Goal: Information Seeking & Learning: Learn about a topic

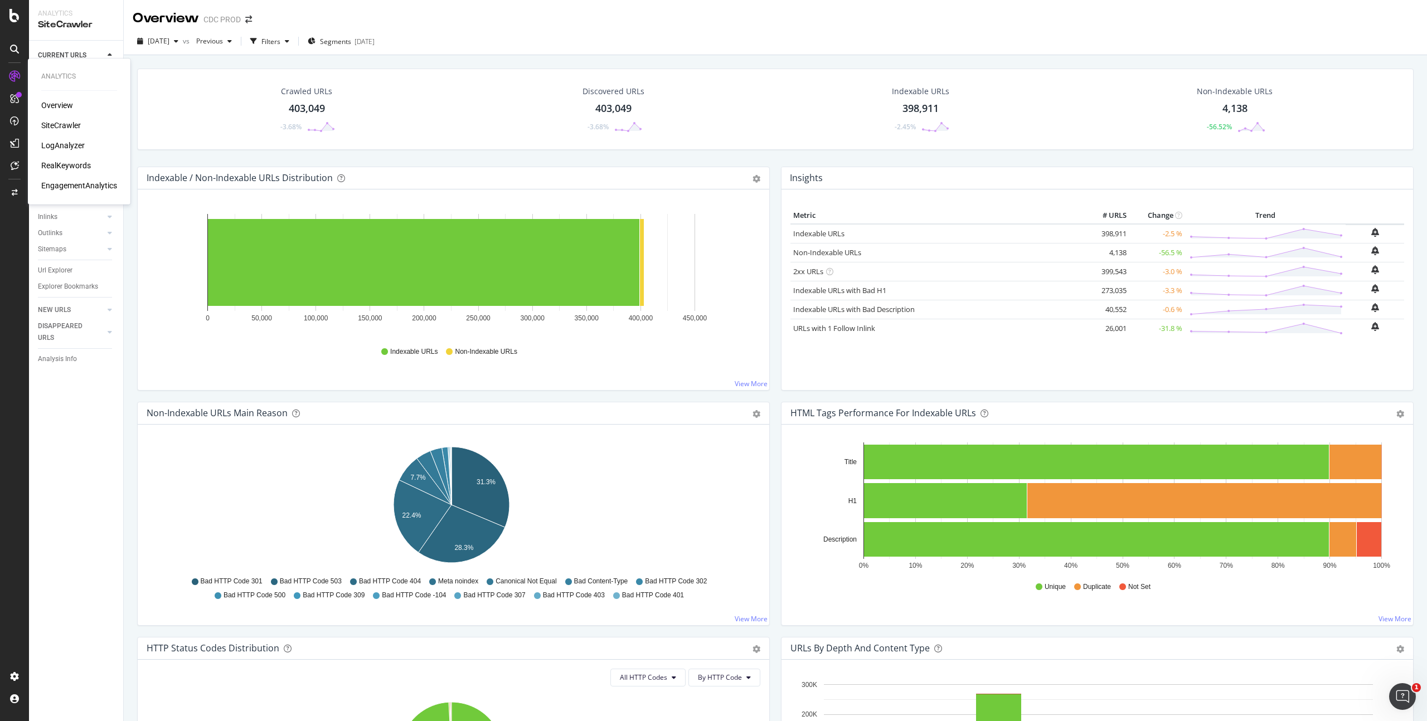
click at [65, 162] on div "RealKeywords" at bounding box center [66, 165] width 50 height 11
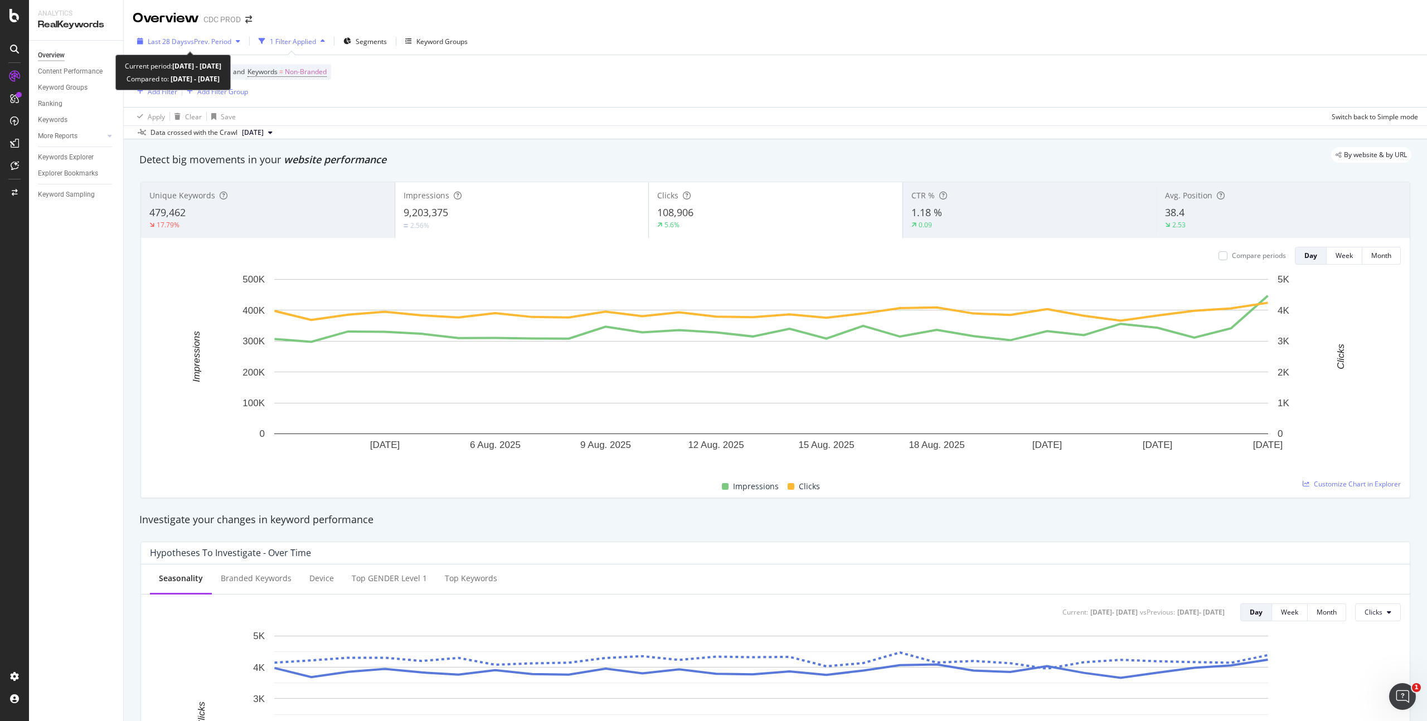
click at [175, 40] on span "Last 28 Days" at bounding box center [168, 41] width 40 height 9
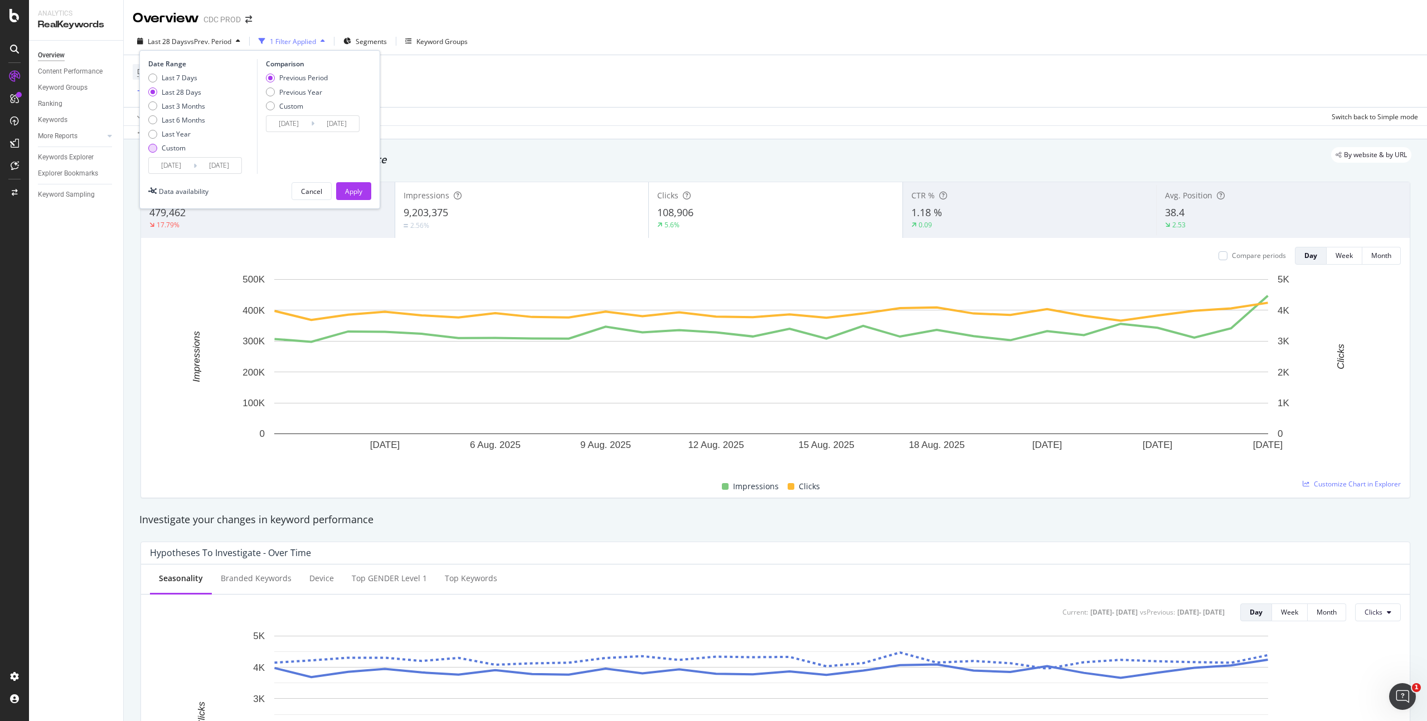
click at [175, 150] on div "Custom" at bounding box center [174, 147] width 24 height 9
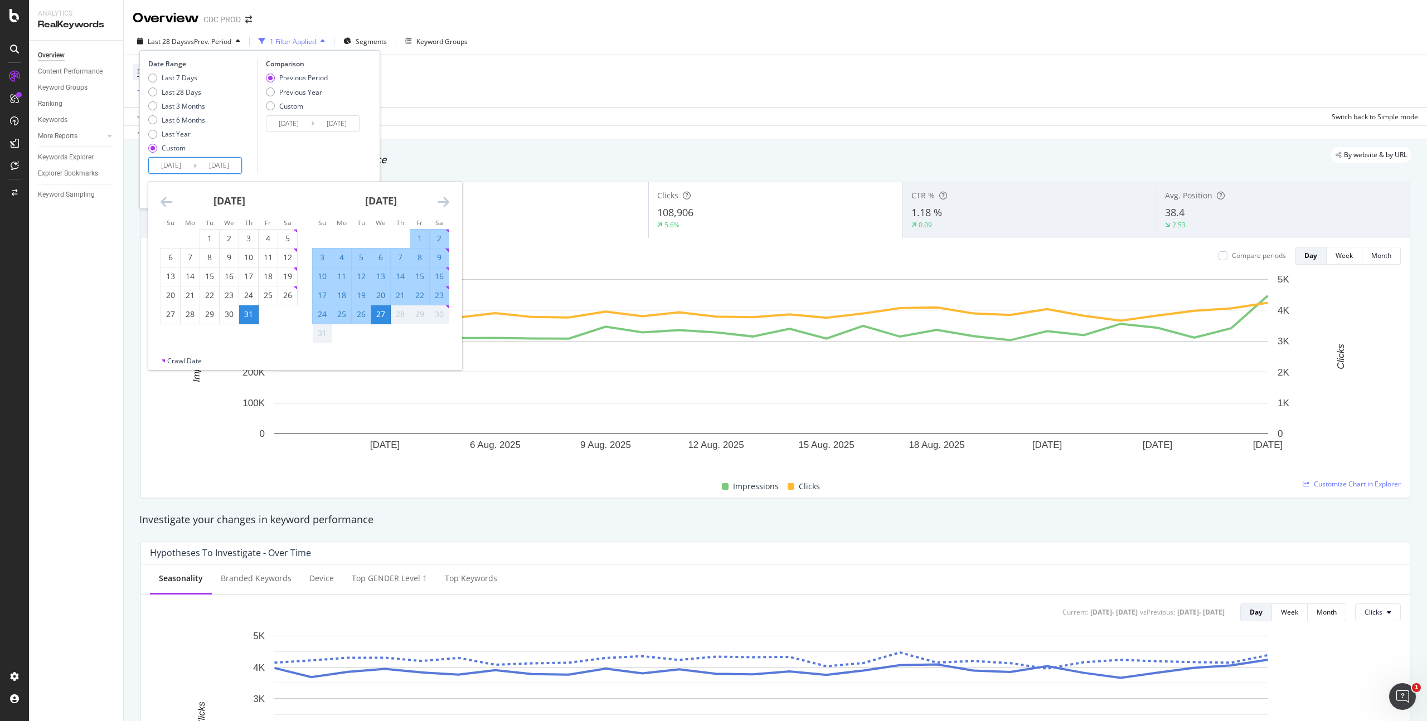
click at [205, 167] on input "[DATE]" at bounding box center [219, 166] width 45 height 16
click at [539, 64] on div "Device = All and Country = All and Keywords = Non-Branded Add Filter Add Filter…" at bounding box center [775, 81] width 1285 height 52
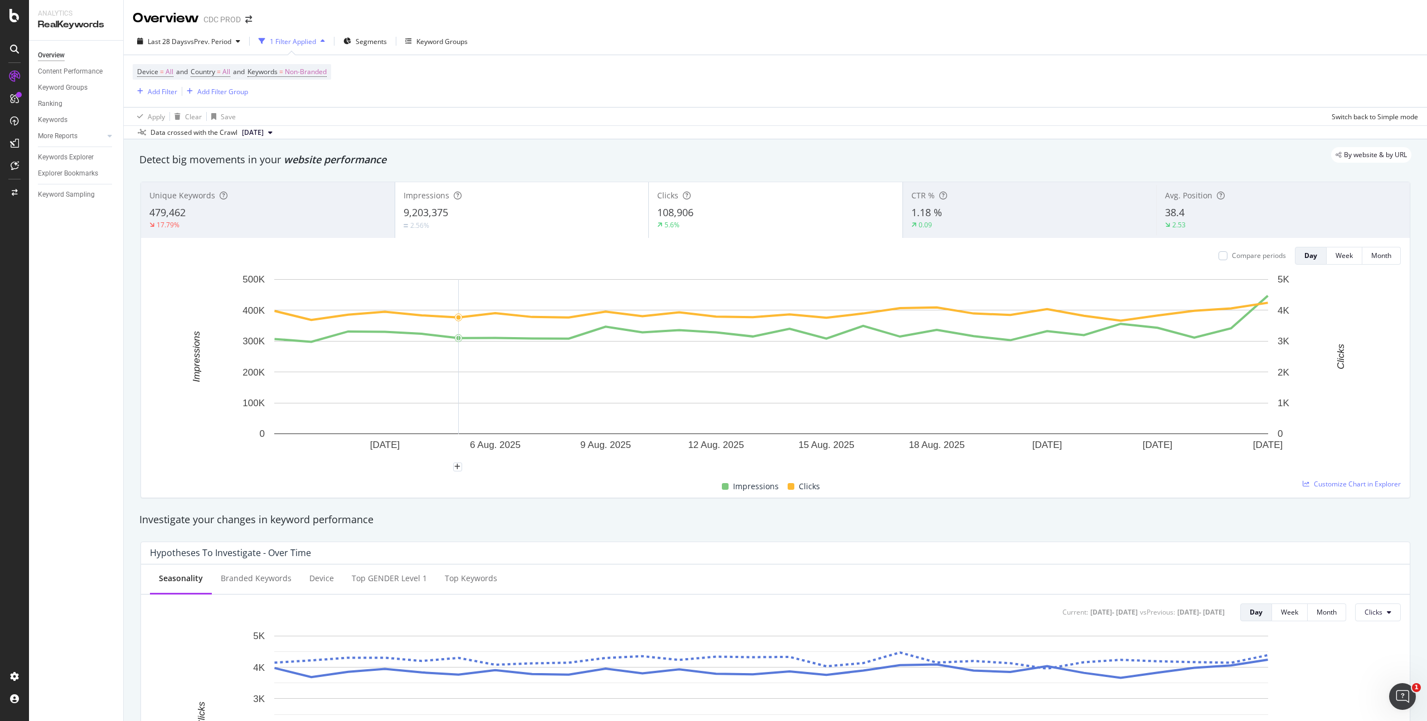
click at [48, 52] on div "Overview" at bounding box center [51, 56] width 27 height 12
click at [17, 14] on icon at bounding box center [14, 15] width 10 height 13
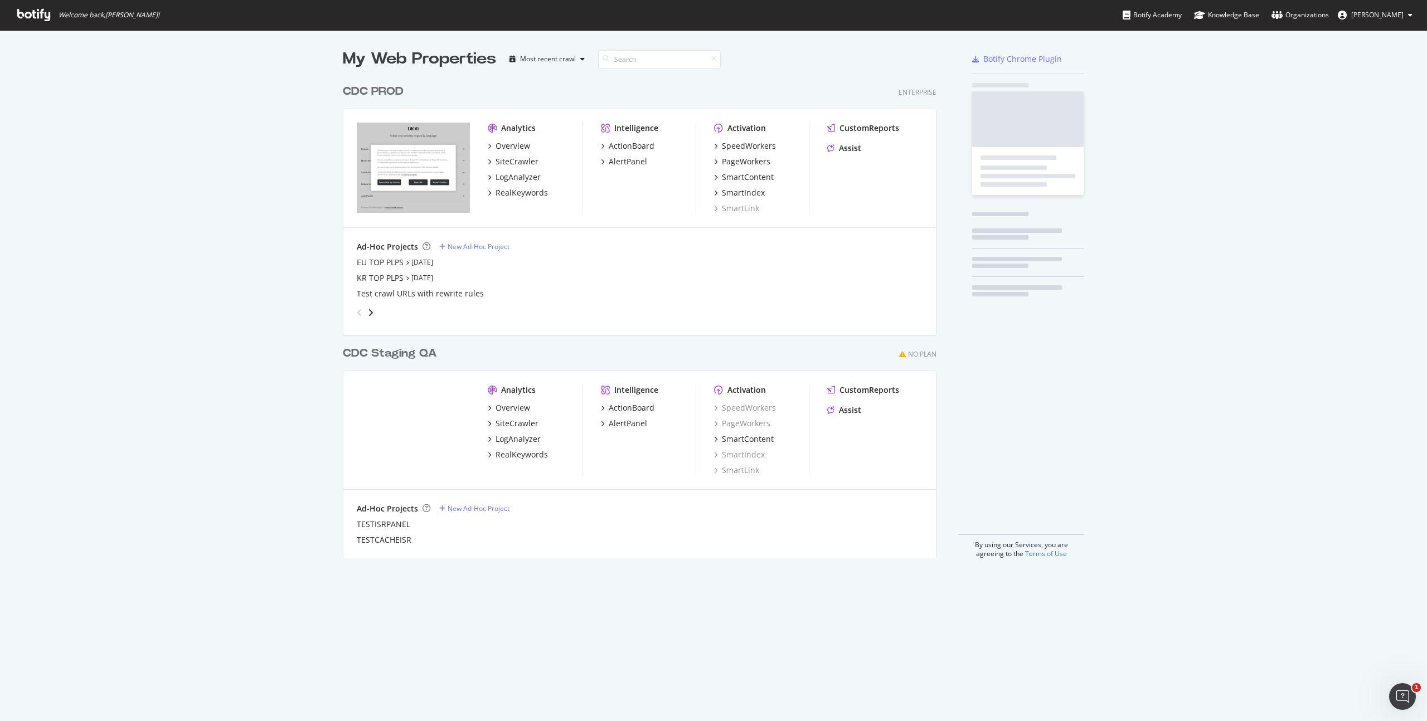
scroll to position [713, 1410]
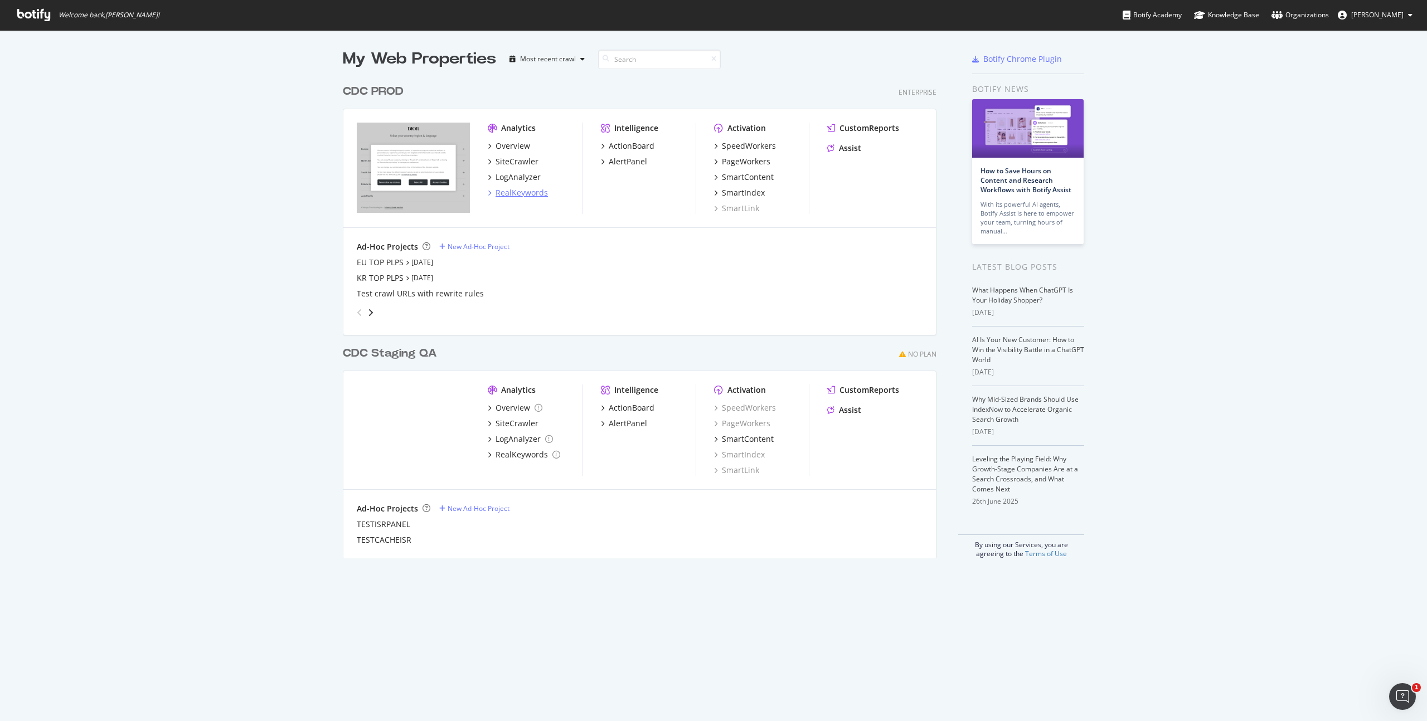
click at [512, 190] on div "RealKeywords" at bounding box center [521, 192] width 52 height 11
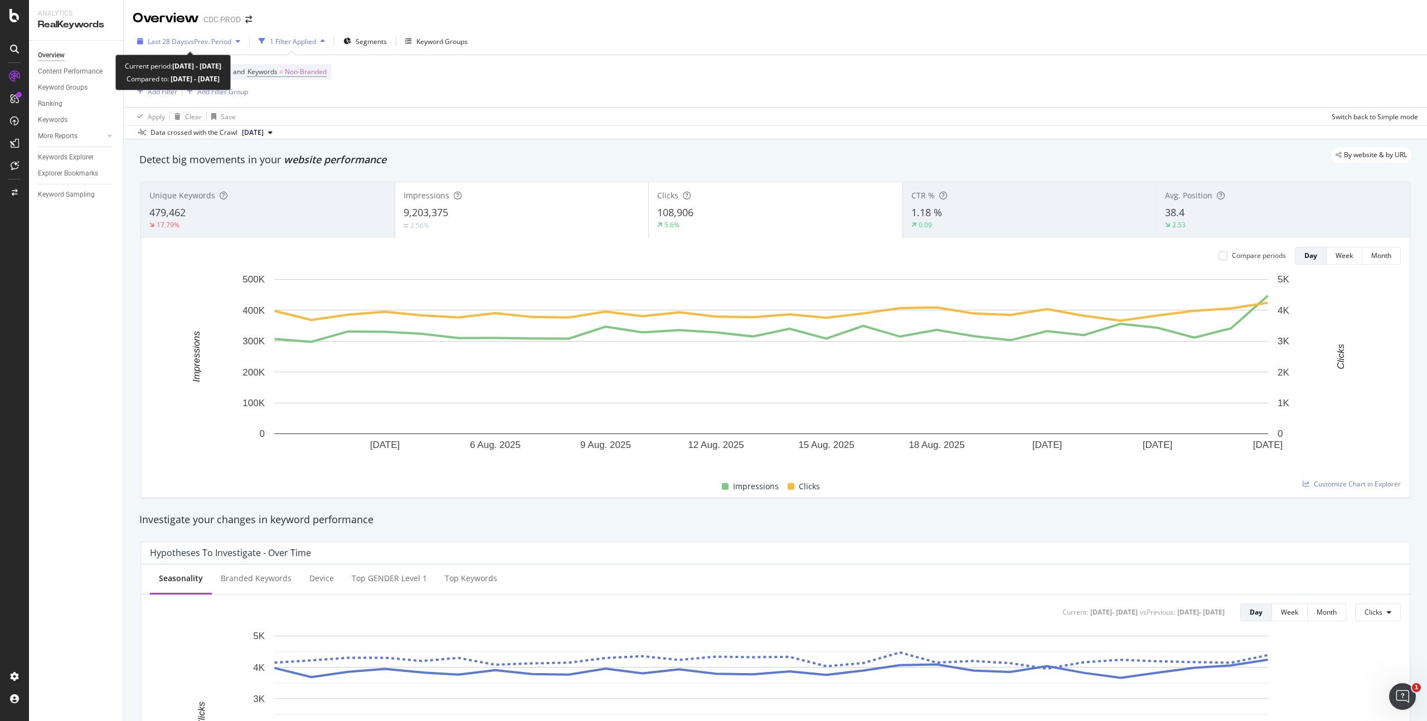
click at [215, 32] on button "Last 28 Days vs Prev. Period" at bounding box center [189, 41] width 112 height 18
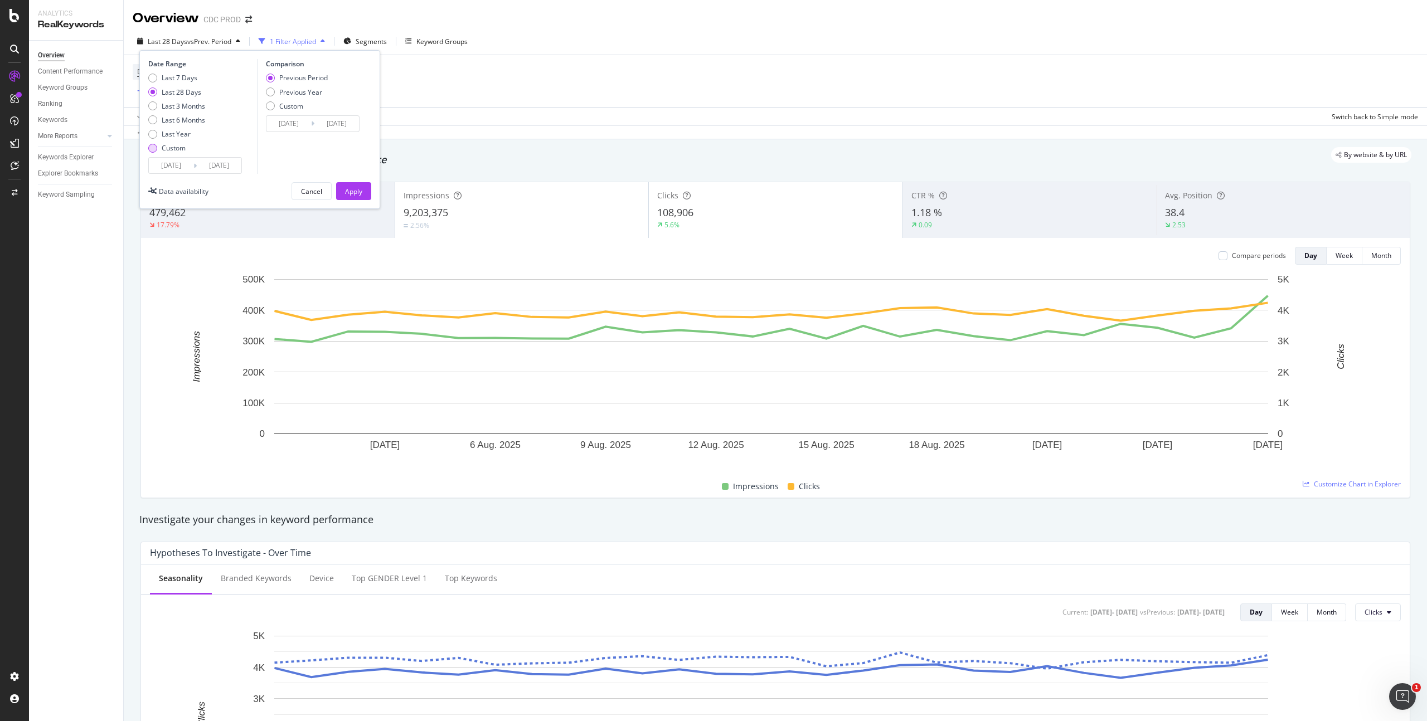
click at [181, 152] on div "Custom" at bounding box center [174, 147] width 24 height 9
click at [200, 162] on input "[DATE]" at bounding box center [219, 166] width 45 height 16
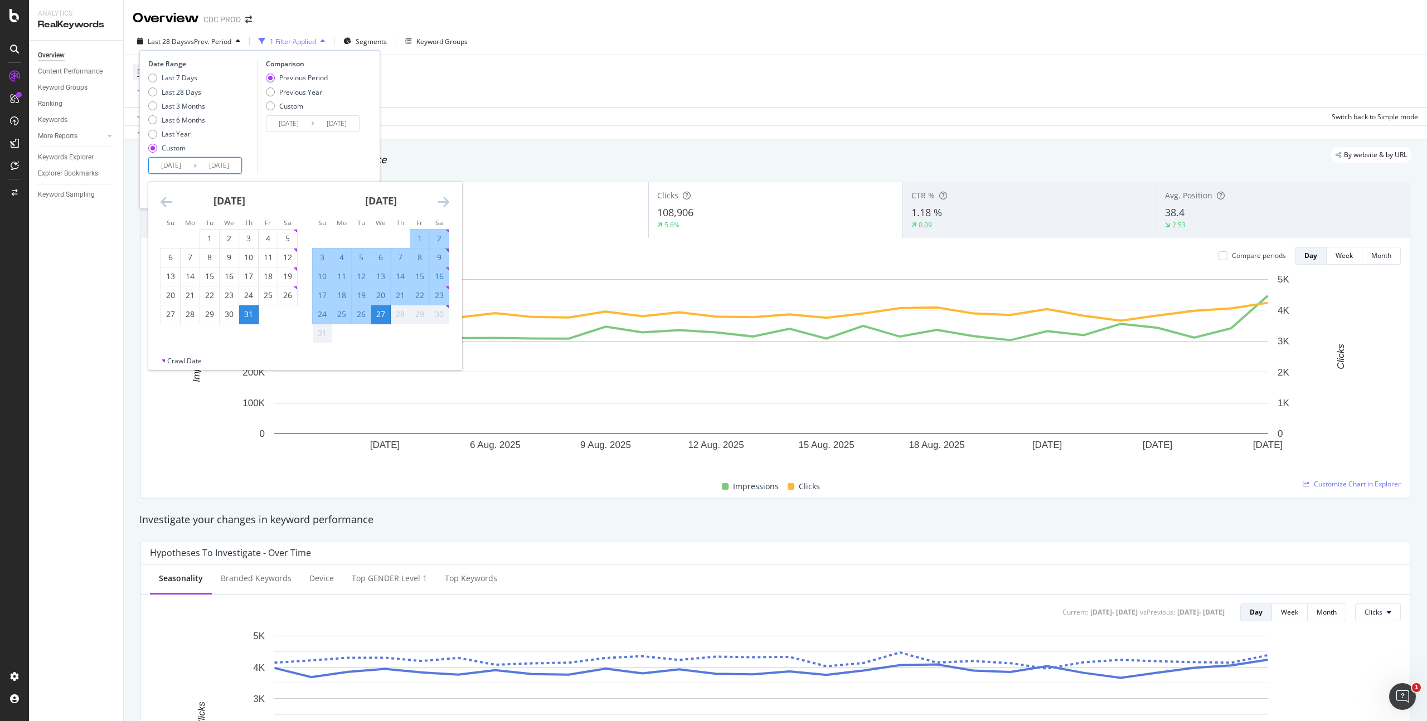
click at [440, 200] on icon "Move forward to switch to the next month." at bounding box center [444, 201] width 12 height 13
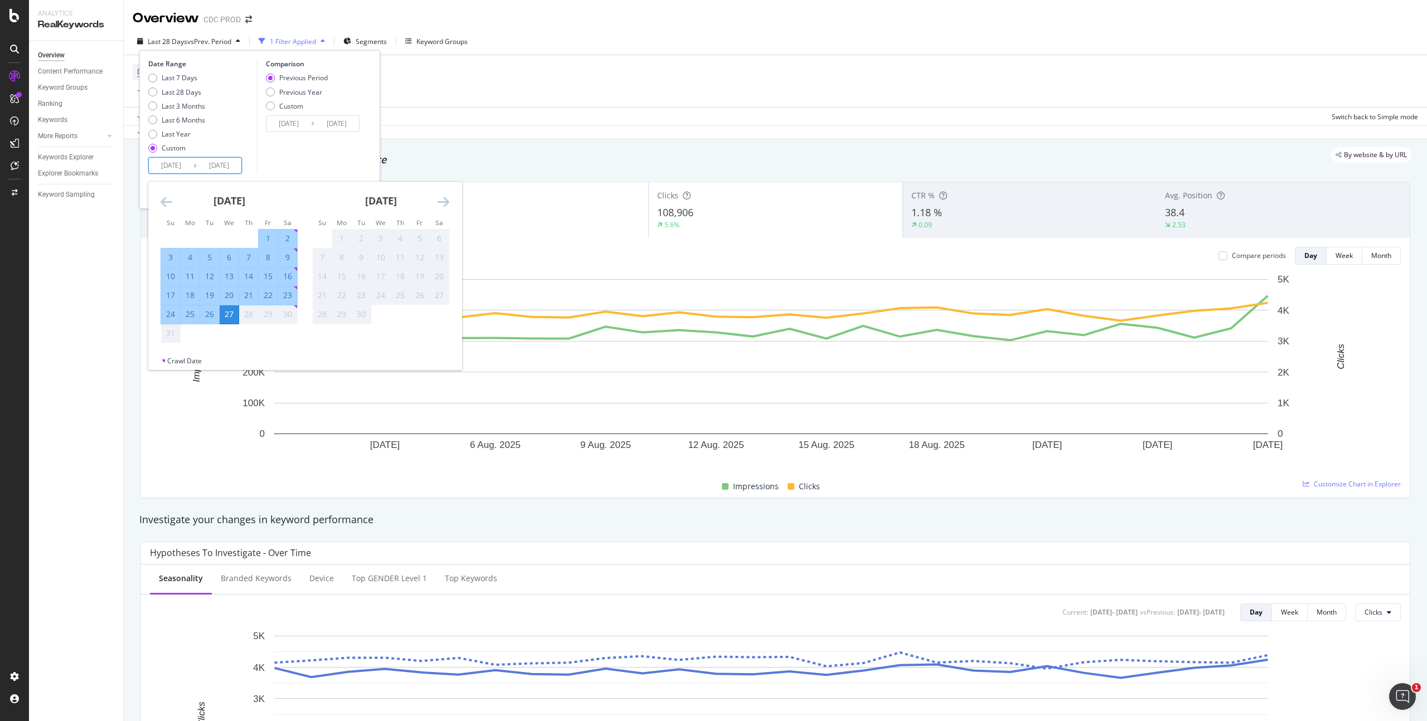
click at [159, 206] on div "August 2025 1 2 3 4 5 6 7 8 9 10 11 12 13 14 15 16 17 18 19 20 21 22 23 24 25 2…" at bounding box center [229, 263] width 152 height 162
click at [165, 204] on icon "Move backward to switch to the previous month." at bounding box center [167, 201] width 12 height 13
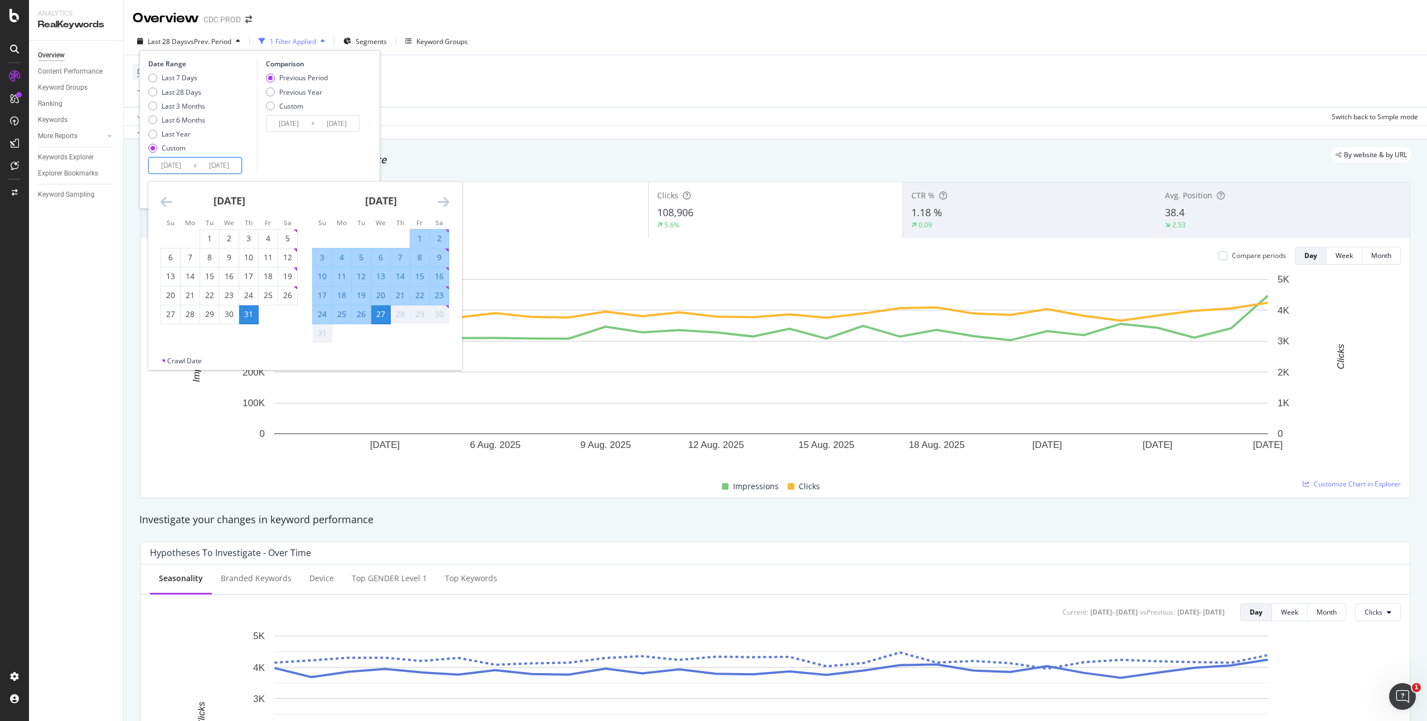
click at [507, 128] on div "Data crossed with the Crawl 2025 Aug. 22nd" at bounding box center [775, 131] width 1303 height 13
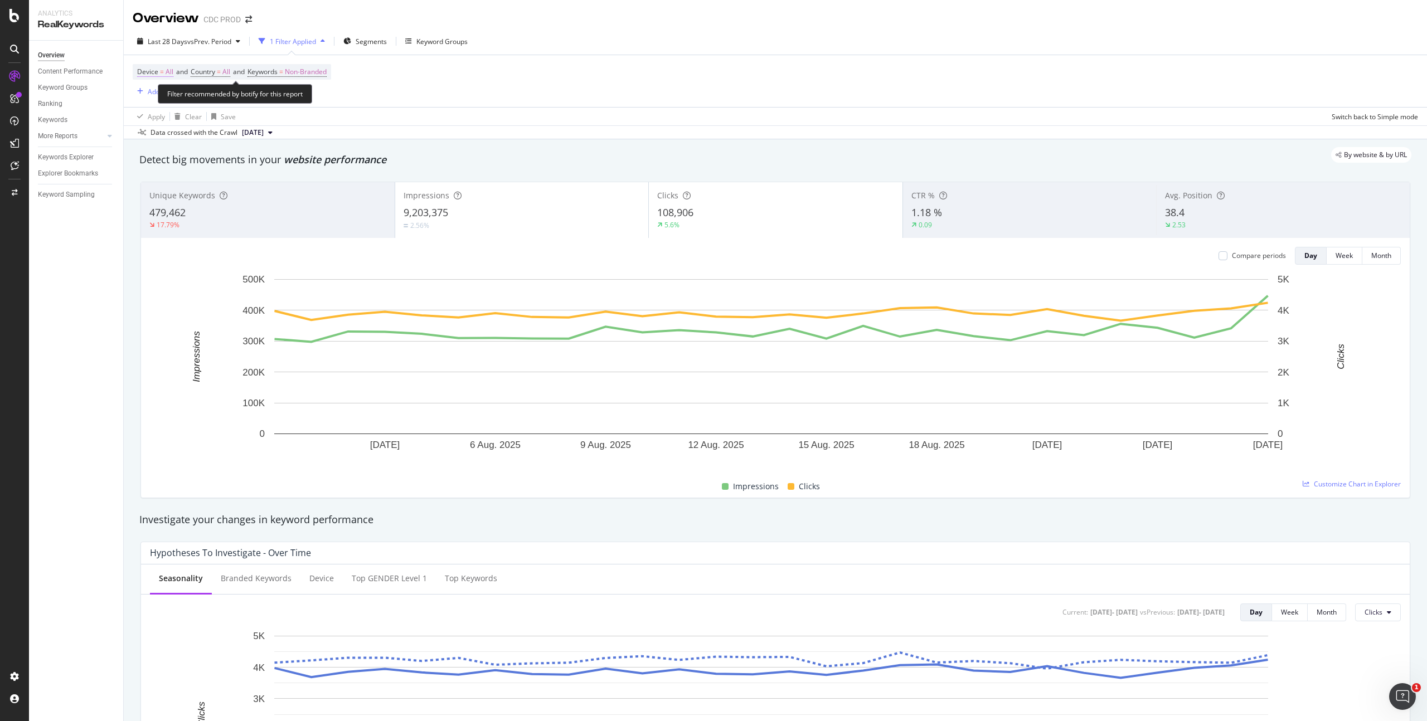
click at [167, 74] on span "All" at bounding box center [170, 72] width 8 height 16
click at [451, 93] on div "Device = All and Country = All and Keywords = Non-Branded Add Filter Add Filter…" at bounding box center [775, 81] width 1285 height 52
click at [324, 72] on span "Non-Branded" at bounding box center [306, 72] width 42 height 16
click at [285, 98] on span "Non-Branded" at bounding box center [287, 97] width 46 height 9
click at [295, 181] on span "All" at bounding box center [330, 185] width 114 height 10
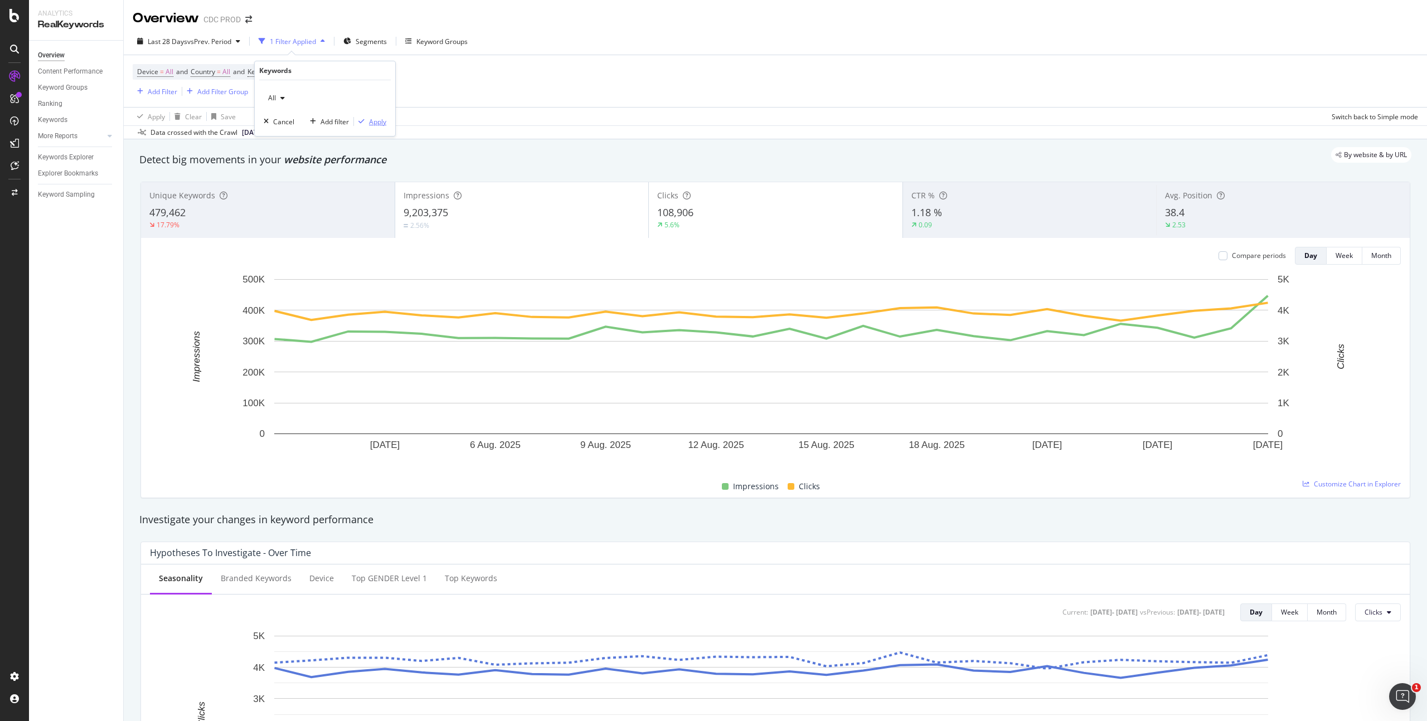
click at [370, 123] on div "Apply" at bounding box center [377, 121] width 17 height 9
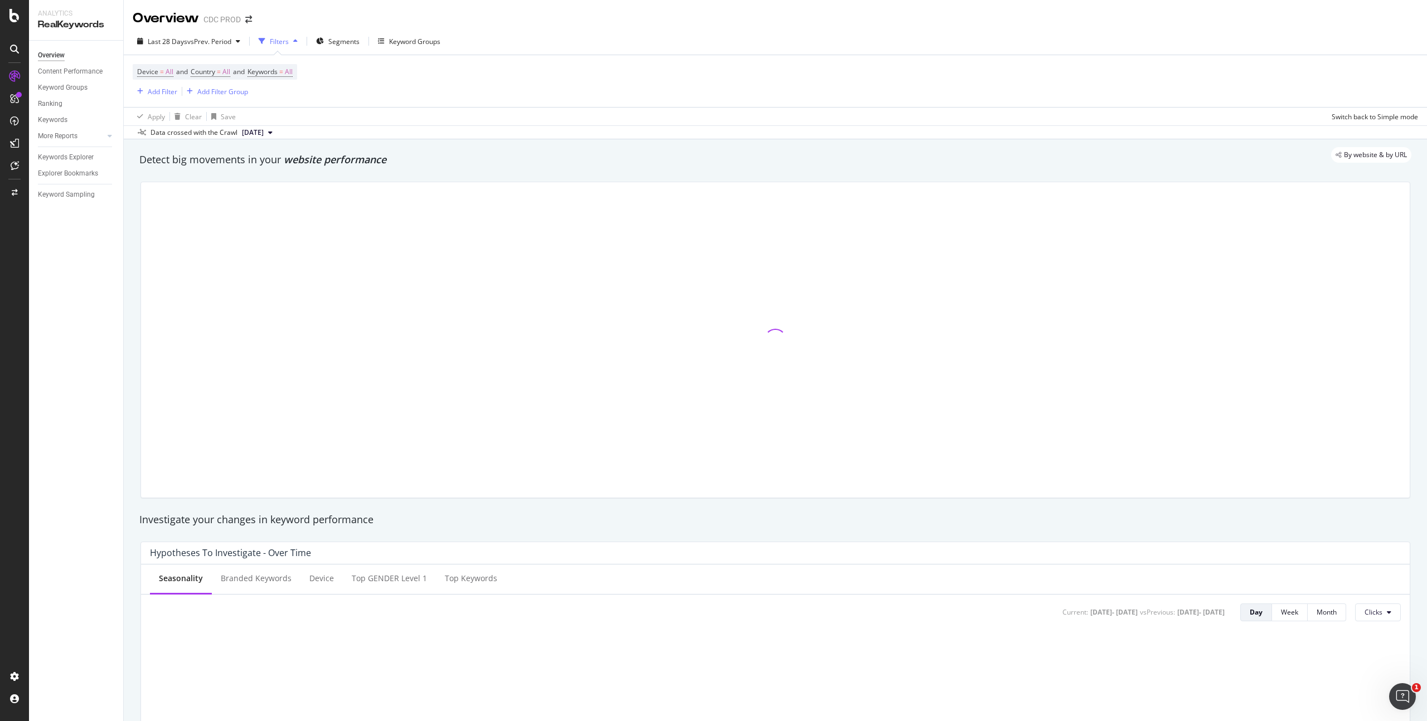
click at [512, 82] on div "Device = All and Country = All and Keywords = All Add Filter Add Filter Group" at bounding box center [775, 81] width 1285 height 52
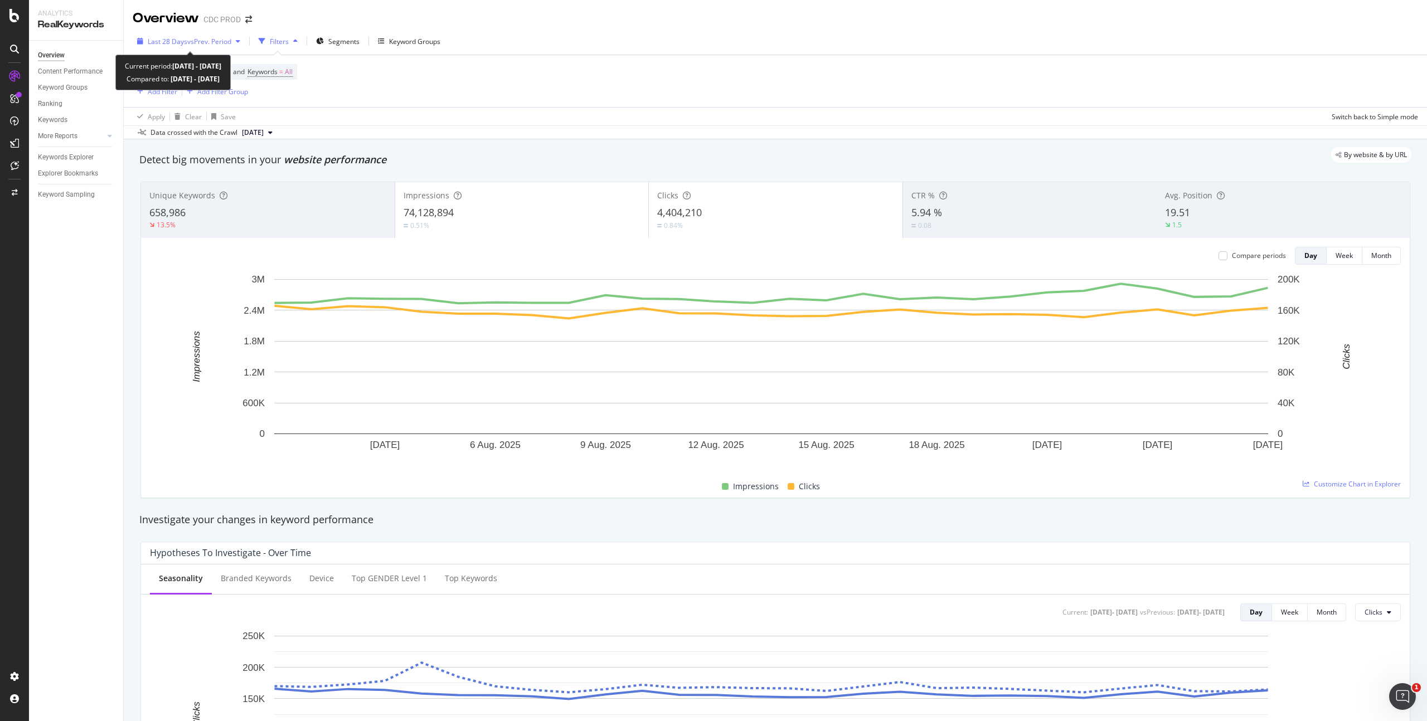
click at [195, 42] on span "vs Prev. Period" at bounding box center [209, 41] width 44 height 9
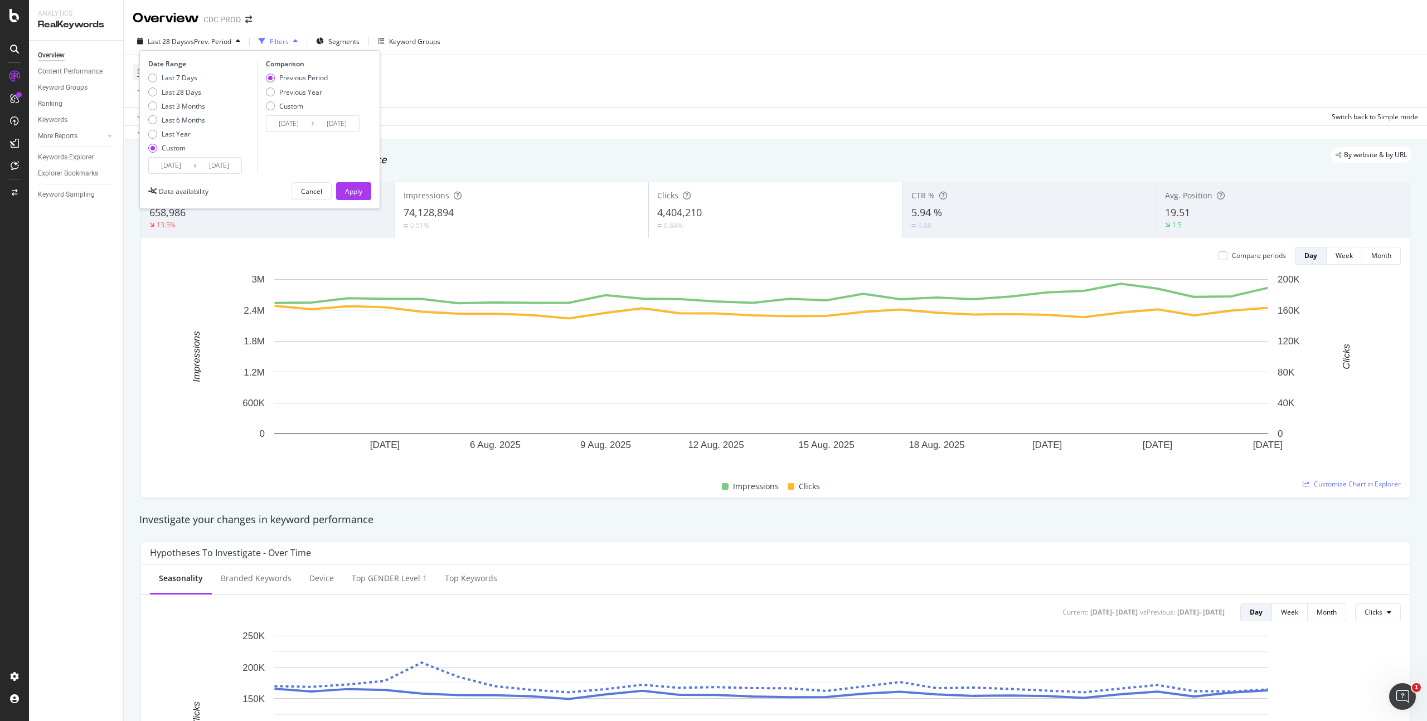
click at [191, 161] on input "2025/07/31" at bounding box center [171, 166] width 45 height 16
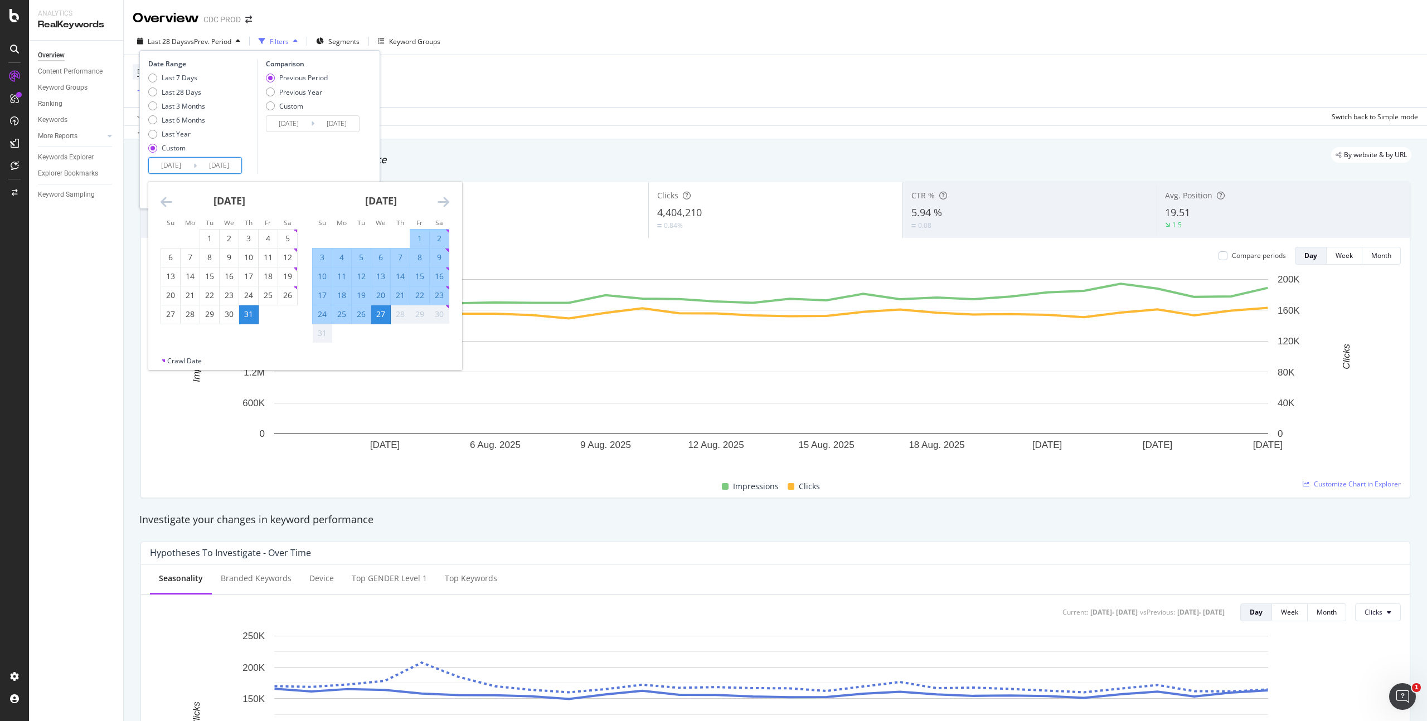
click at [443, 202] on icon "Move forward to switch to the next month." at bounding box center [444, 201] width 12 height 13
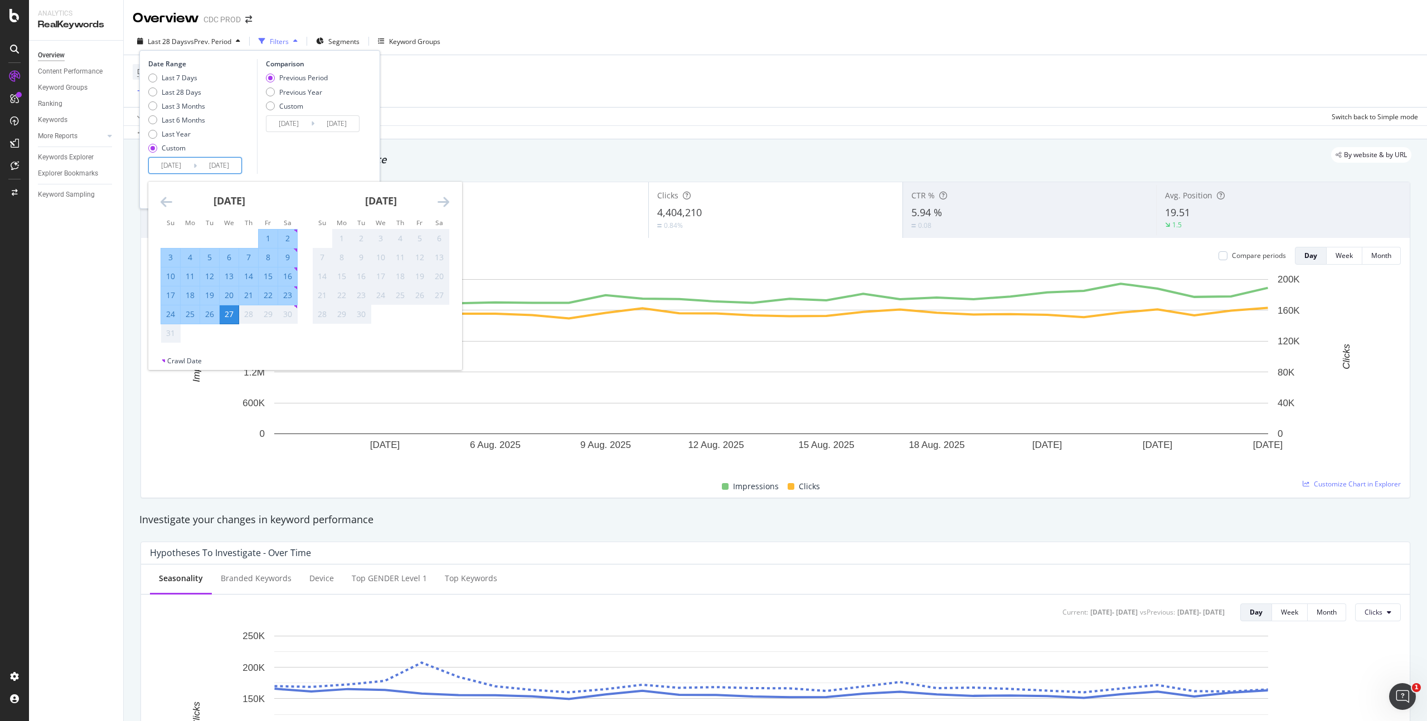
click at [166, 202] on icon "Move backward to switch to the previous month." at bounding box center [167, 201] width 12 height 13
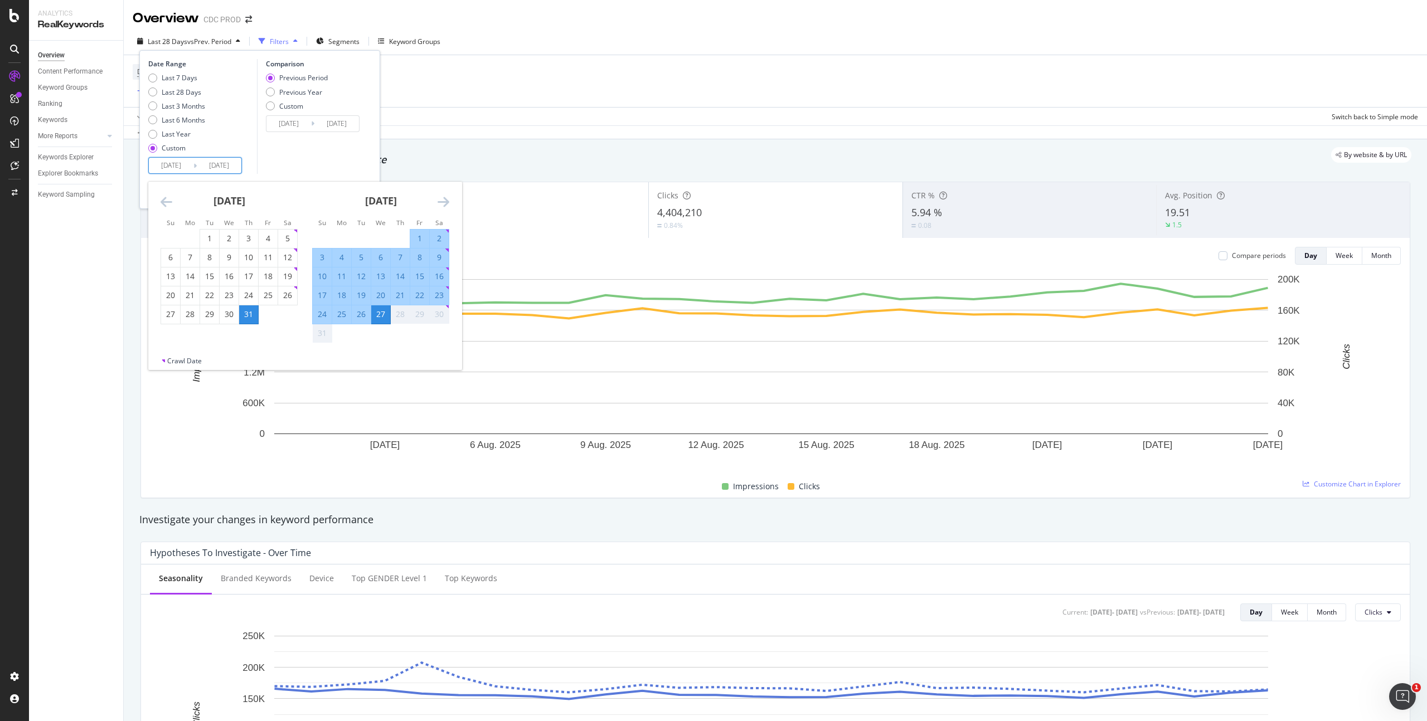
click at [310, 156] on div "Comparison Previous Period Previous Year Custom 2025/07/03 Navigate forward to …" at bounding box center [310, 116] width 106 height 115
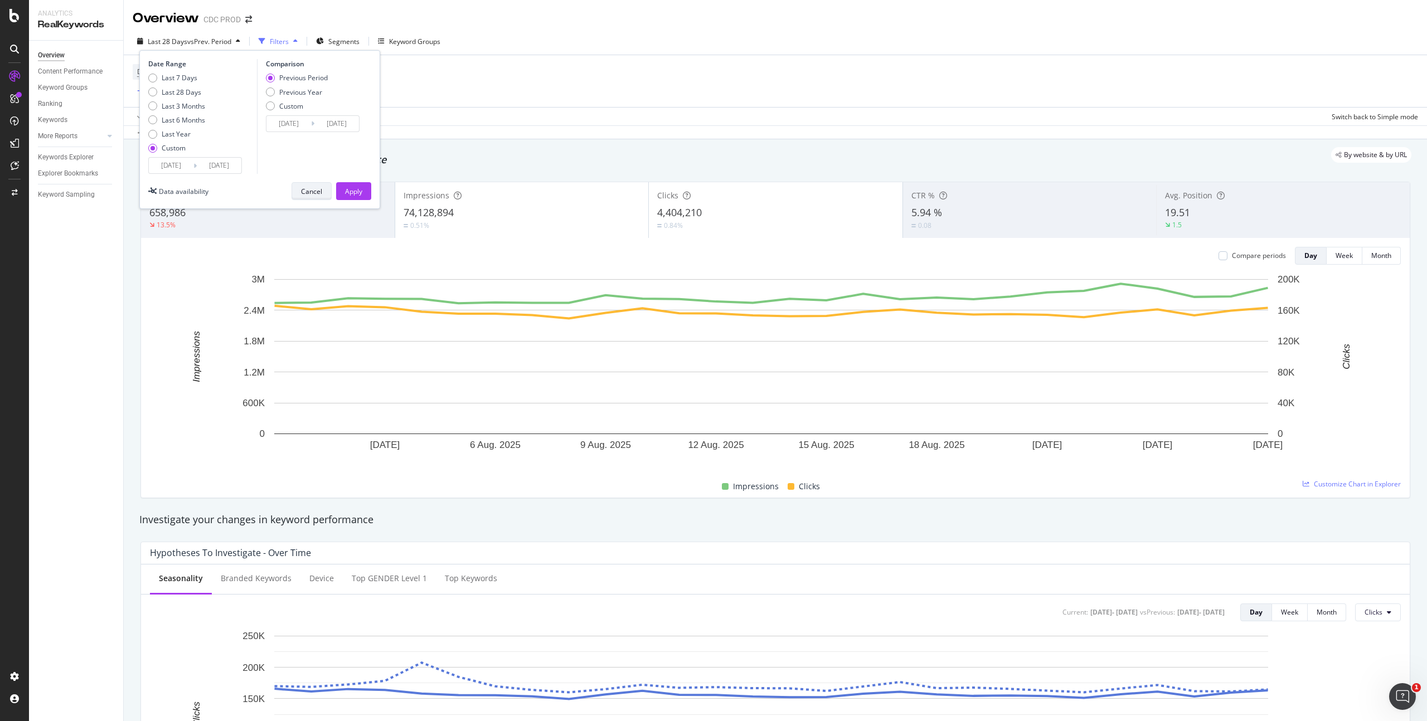
click at [322, 196] on button "Cancel" at bounding box center [311, 191] width 40 height 18
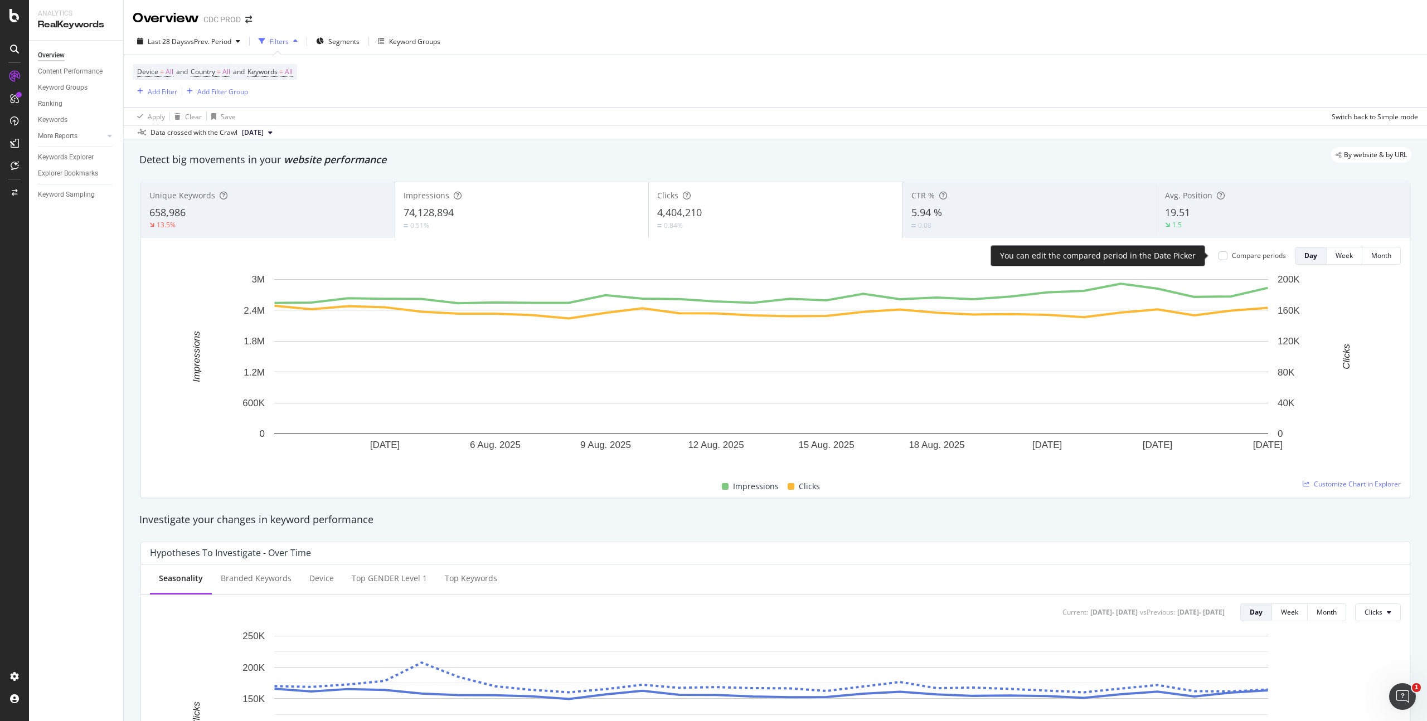
click at [1232, 255] on div "Compare periods" at bounding box center [1259, 255] width 54 height 9
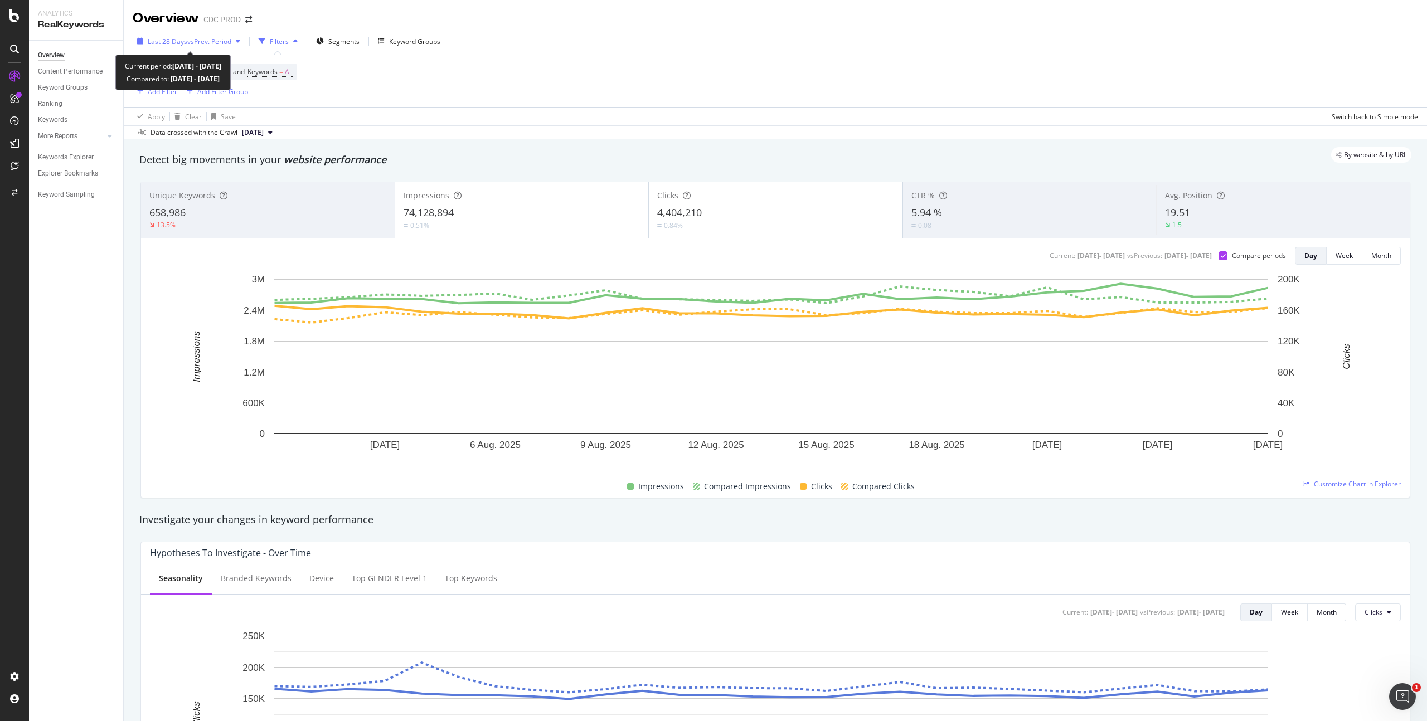
click at [218, 42] on span "vs Prev. Period" at bounding box center [209, 41] width 44 height 9
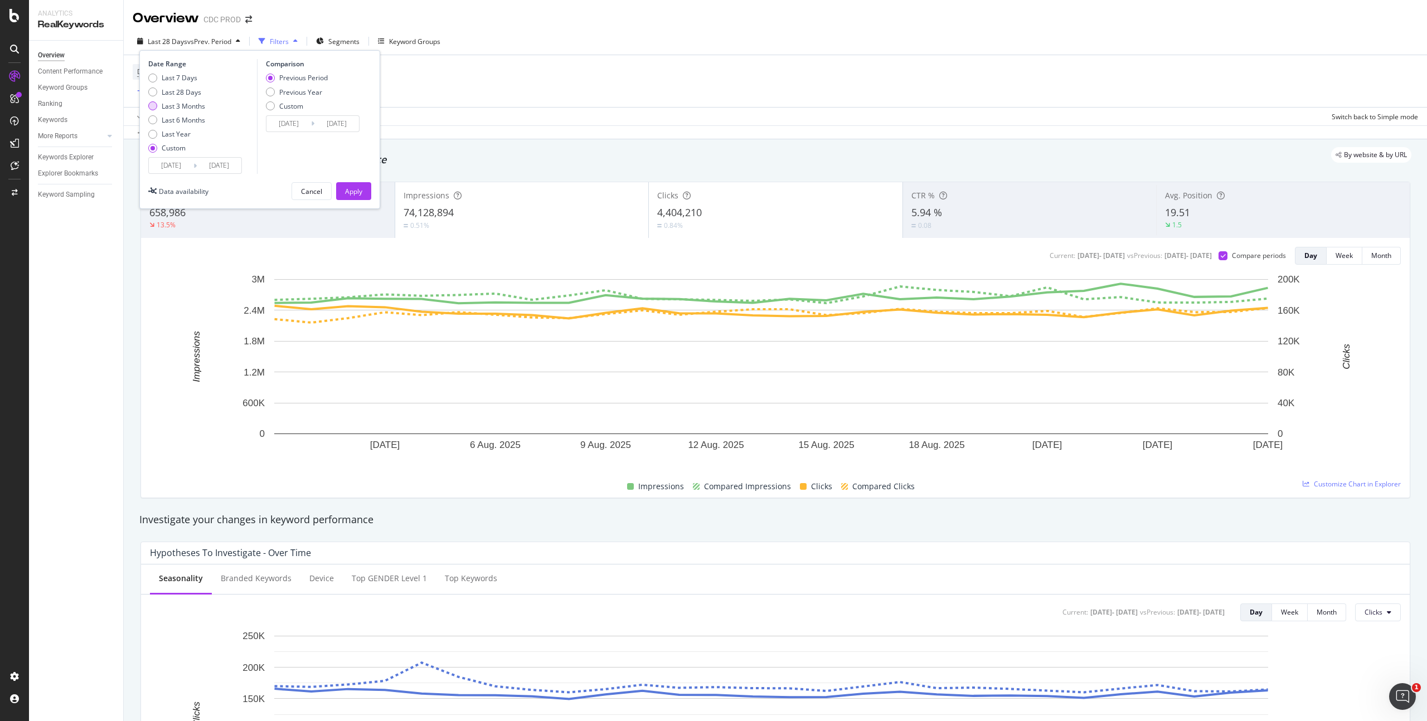
click at [200, 106] on div "Last 3 Months" at bounding box center [183, 105] width 43 height 9
type input "2025/05/28"
type input "2025/02/25"
type input "2025/05/27"
click at [187, 94] on div "Last 28 Days" at bounding box center [182, 92] width 40 height 9
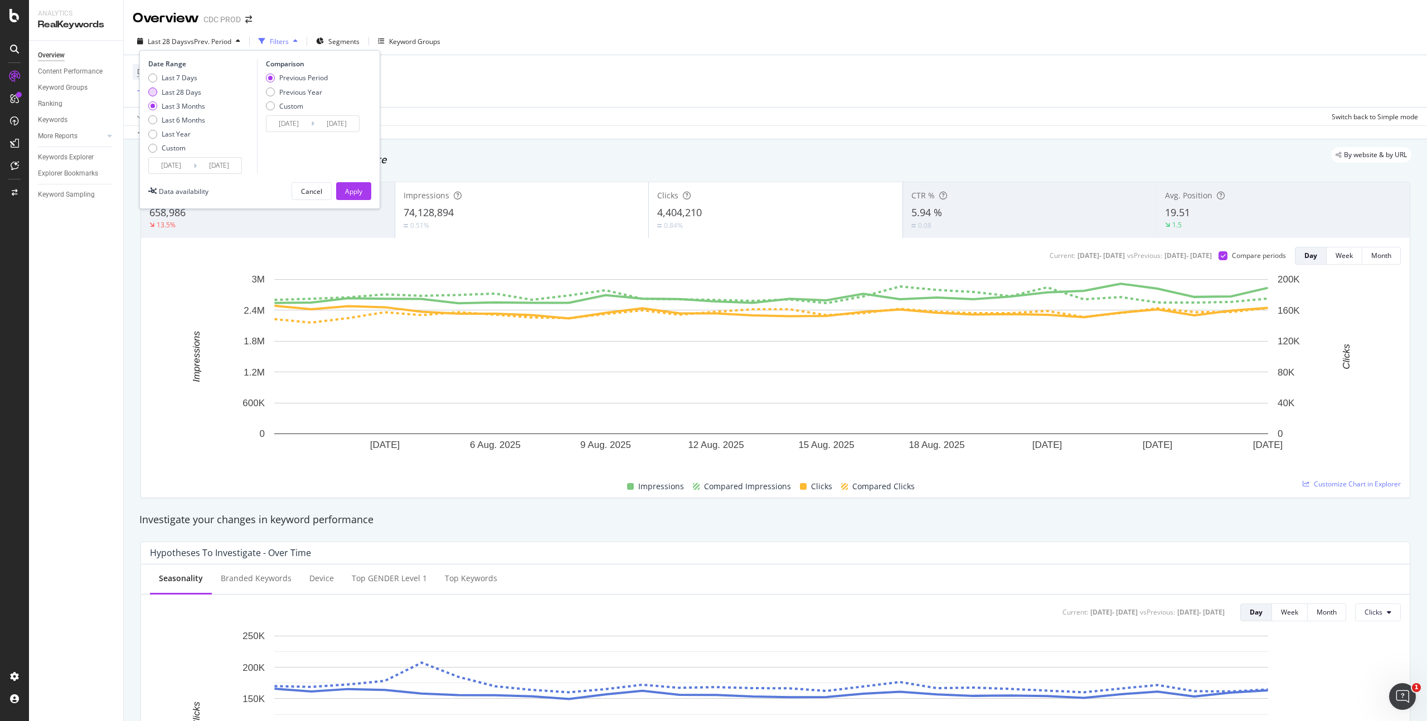
type input "2025/07/31"
type input "2025/07/03"
type input "2025/07/30"
click at [351, 187] on div "Apply" at bounding box center [353, 191] width 17 height 9
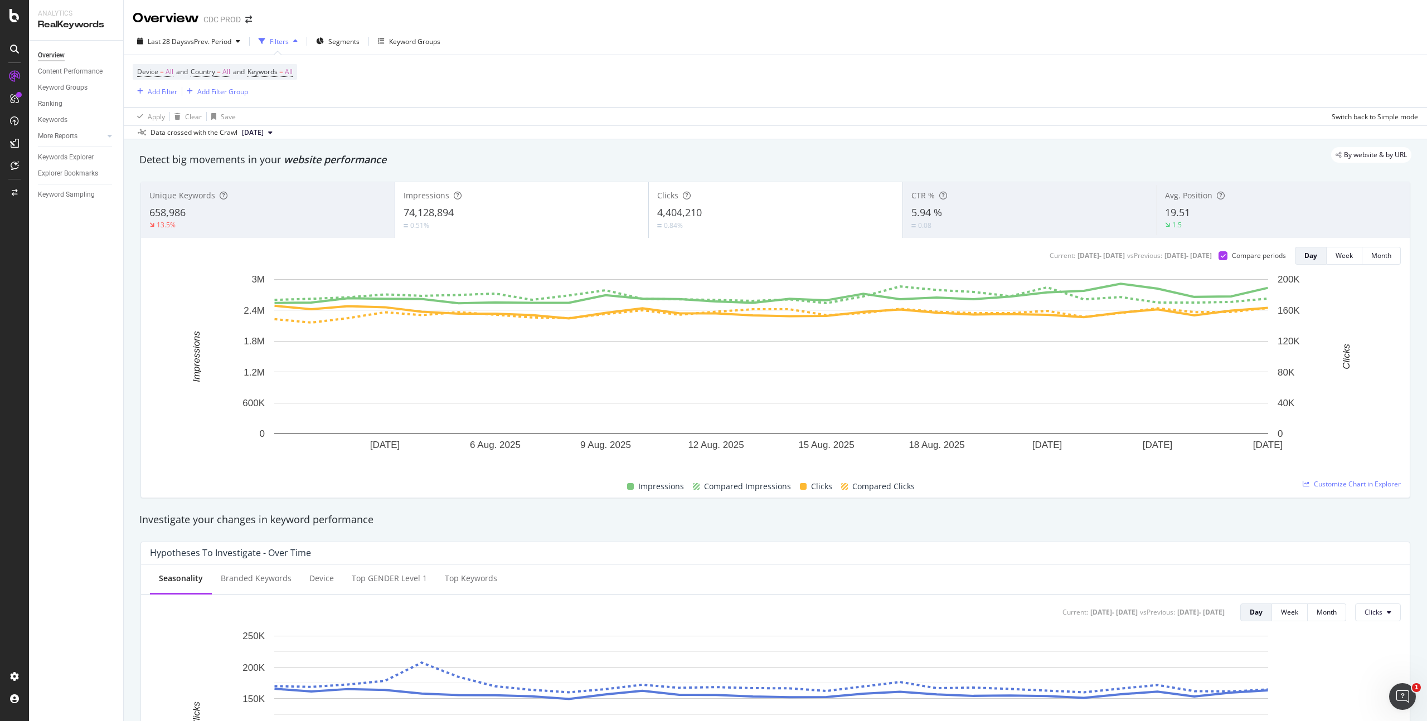
click at [941, 220] on div "0.08" at bounding box center [1029, 225] width 237 height 11
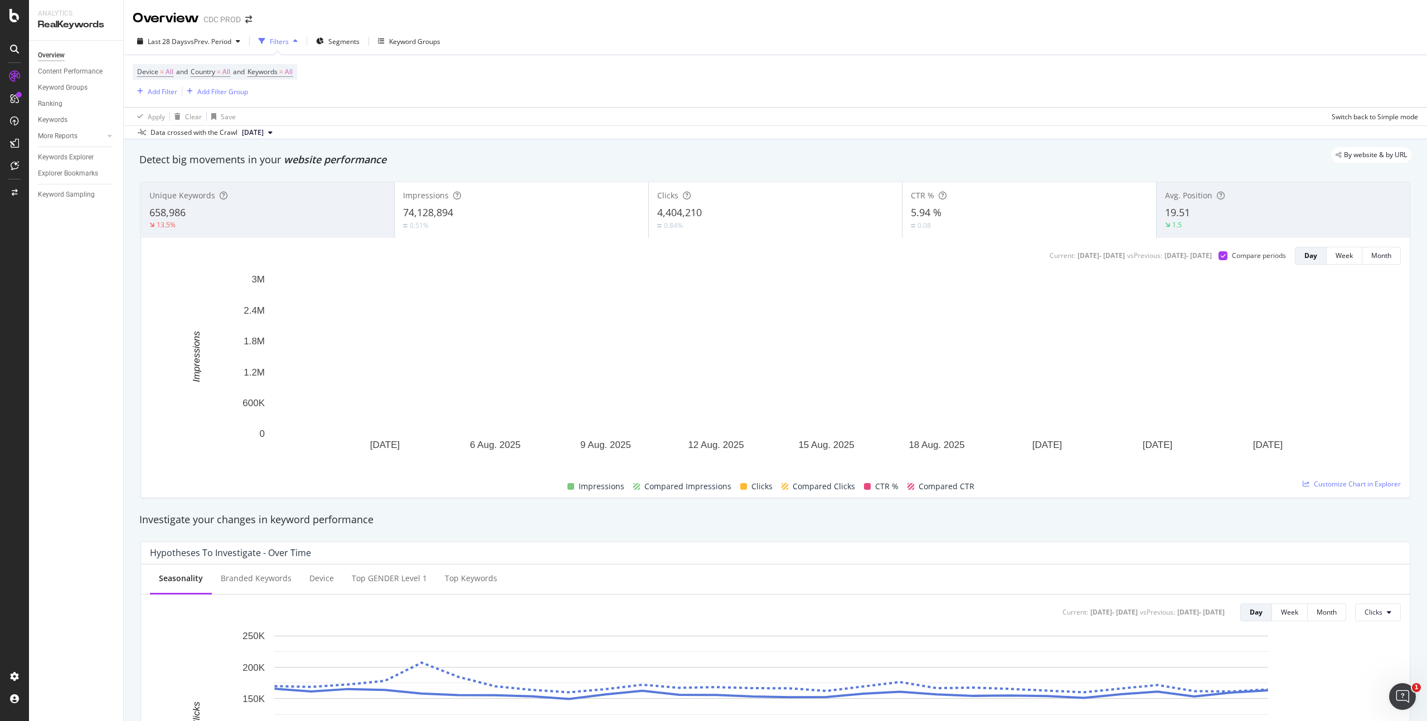
click at [722, 210] on div "4,404,210" at bounding box center [775, 213] width 236 height 14
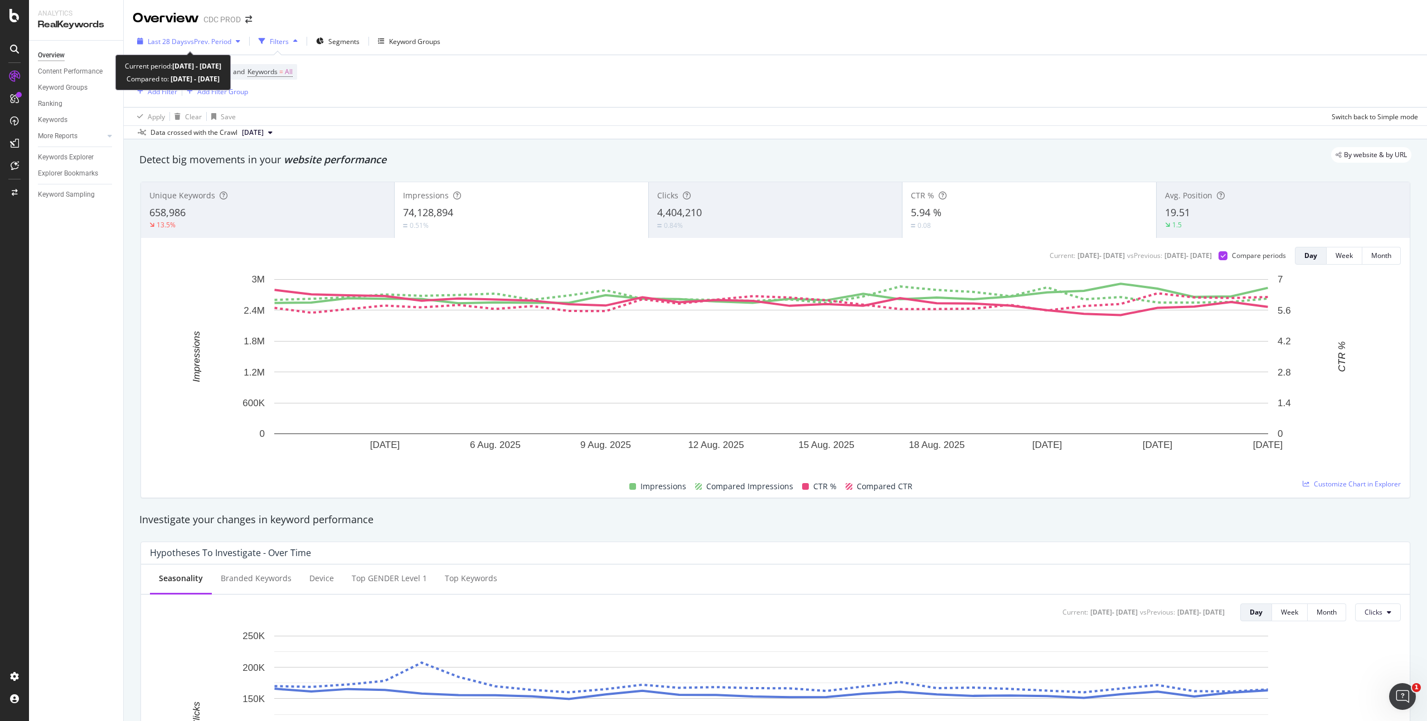
click at [217, 41] on span "vs Prev. Period" at bounding box center [209, 41] width 44 height 9
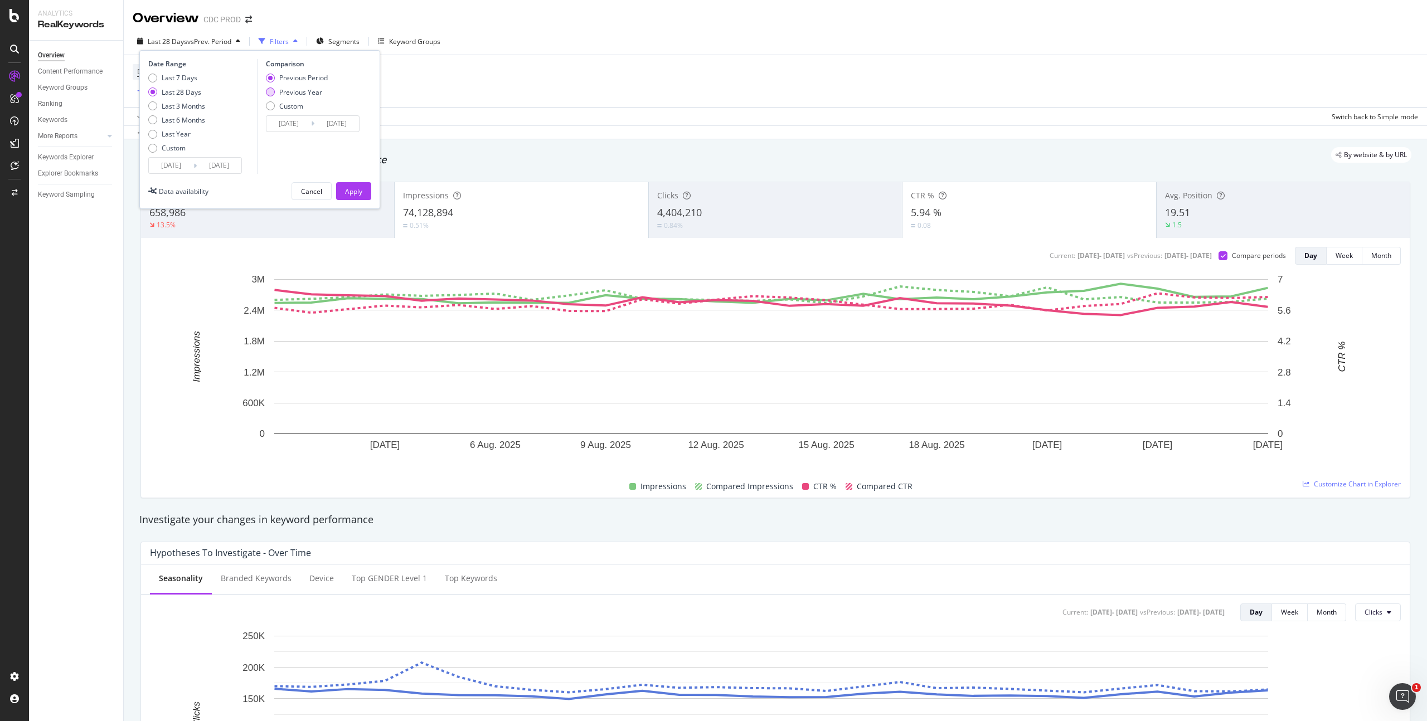
click at [310, 92] on div "Previous Year" at bounding box center [300, 92] width 43 height 9
type input "2024/08/01"
type input "[DATE]"
click at [355, 188] on div "Apply" at bounding box center [353, 191] width 17 height 9
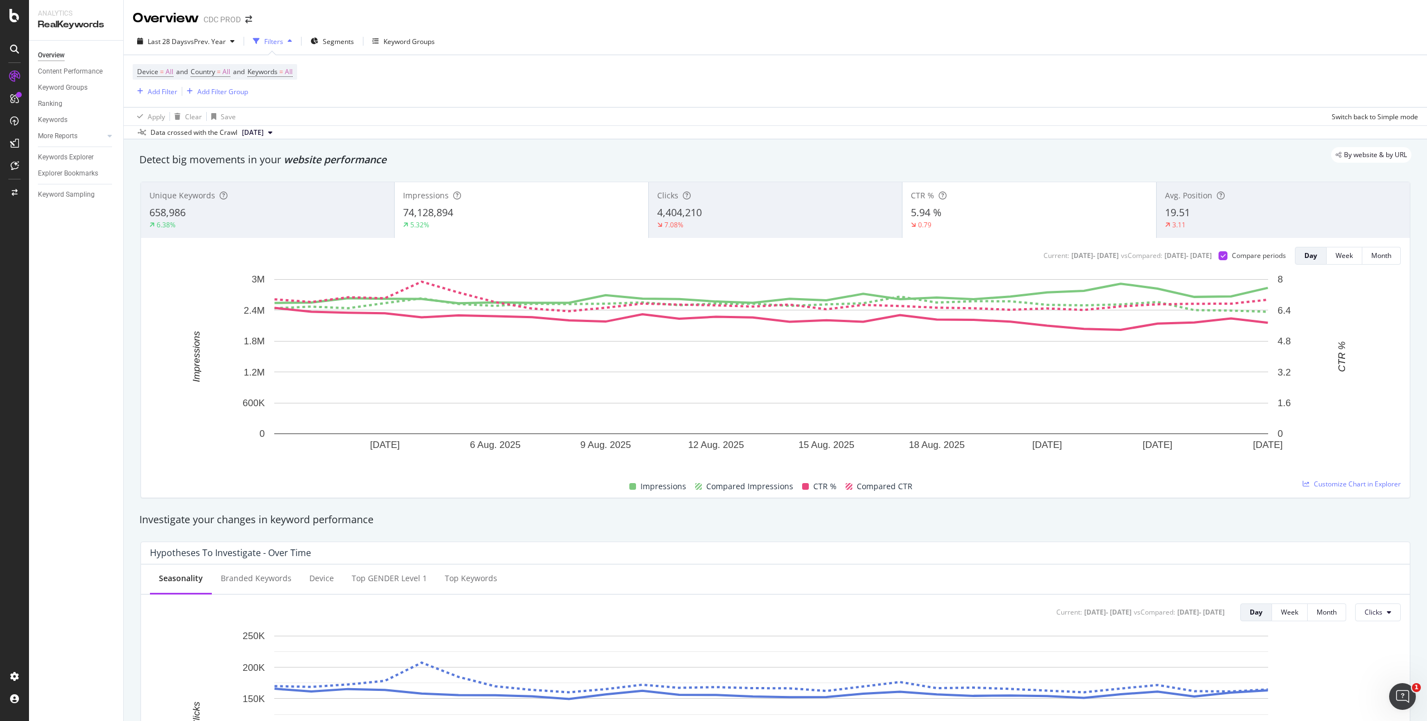
click at [752, 223] on div "7.08%" at bounding box center [775, 225] width 236 height 10
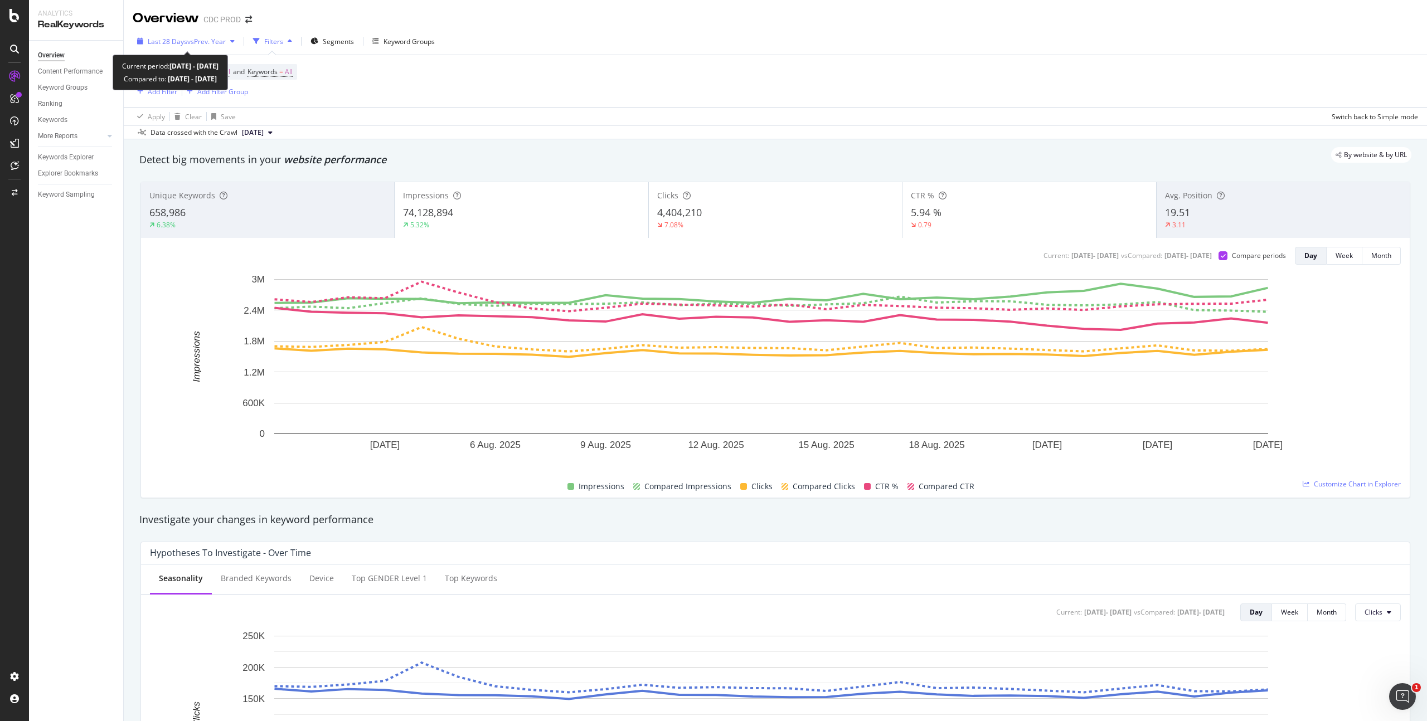
click at [211, 39] on span "vs Prev. Year" at bounding box center [206, 41] width 38 height 9
drag, startPoint x: 592, startPoint y: 58, endPoint x: 447, endPoint y: 55, distance: 144.9
click at [592, 58] on div "Device = All and Country = All and Keywords = All Add Filter Add Filter Group" at bounding box center [775, 81] width 1285 height 52
click at [333, 40] on span "Segments" at bounding box center [338, 41] width 31 height 9
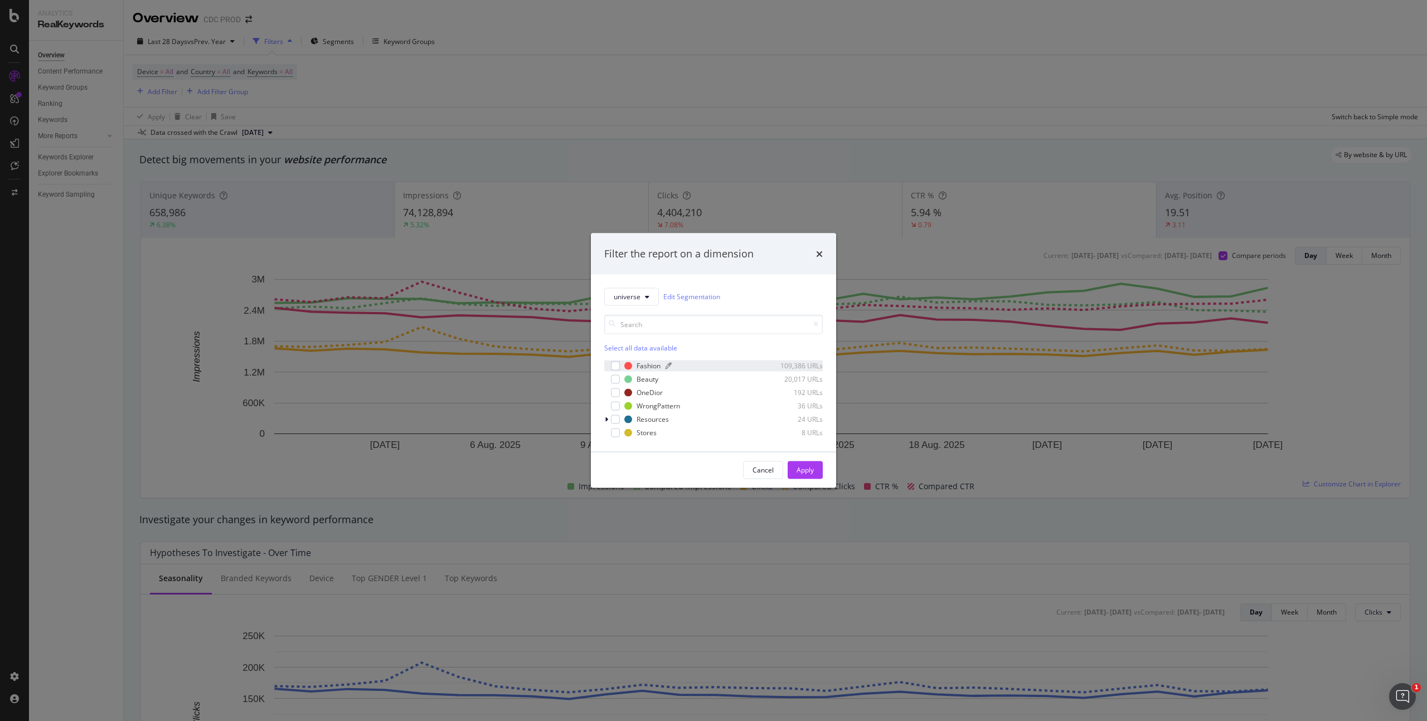
click at [643, 361] on div "Fashion" at bounding box center [648, 365] width 24 height 9
drag, startPoint x: 644, startPoint y: 395, endPoint x: 672, endPoint y: 420, distance: 37.1
click at [645, 396] on div "OneDior" at bounding box center [649, 392] width 26 height 9
click at [809, 466] on div "Apply" at bounding box center [804, 469] width 17 height 9
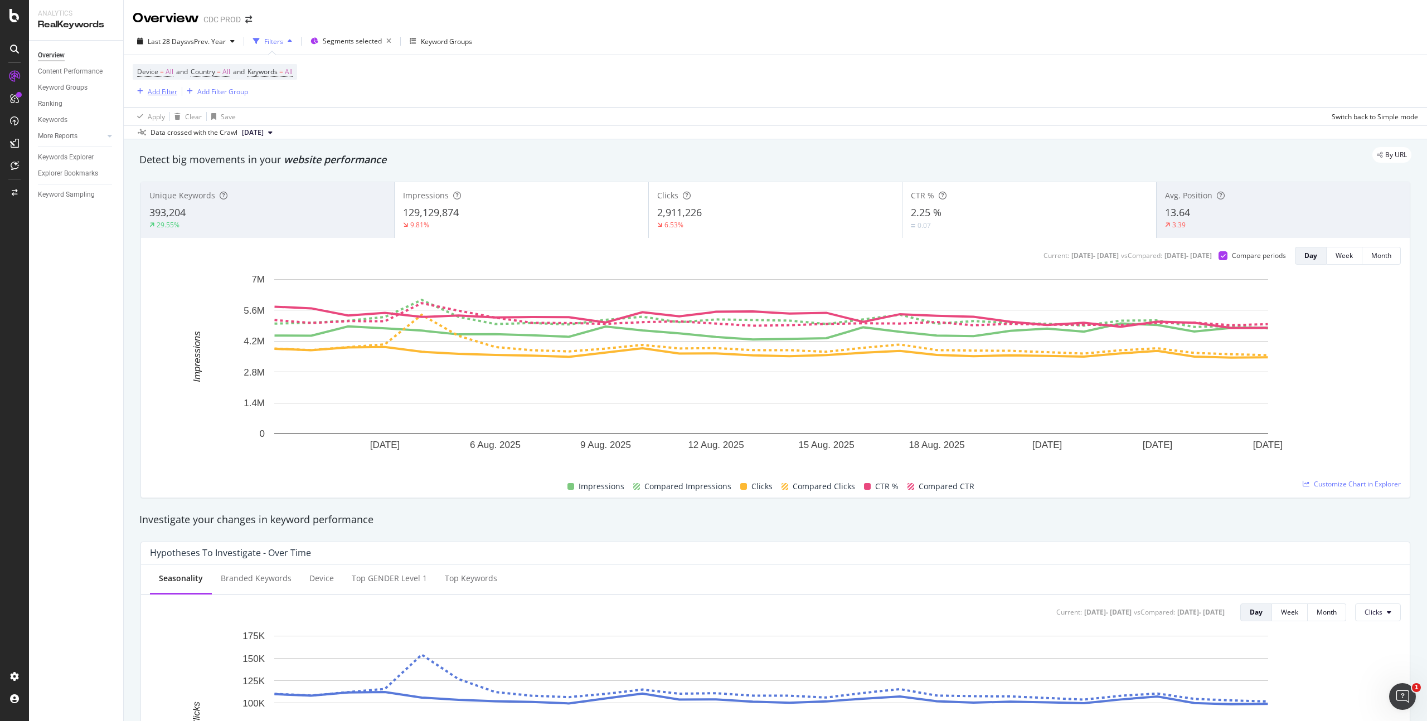
click at [167, 94] on div "Add Filter" at bounding box center [163, 91] width 30 height 9
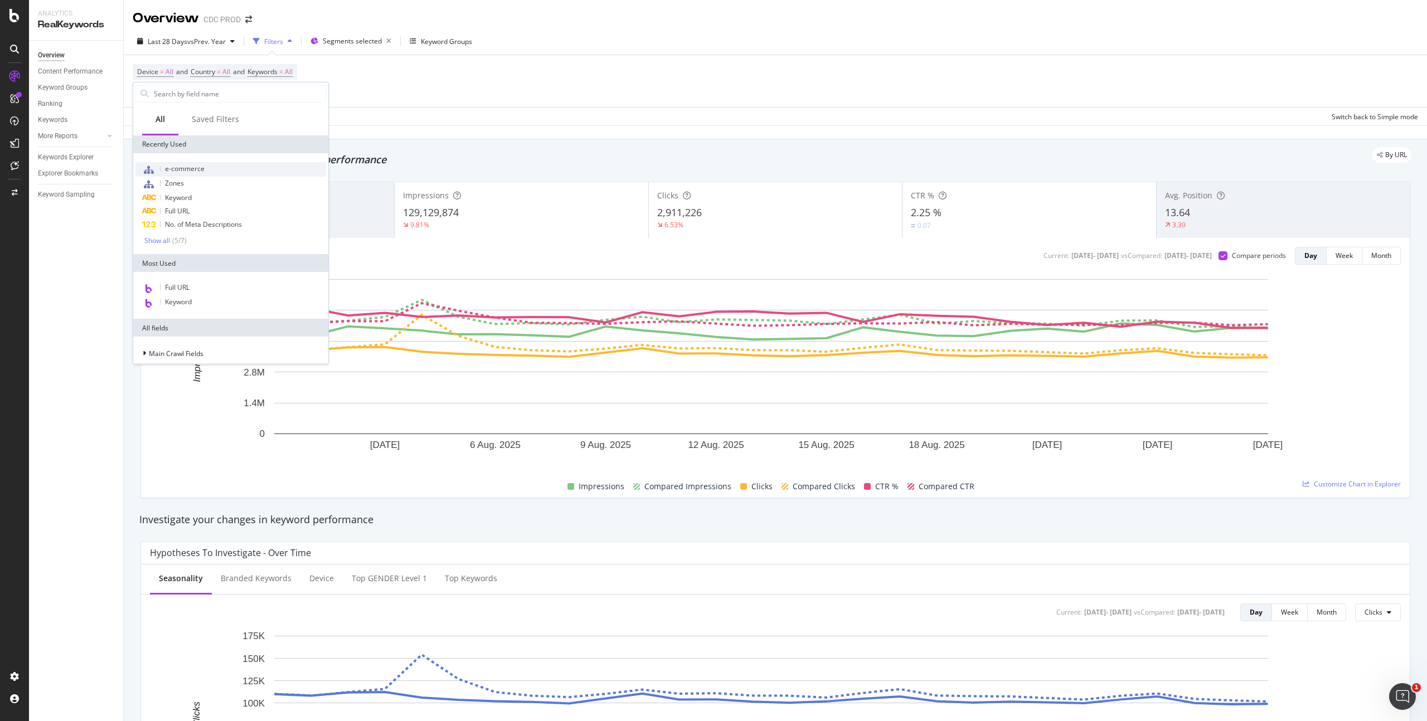
click at [214, 167] on div "e-commerce" at bounding box center [230, 169] width 191 height 14
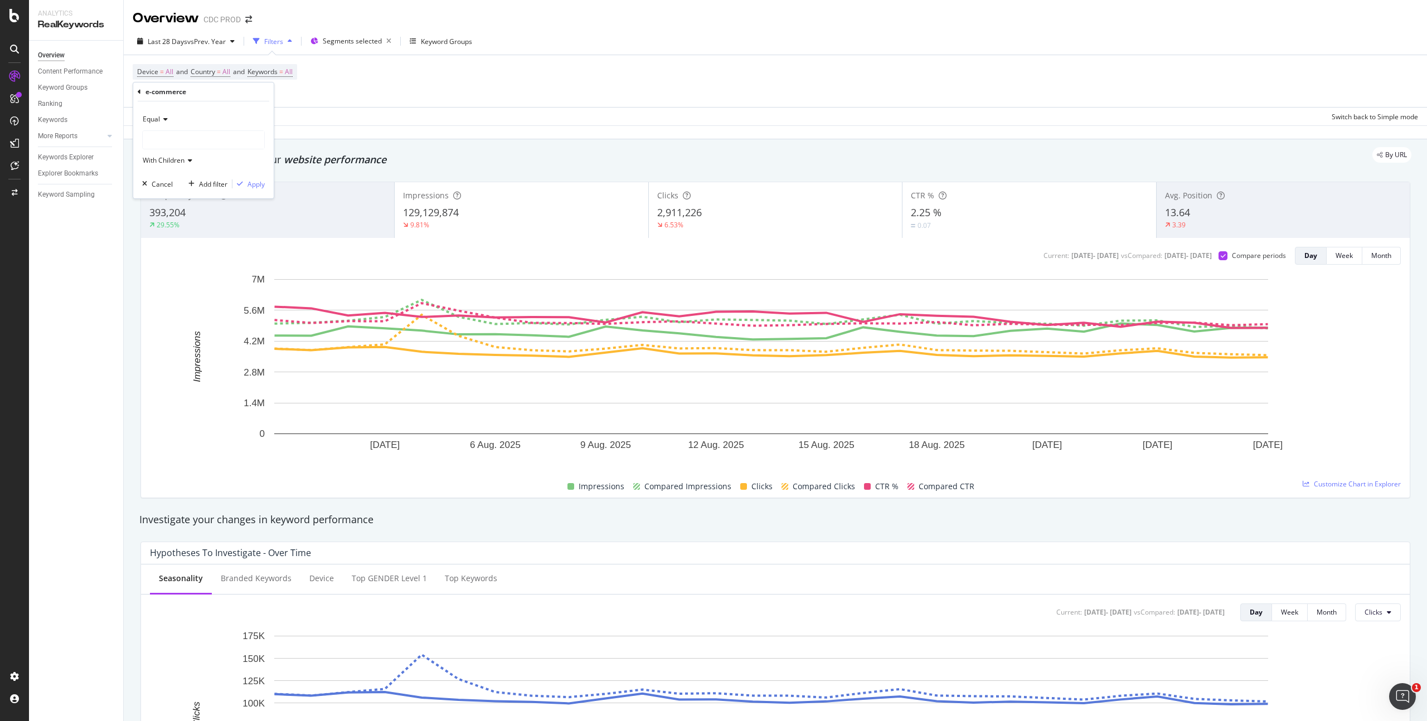
click at [192, 135] on div at bounding box center [203, 140] width 121 height 18
click at [186, 159] on span "ecommerce" at bounding box center [172, 162] width 37 height 9
click at [259, 183] on div "Apply" at bounding box center [255, 183] width 17 height 9
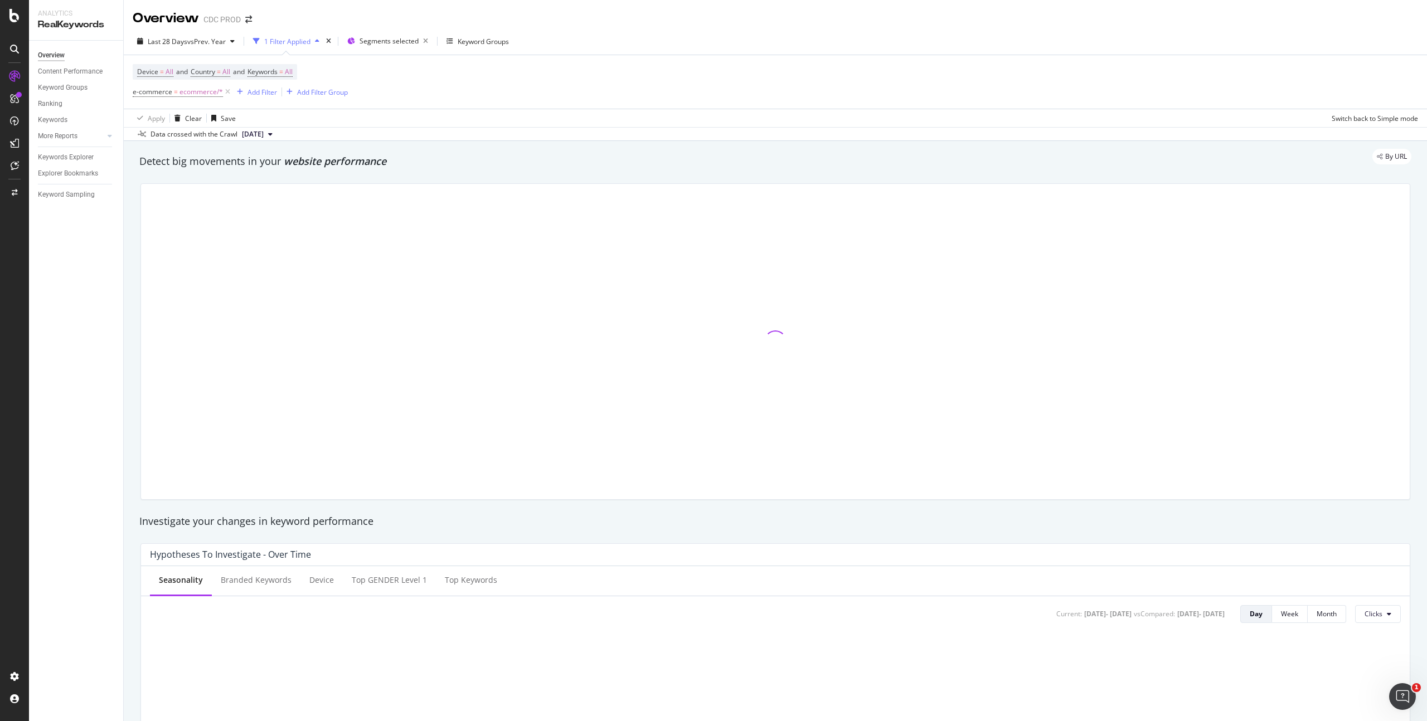
click at [620, 70] on div "Device = All and Country = All and Keywords = All e-commerce = ecommerce/* Add …" at bounding box center [775, 82] width 1285 height 54
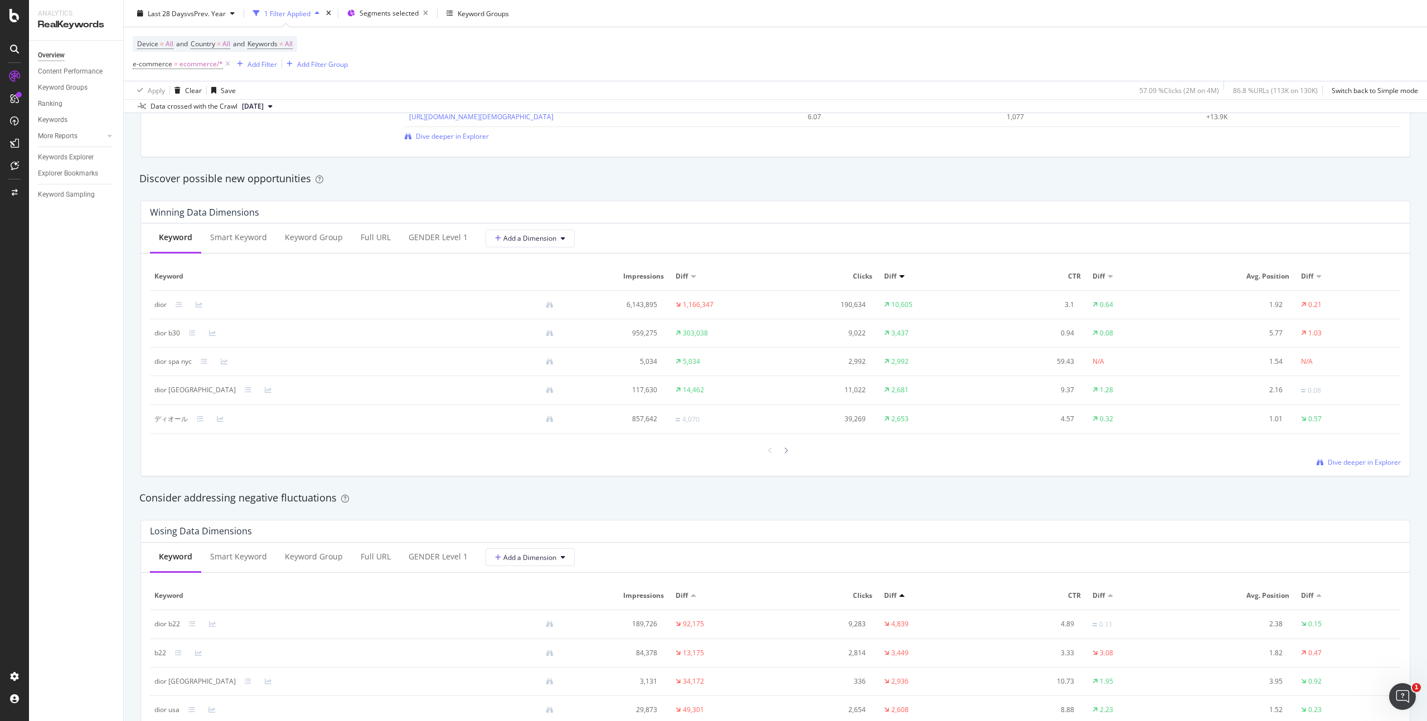
scroll to position [920, 0]
drag, startPoint x: 154, startPoint y: 421, endPoint x: 185, endPoint y: 419, distance: 31.3
click at [186, 419] on div "ディオール" at bounding box center [170, 420] width 33 height 10
copy div "ディオール"
click at [784, 454] on div at bounding box center [786, 451] width 10 height 15
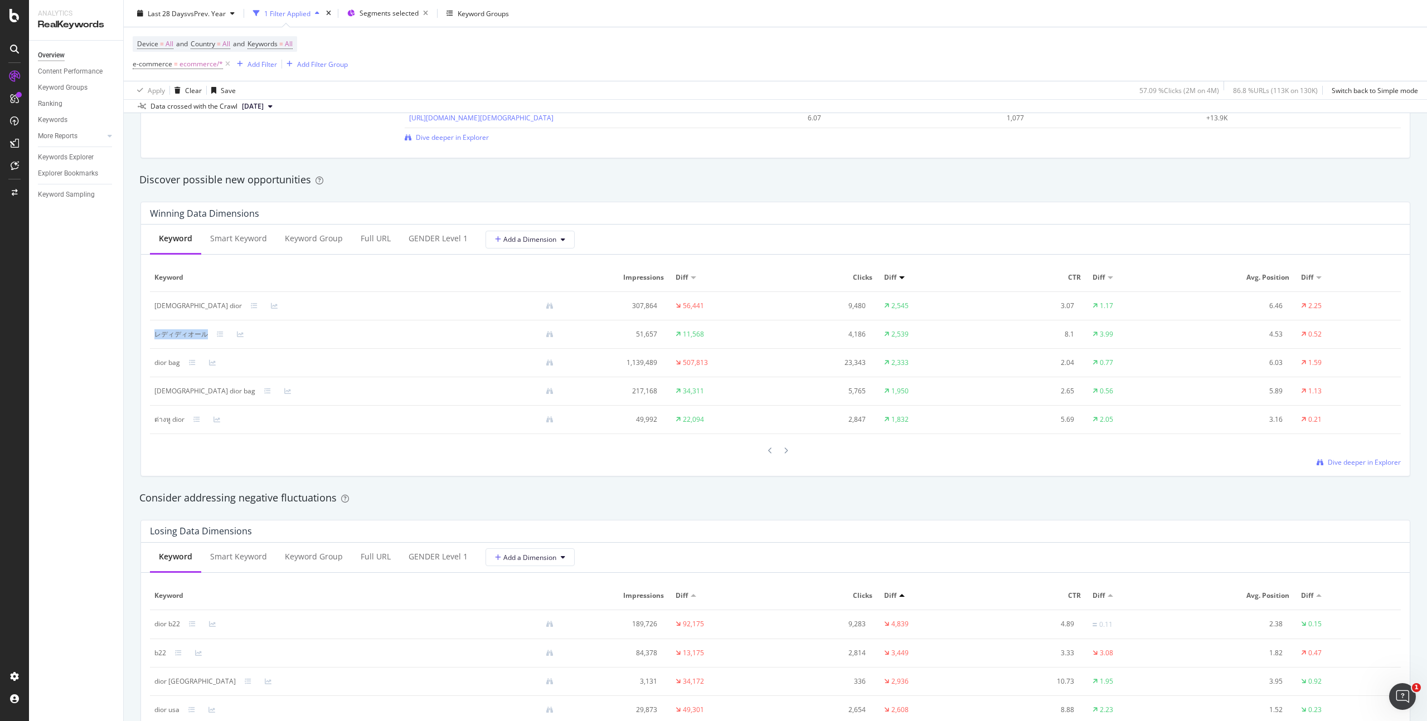
drag, startPoint x: 205, startPoint y: 334, endPoint x: 154, endPoint y: 336, distance: 51.3
click at [154, 336] on div "レディディオール" at bounding box center [181, 334] width 54 height 10
copy div "レディディオール"
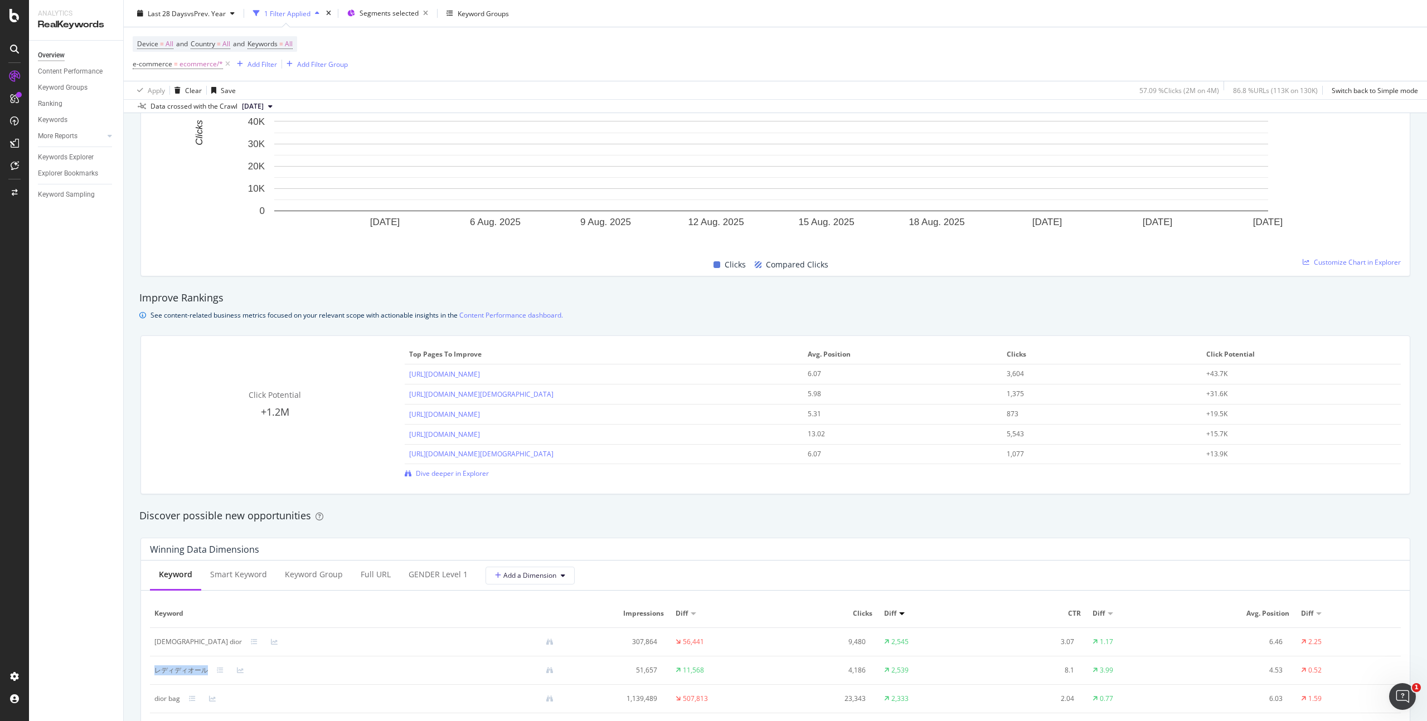
scroll to position [0, 0]
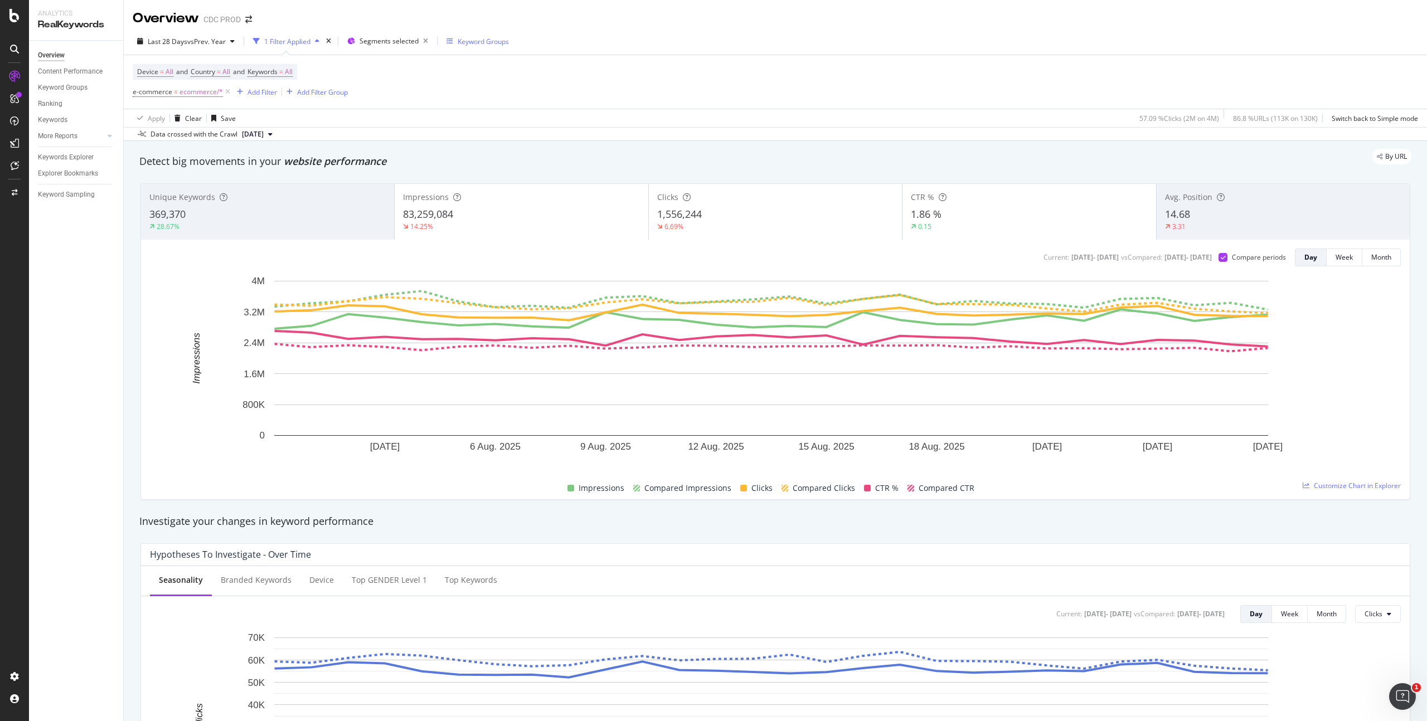
click at [481, 41] on div "Keyword Groups" at bounding box center [483, 41] width 51 height 9
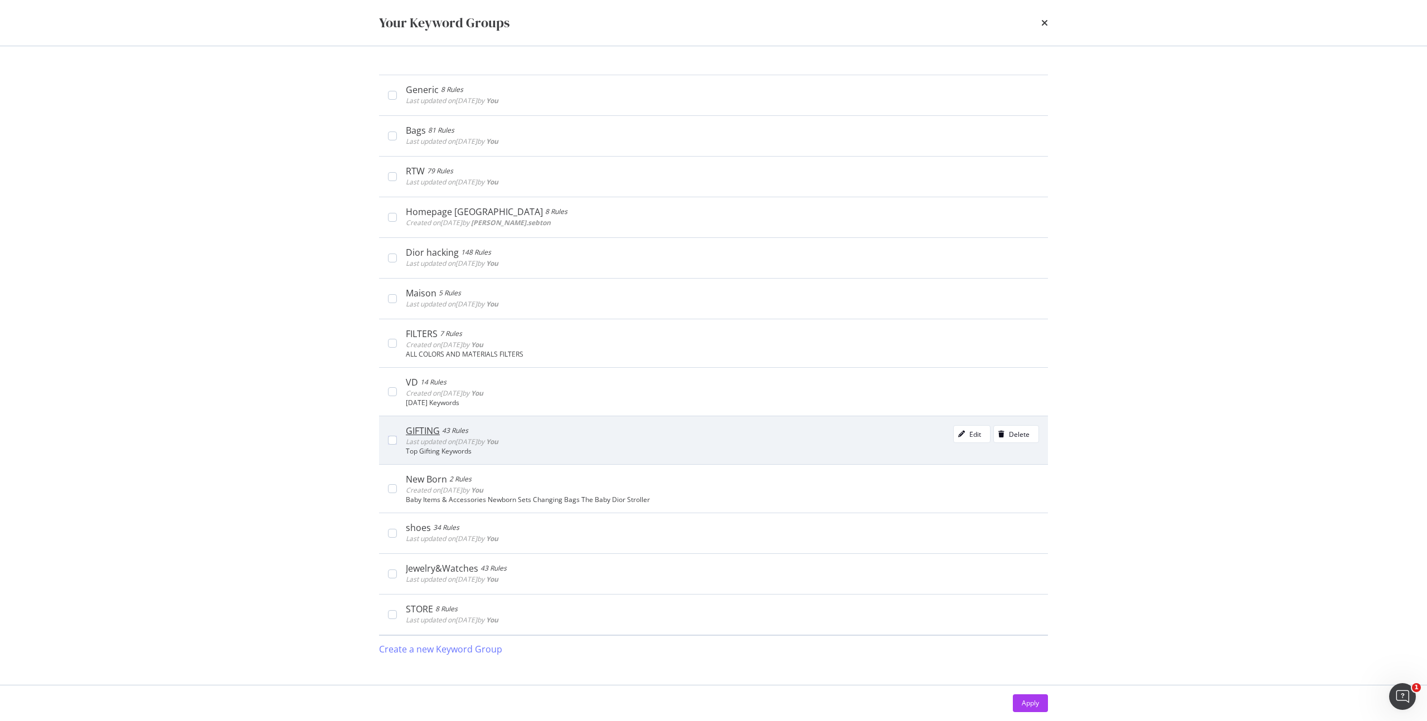
scroll to position [212, 0]
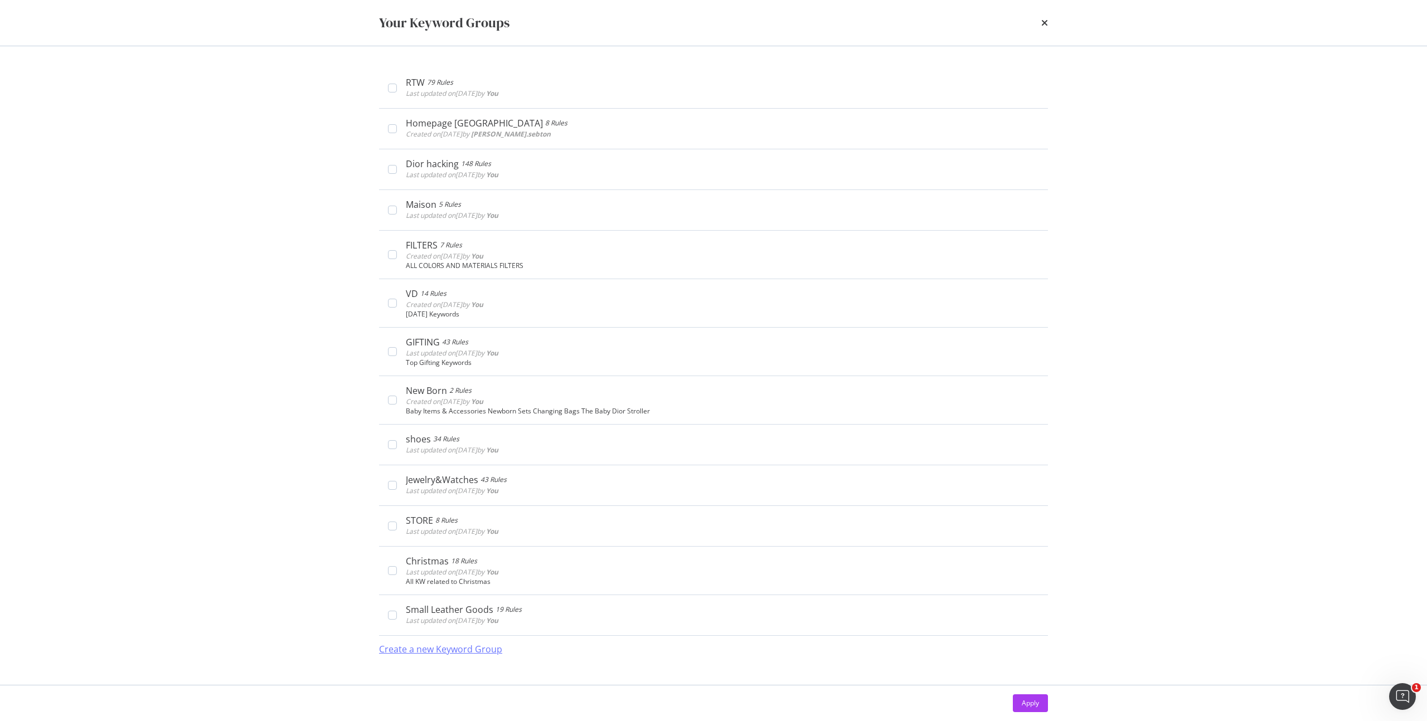
click at [444, 645] on div "Create a new Keyword Group" at bounding box center [440, 649] width 123 height 13
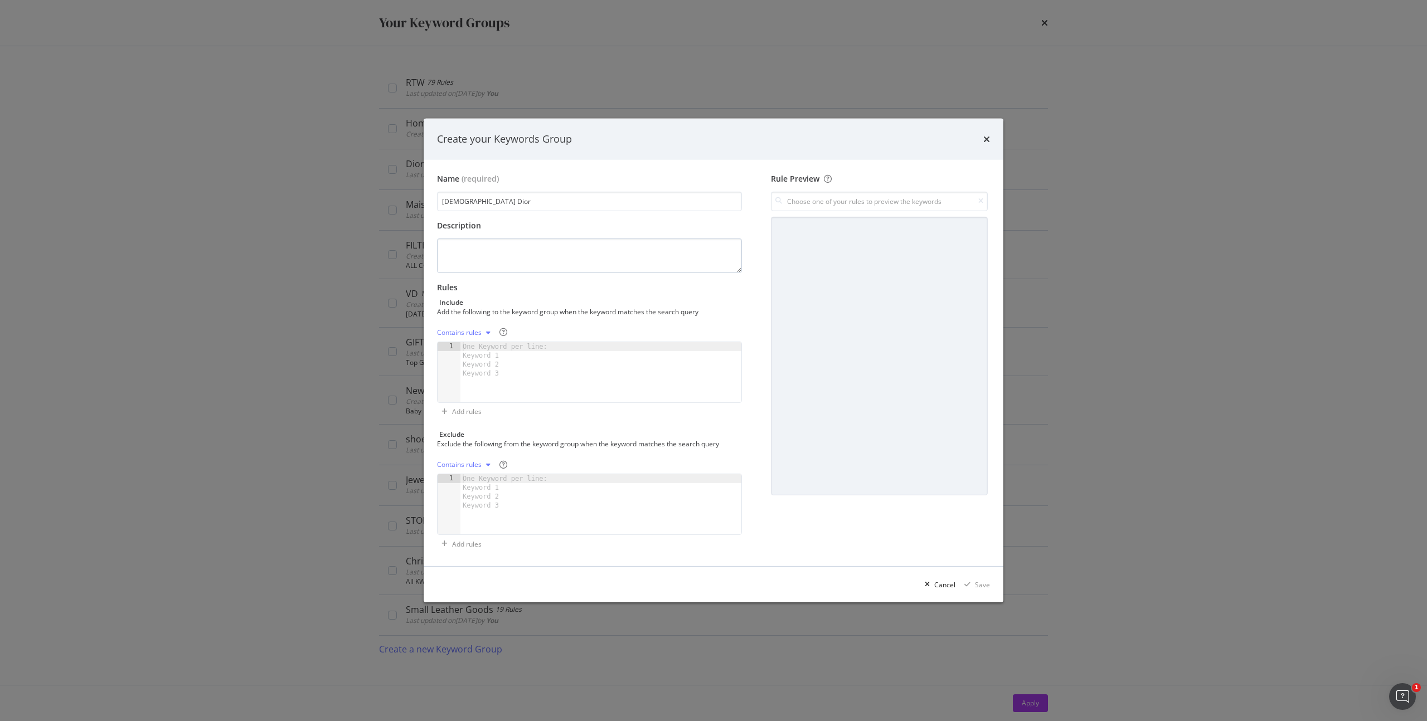
type input "Lady Dior"
click at [508, 250] on textarea "modal" at bounding box center [589, 256] width 305 height 35
click at [470, 249] on textarea "Monitore the trend of" at bounding box center [589, 256] width 305 height 35
click at [584, 250] on textarea "Monitor the trend of" at bounding box center [589, 256] width 305 height 35
type textarea "Monitor the trend of Search Demand and Organic Captation of LADY DIOR"
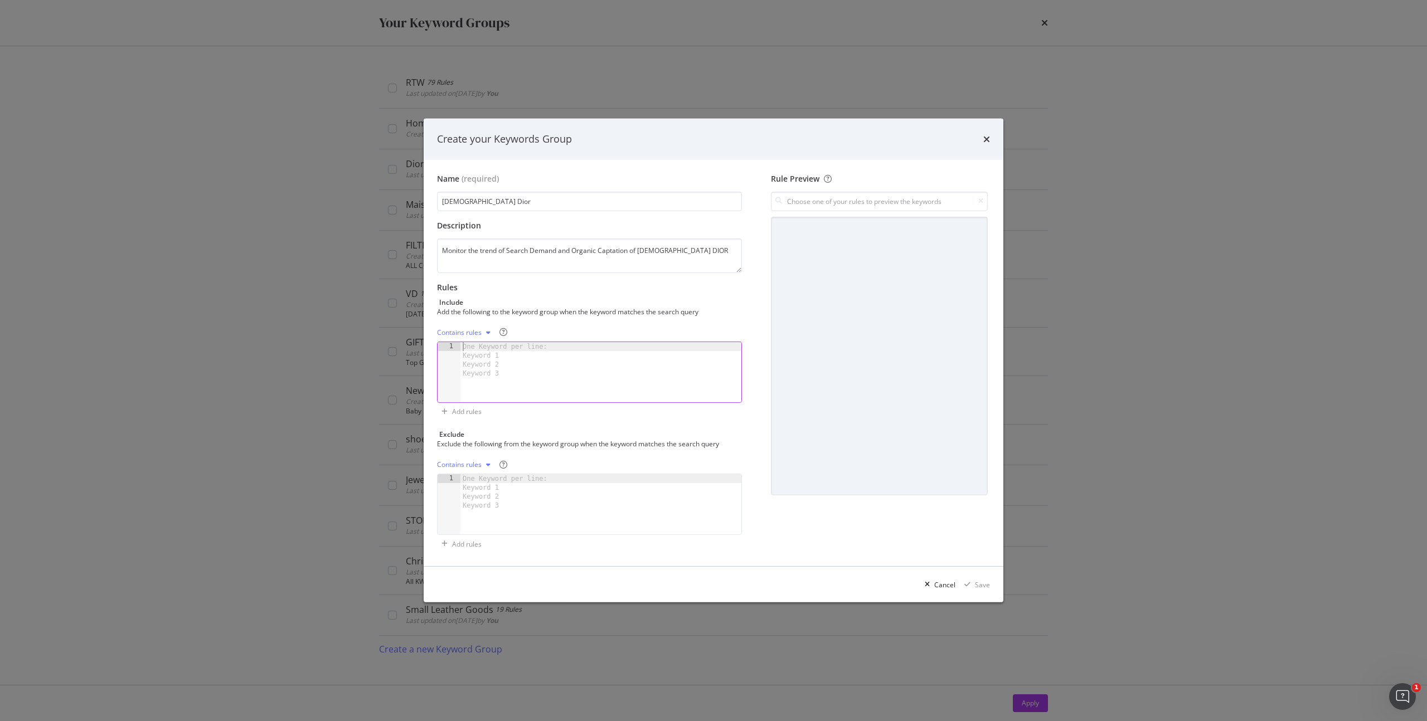
click at [552, 356] on div "One Keyword per line: Keyword 1 Keyword 2 Keyword 3" at bounding box center [506, 360] width 93 height 36
click at [622, 351] on div "modal" at bounding box center [600, 381] width 281 height 78
type textarea "[DEMOGRAPHIC_DATA] dior"
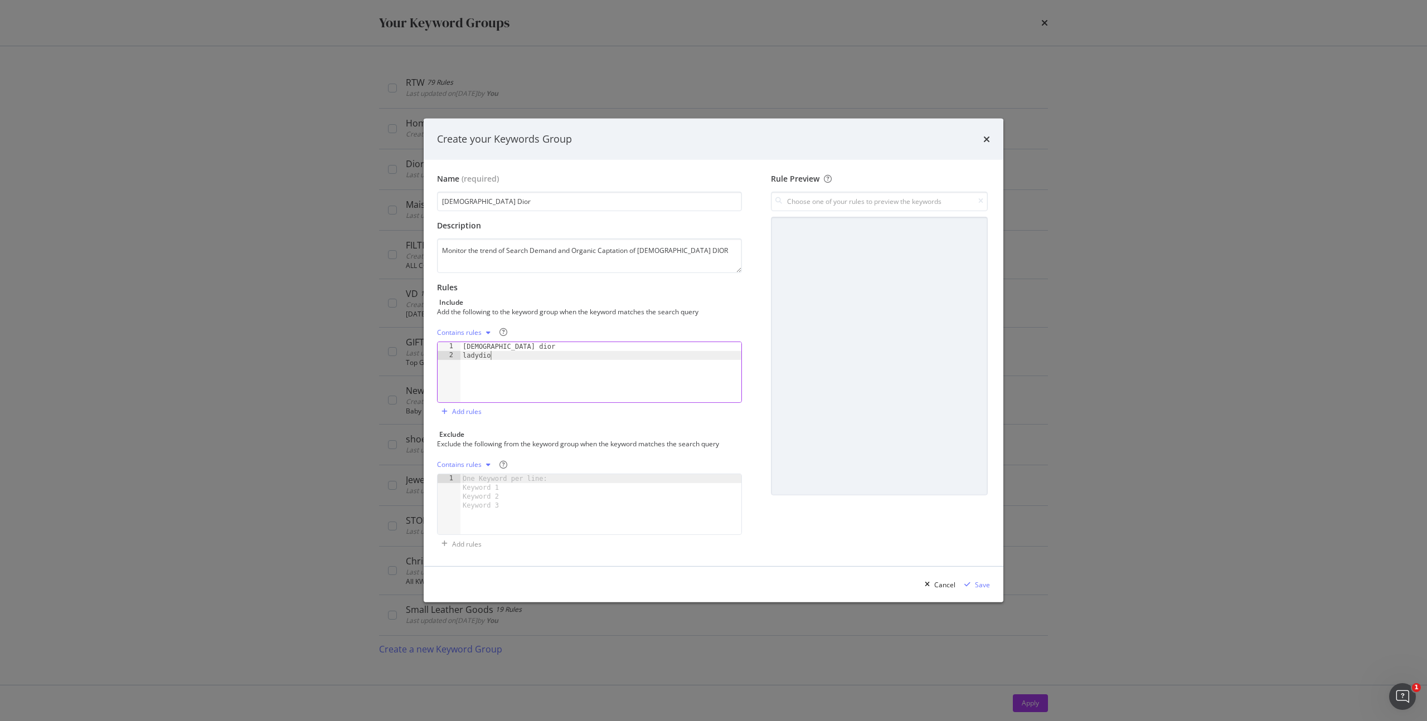
type textarea "ladydior"
paste textarea "レディディオール"
type textarea "レディディオール"
click at [472, 376] on div "lady dior ladydior レ デ ィ デ ィ オ ー ル" at bounding box center [600, 381] width 281 height 78
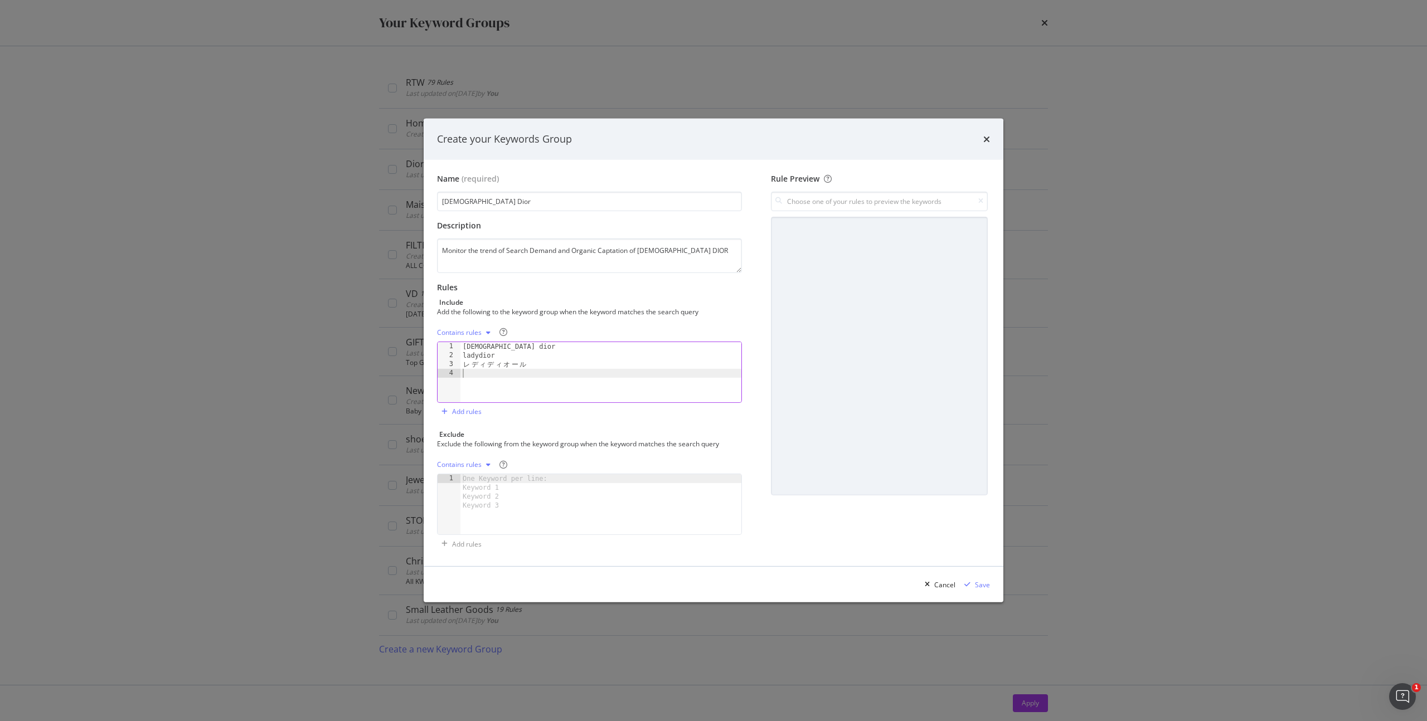
paste textarea "レディディオール"
type textarea "レディディオール"
drag, startPoint x: 541, startPoint y: 381, endPoint x: 425, endPoint y: 374, distance: 116.1
click at [425, 374] on div "Name (required) Lady Dior Description Monitor the trend of Search Demand and Or…" at bounding box center [714, 363] width 580 height 407
paste textarea "ليدي ديور"
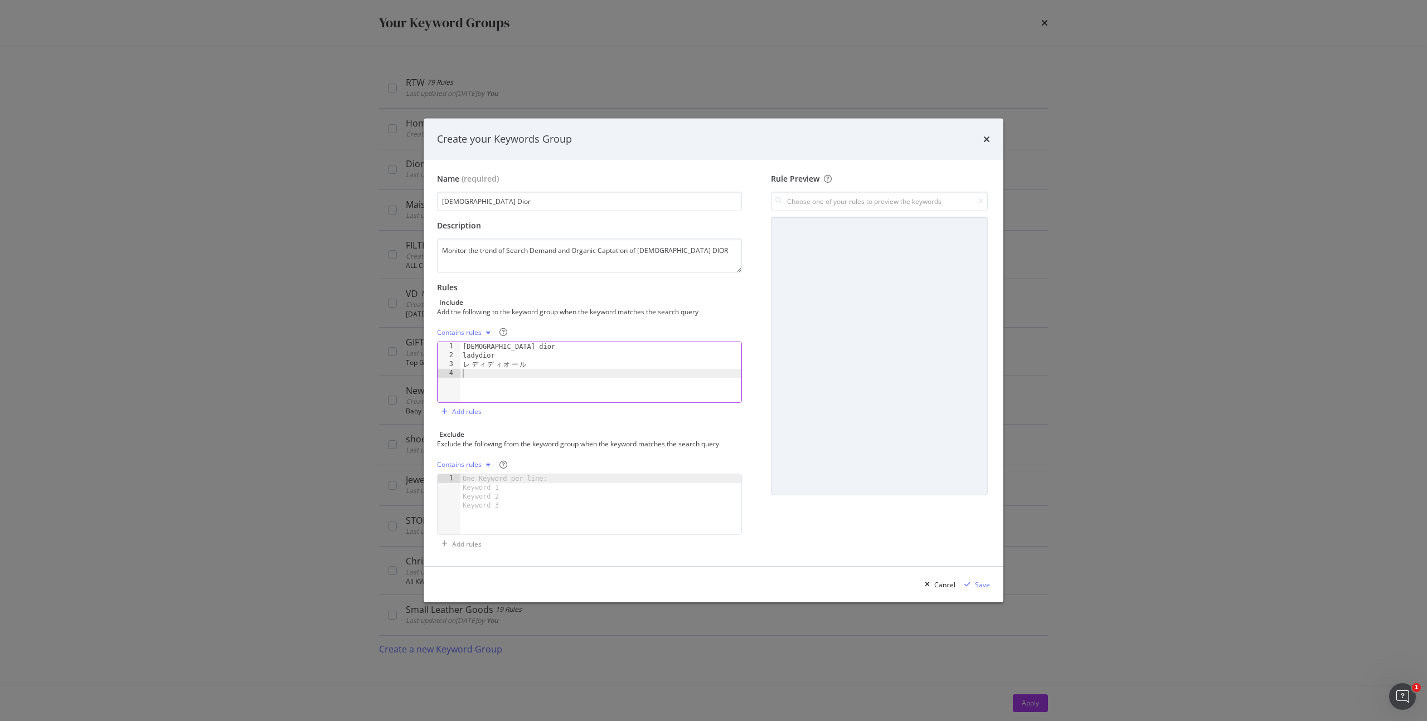
type textarea "ليدي ديور"
click at [557, 376] on div "lady dior ladydior レ デ ィ デ ィ オ ー ル ليدي ديور" at bounding box center [600, 381] width 281 height 78
click at [523, 375] on div "lady dior ladydior レ デ ィ デ ィ オ ー ル ليدي ديور" at bounding box center [600, 381] width 281 height 78
click at [495, 376] on div "lady dior ladydior レ デ ィ デ ィ オ ー ル ليدي ديور" at bounding box center [600, 381] width 281 height 78
drag, startPoint x: 463, startPoint y: 375, endPoint x: 482, endPoint y: 370, distance: 20.3
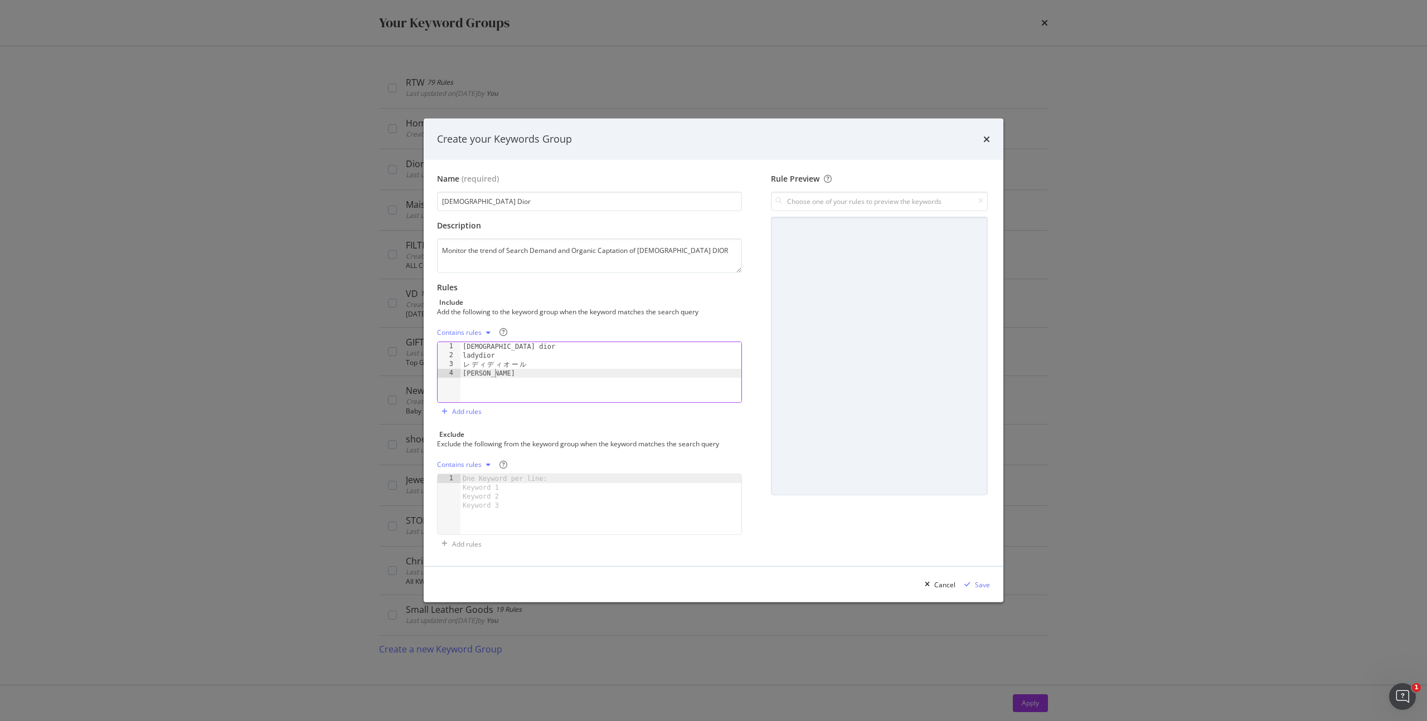
click at [463, 375] on div "lady dior ladydior レ デ ィ デ ィ オ ー ル ليدي ديور" at bounding box center [600, 381] width 281 height 78
paste textarea "レディディオール バッグ"
type textarea "レディディオール バッグ"
paste textarea "黛妃包"
type textarea "黛妃包"
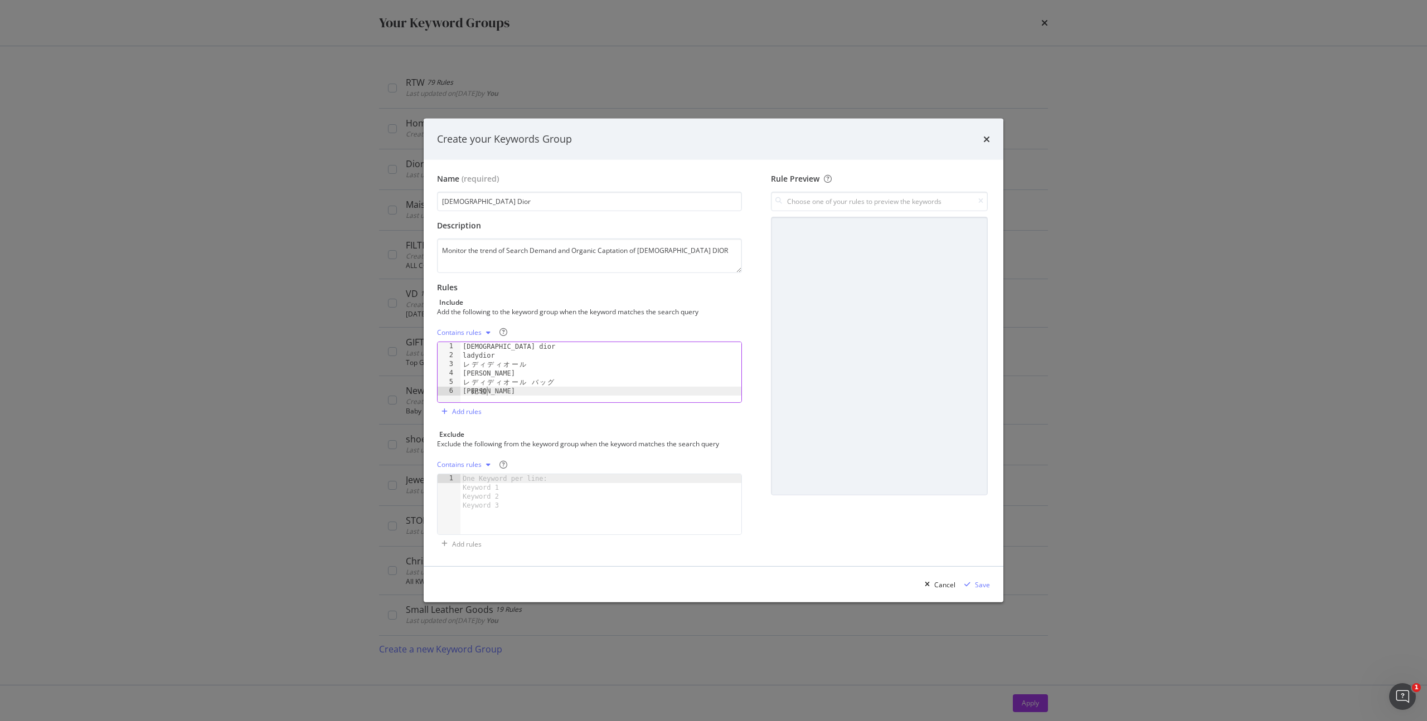
scroll to position [2, 0]
paste textarea "디올 레이디백"
type textarea "디올 레이디백"
paste textarea "dior レディディオール"
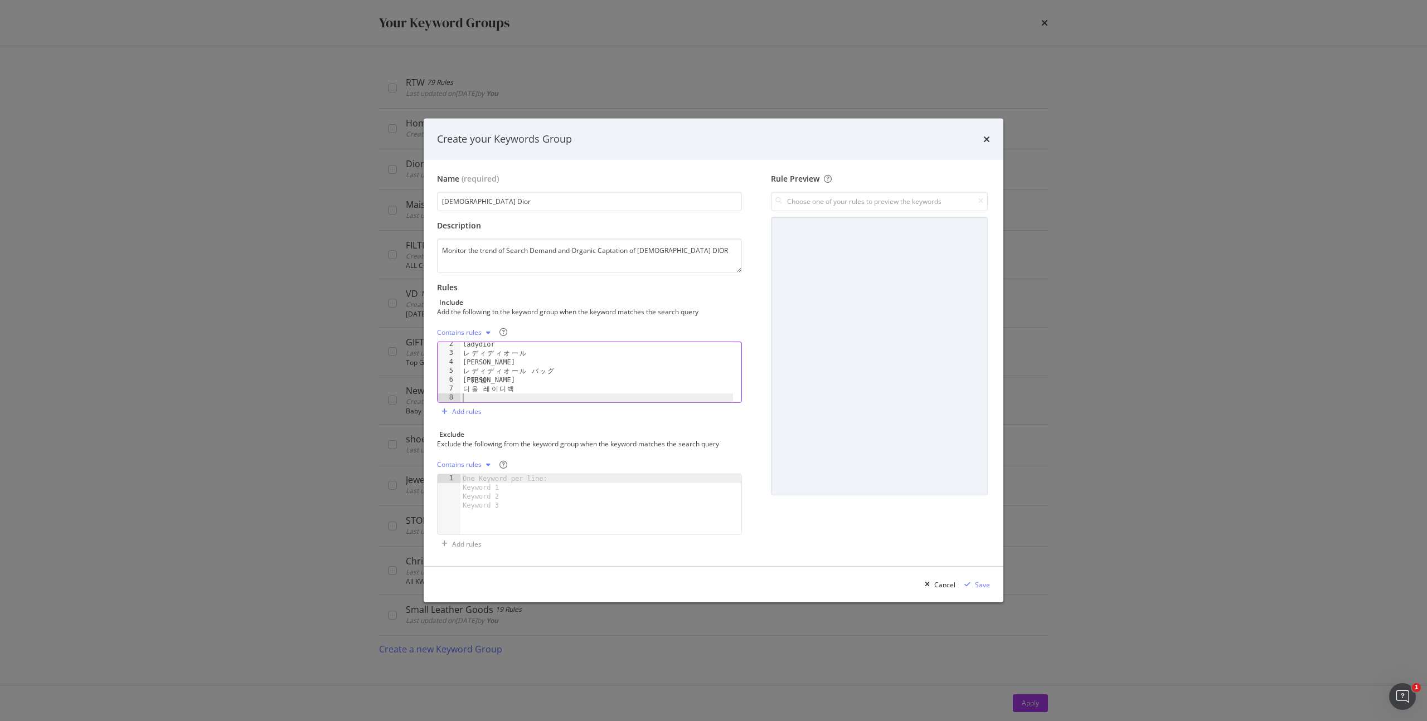
type textarea "dior レディディオール"
paste textarea "dior黛妃包"
type textarea "dior黛妃包"
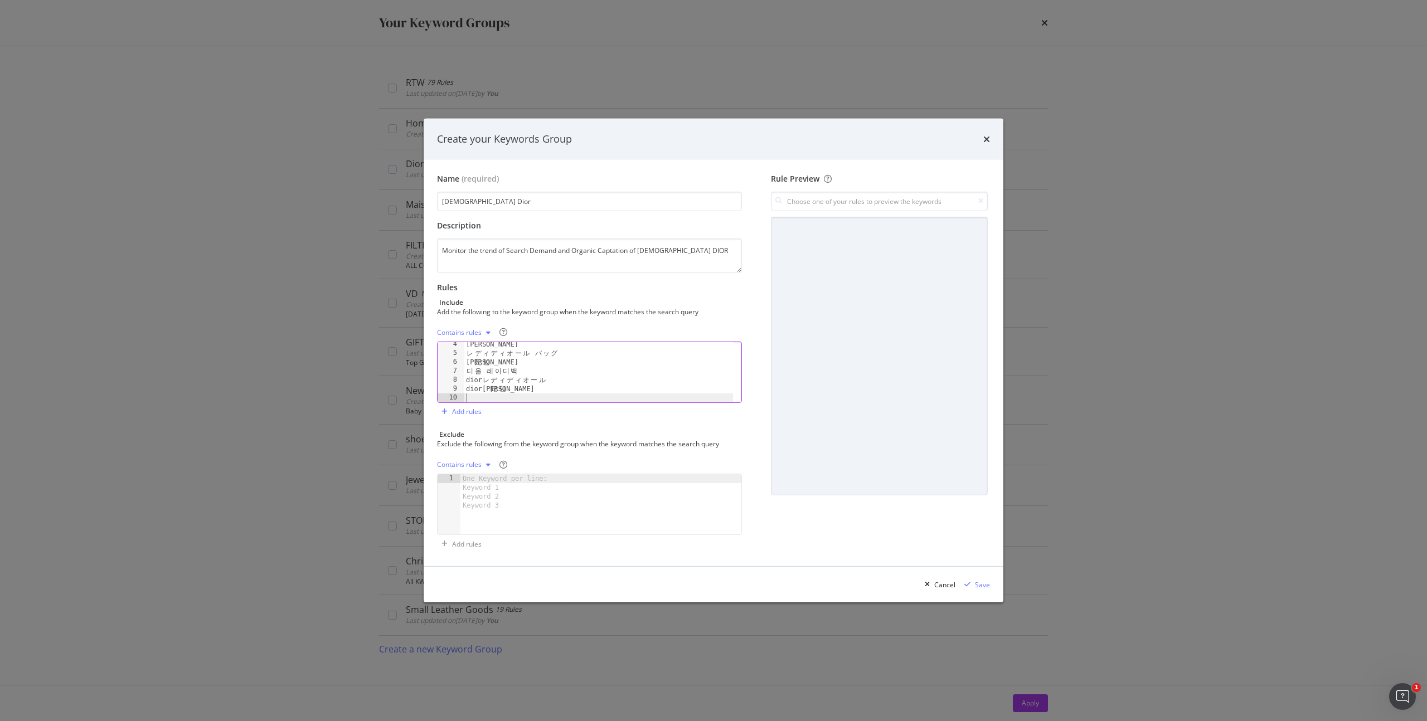
paste textarea "ディオール レディディオール"
type textarea "ディオール レディディオール"
click at [484, 395] on div "レ デ ィ デ ィ オ ー ル バ ッ グ 黛 妃 包 디 올 레 이 디 백 dior レ デ ィ デ ィ オ ー ル dior 黛 妃 包 デ ィ オ ー…" at bounding box center [598, 379] width 269 height 78
paste textarea "diana bag"
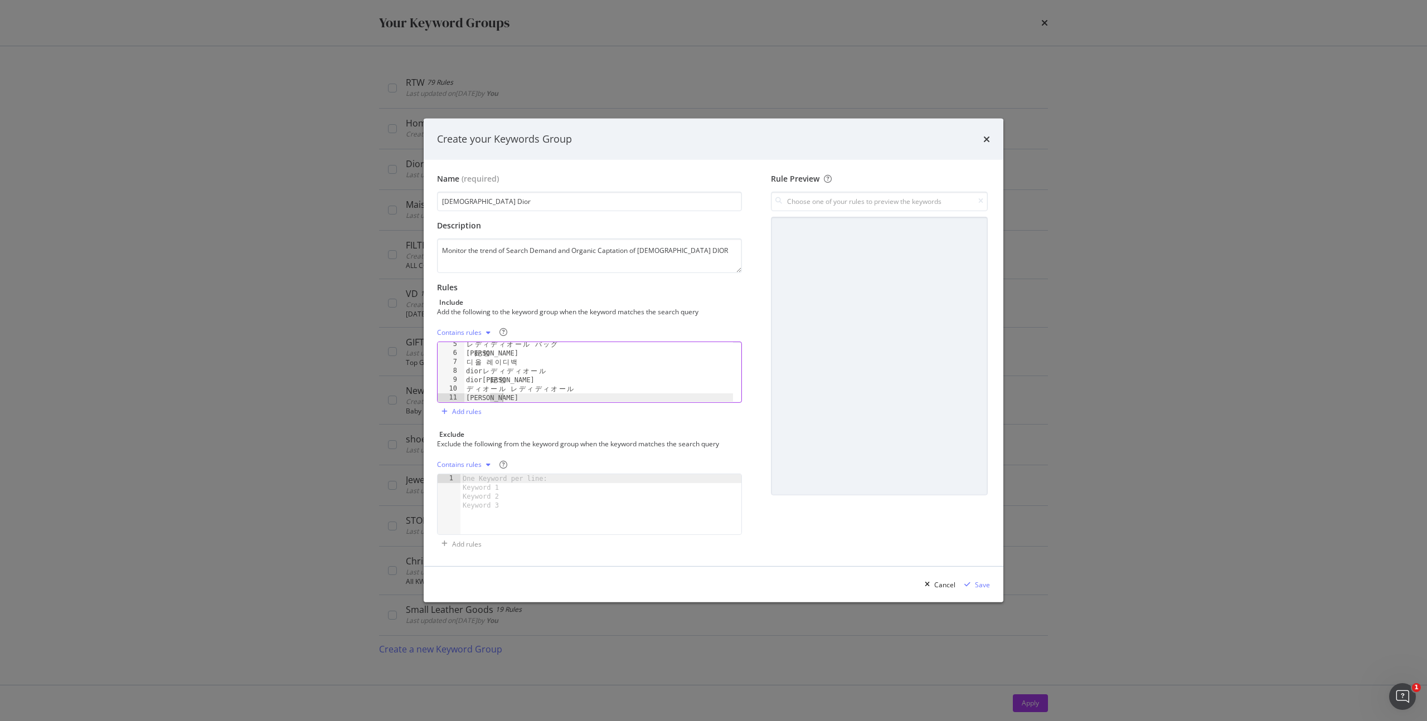
drag, startPoint x: 491, startPoint y: 394, endPoint x: 534, endPoint y: 397, distance: 43.0
click at [534, 397] on div "レ デ ィ デ ィ オ ー ル バ ッ グ 黛 妃 包 디 올 레 이 디 백 dior レ デ ィ デ ィ オ ー ル dior 黛 妃 包 デ ィ オ ー…" at bounding box center [598, 379] width 269 height 78
type textarea "diana"
type textarea "lady"
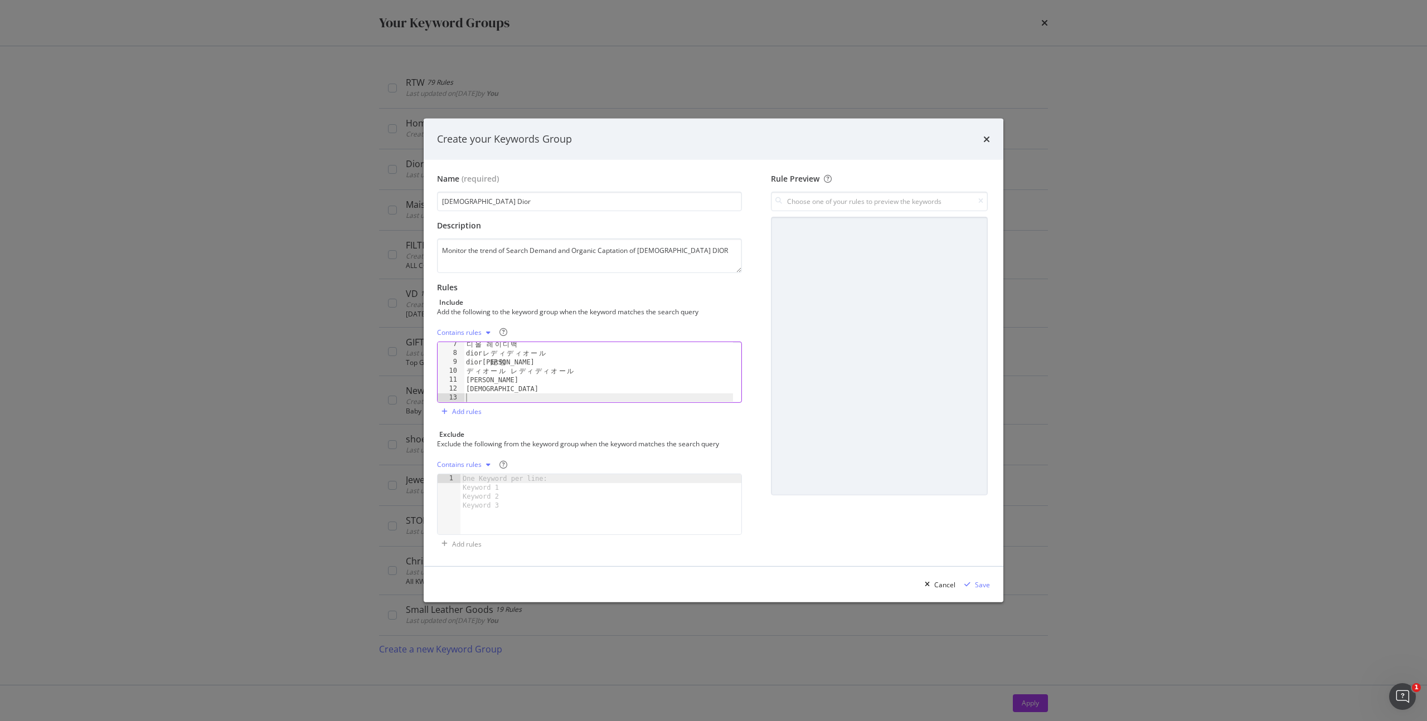
scroll to position [56, 0]
paste textarea "dior jisoo"
type textarea "dior jisoo"
drag, startPoint x: 480, startPoint y: 485, endPoint x: 493, endPoint y: 484, distance: 13.4
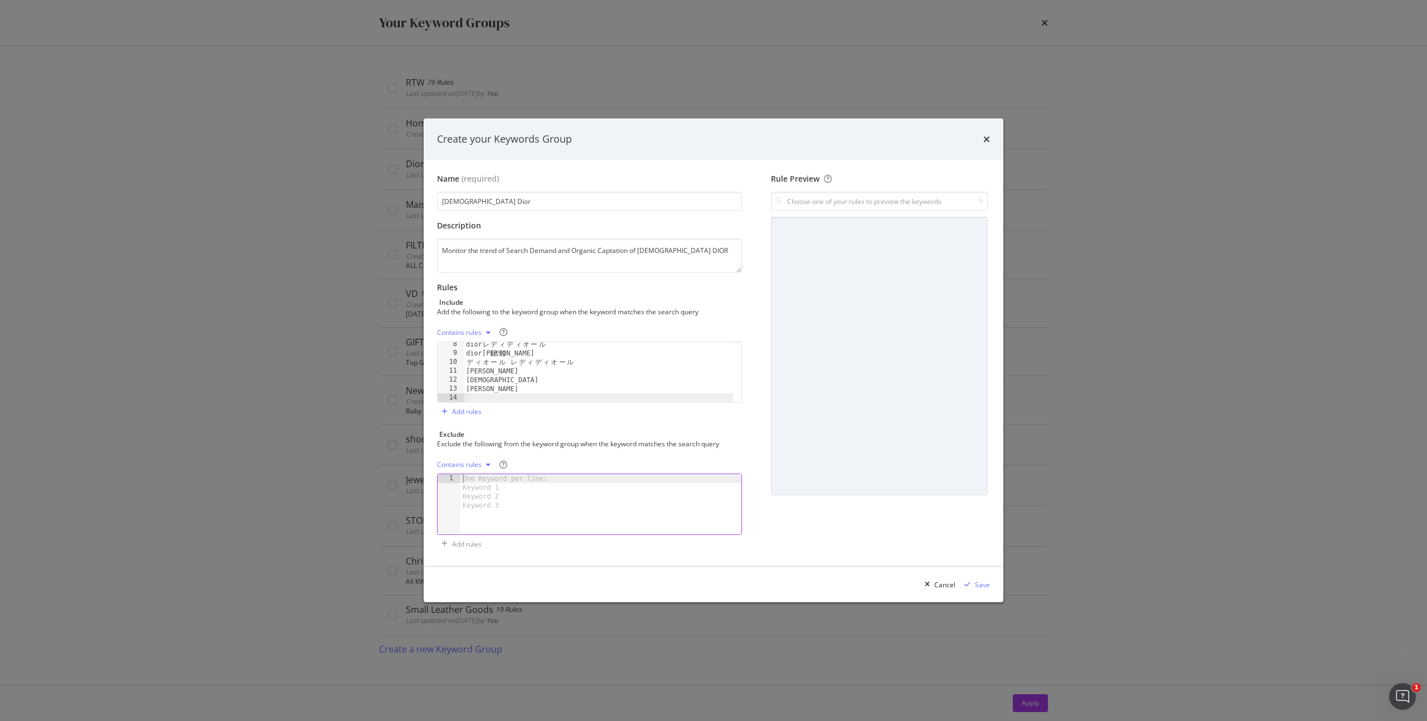
click at [481, 485] on div "One Keyword per line: Keyword 1 Keyword 2 Keyword 3" at bounding box center [506, 492] width 93 height 36
click at [532, 507] on div "joy" at bounding box center [600, 513] width 281 height 78
type textarea "joy"
click at [803, 327] on div "modal" at bounding box center [879, 356] width 217 height 279
click at [971, 204] on input "modal" at bounding box center [879, 202] width 217 height 20
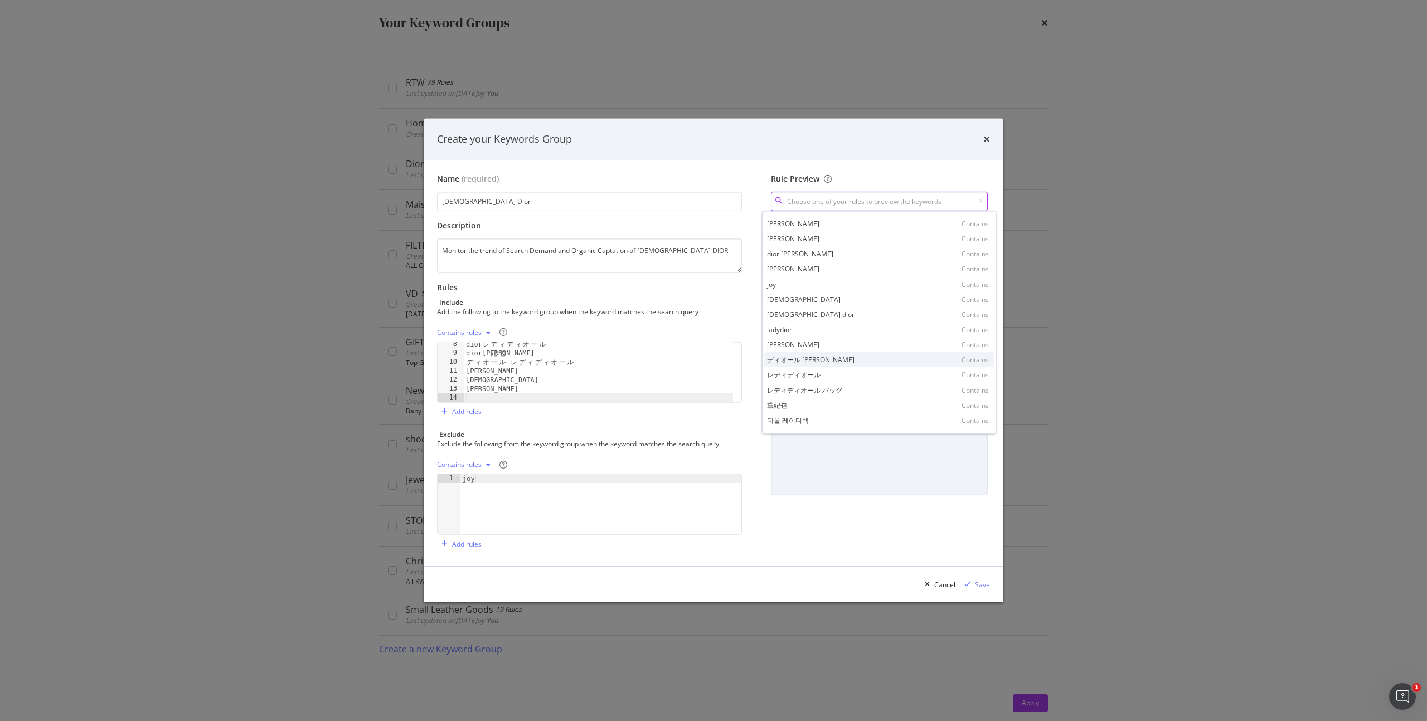
scroll to position [0, 0]
click at [872, 499] on div "Rule Preview diana Contains dior jisoo Contains dior レディディオール Contains dior黛妃包 …" at bounding box center [879, 363] width 221 height 380
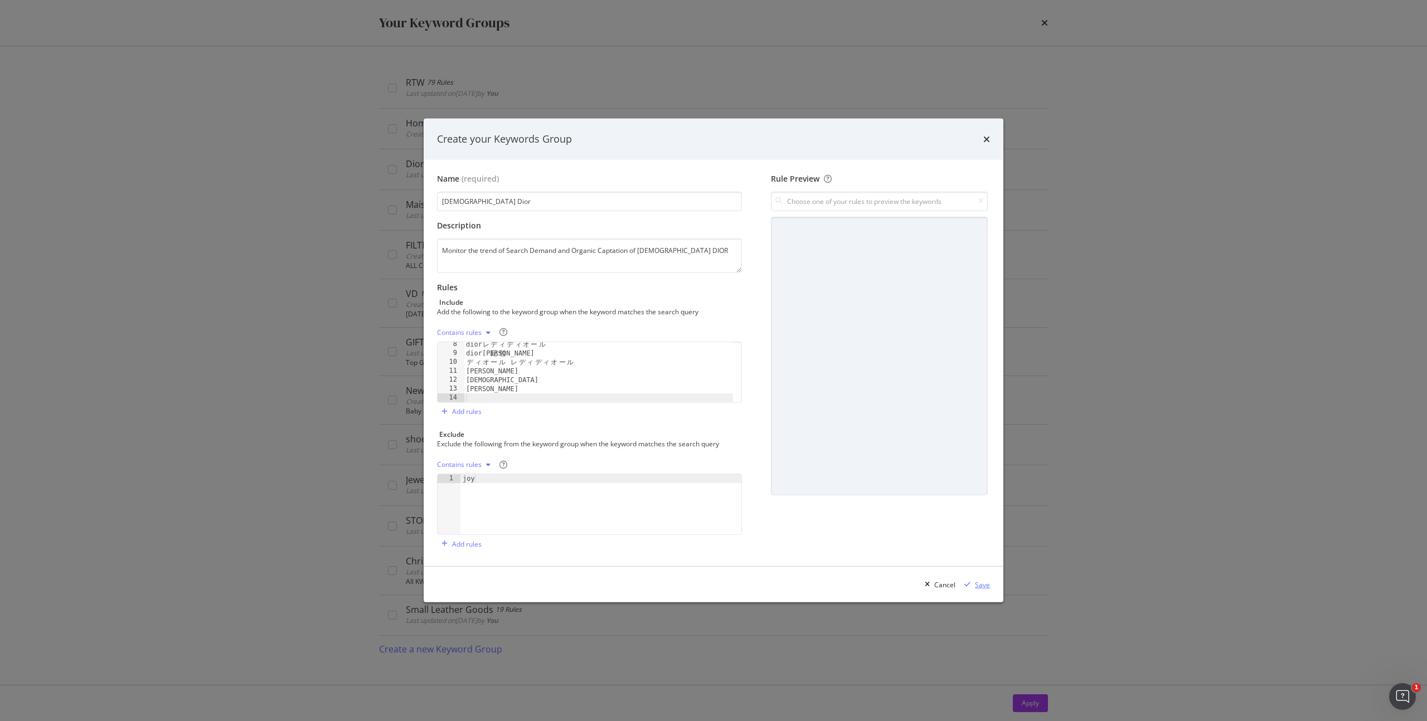
click at [981, 582] on div "Save" at bounding box center [982, 584] width 15 height 9
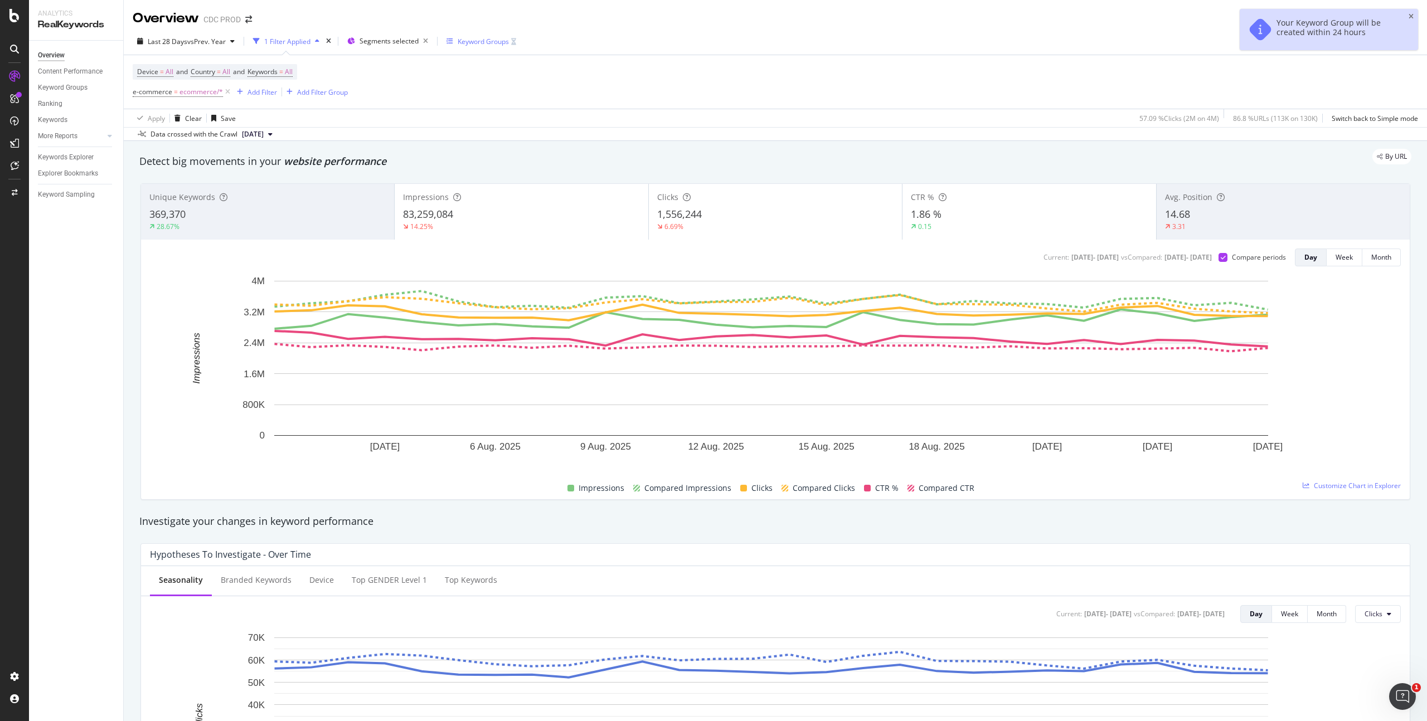
click at [478, 43] on div "Keyword Groups" at bounding box center [483, 41] width 51 height 9
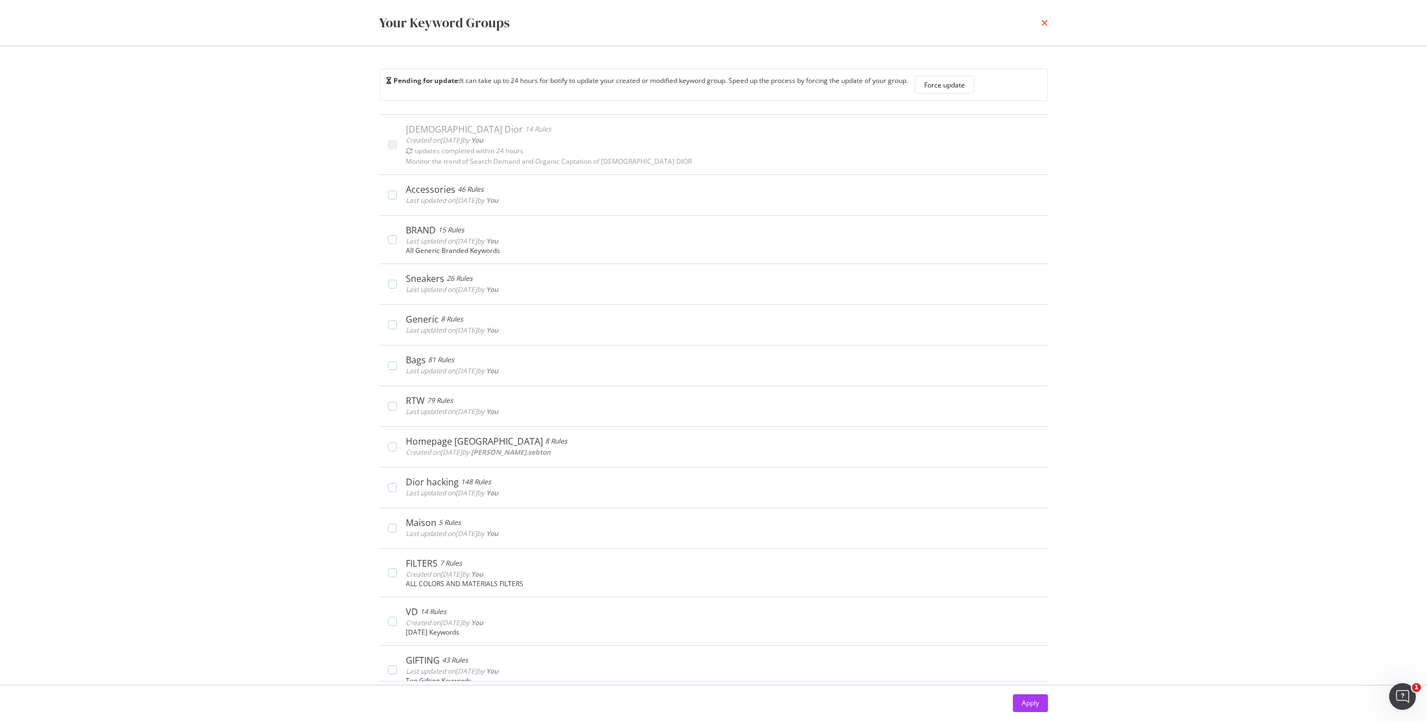
click at [1041, 24] on icon "times" at bounding box center [1044, 22] width 7 height 9
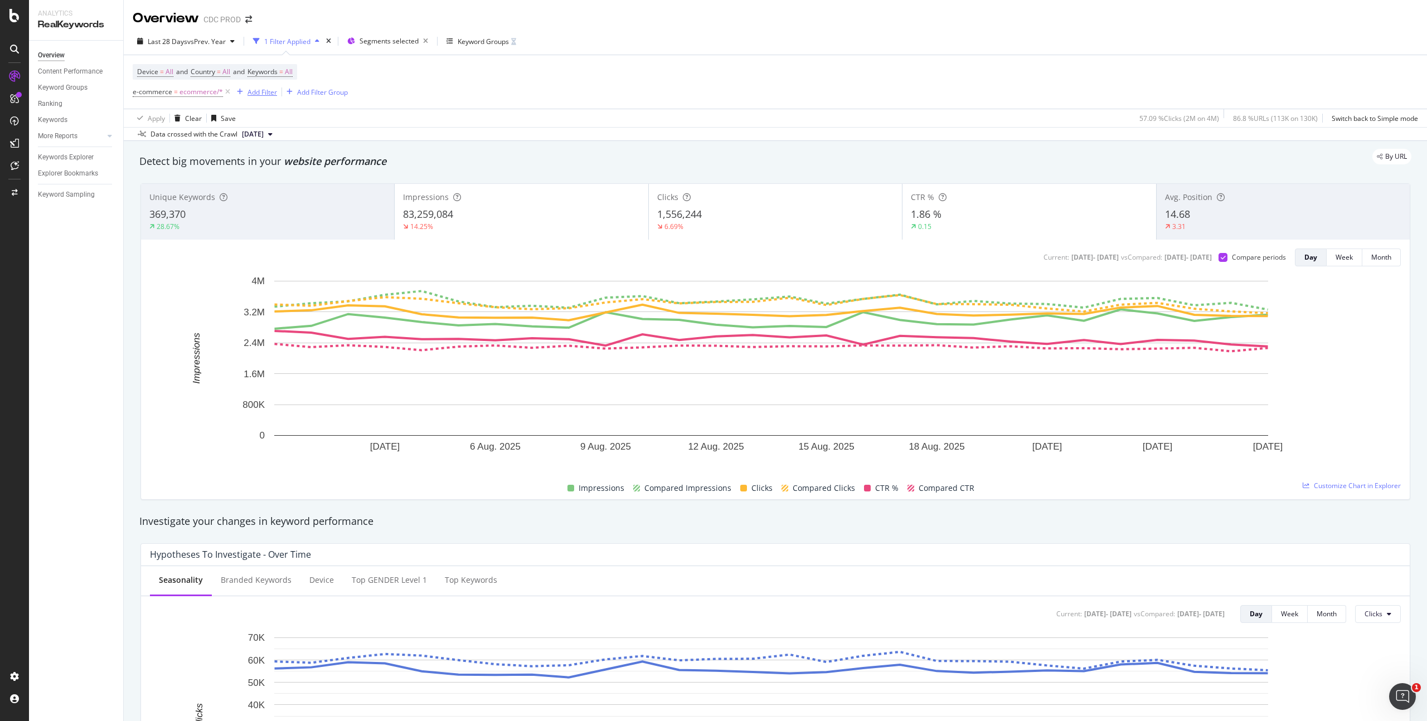
click at [254, 93] on div "Add Filter" at bounding box center [262, 92] width 30 height 9
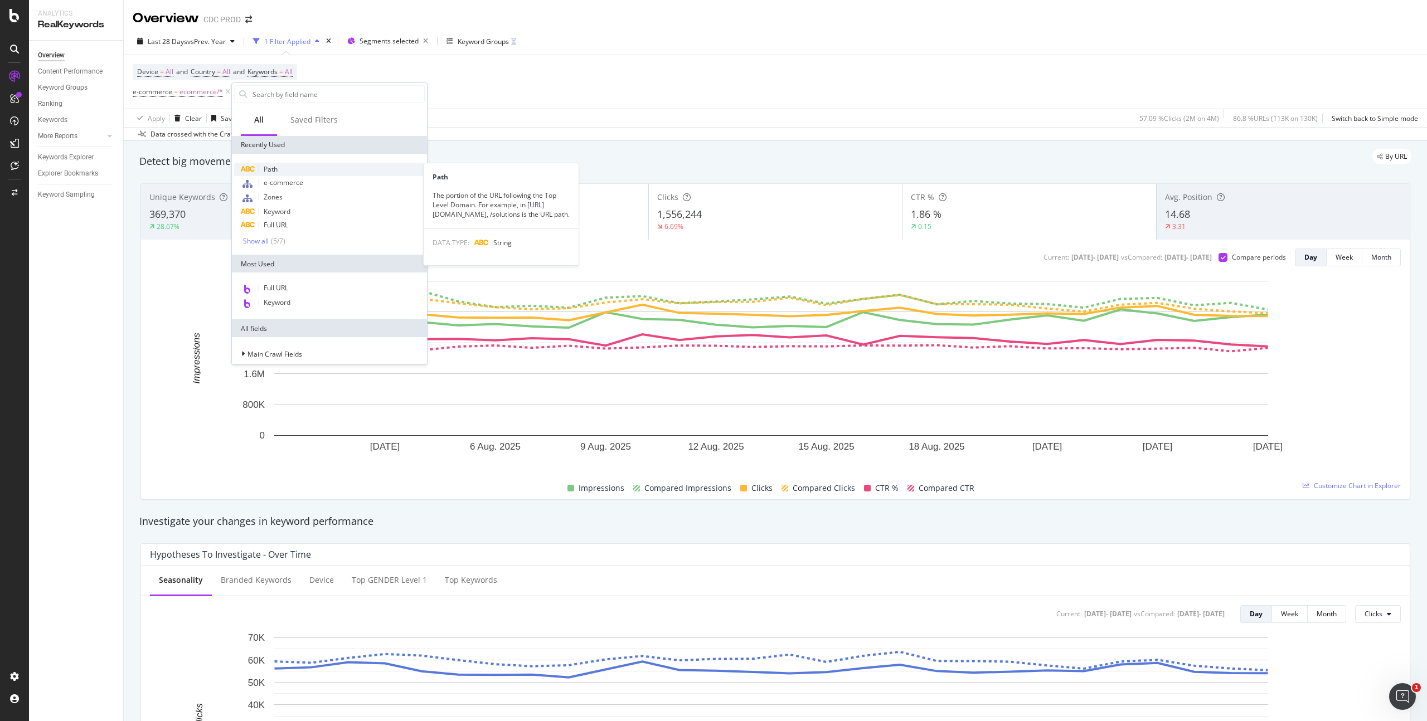
click at [294, 167] on div "Path" at bounding box center [329, 169] width 191 height 13
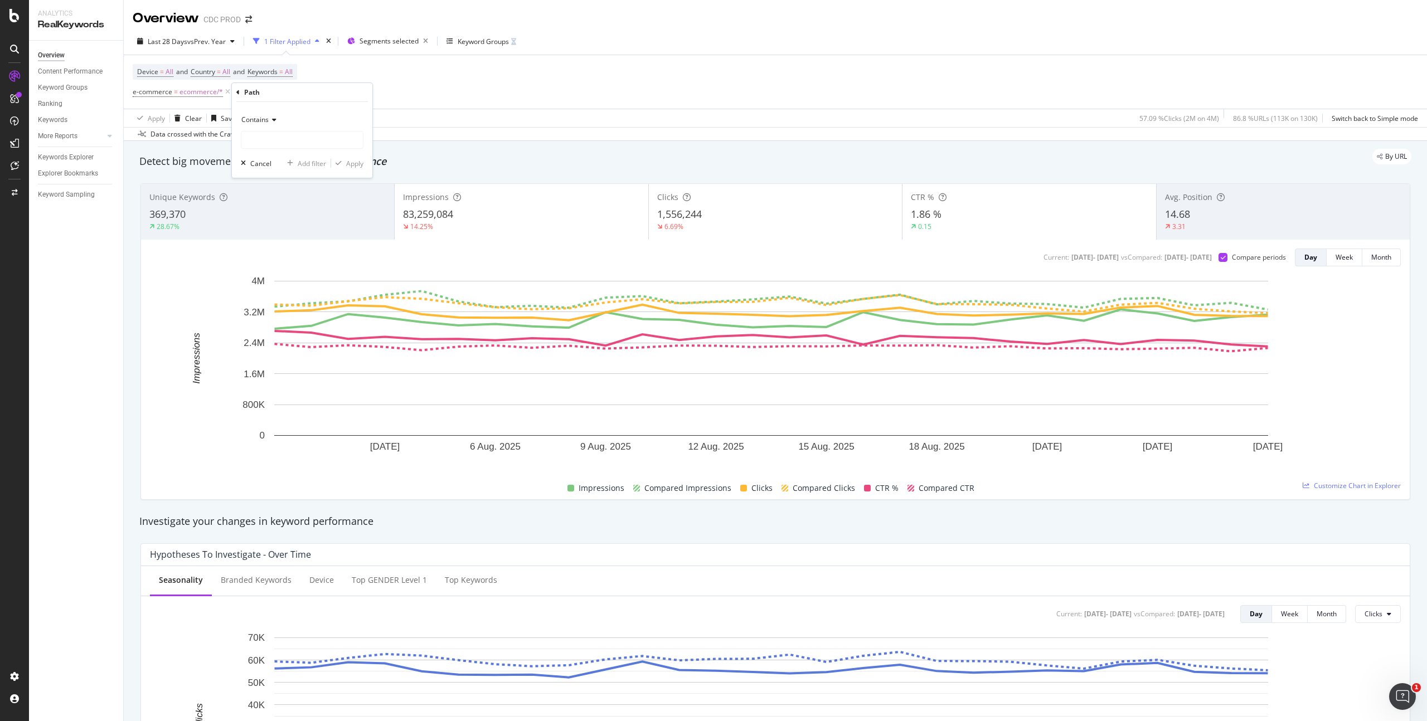
click at [443, 75] on div "Device = All and Country = All and Keywords = All e-commerce = ecommerce/* Add …" at bounding box center [775, 82] width 1285 height 54
drag, startPoint x: 330, startPoint y: 91, endPoint x: 249, endPoint y: 108, distance: 83.0
click at [330, 91] on icon at bounding box center [327, 91] width 9 height 11
click at [254, 94] on div "Add Filter" at bounding box center [262, 92] width 30 height 9
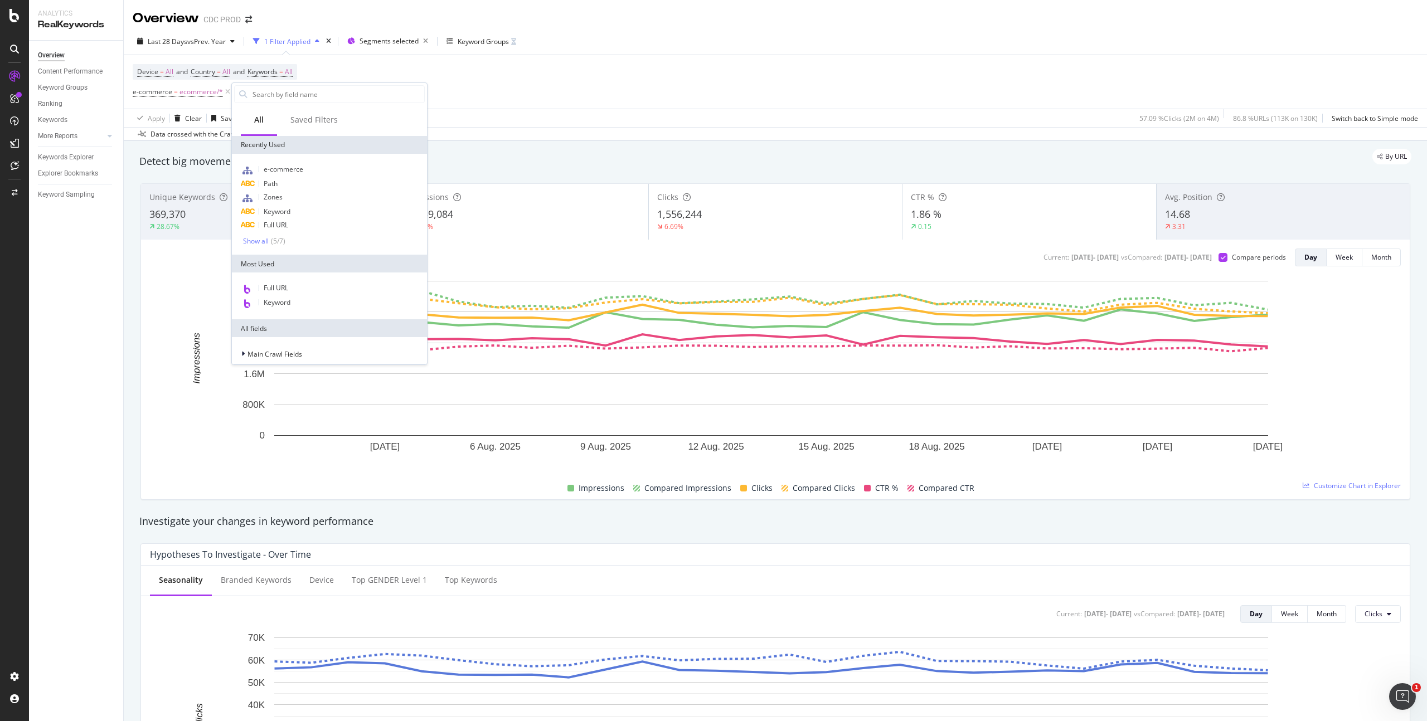
click at [281, 211] on span "Keyword" at bounding box center [277, 211] width 27 height 9
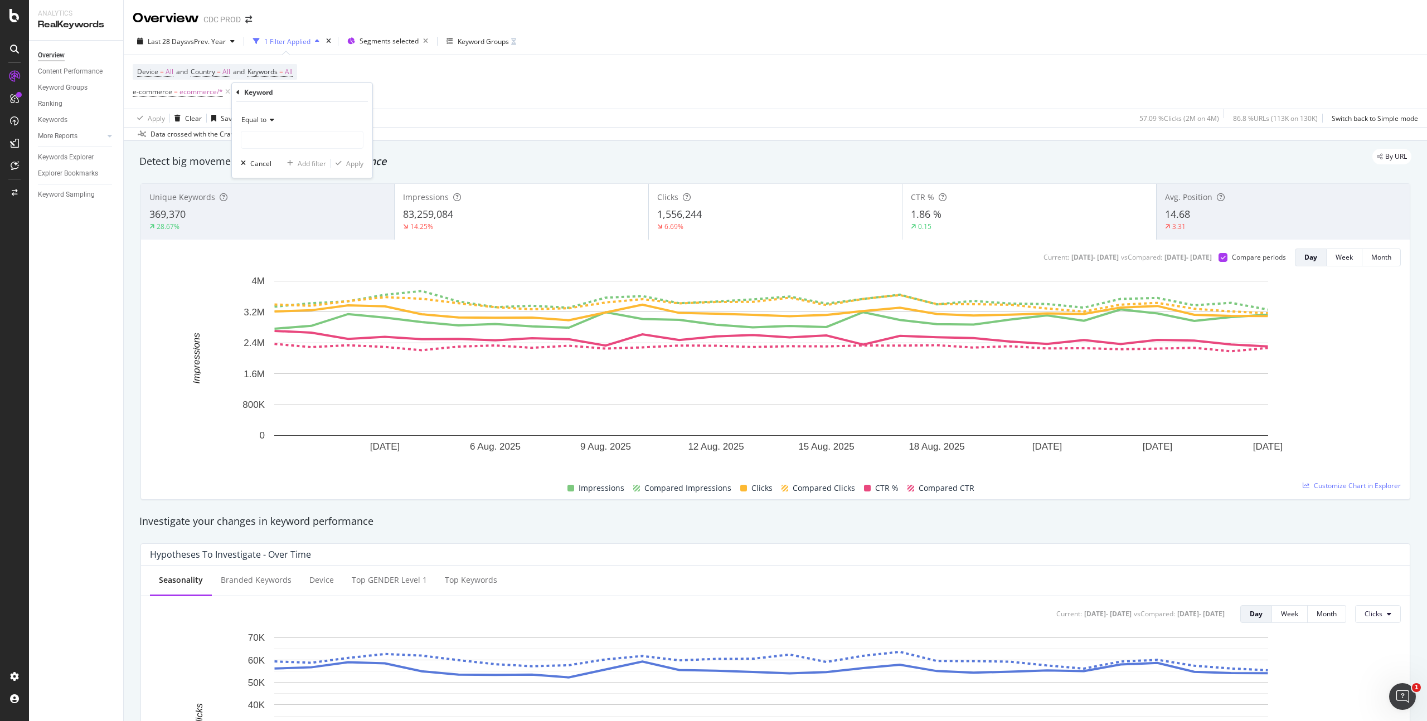
click at [264, 118] on span "Equal to" at bounding box center [253, 119] width 25 height 9
click at [274, 227] on div "Contains" at bounding box center [303, 229] width 119 height 14
click at [285, 135] on input "text" at bounding box center [301, 140] width 121 height 18
type input "lady"
click at [357, 166] on div "Apply" at bounding box center [354, 163] width 17 height 9
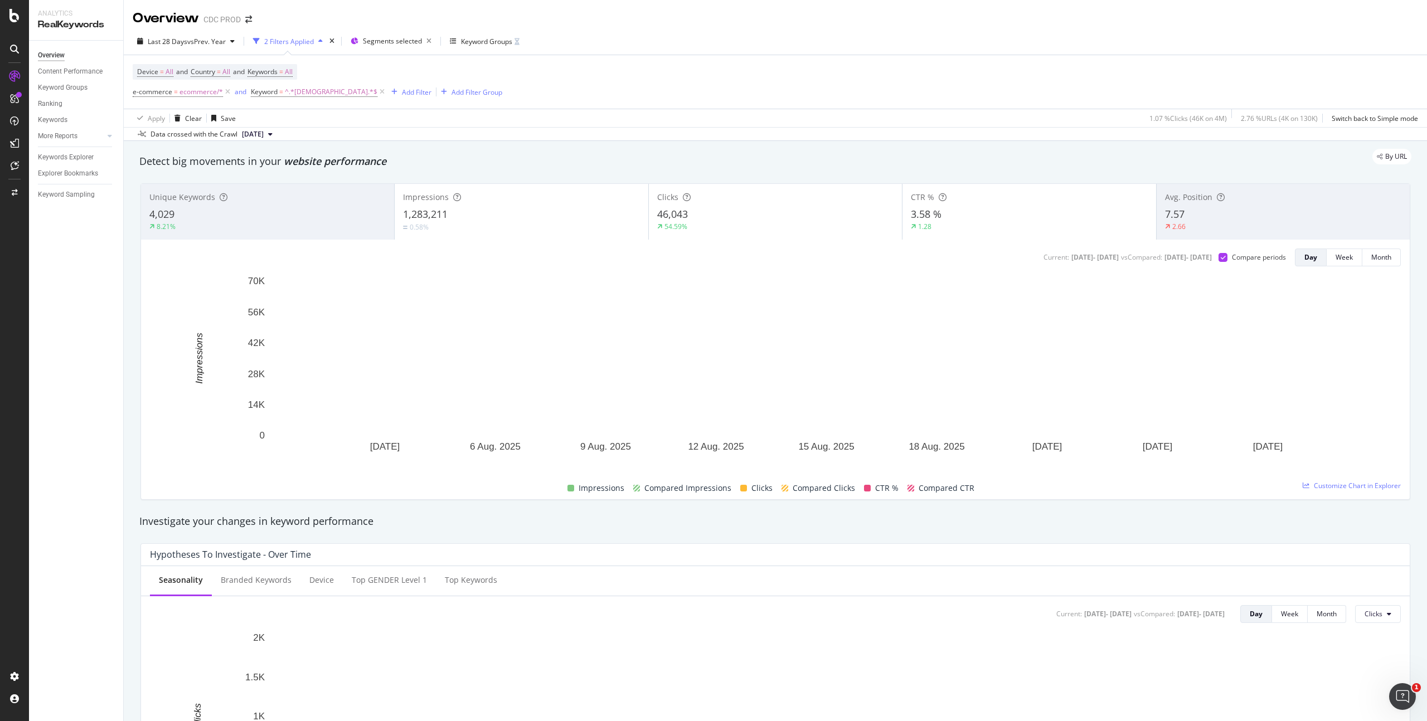
click at [974, 218] on div "3.58 %" at bounding box center [1029, 214] width 236 height 14
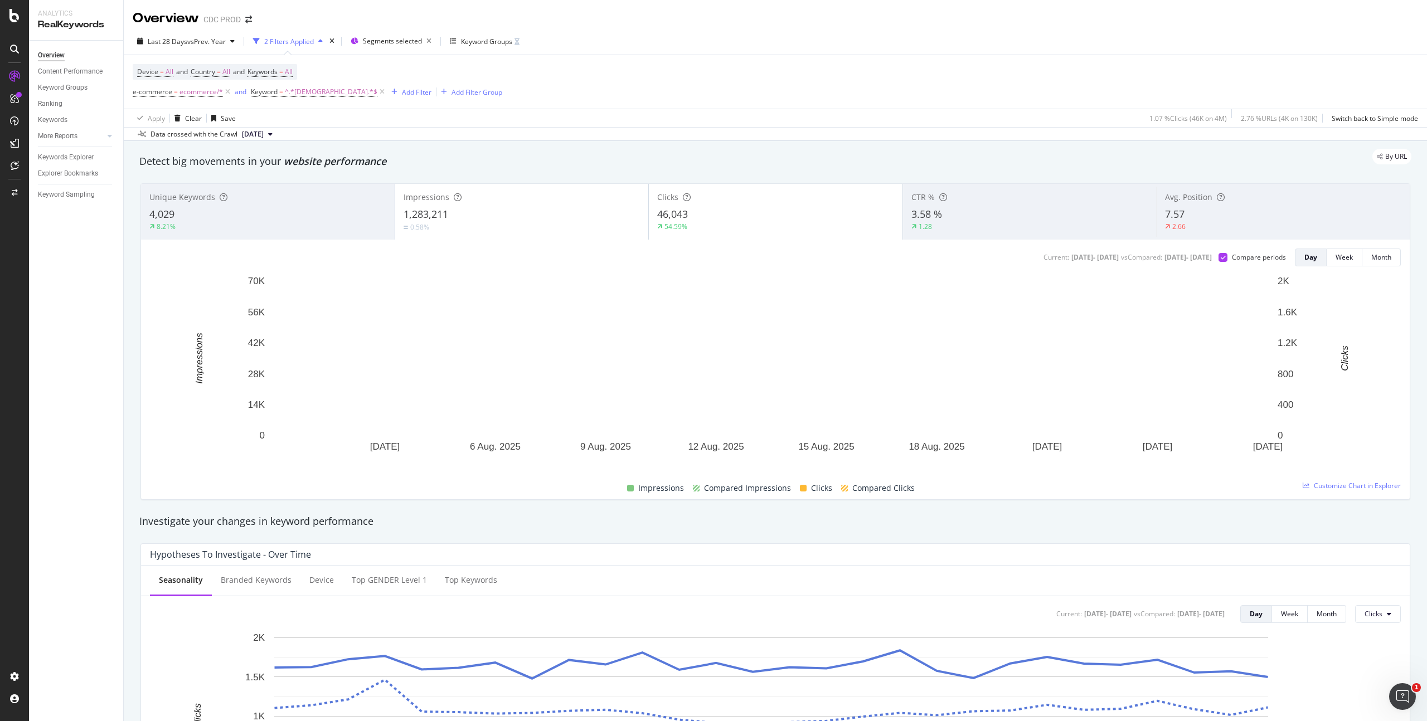
click at [773, 225] on div "54.59%" at bounding box center [775, 227] width 237 height 10
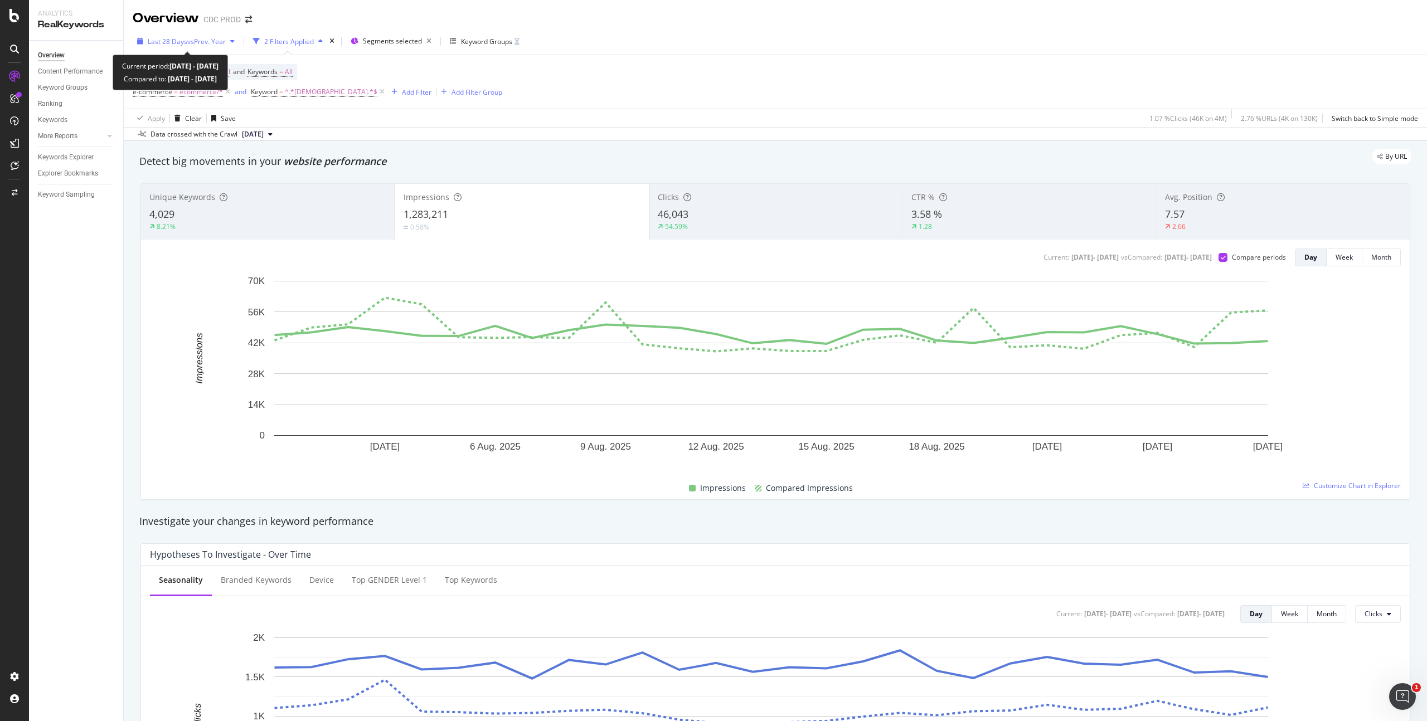
click at [206, 45] on span "vs Prev. Year" at bounding box center [206, 41] width 38 height 9
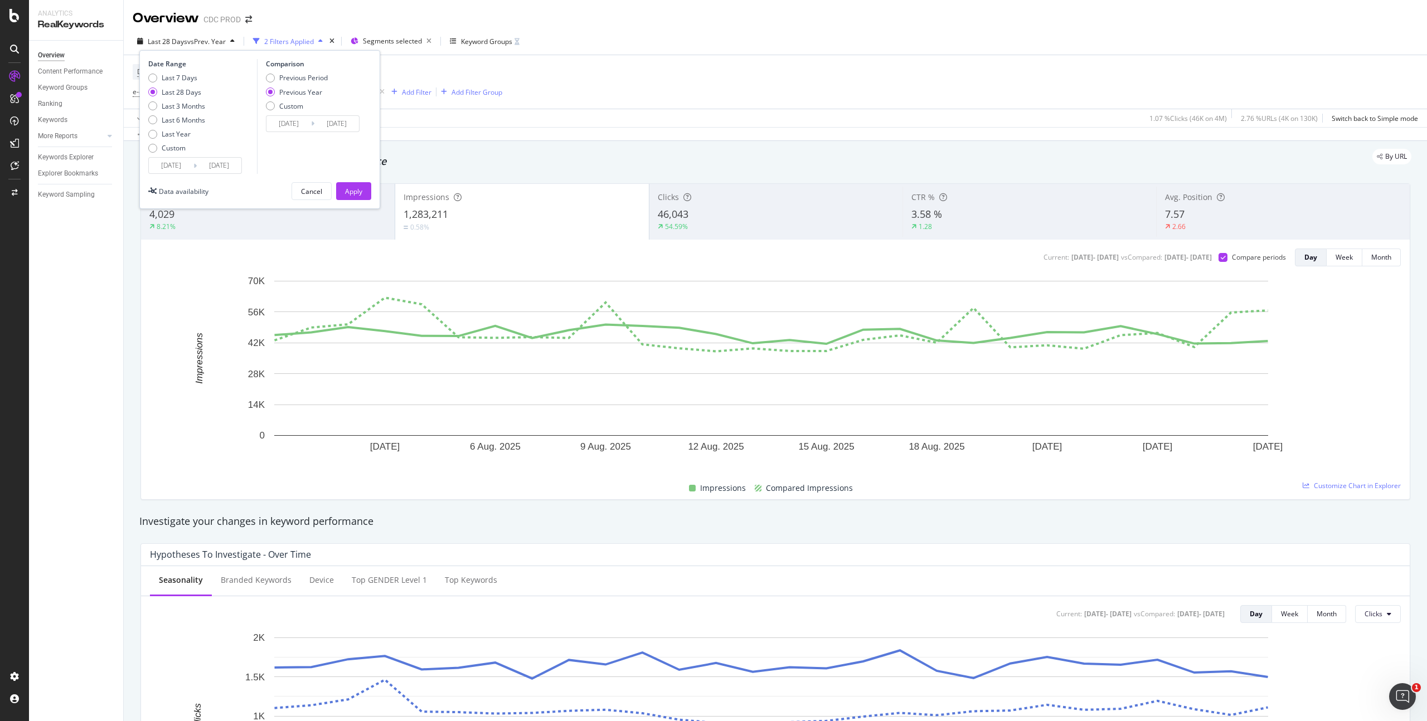
click at [323, 72] on div "Comparison Previous Period Previous Year Custom 2024/08/01 Navigate forward to …" at bounding box center [310, 116] width 106 height 115
click at [324, 76] on div "Previous Period" at bounding box center [303, 77] width 48 height 9
type input "2025/07/03"
type input "2025/07/30"
click at [191, 103] on div "Last 3 Months" at bounding box center [183, 105] width 43 height 9
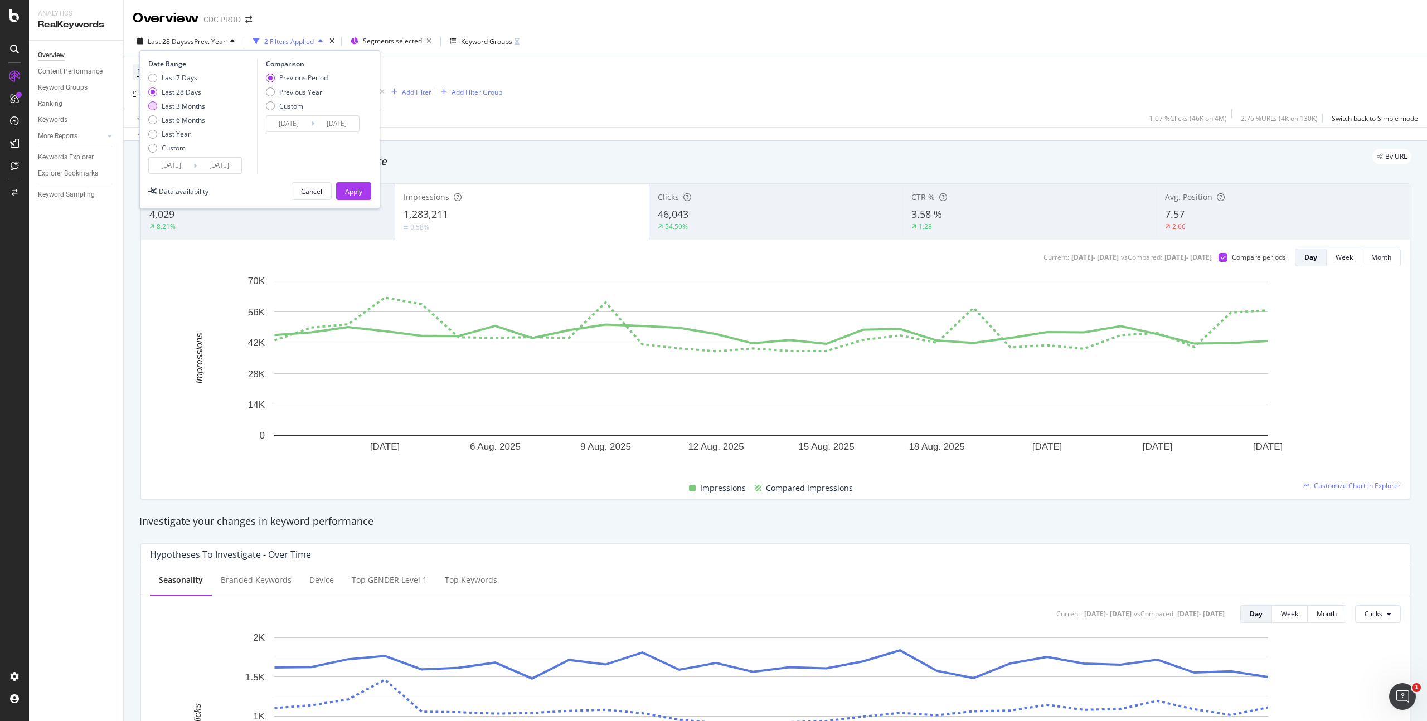
type input "2025/05/28"
type input "2025/02/25"
type input "2025/05/27"
click at [357, 188] on div "Apply" at bounding box center [353, 191] width 17 height 9
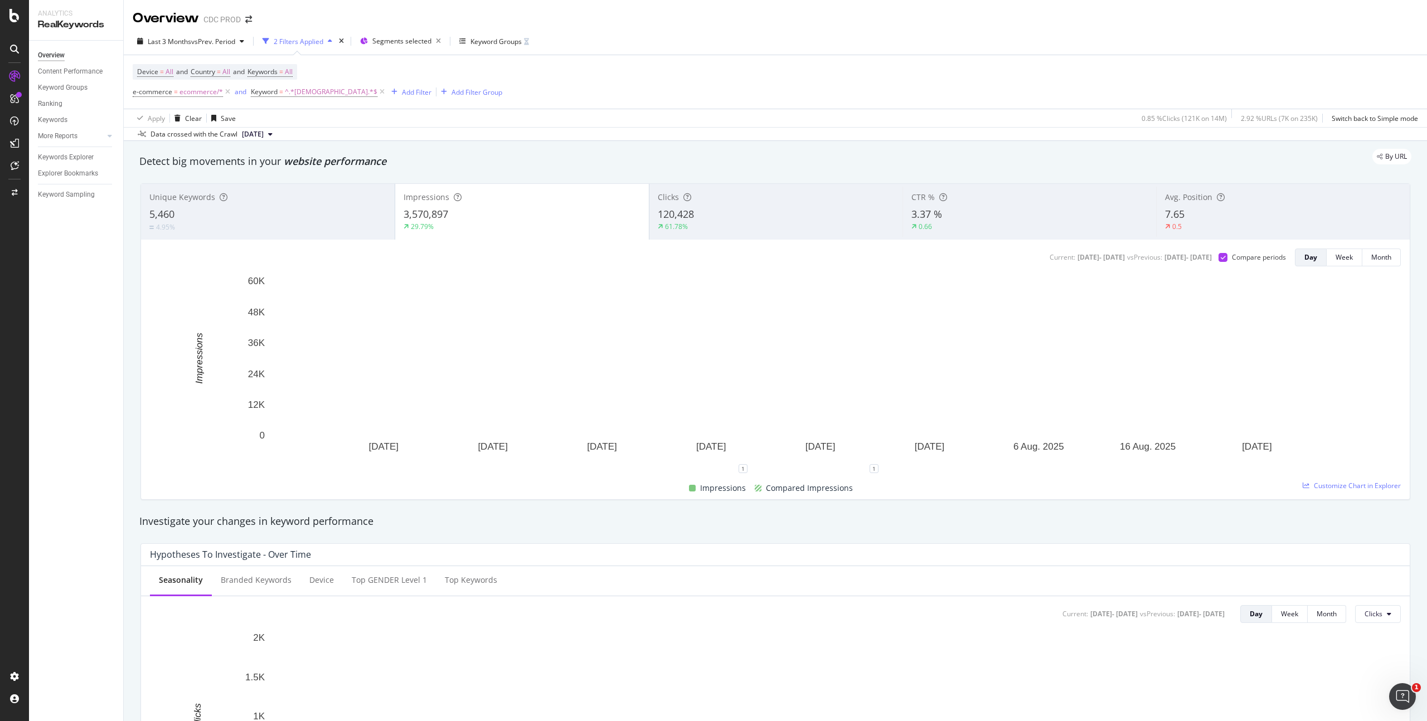
click at [769, 211] on div "120,428" at bounding box center [776, 214] width 237 height 14
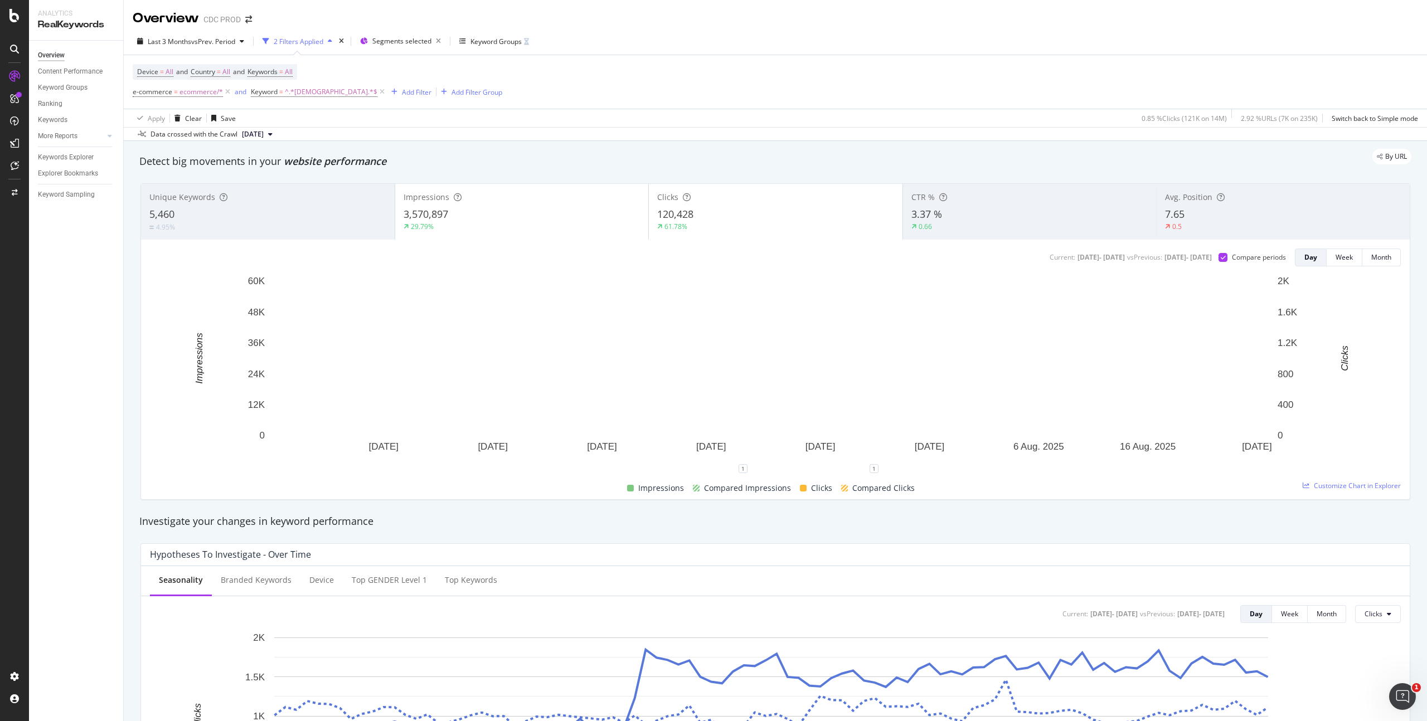
click at [541, 217] on div "3,570,897" at bounding box center [522, 214] width 237 height 14
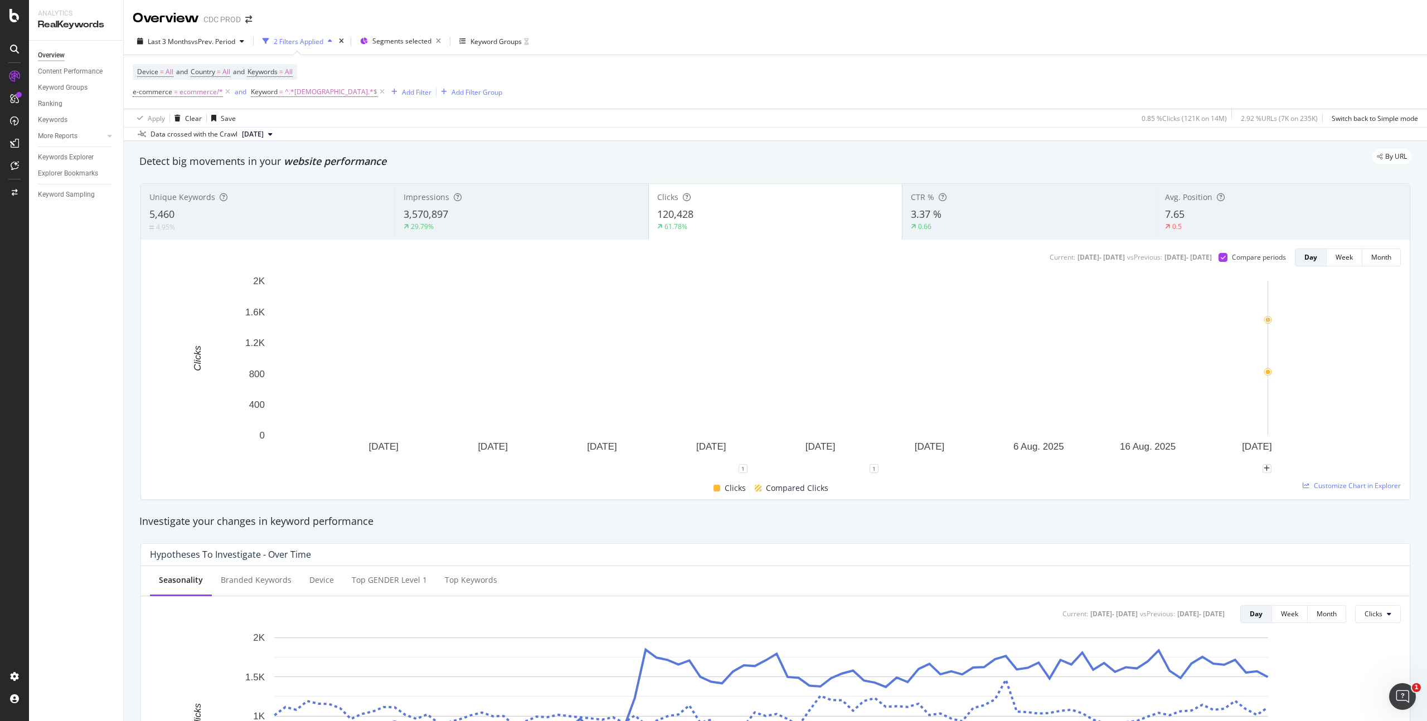
click at [1364, 359] on rect "A chart." at bounding box center [771, 371] width 1242 height 193
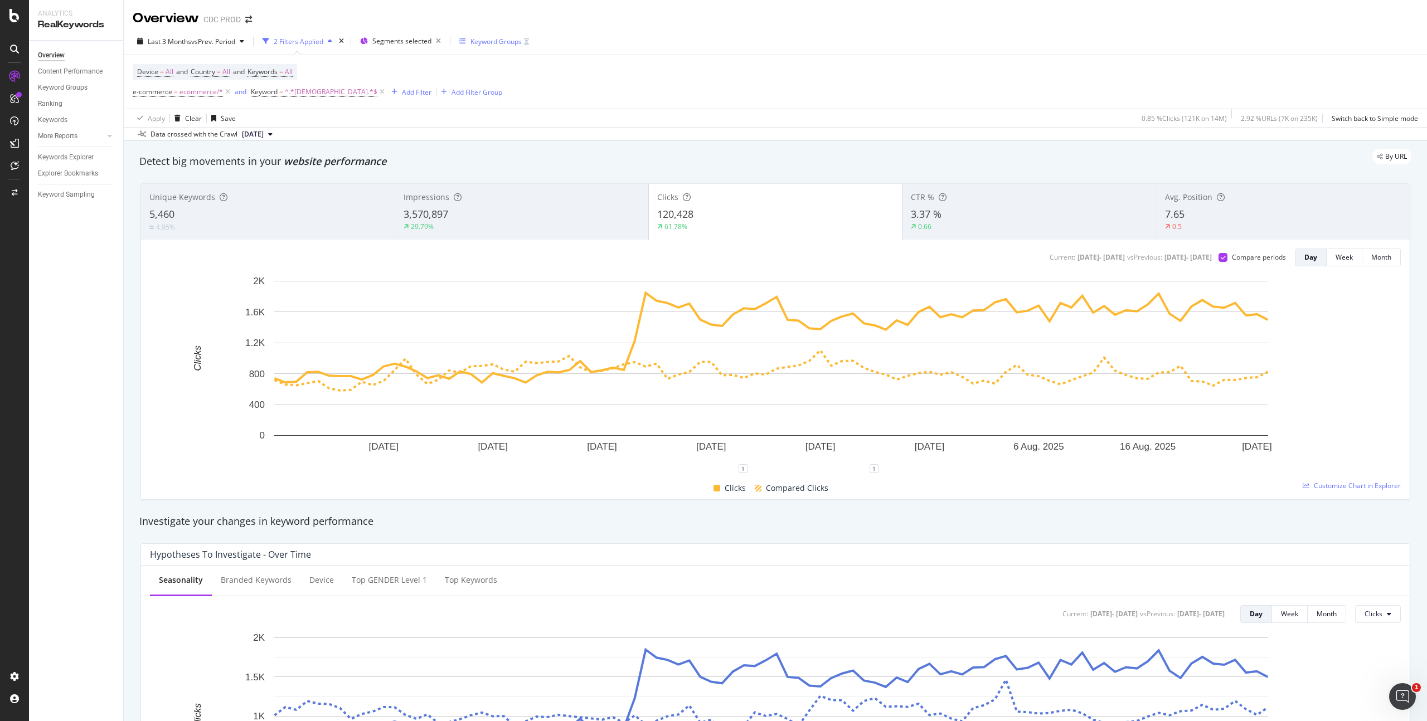
click at [497, 45] on div "Keyword Groups" at bounding box center [495, 41] width 51 height 9
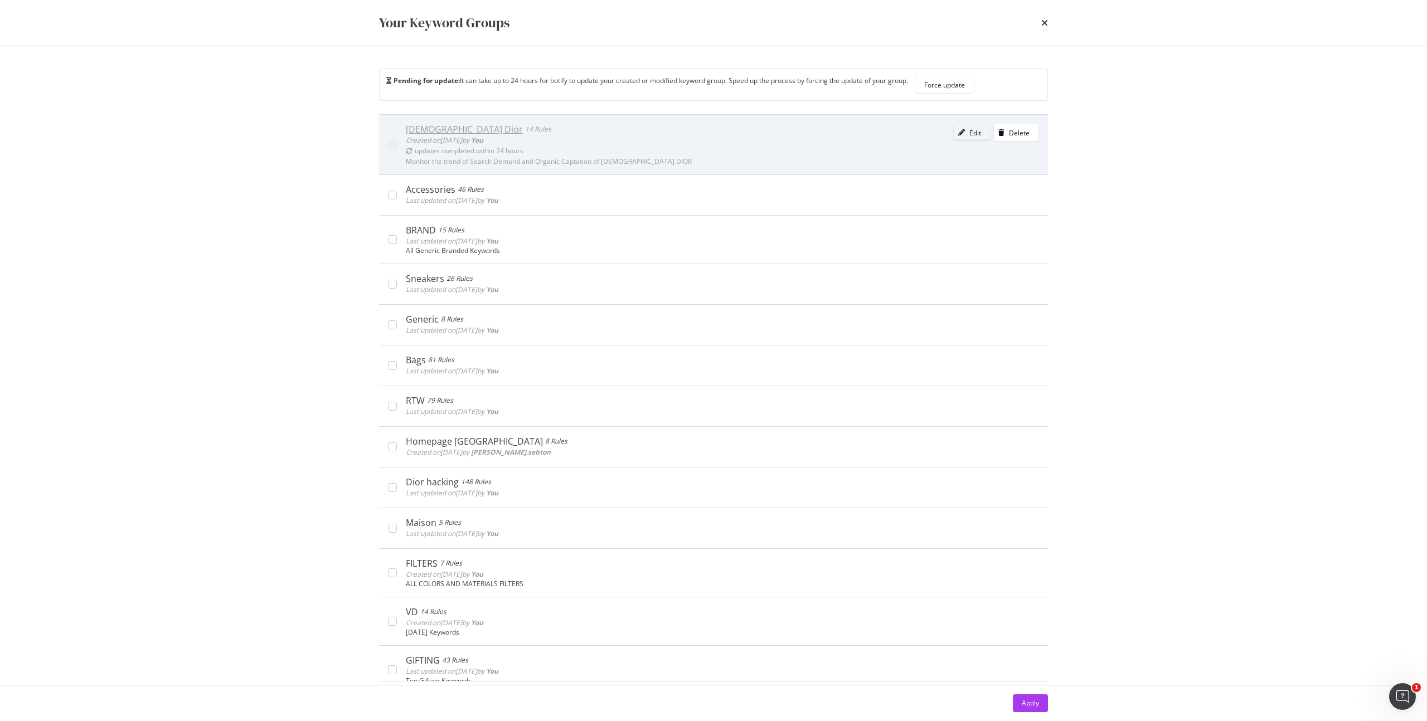
click at [954, 131] on div "modal" at bounding box center [962, 132] width 16 height 7
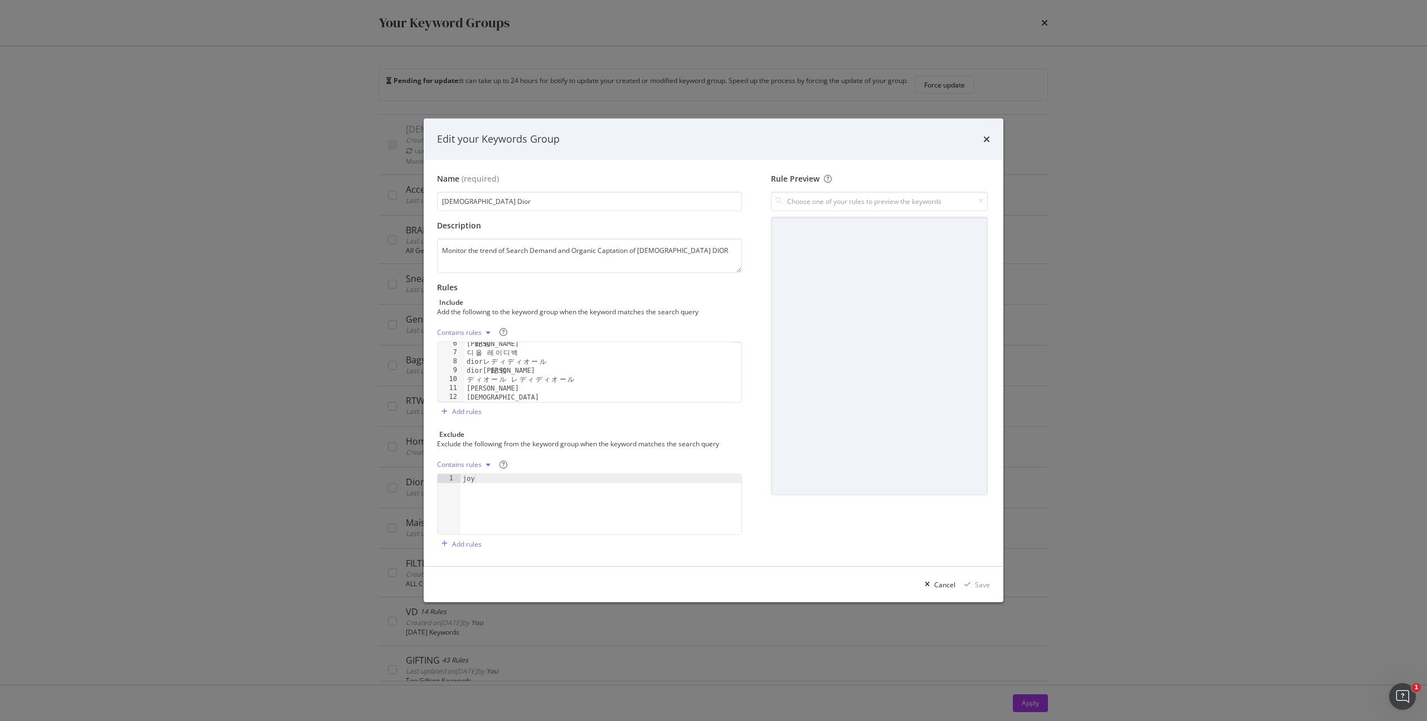
scroll to position [6, 0]
click at [517, 363] on div "lady dior ladydior レ デ ィ デ ィ オ ー ル ليدي ديور レ デ ィ デ ィ オ ー ル バ ッ グ 黛 妃 包 디 올 레 …" at bounding box center [598, 376] width 269 height 78
click at [523, 370] on div "lady dior ladydior レ デ ィ デ ィ オ ー ル ليدي ديور レ デ ィ デ ィ オ ー ル バ ッ グ 黛 妃 包 디 올 레 …" at bounding box center [598, 376] width 269 height 78
type textarea "ليدي ديور"
paste textarea "شنطة ديور ليدي"
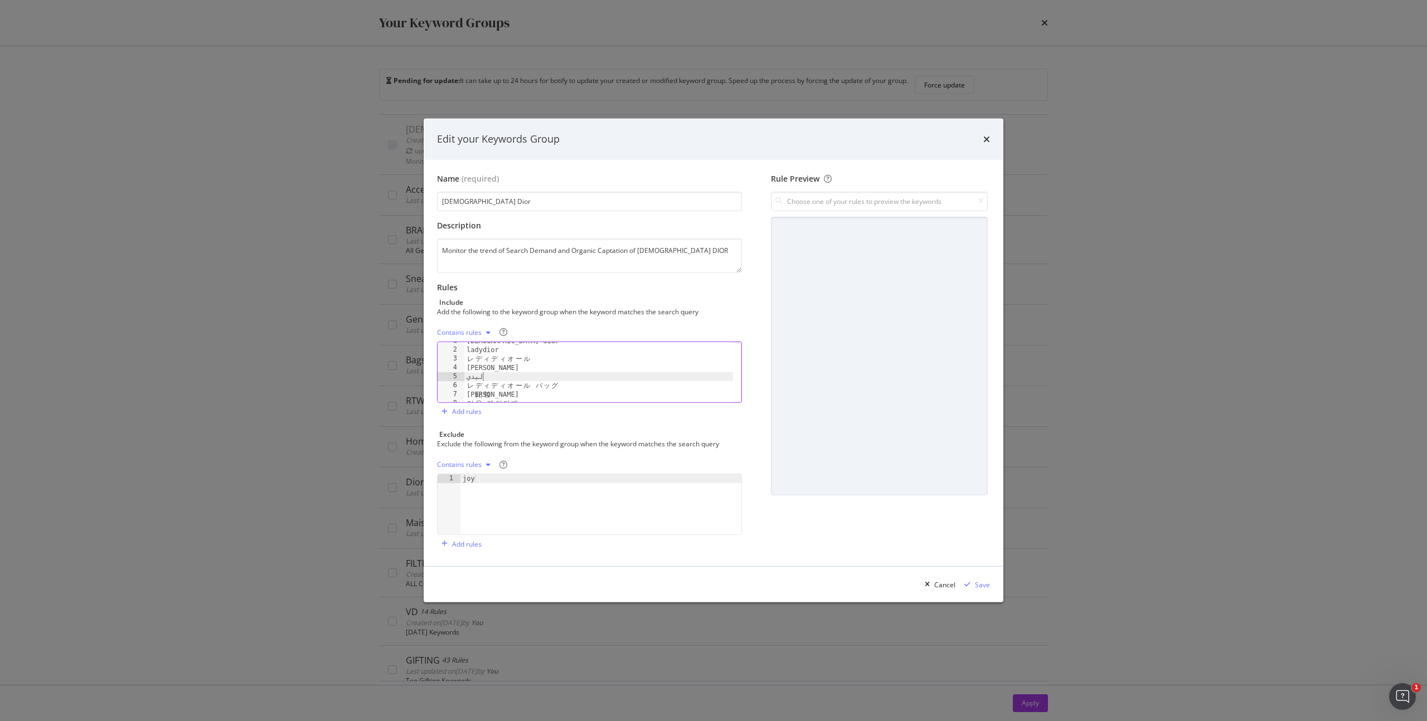
click at [528, 371] on div "lady dior ladydior レ デ ィ デ ィ オ ー ル ليدي ديور ليدي レ デ ィ デ ィ オ ー ル バ ッ グ 黛 妃 包 디…" at bounding box center [598, 376] width 269 height 78
drag, startPoint x: 540, startPoint y: 361, endPoint x: 576, endPoint y: 358, distance: 35.8
click at [540, 361] on div "lady dior ladydior レ デ ィ デ ィ オ ー ル ليدي ديور ليدي レ デ ィ デ ィ オ ー ル バ ッ グ 黛 妃 包 디…" at bounding box center [598, 376] width 269 height 78
type textarea "レディディオール"
paste textarea "レディdior"
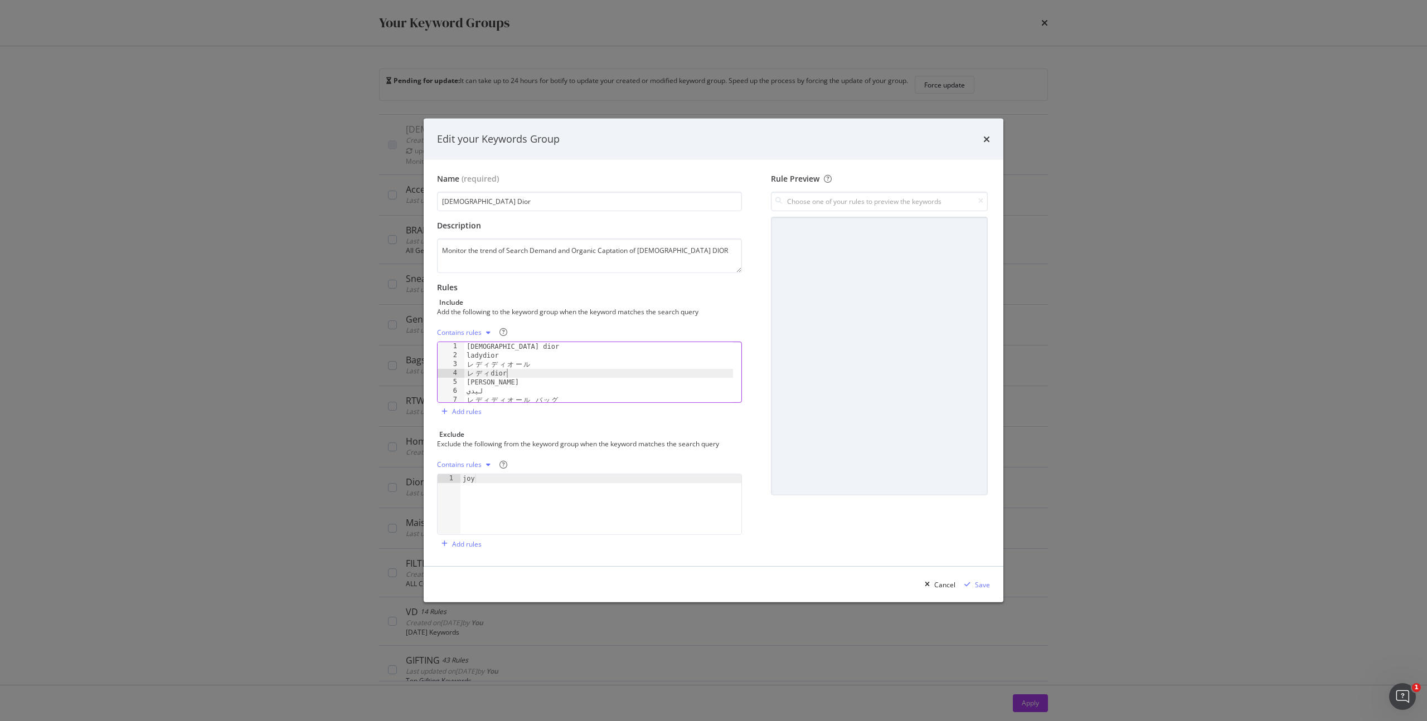
scroll to position [74, 0]
click at [537, 386] on div "디 올 레 이 디 백 dior レ デ ィ デ ィ オ ー ル dior 黛 妃 包 デ ィ オ ー ル レ デ ィ デ ィ オ ー ル diana lad…" at bounding box center [598, 379] width 269 height 78
type textarea "lady"
paste textarea "レディーdior"
type textarea "レディーdior"
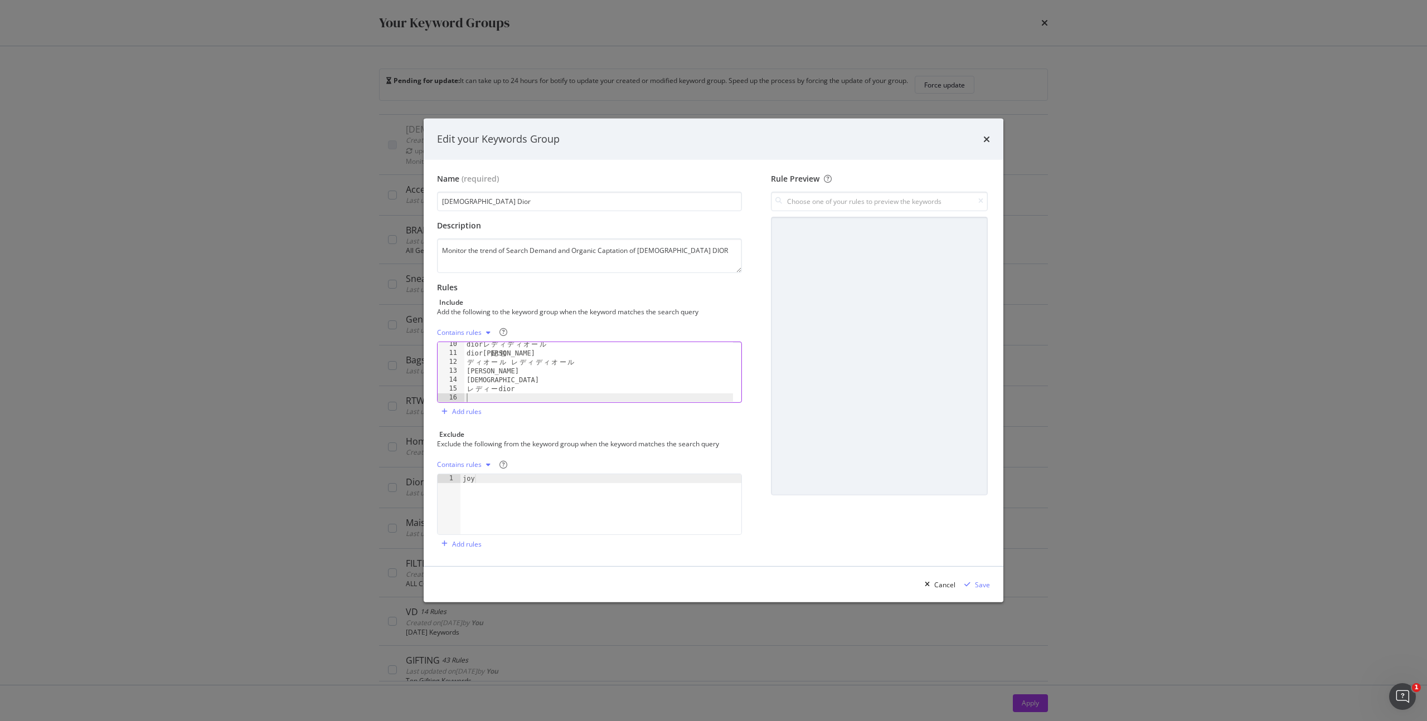
scroll to position [82, 0]
paste textarea "レディdior バッグ"
type textarea "レディdior バッグ"
paste textarea "디올 레이디백"
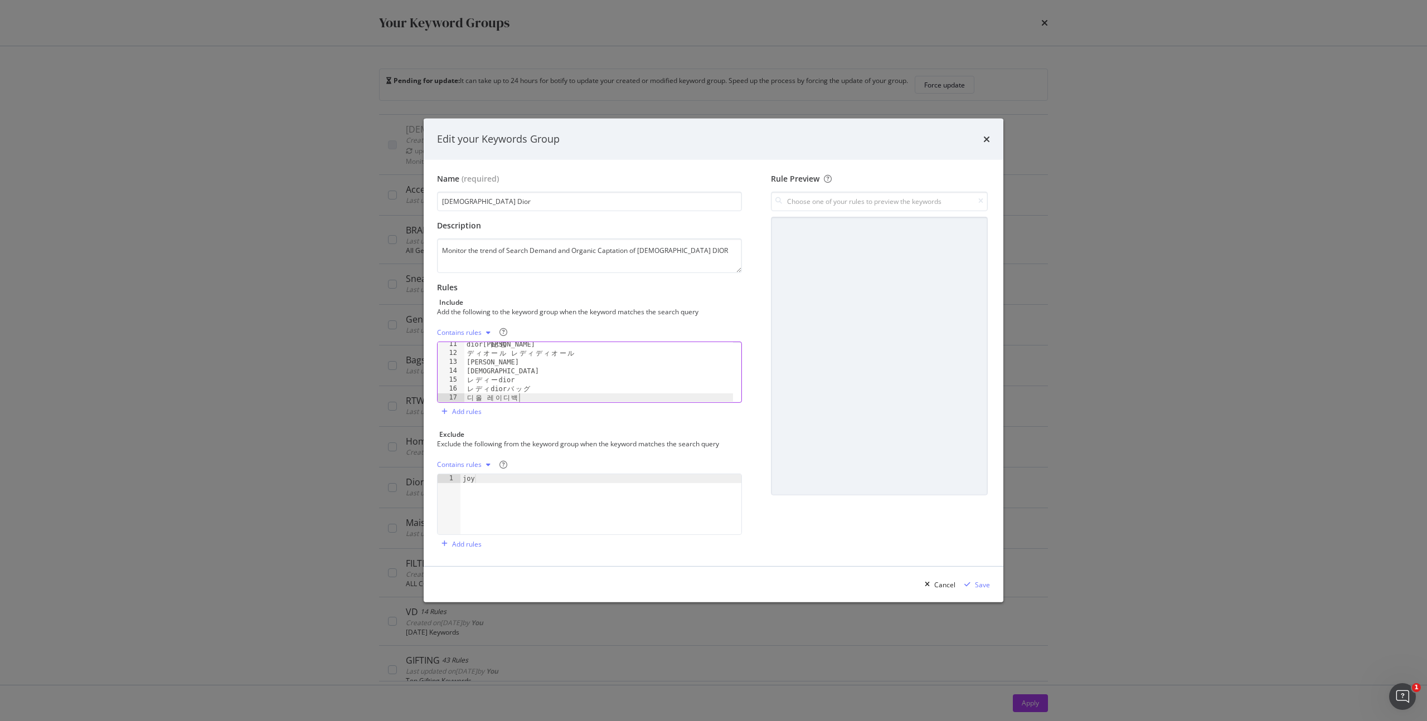
type textarea "디올 레이디백"
paste textarea "디올 레이디백"
type textarea "디올 레이디백"
drag, startPoint x: 528, startPoint y: 388, endPoint x: 440, endPoint y: 388, distance: 87.5
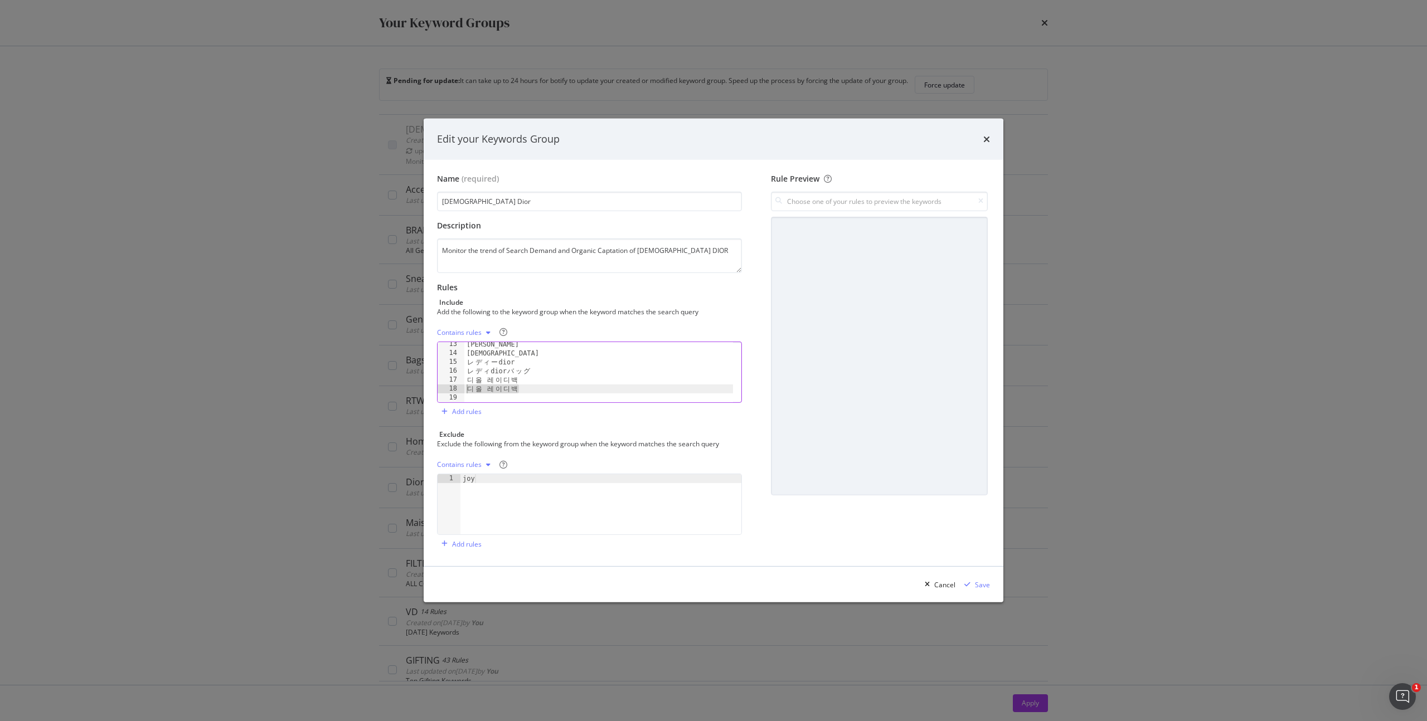
click at [440, 388] on div "13 14 15 16 17 18 19 20 diana lady レ デ ィ ー dior レ デ ィ dior バ ッ グ 디 올 레 이 디 백 디 …" at bounding box center [589, 372] width 305 height 61
type textarea "디올 레이디백"
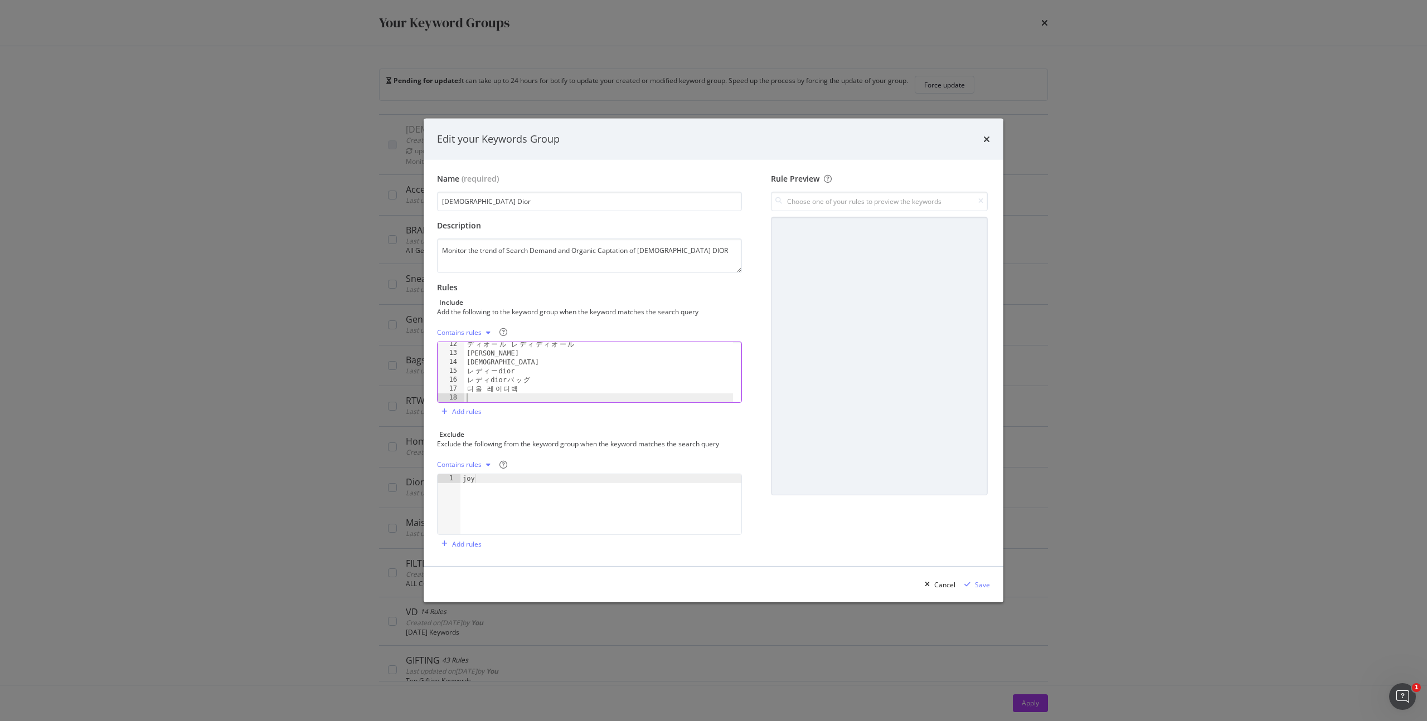
paste textarea "레이디"
type textarea "레이디"
click at [984, 584] on div "Save" at bounding box center [982, 584] width 15 height 9
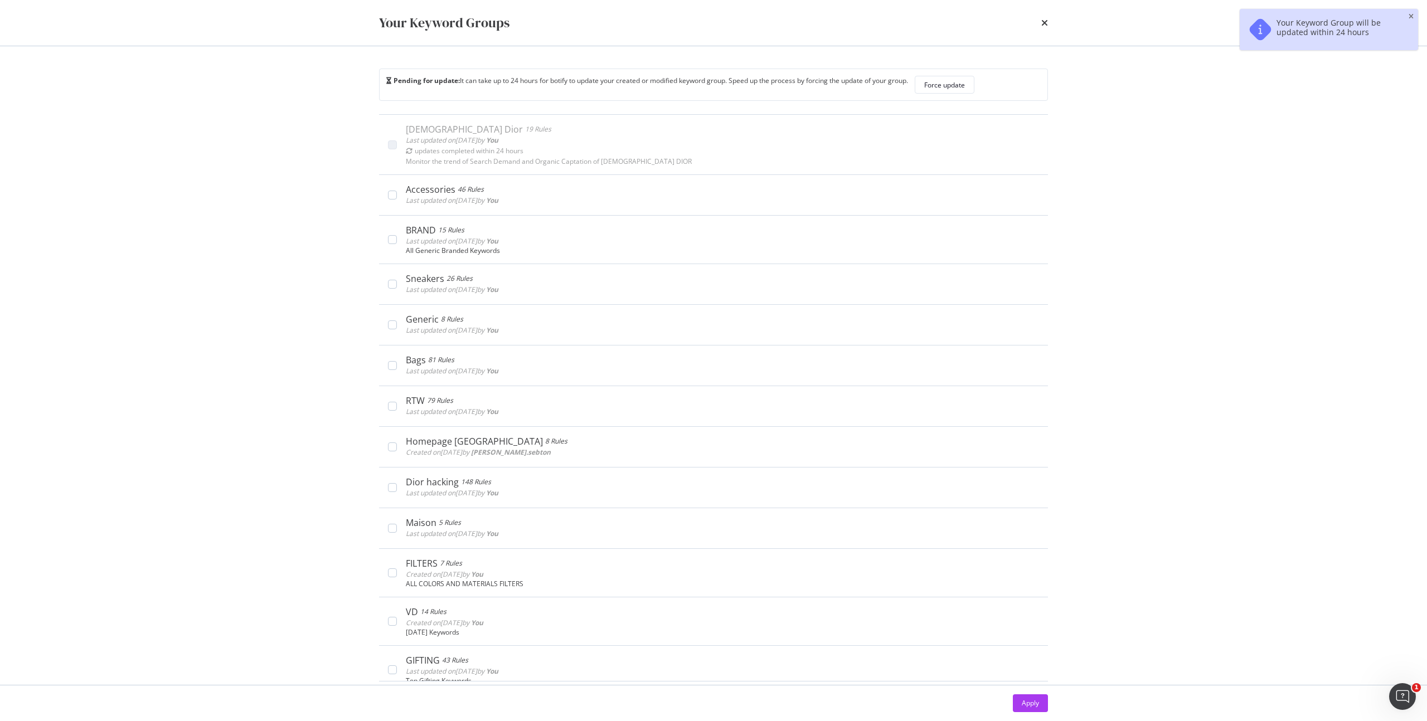
drag, startPoint x: 1156, startPoint y: 363, endPoint x: 1160, endPoint y: 392, distance: 28.7
click at [1156, 364] on div "Your Keyword Groups Pending for update: It can take up to 24 hours for botify t…" at bounding box center [713, 360] width 1427 height 721
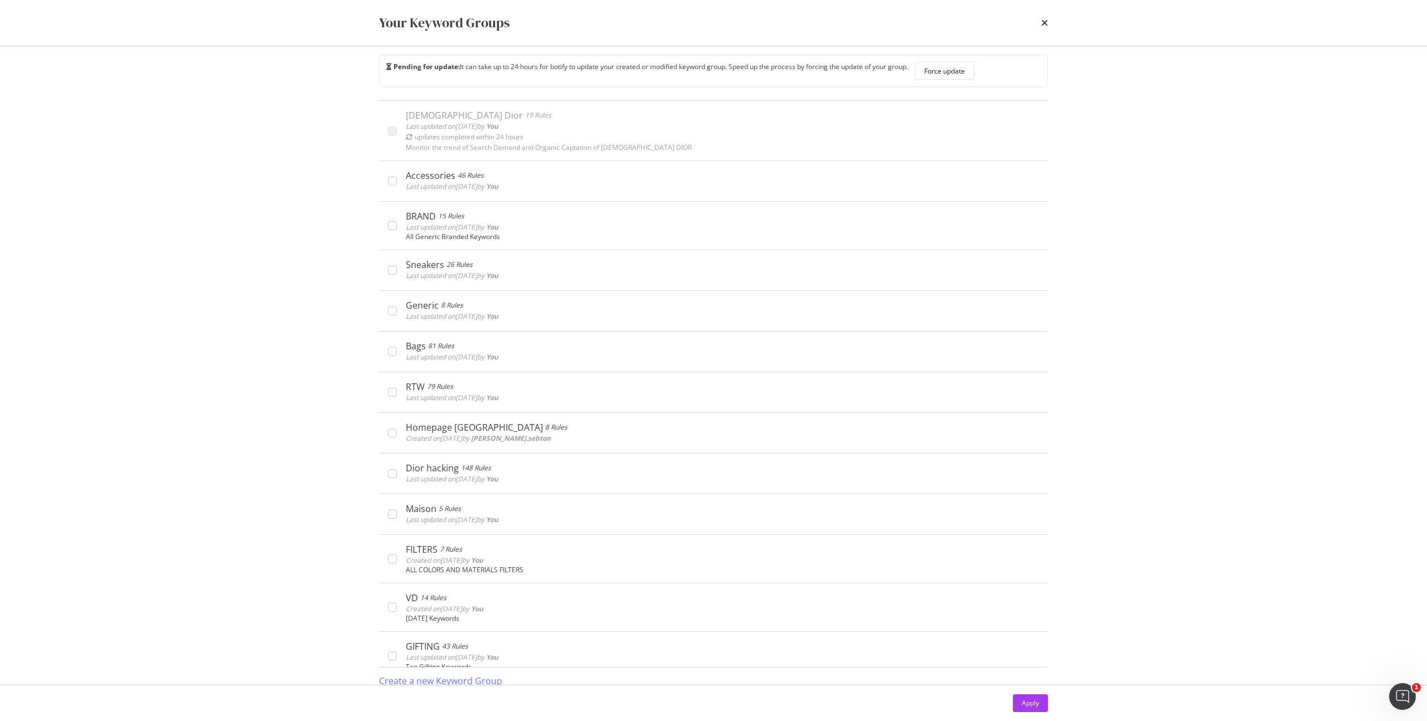
scroll to position [0, 0]
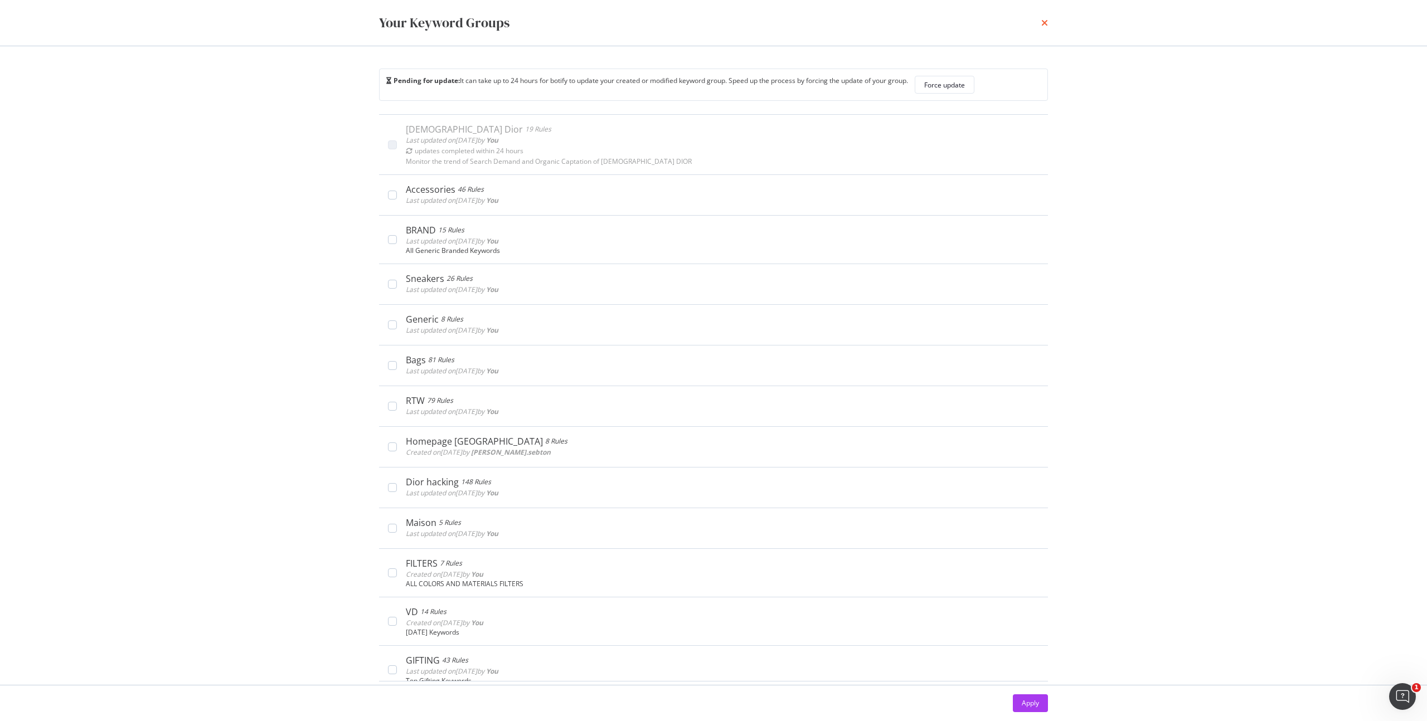
click at [1042, 23] on icon "times" at bounding box center [1044, 22] width 7 height 9
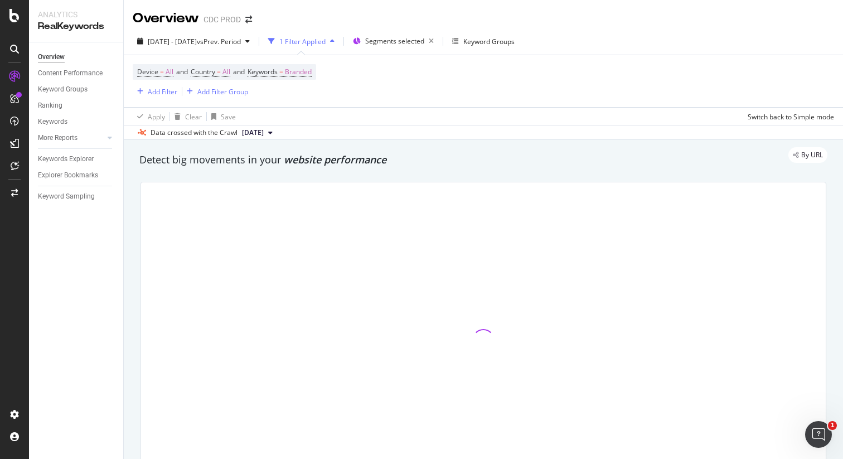
drag, startPoint x: 468, startPoint y: 83, endPoint x: 461, endPoint y: 83, distance: 7.2
click at [469, 83] on div "Device = All and Country = All and Keywords = Branded Add Filter Add Filter Gro…" at bounding box center [483, 81] width 701 height 52
click at [312, 70] on span "Branded" at bounding box center [298, 72] width 27 height 16
click at [276, 98] on span "Branded" at bounding box center [279, 98] width 31 height 9
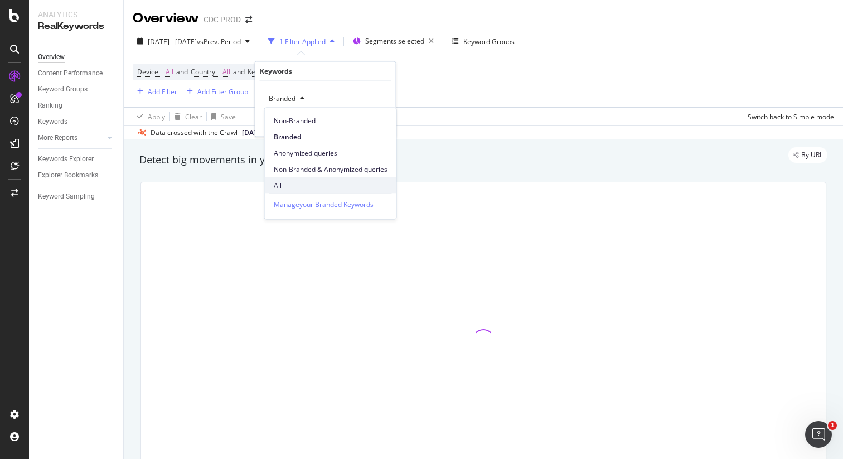
click at [288, 179] on div "All" at bounding box center [331, 185] width 132 height 16
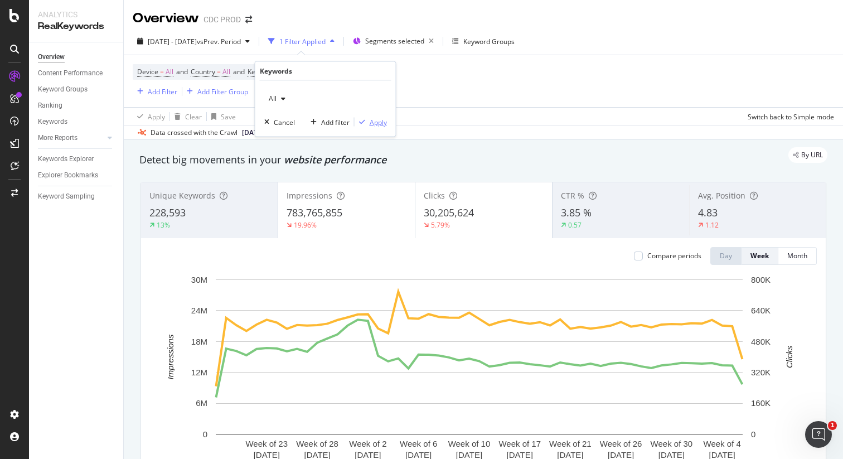
drag, startPoint x: 380, startPoint y: 121, endPoint x: 404, endPoint y: 124, distance: 23.6
click at [381, 121] on div "Apply" at bounding box center [378, 121] width 17 height 9
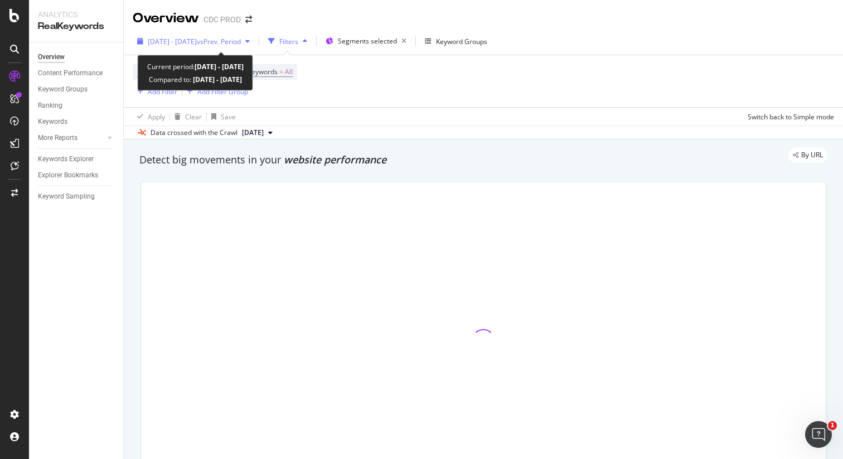
click at [197, 38] on span "2024 Aug. 23rd - 2025 Aug. 22nd" at bounding box center [172, 41] width 49 height 9
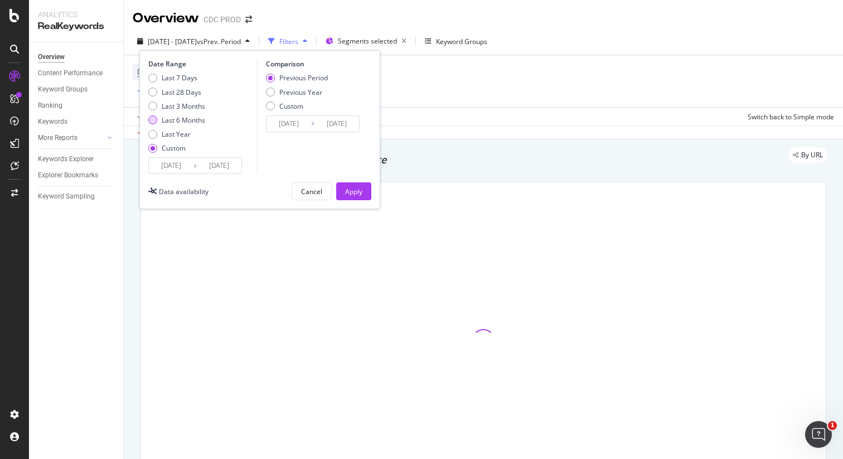
click at [179, 119] on div "Last 6 Months" at bounding box center [183, 119] width 43 height 9
type input "2025/02/28"
type input "[DATE]"
type input "2024/08/30"
type input "2025/02/27"
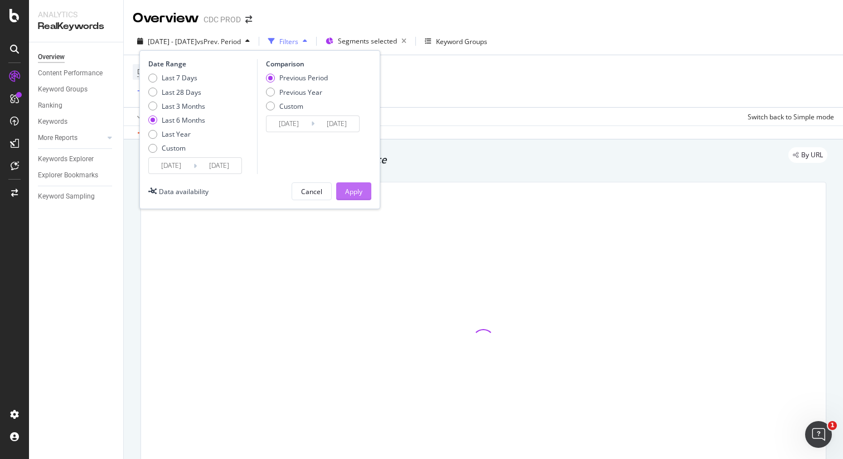
click at [360, 187] on div "Apply" at bounding box center [353, 191] width 17 height 9
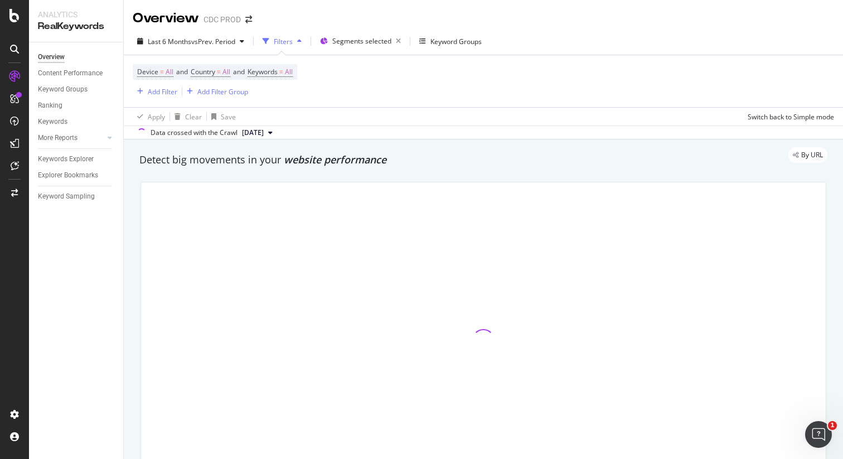
click at [588, 105] on div "Device = All and Country = All and Keywords = All Add Filter Add Filter Group" at bounding box center [483, 81] width 701 height 52
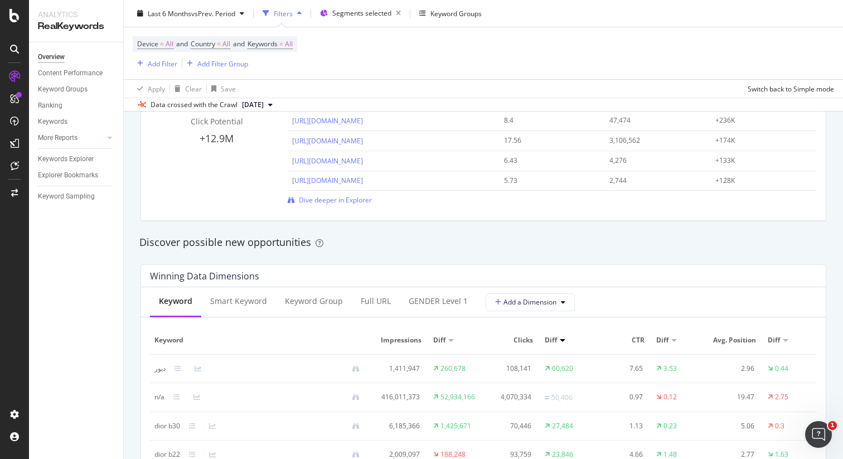
scroll to position [1007, 0]
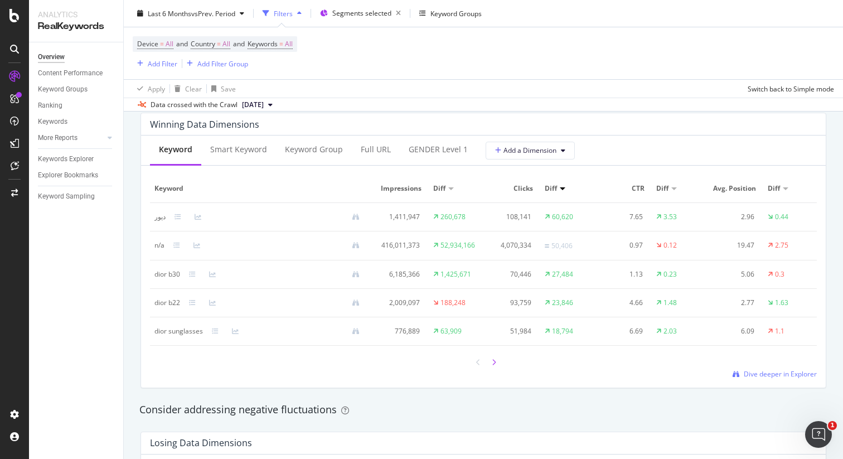
click at [492, 366] on icon at bounding box center [494, 362] width 4 height 7
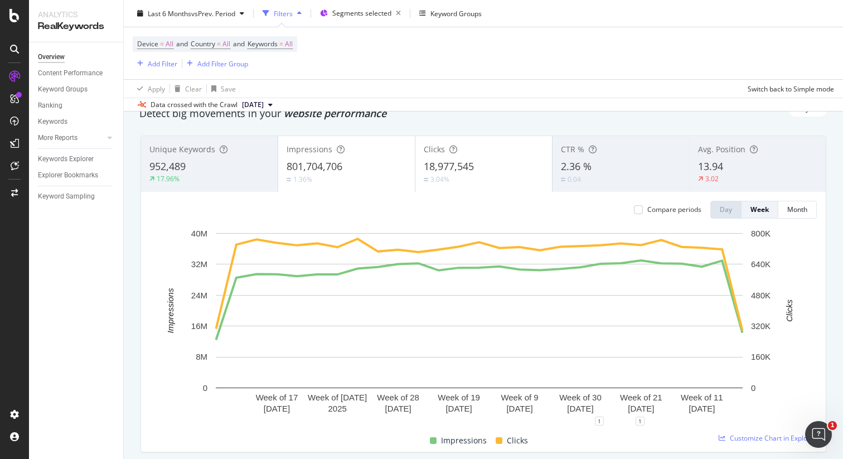
scroll to position [34, 0]
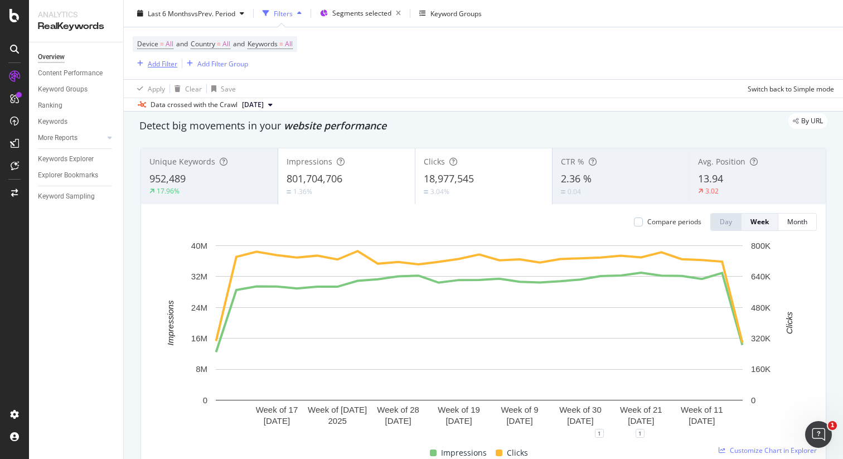
click at [168, 62] on div "Add Filter" at bounding box center [163, 63] width 30 height 9
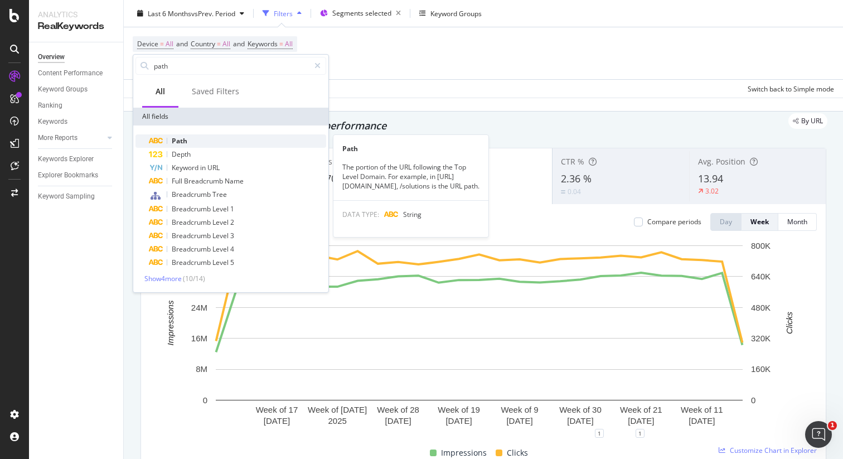
type input "path"
click at [195, 142] on div "Path" at bounding box center [237, 140] width 177 height 13
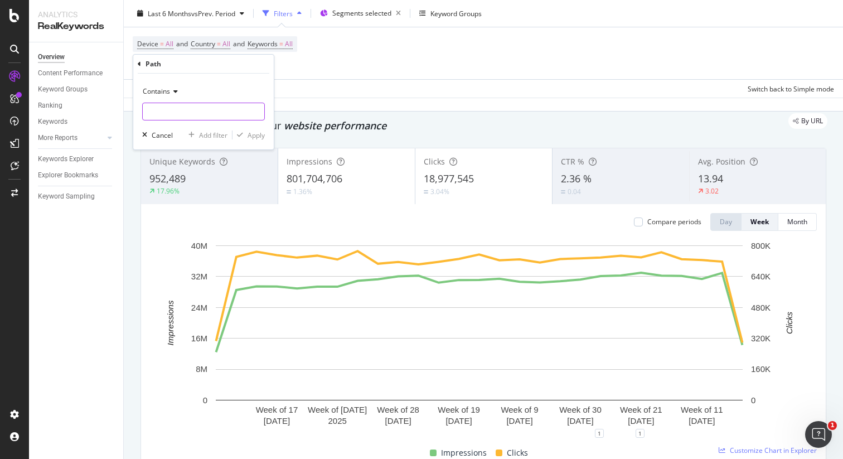
click at [160, 110] on input "text" at bounding box center [203, 112] width 121 height 18
type input "lady"
drag, startPoint x: 252, startPoint y: 133, endPoint x: 359, endPoint y: 118, distance: 108.1
click at [252, 133] on div "Apply" at bounding box center [255, 134] width 17 height 9
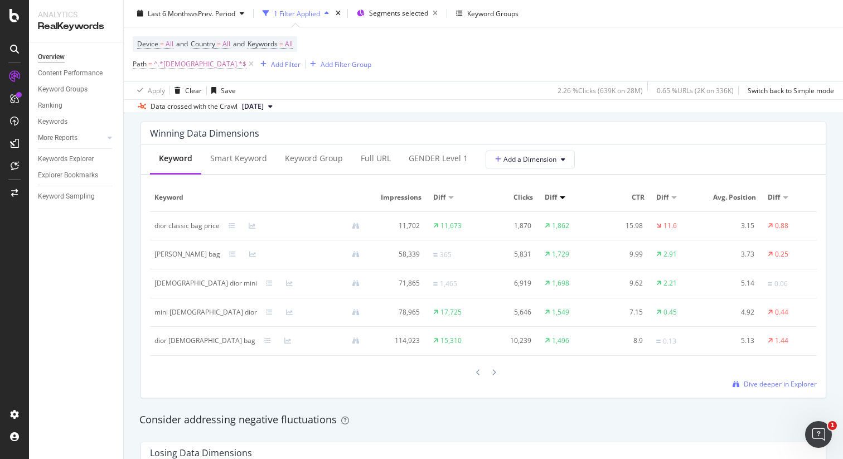
scroll to position [1010, 0]
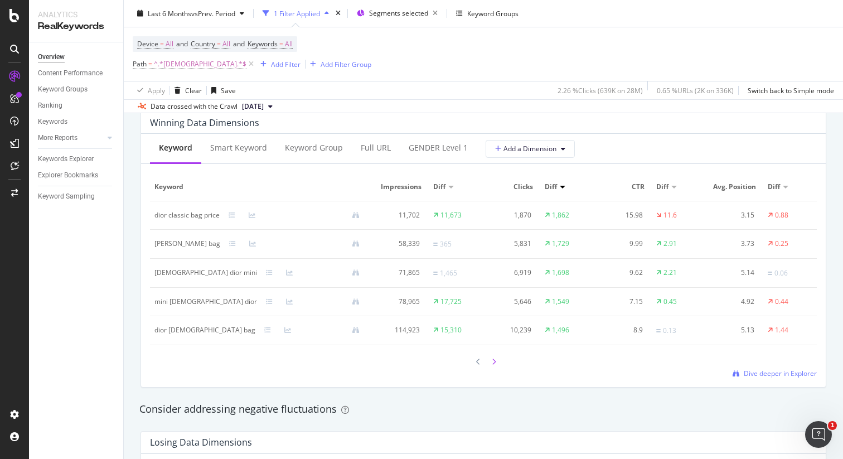
click at [492, 365] on icon at bounding box center [494, 361] width 4 height 7
click at [61, 124] on div "Keywords" at bounding box center [53, 122] width 30 height 12
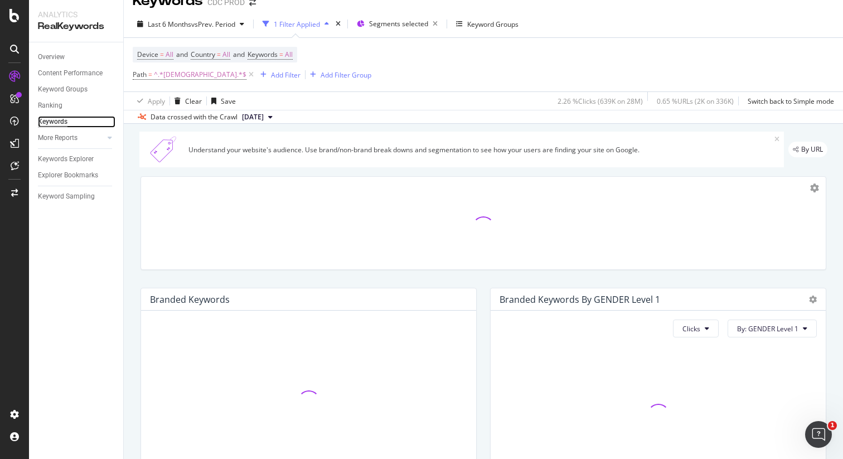
scroll to position [86, 0]
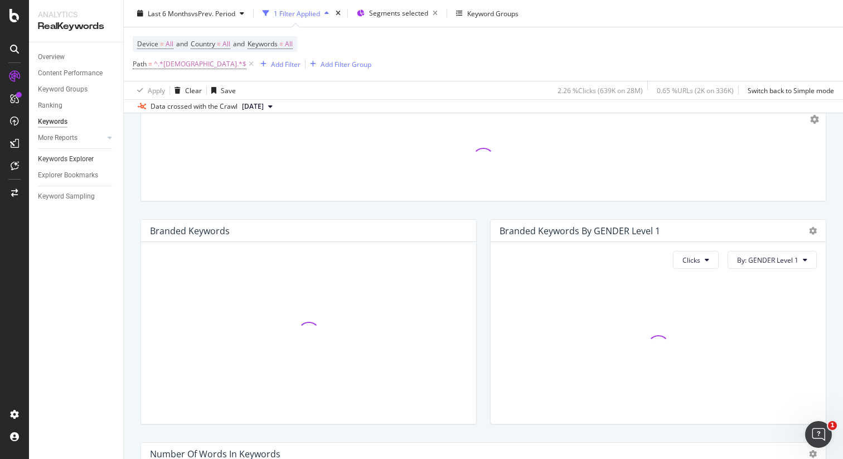
click at [96, 165] on div "Keywords Explorer" at bounding box center [80, 159] width 85 height 16
click at [81, 159] on div "Keywords Explorer" at bounding box center [66, 159] width 56 height 12
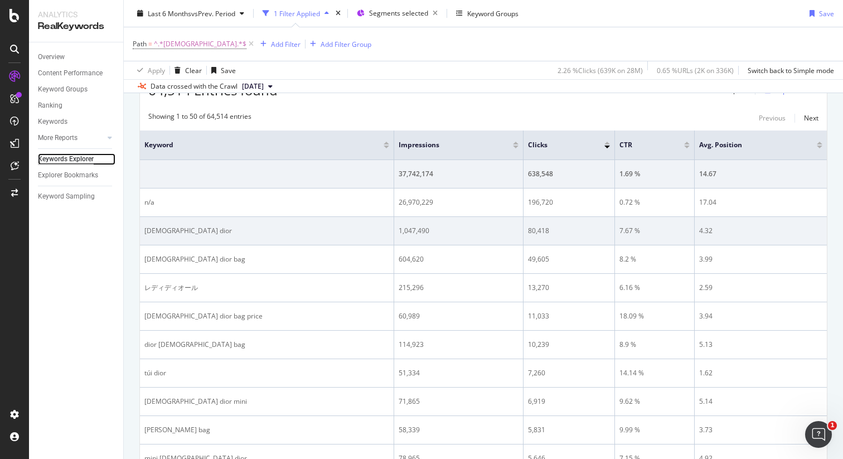
scroll to position [365, 0]
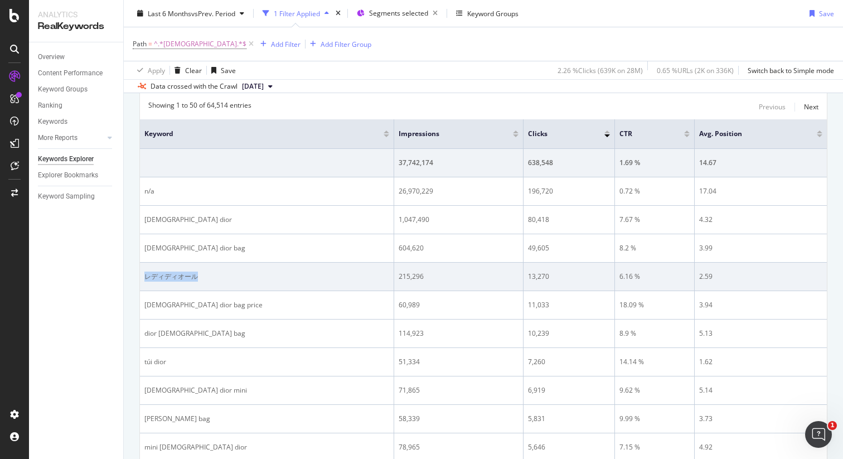
drag, startPoint x: 202, startPoint y: 278, endPoint x: 143, endPoint y: 278, distance: 58.5
click at [143, 278] on td "レディディオール" at bounding box center [267, 277] width 254 height 28
copy div "レディディオール"
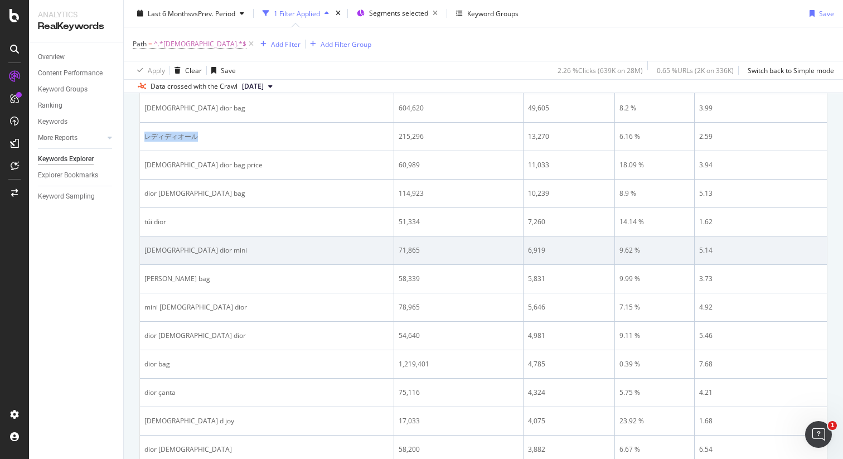
scroll to position [530, 0]
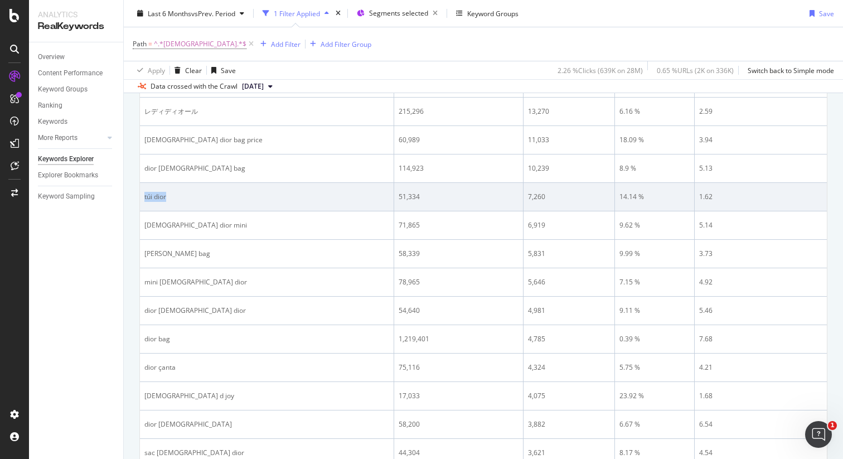
drag, startPoint x: 173, startPoint y: 199, endPoint x: 145, endPoint y: 198, distance: 27.9
click at [145, 198] on div "túi dior" at bounding box center [266, 197] width 245 height 10
copy div "túi dior"
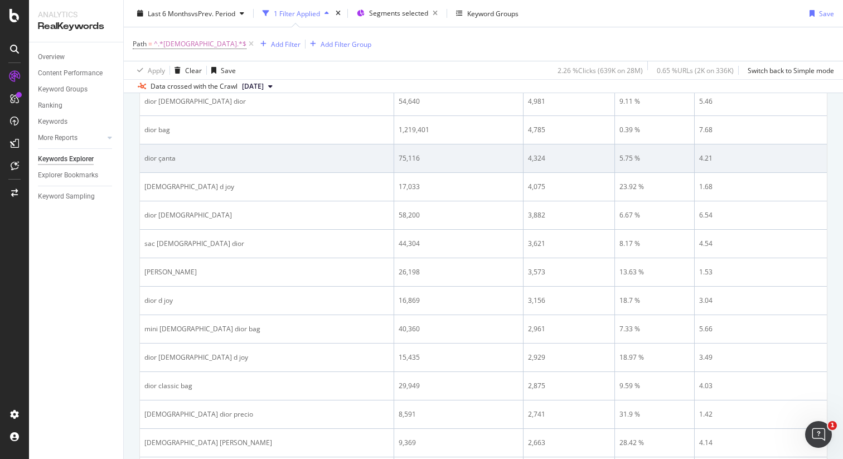
scroll to position [742, 0]
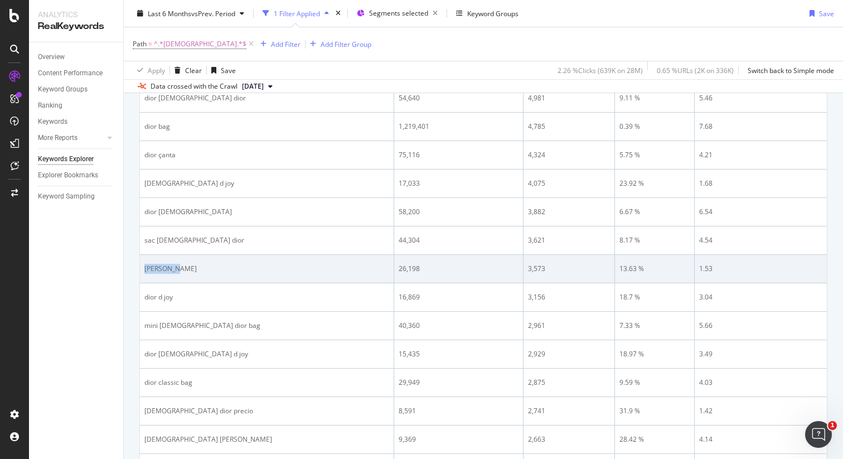
drag, startPoint x: 174, startPoint y: 271, endPoint x: 144, endPoint y: 271, distance: 30.7
click at [144, 271] on td "ليدي ديور" at bounding box center [267, 269] width 254 height 28
copy div "ليدي ديور"
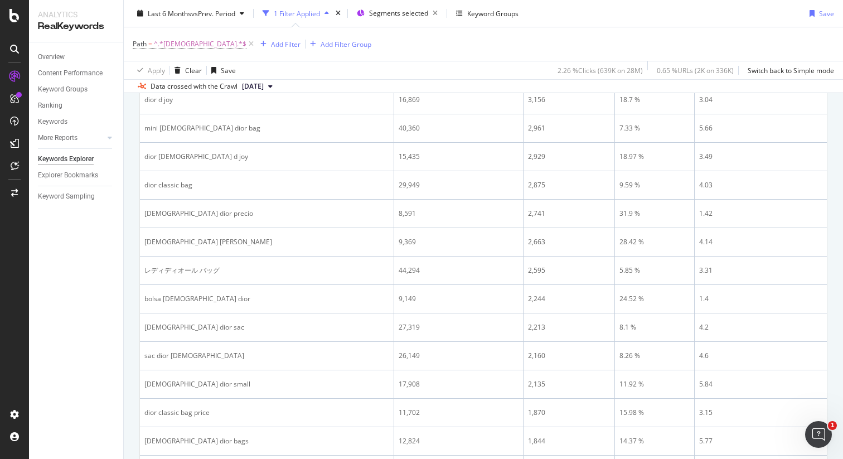
scroll to position [954, 0]
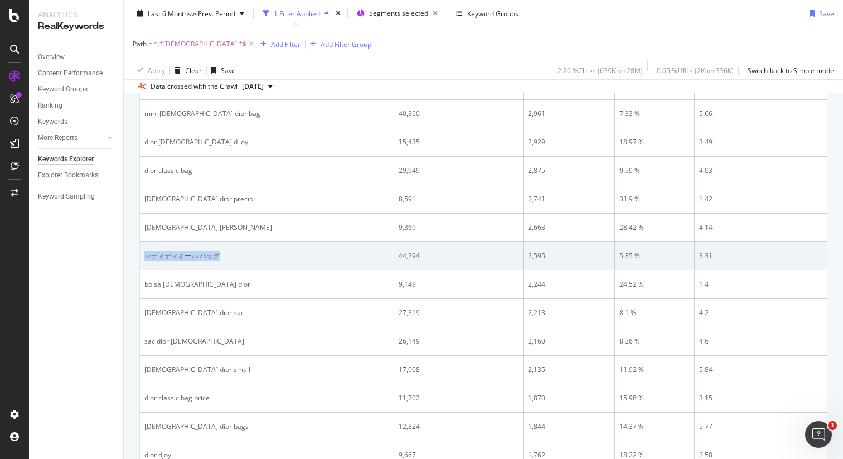
drag, startPoint x: 229, startPoint y: 254, endPoint x: 141, endPoint y: 257, distance: 87.5
click at [141, 257] on td "レディディオール バッグ" at bounding box center [267, 256] width 254 height 28
copy div "レディディオール バッグ"
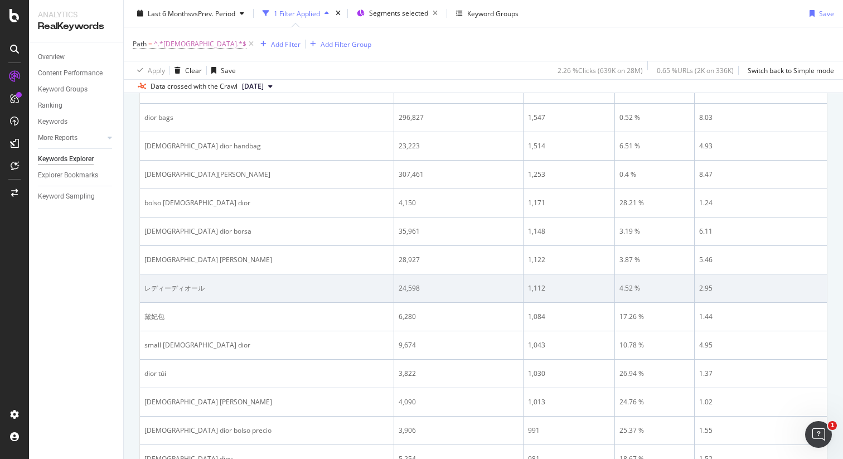
scroll to position [1562, 0]
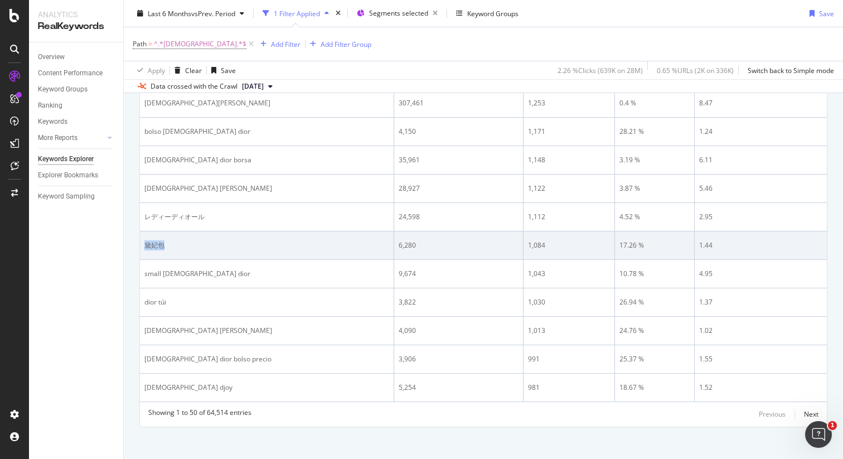
drag, startPoint x: 179, startPoint y: 249, endPoint x: 147, endPoint y: 248, distance: 31.8
click at [147, 248] on div "黛妃包" at bounding box center [266, 245] width 245 height 10
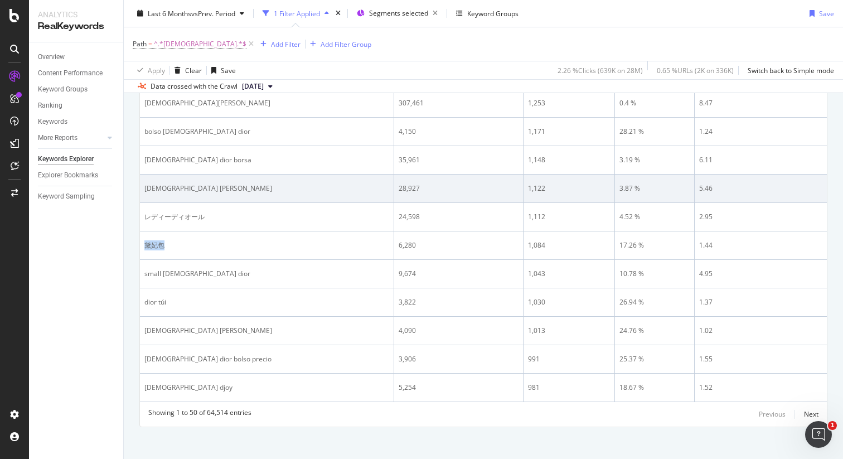
copy div "黛妃包"
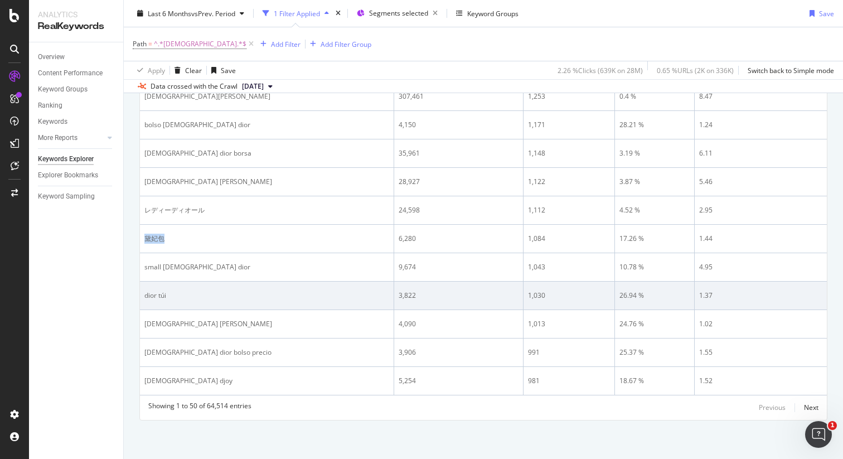
scroll to position [1569, 0]
drag, startPoint x: 176, startPoint y: 297, endPoint x: 145, endPoint y: 294, distance: 31.4
click at [145, 294] on div "dior túi" at bounding box center [266, 295] width 245 height 10
drag, startPoint x: 144, startPoint y: 293, endPoint x: 150, endPoint y: 294, distance: 6.7
click at [145, 293] on td "dior túi" at bounding box center [267, 295] width 254 height 28
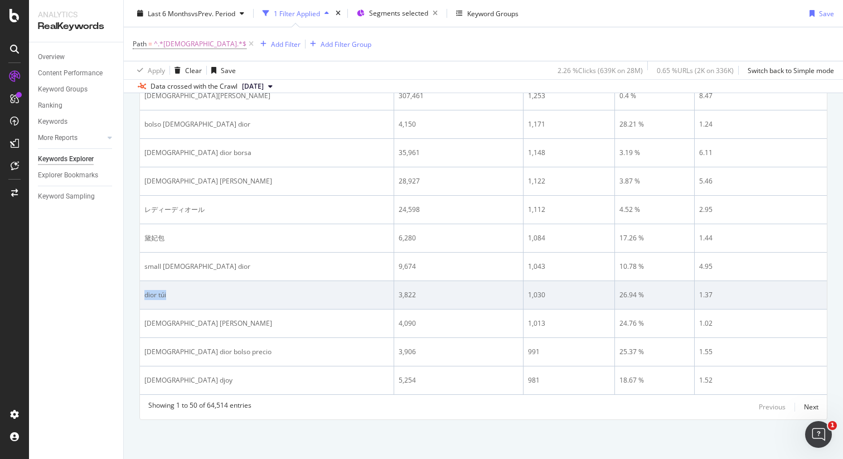
drag, startPoint x: 174, startPoint y: 293, endPoint x: 143, endPoint y: 295, distance: 31.3
click at [143, 295] on td "dior túi" at bounding box center [267, 295] width 254 height 28
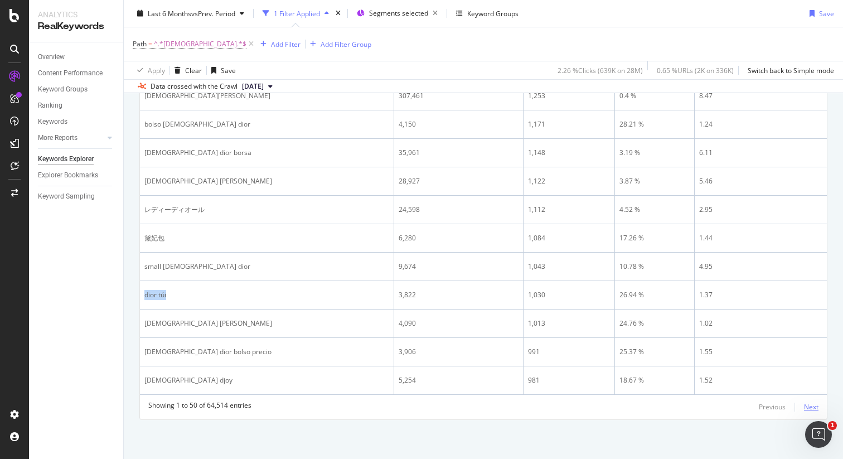
click at [807, 406] on div "Next" at bounding box center [811, 406] width 14 height 9
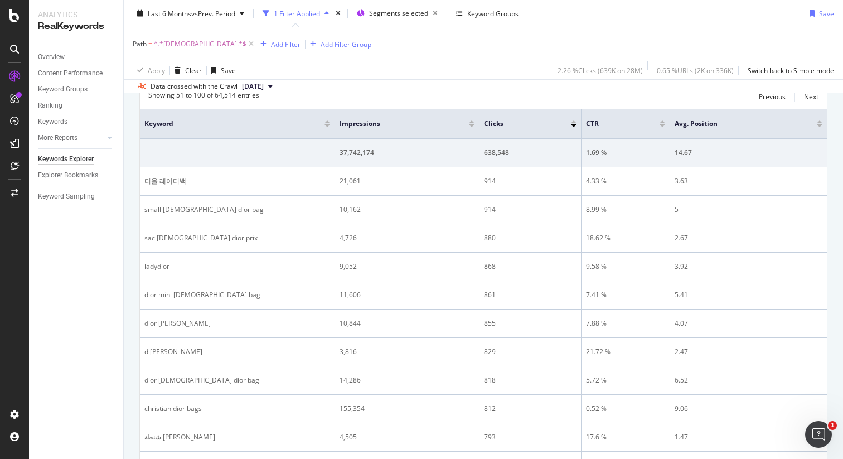
scroll to position [373, 0]
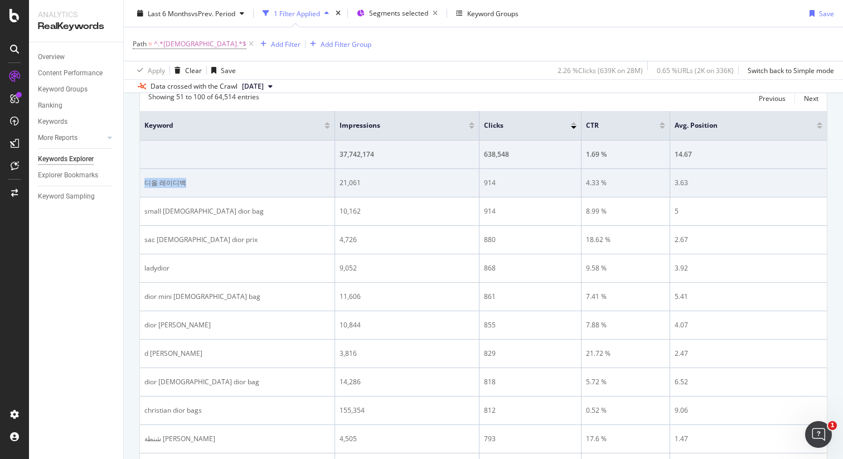
drag, startPoint x: 183, startPoint y: 184, endPoint x: 142, endPoint y: 184, distance: 40.7
click at [142, 184] on td "디올 레이디백" at bounding box center [237, 183] width 195 height 28
copy div "디올 레이디백"
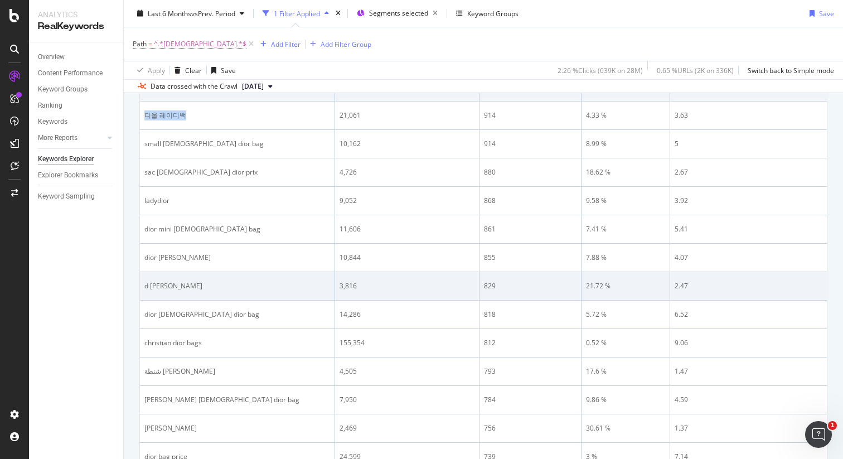
scroll to position [442, 0]
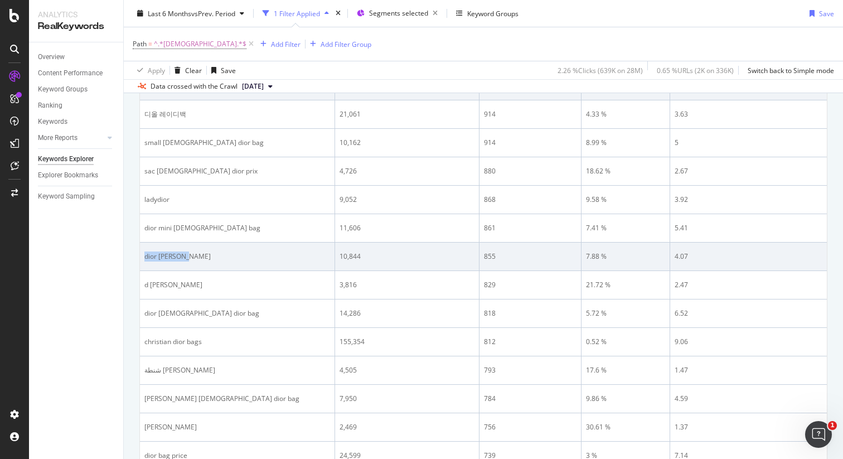
drag, startPoint x: 202, startPoint y: 259, endPoint x: 143, endPoint y: 257, distance: 59.1
click at [143, 257] on td "dior レディディオール" at bounding box center [237, 256] width 195 height 28
copy div "dior レディディオール"
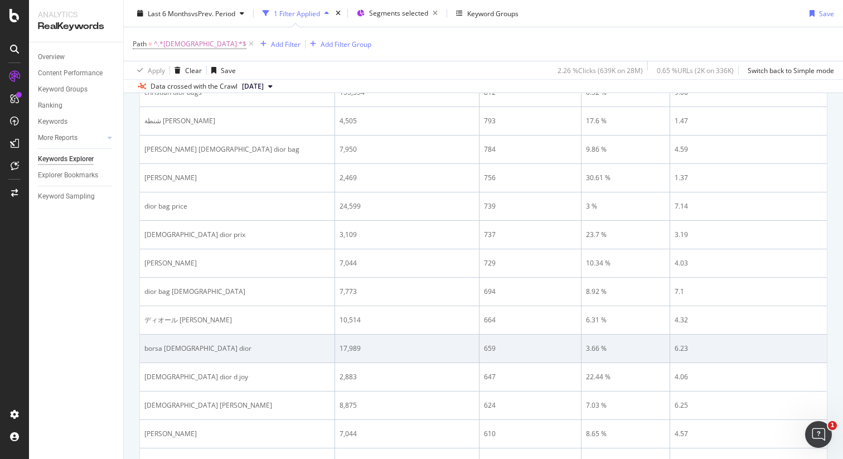
scroll to position [687, 0]
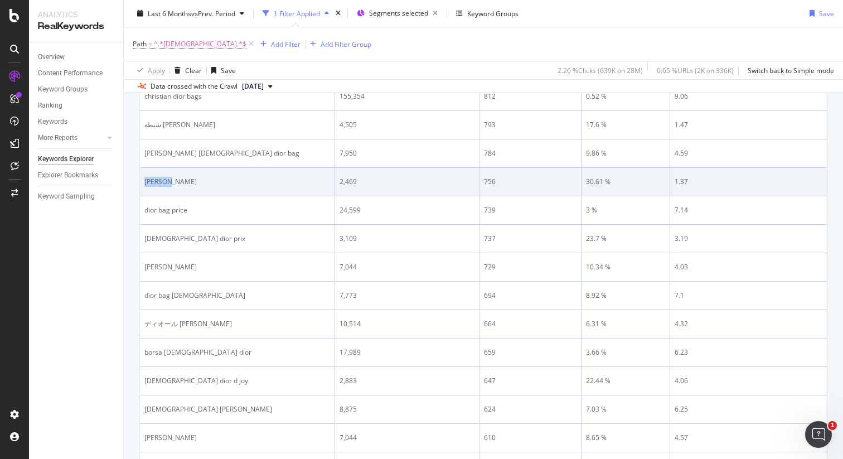
drag, startPoint x: 179, startPoint y: 182, endPoint x: 140, endPoint y: 182, distance: 39.0
click at [140, 182] on td "dior黛妃包" at bounding box center [237, 182] width 195 height 28
copy div "dior黛妃包"
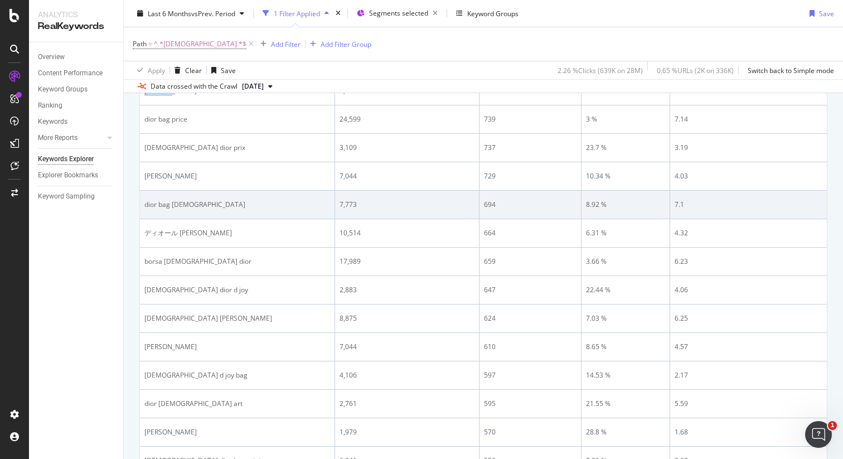
scroll to position [779, 0]
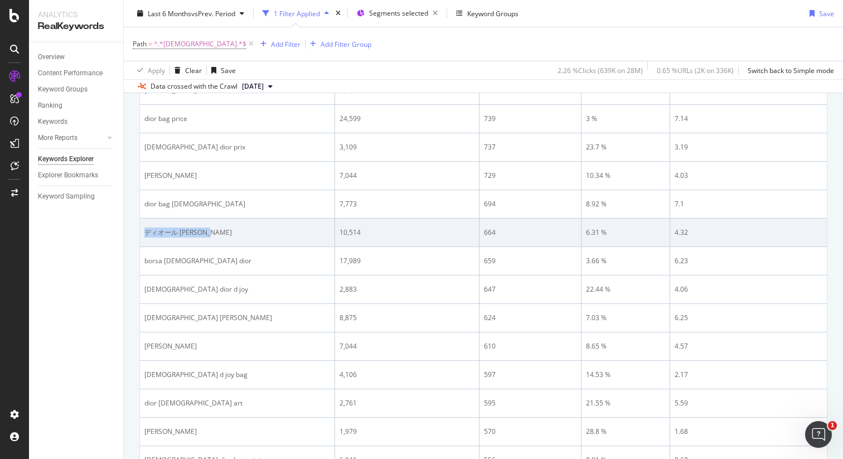
drag, startPoint x: 236, startPoint y: 235, endPoint x: 142, endPoint y: 236, distance: 93.6
click at [142, 236] on td "ディオール レディディオール" at bounding box center [237, 232] width 195 height 28
copy div "ディオール レディディオール"
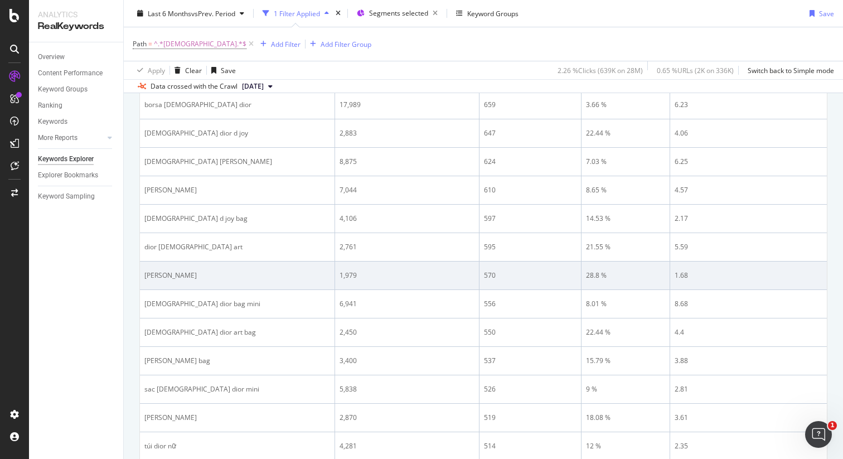
scroll to position [935, 0]
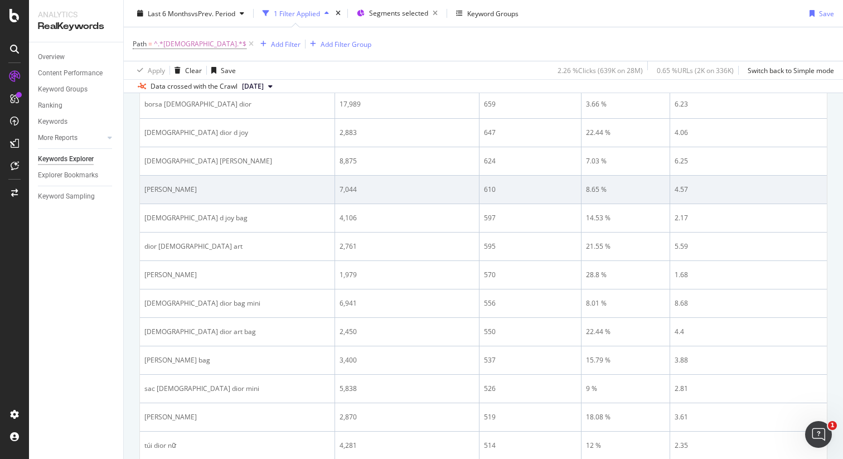
drag, startPoint x: 173, startPoint y: 189, endPoint x: 160, endPoint y: 189, distance: 13.4
click at [160, 189] on div "dior diana bag" at bounding box center [237, 189] width 186 height 10
copy div "diana bag"
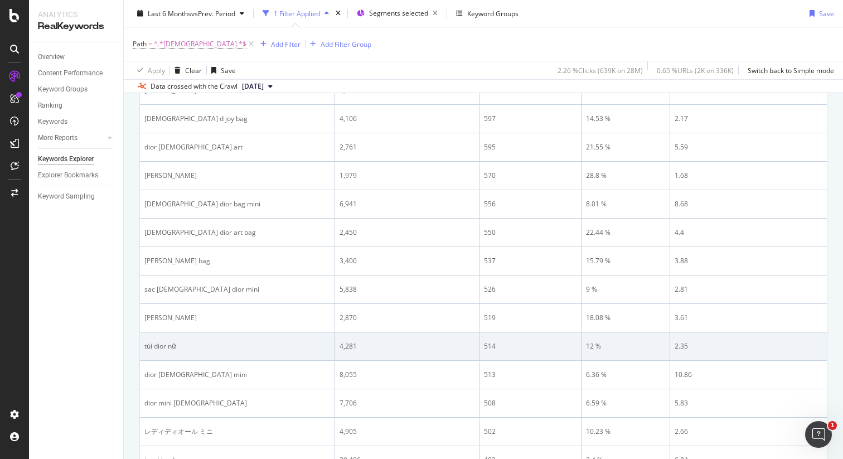
scroll to position [1062, 0]
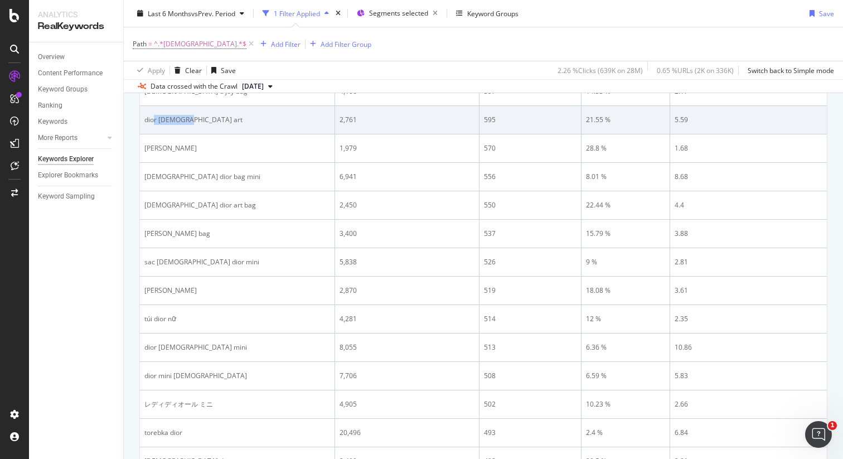
drag, startPoint x: 190, startPoint y: 121, endPoint x: 155, endPoint y: 120, distance: 34.6
click at [155, 120] on div "dior lady art" at bounding box center [237, 120] width 186 height 10
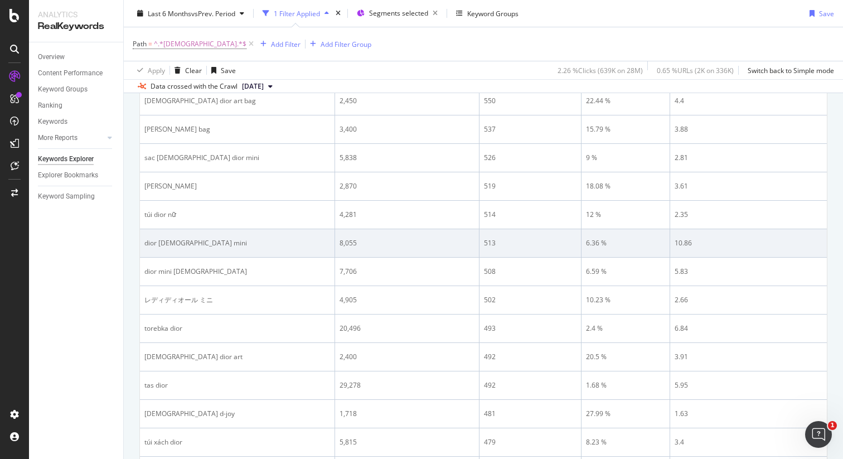
scroll to position [1180, 0]
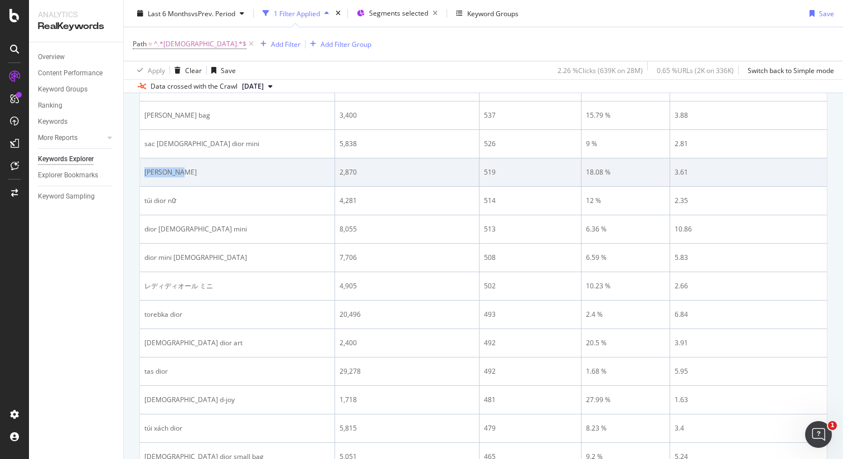
drag, startPoint x: 185, startPoint y: 174, endPoint x: 144, endPoint y: 174, distance: 41.2
click at [144, 174] on div "dior jisoo" at bounding box center [237, 172] width 186 height 10
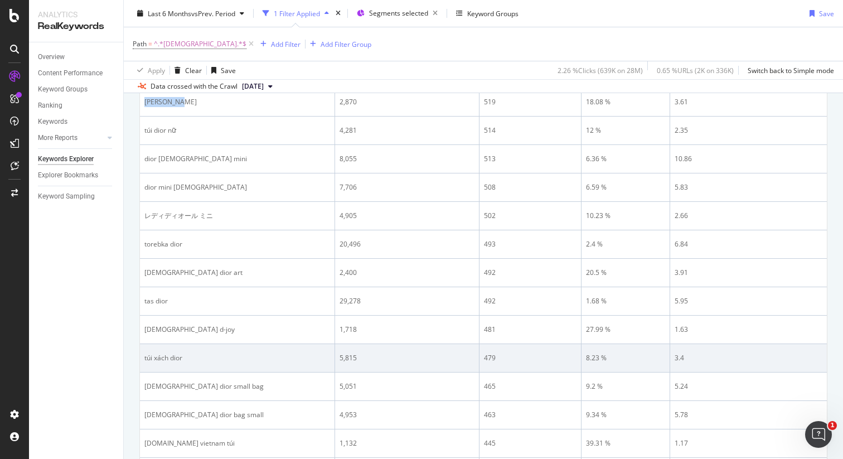
scroll to position [1270, 0]
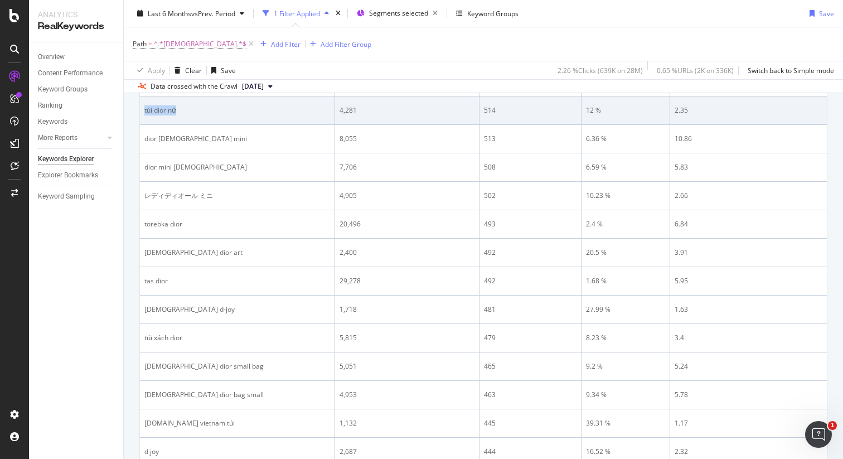
drag, startPoint x: 191, startPoint y: 113, endPoint x: 168, endPoint y: 116, distance: 23.6
click at [143, 113] on td "túi dior nữ" at bounding box center [237, 110] width 195 height 28
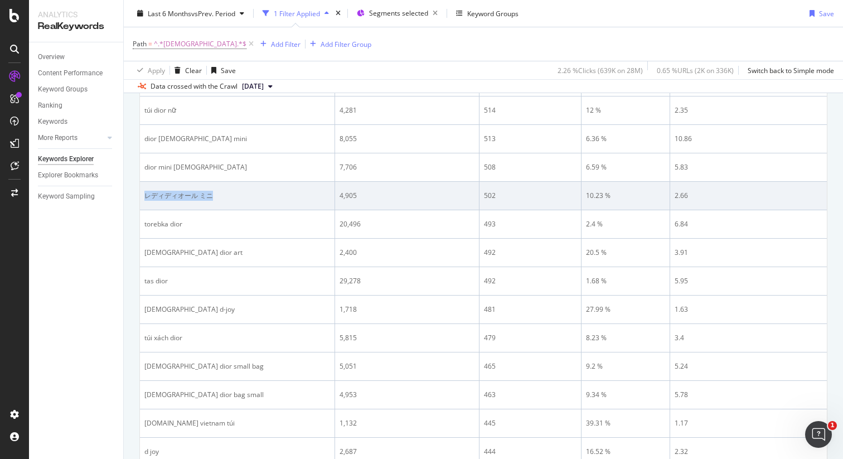
drag, startPoint x: 208, startPoint y: 197, endPoint x: 145, endPoint y: 195, distance: 63.0
click at [145, 195] on div "レディディオール ミニ" at bounding box center [237, 196] width 186 height 10
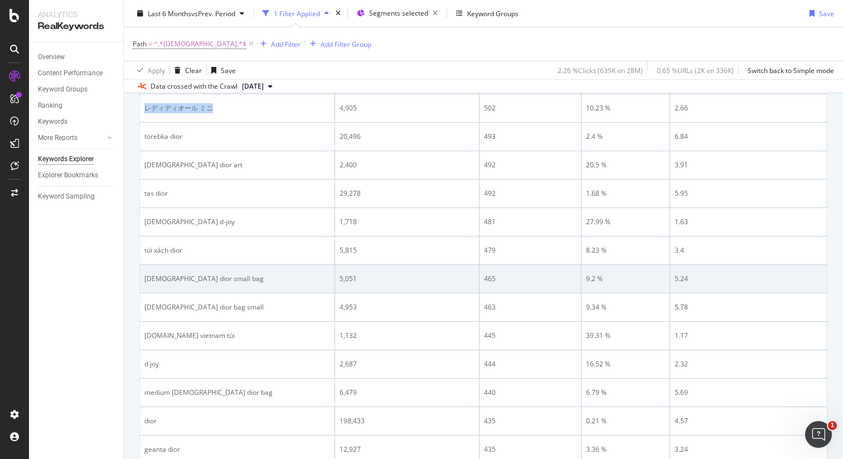
scroll to position [1391, 0]
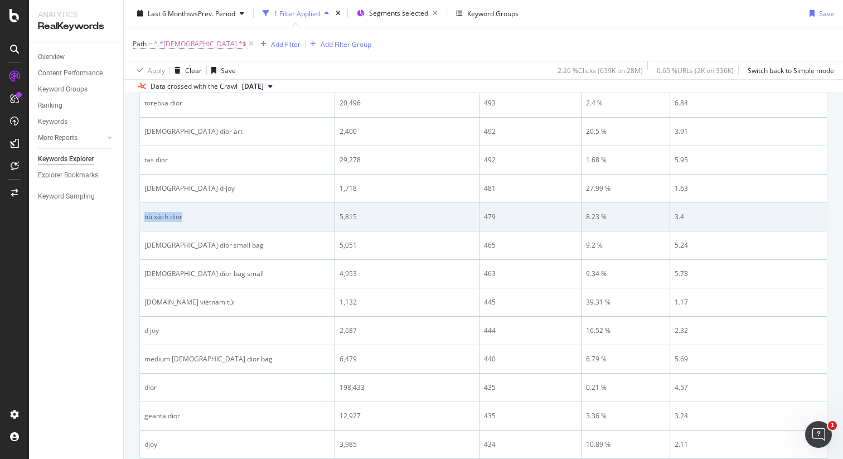
drag, startPoint x: 187, startPoint y: 216, endPoint x: 144, endPoint y: 215, distance: 42.4
click at [144, 215] on div "túi xách dior" at bounding box center [237, 217] width 186 height 10
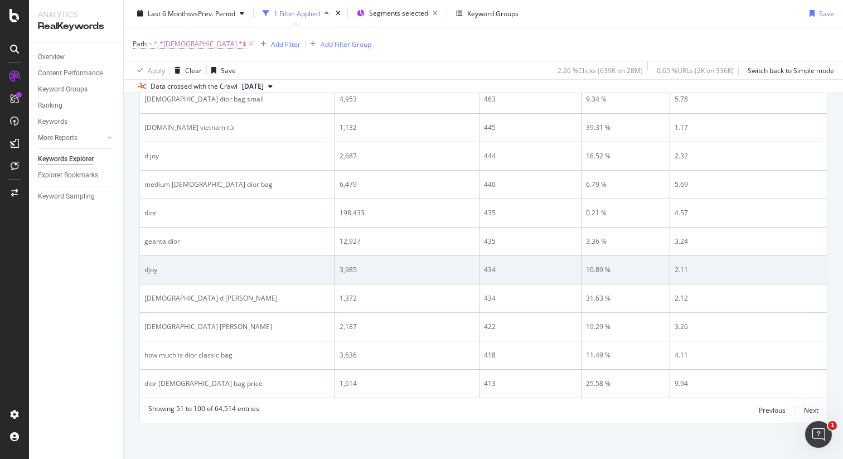
scroll to position [1569, 0]
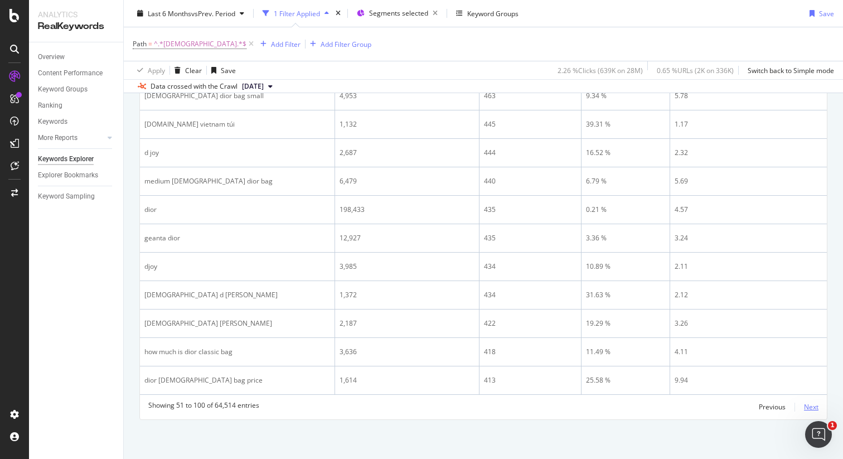
click at [805, 405] on div "Next" at bounding box center [811, 406] width 14 height 9
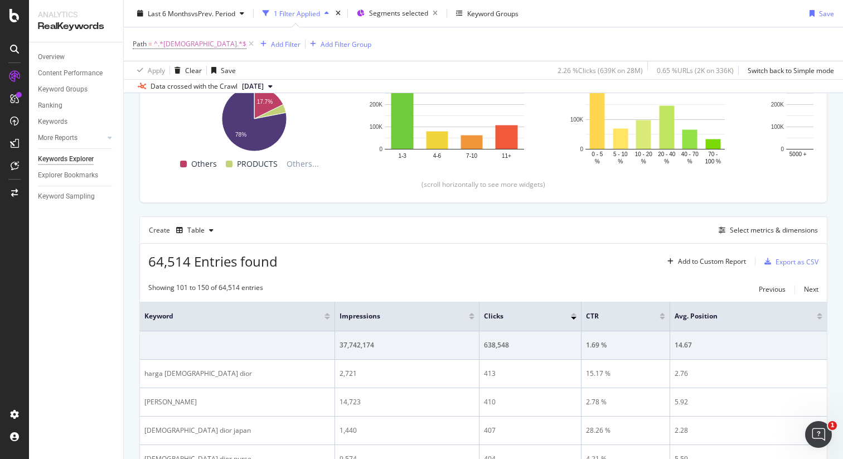
scroll to position [0, 0]
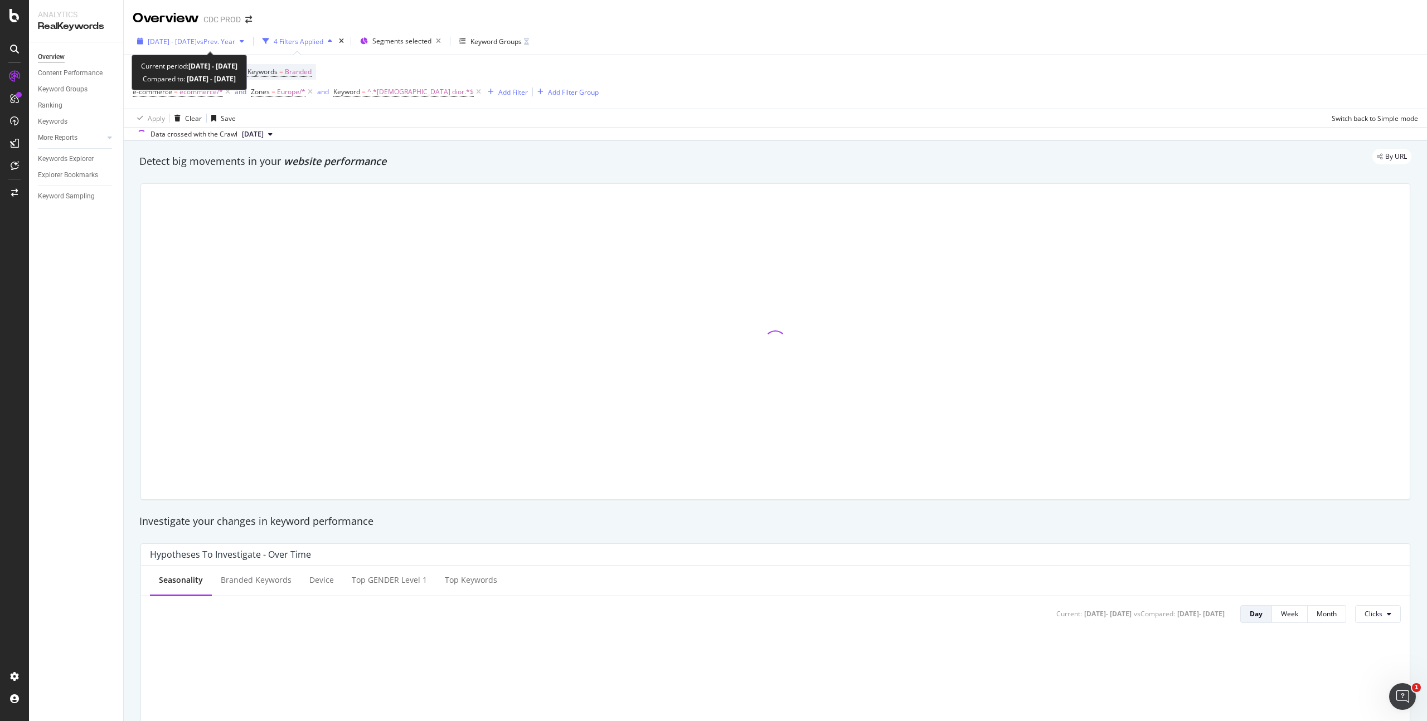
click at [197, 39] on span "[DATE] - [DATE]" at bounding box center [172, 41] width 49 height 9
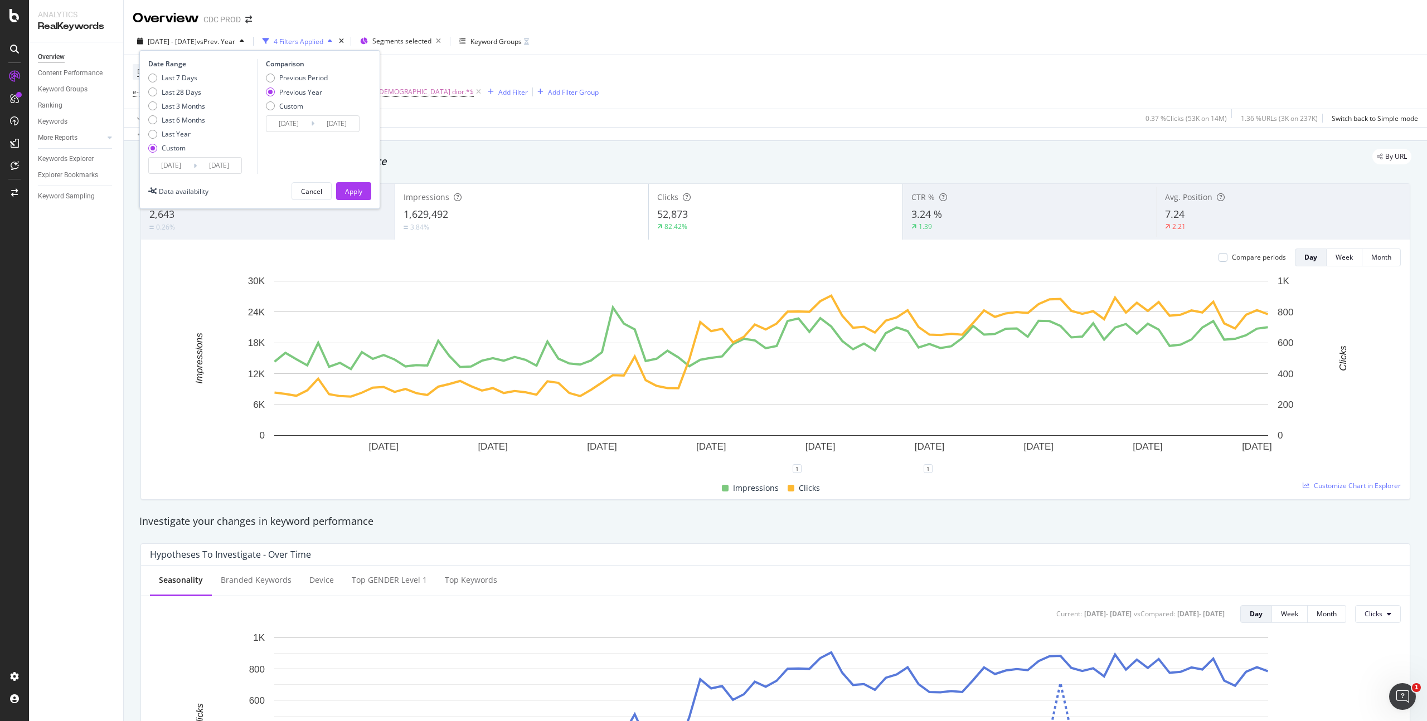
click at [186, 170] on input "[DATE]" at bounding box center [171, 166] width 45 height 16
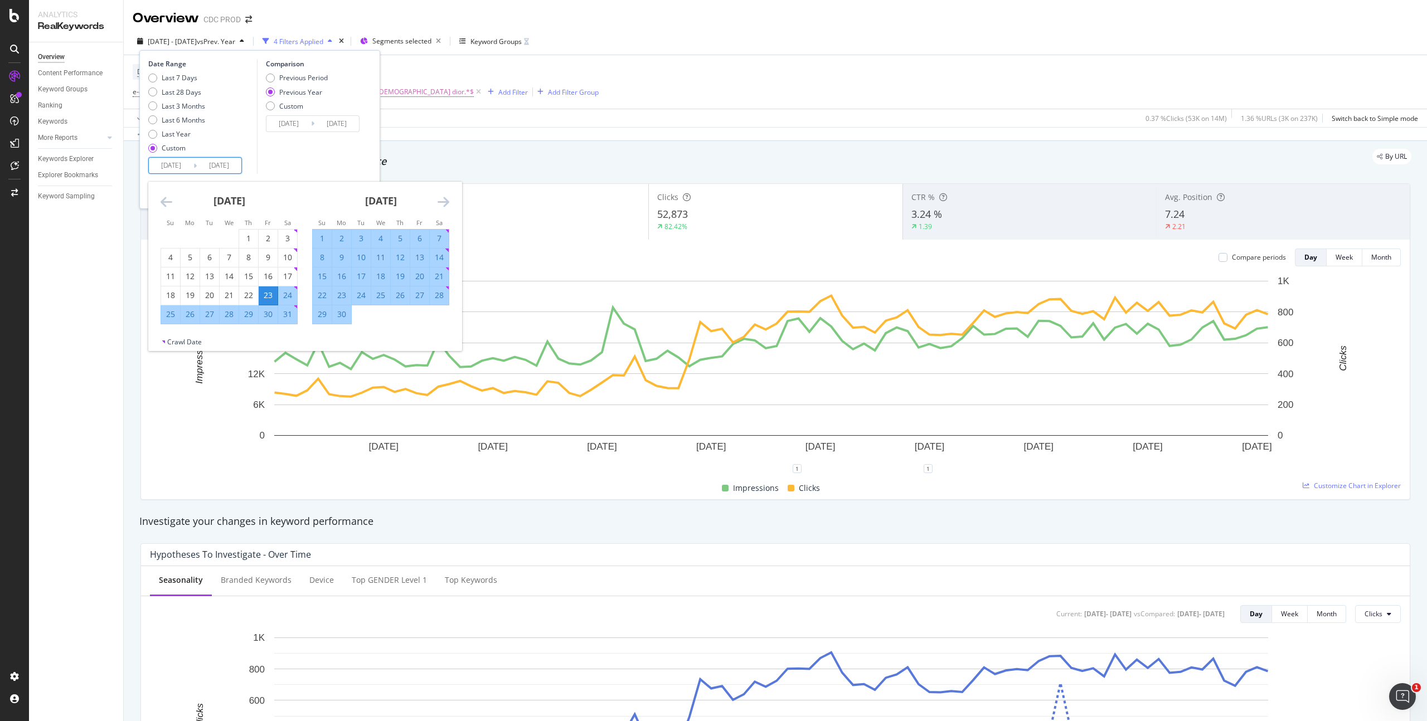
click at [443, 205] on icon "Move forward to switch to the next month." at bounding box center [444, 201] width 12 height 13
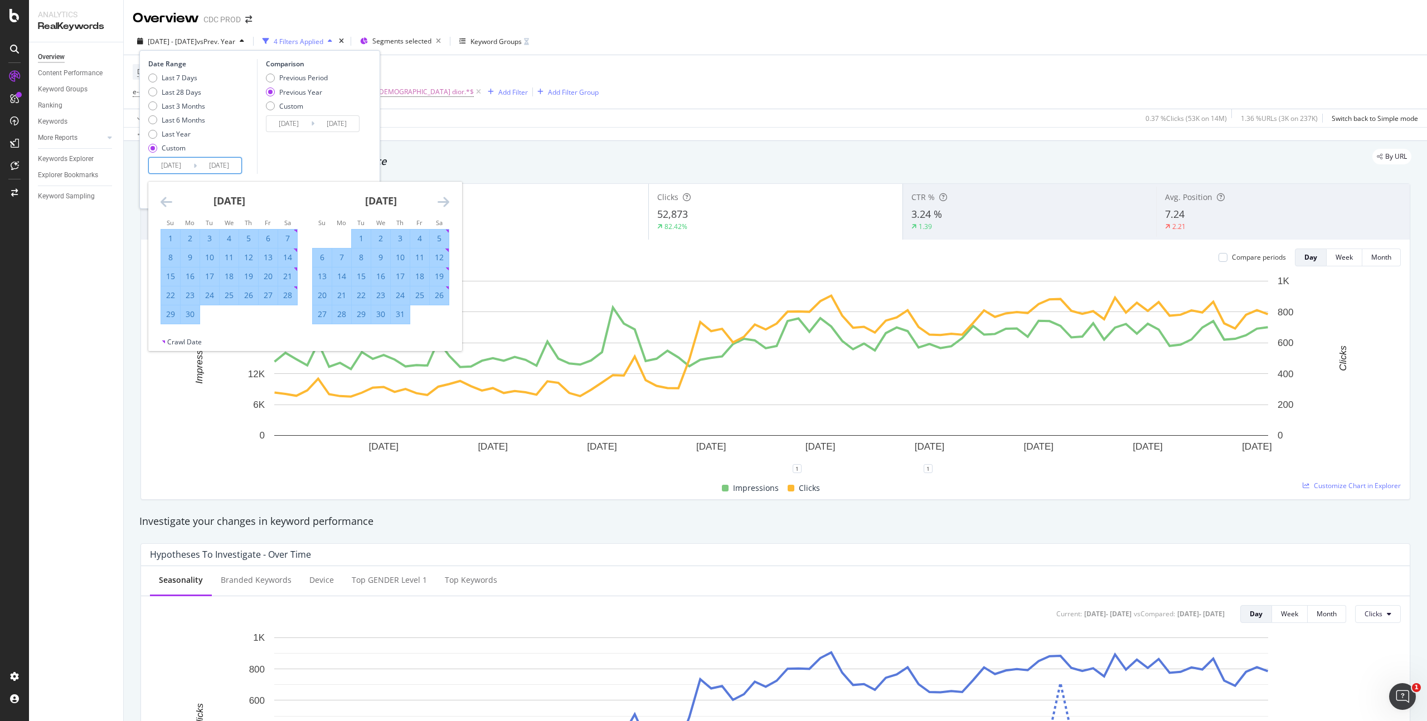
click at [443, 206] on icon "Move forward to switch to the next month." at bounding box center [444, 201] width 12 height 13
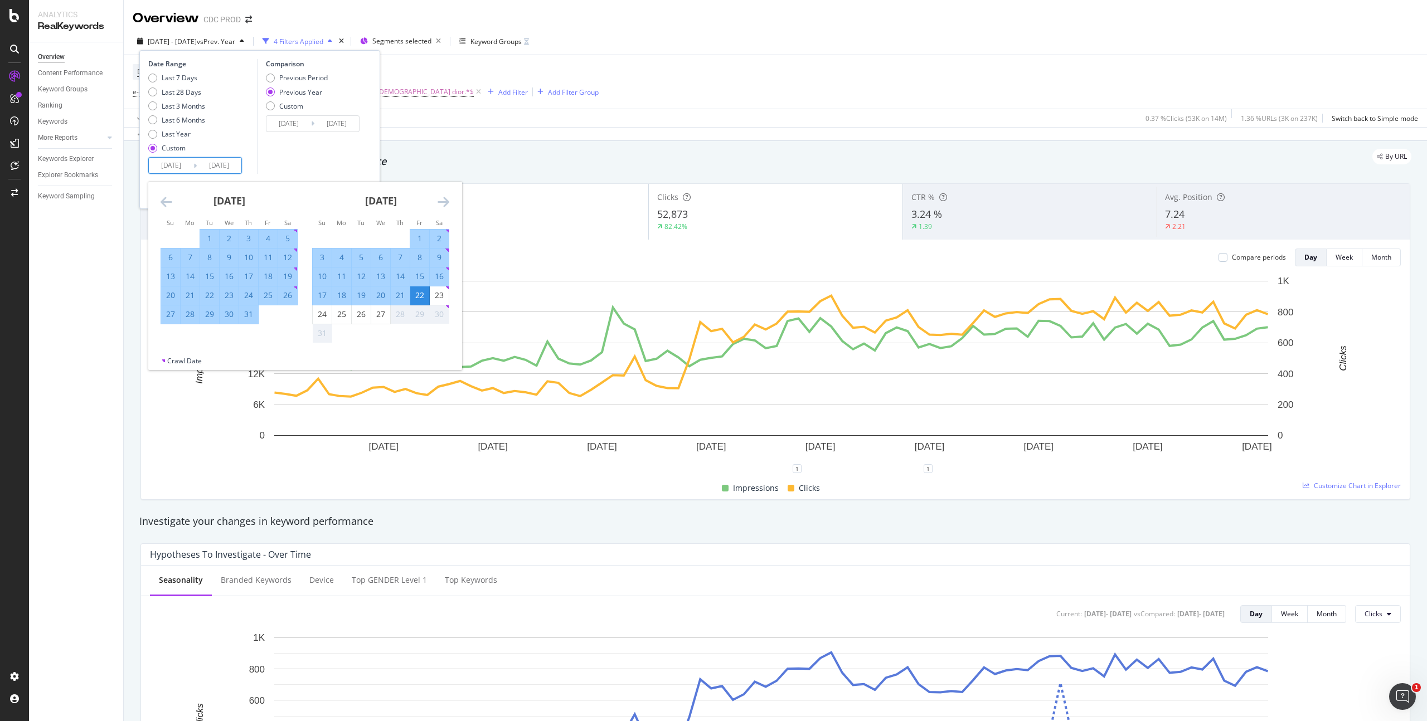
click at [421, 236] on div "1" at bounding box center [419, 238] width 19 height 11
type input "[DATE]"
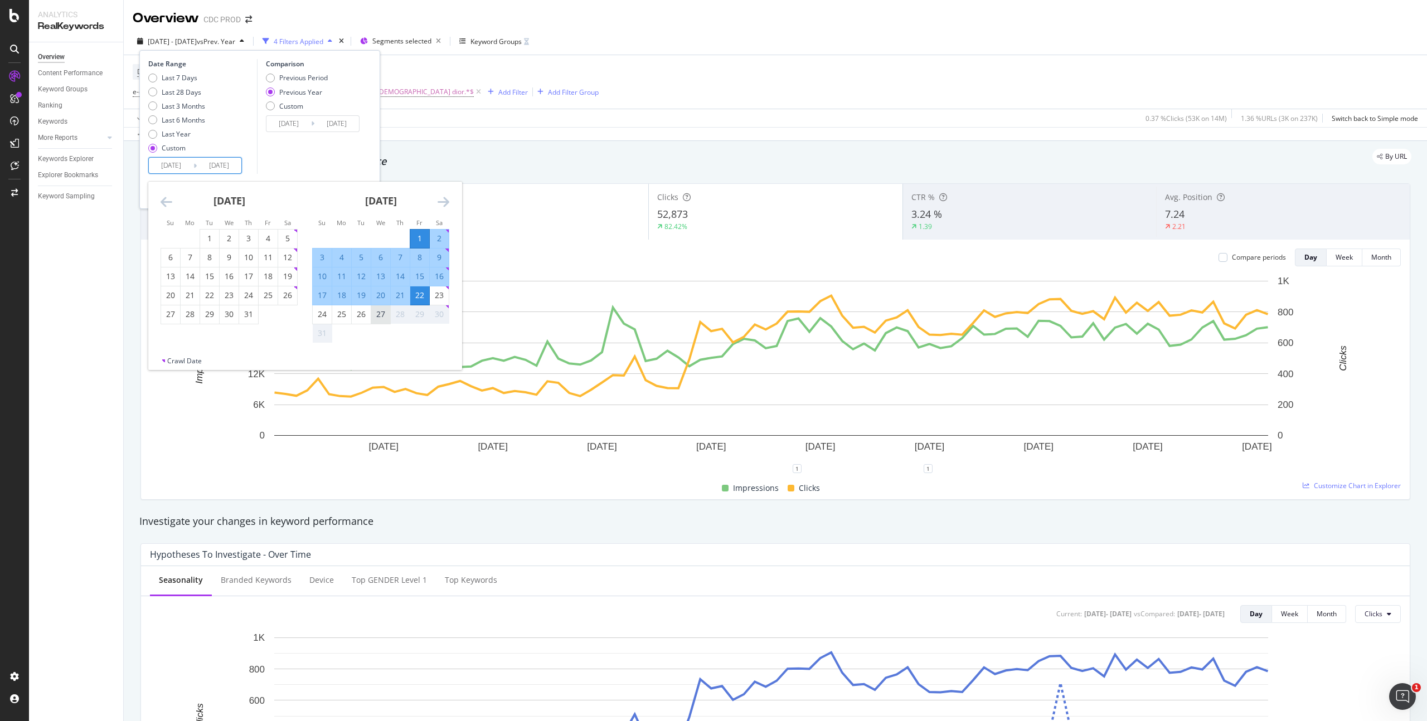
click at [385, 314] on div "27" at bounding box center [380, 314] width 19 height 11
type input "[DATE]"
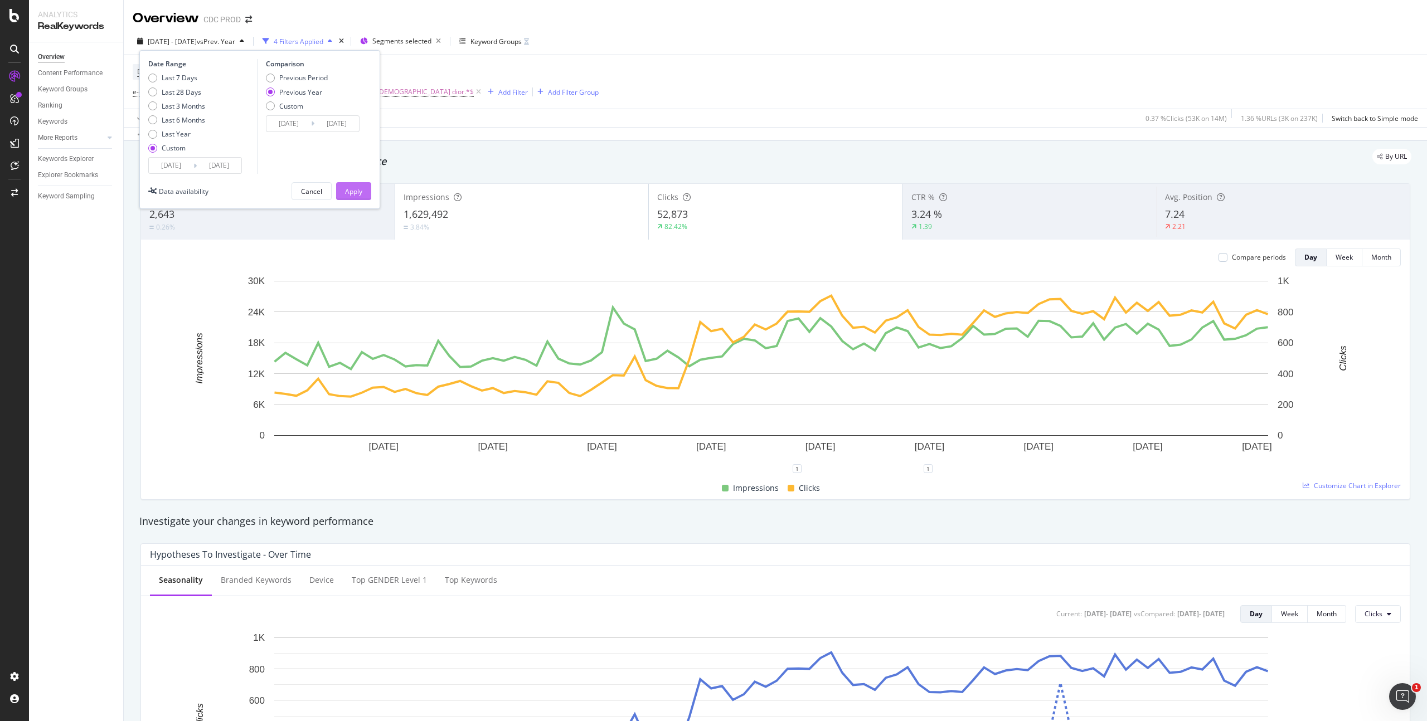
click at [364, 191] on button "Apply" at bounding box center [353, 191] width 35 height 18
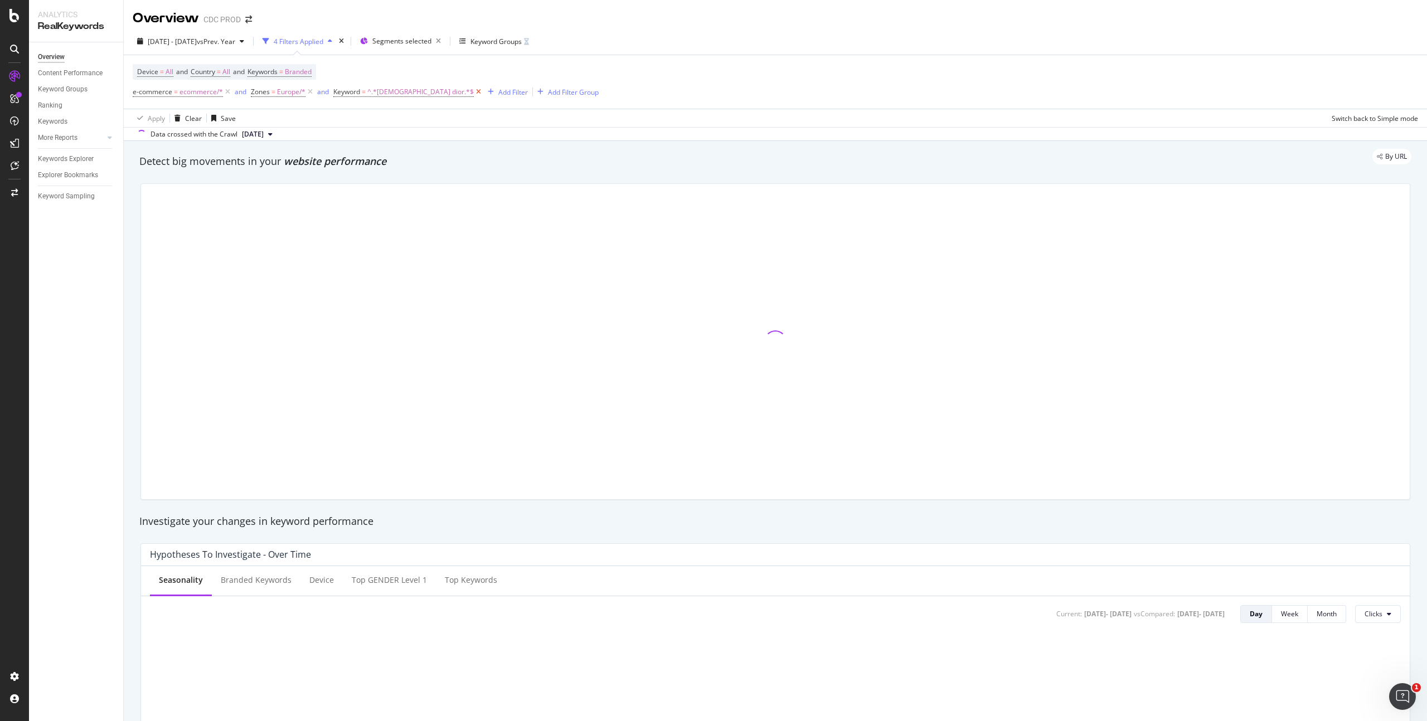
click at [474, 90] on icon at bounding box center [478, 91] width 9 height 11
click at [309, 95] on icon at bounding box center [309, 91] width 9 height 11
click at [307, 71] on span "Branded" at bounding box center [298, 72] width 27 height 16
click at [291, 99] on span "Branded" at bounding box center [279, 97] width 31 height 9
drag, startPoint x: 299, startPoint y: 182, endPoint x: 364, endPoint y: 176, distance: 65.5
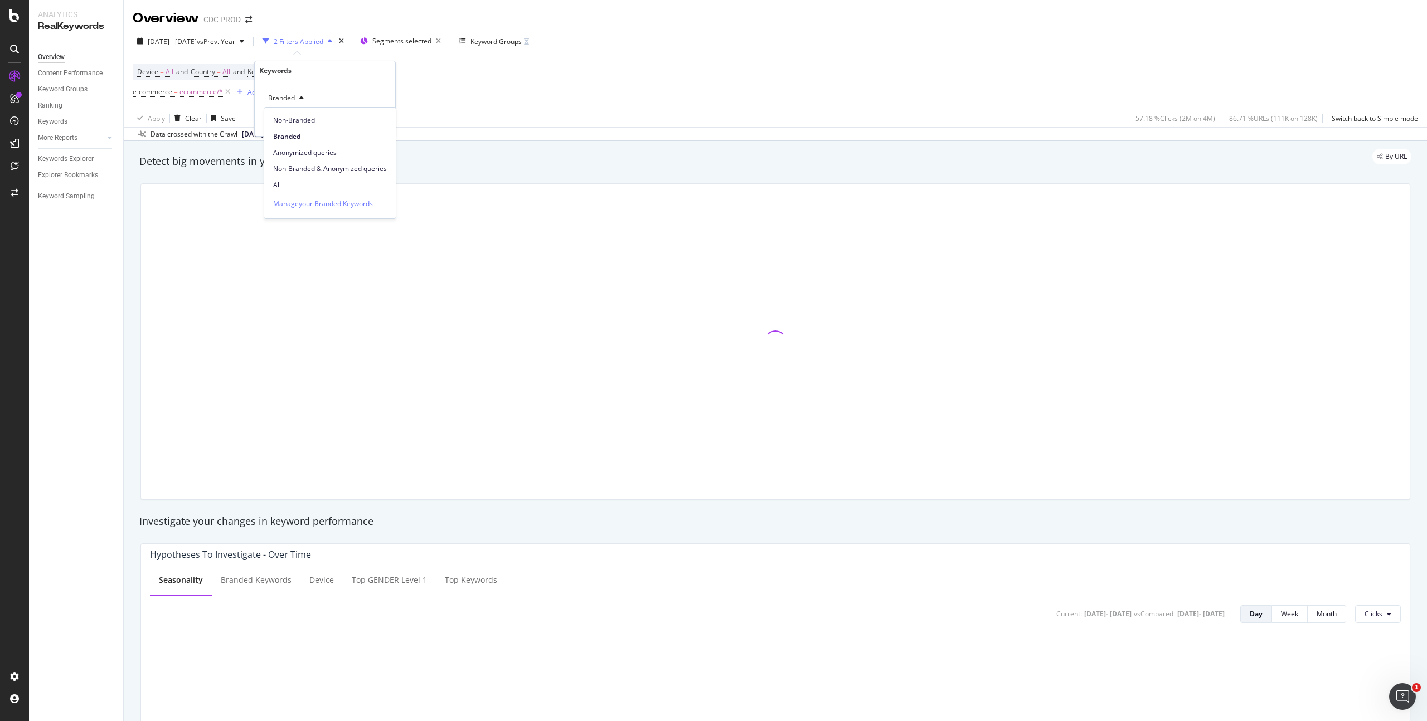
click at [299, 182] on span "All" at bounding box center [330, 185] width 114 height 10
click at [375, 117] on div "Apply" at bounding box center [377, 121] width 17 height 9
click at [721, 85] on div "Device = All and Country = All and Keywords = All e-commerce = ecommerce/* Add …" at bounding box center [775, 82] width 1285 height 54
click at [642, 107] on div "Device = All and Country = All and Keywords = All e-commerce = ecommerce/* Add …" at bounding box center [775, 82] width 1285 height 54
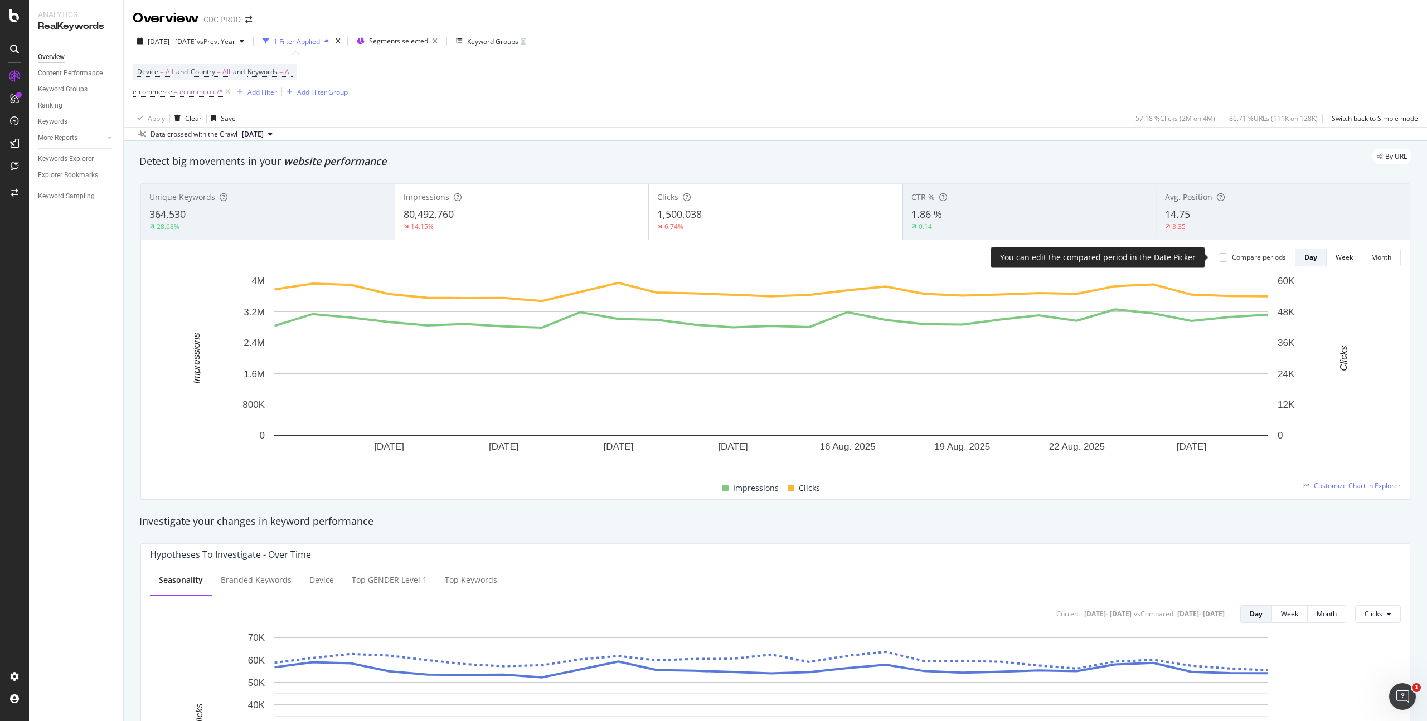
click at [1240, 257] on div "Compare periods" at bounding box center [1259, 256] width 54 height 9
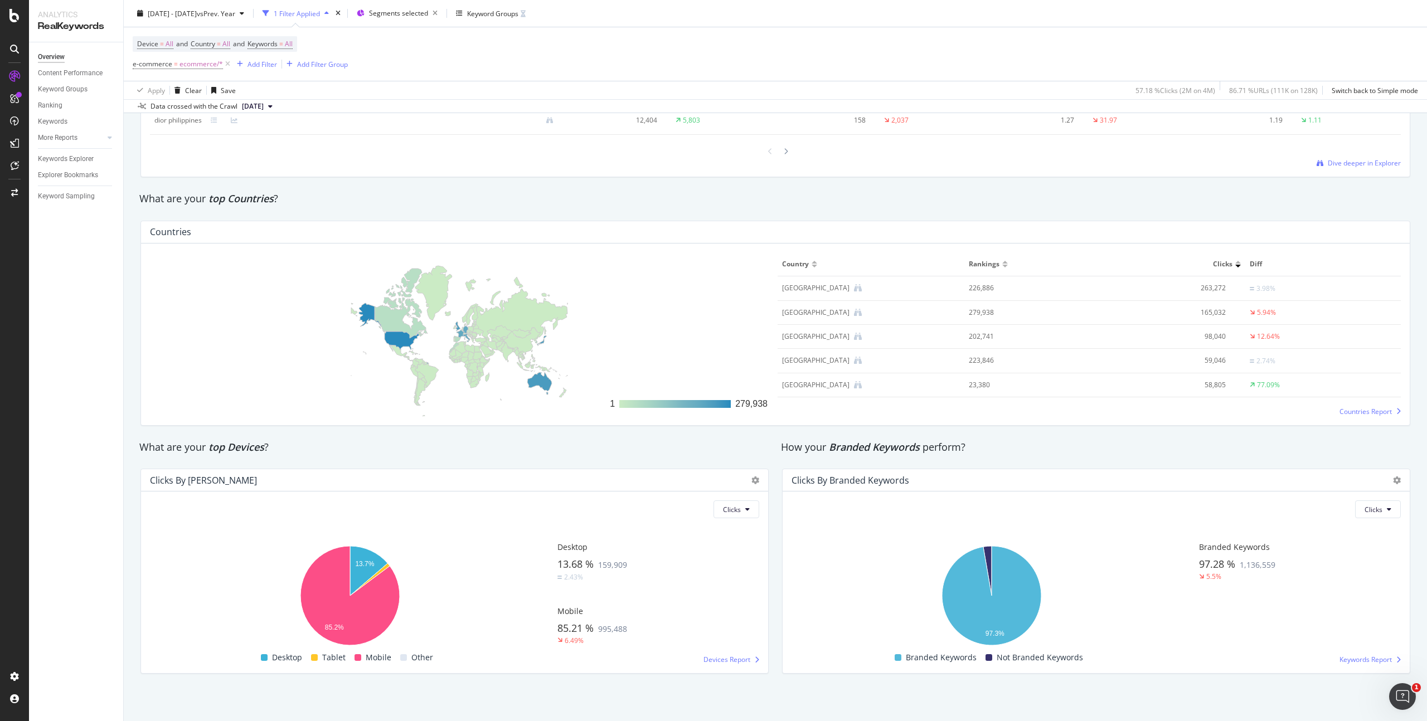
scroll to position [1539, 0]
click at [1369, 508] on span "Clicks" at bounding box center [1373, 508] width 18 height 9
click at [1266, 501] on div "Clicks" at bounding box center [1095, 509] width 609 height 18
click at [1356, 409] on span "Countries Report" at bounding box center [1365, 410] width 52 height 9
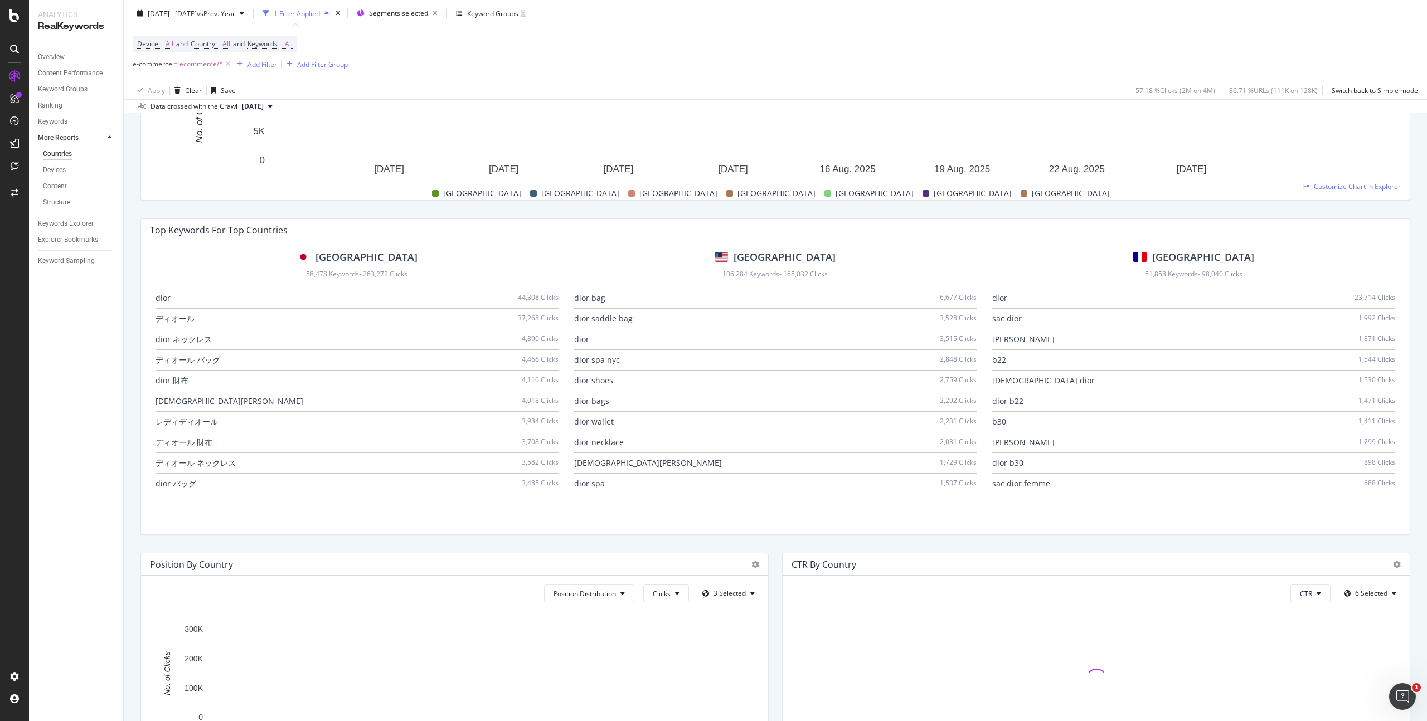
scroll to position [951, 0]
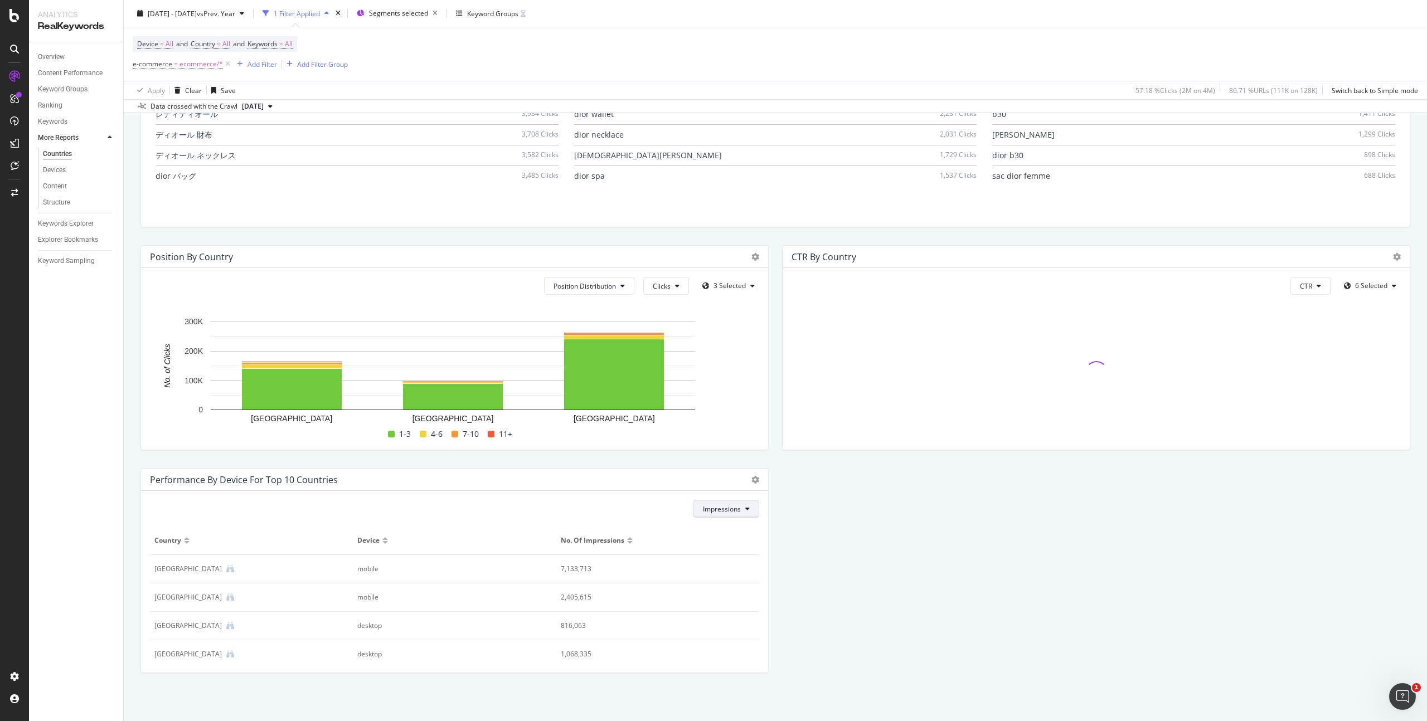
click at [746, 512] on button "Impressions" at bounding box center [726, 509] width 66 height 18
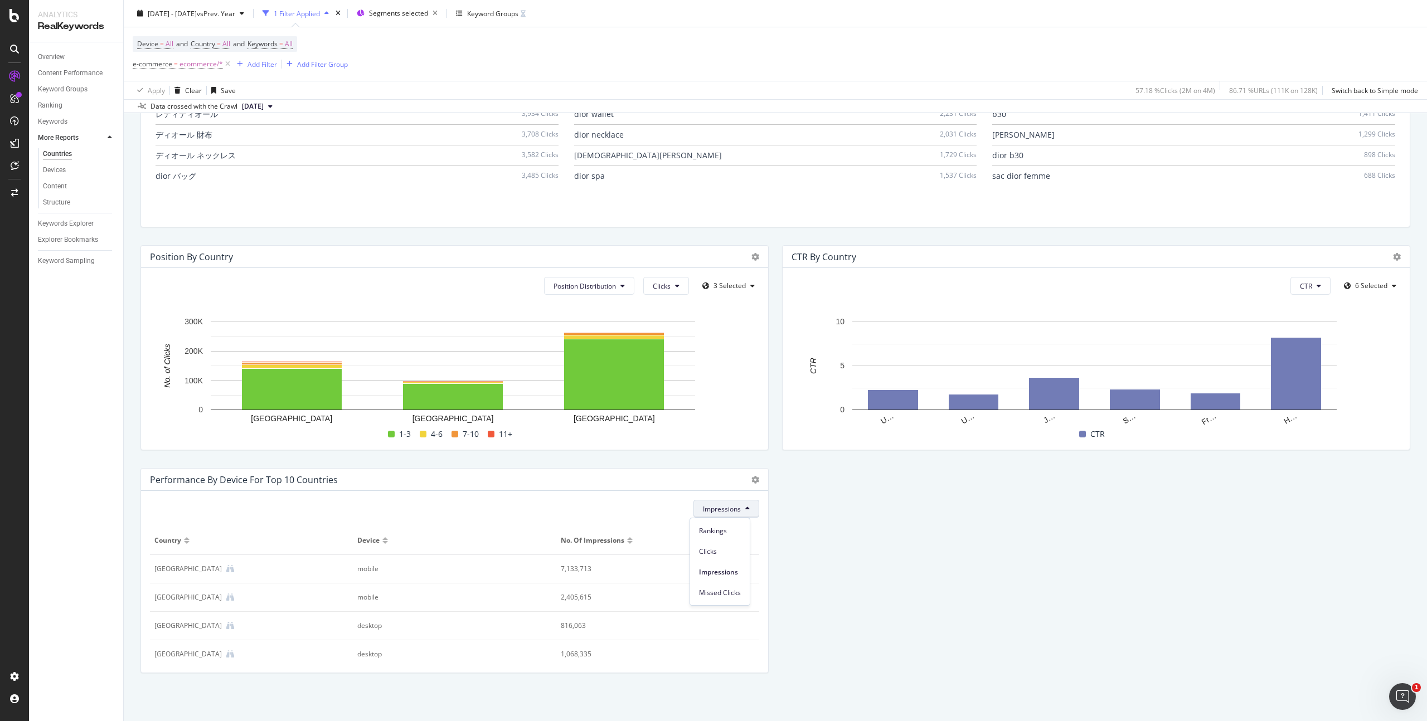
click at [630, 495] on div "Impressions Country Device No. of Impressions [GEOGRAPHIC_DATA] mobile 7,133,71…" at bounding box center [454, 582] width 627 height 182
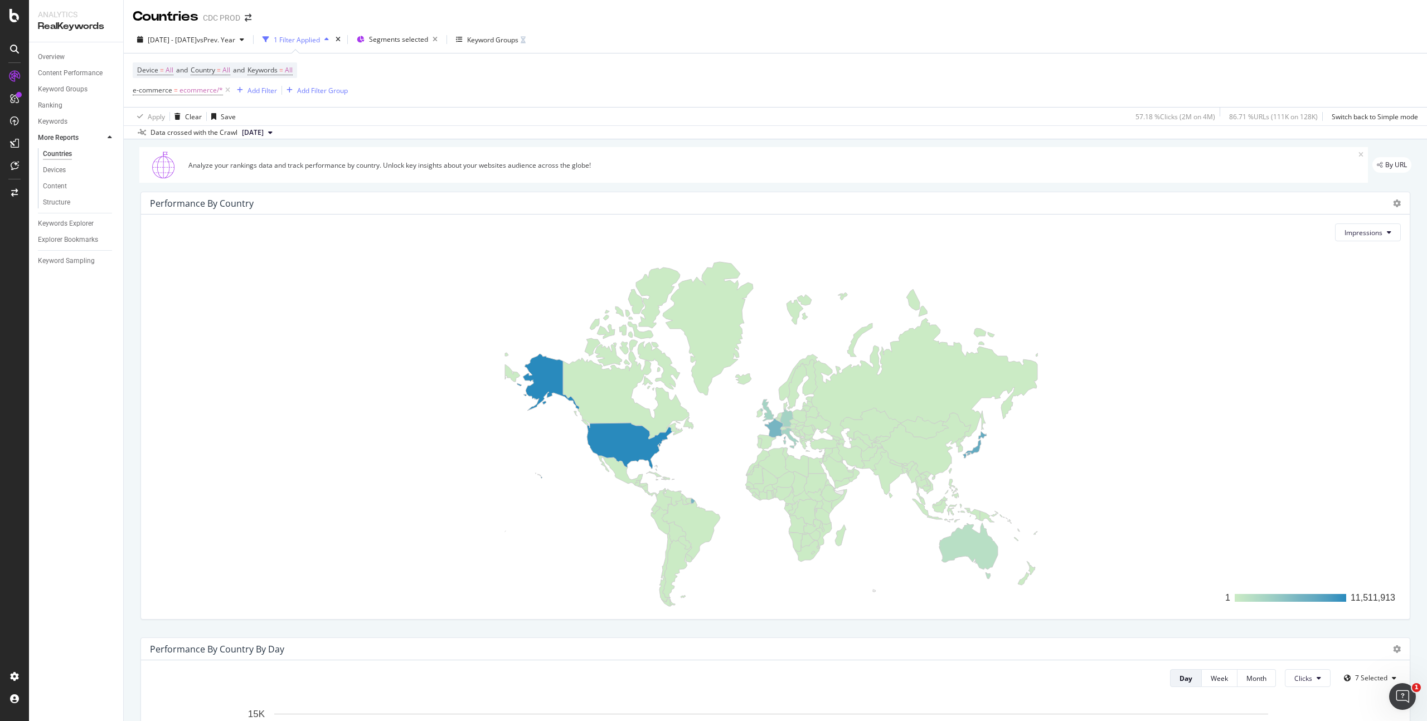
scroll to position [0, 0]
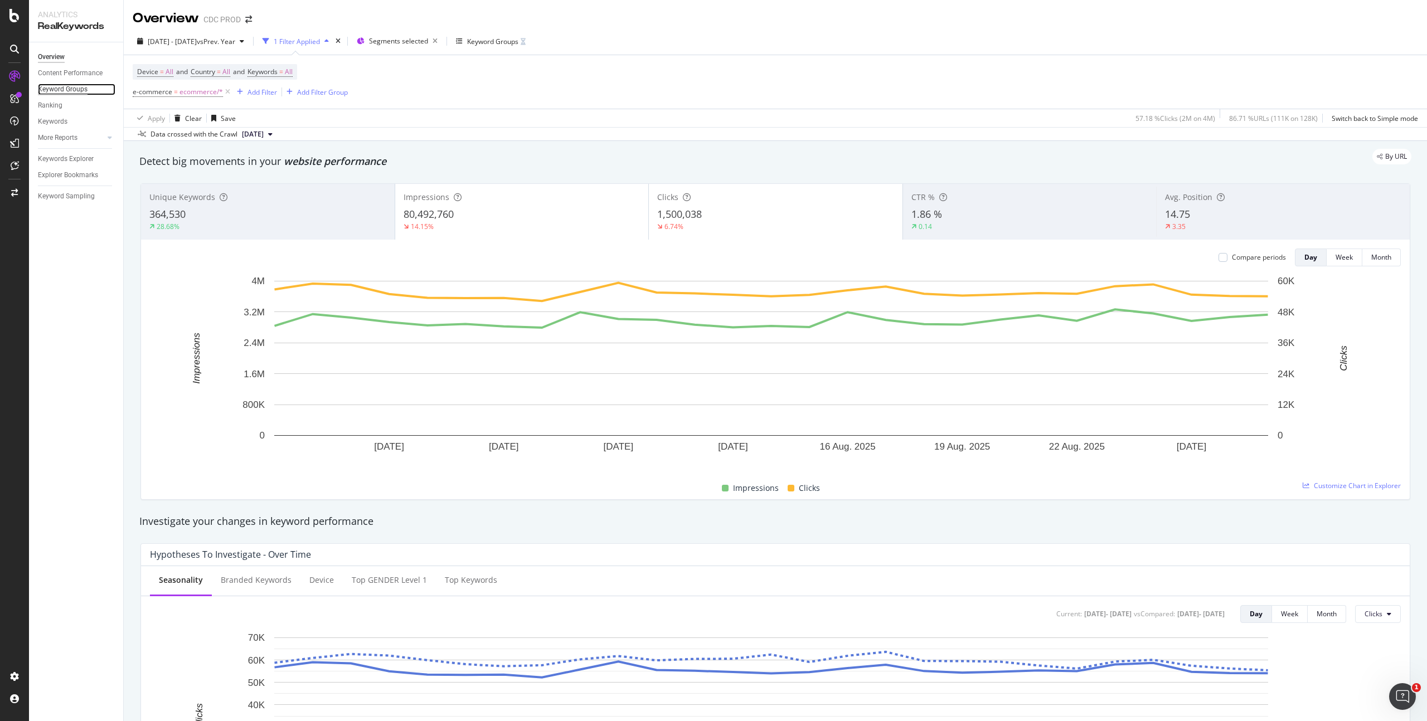
click at [63, 90] on div "Keyword Groups" at bounding box center [63, 90] width 50 height 12
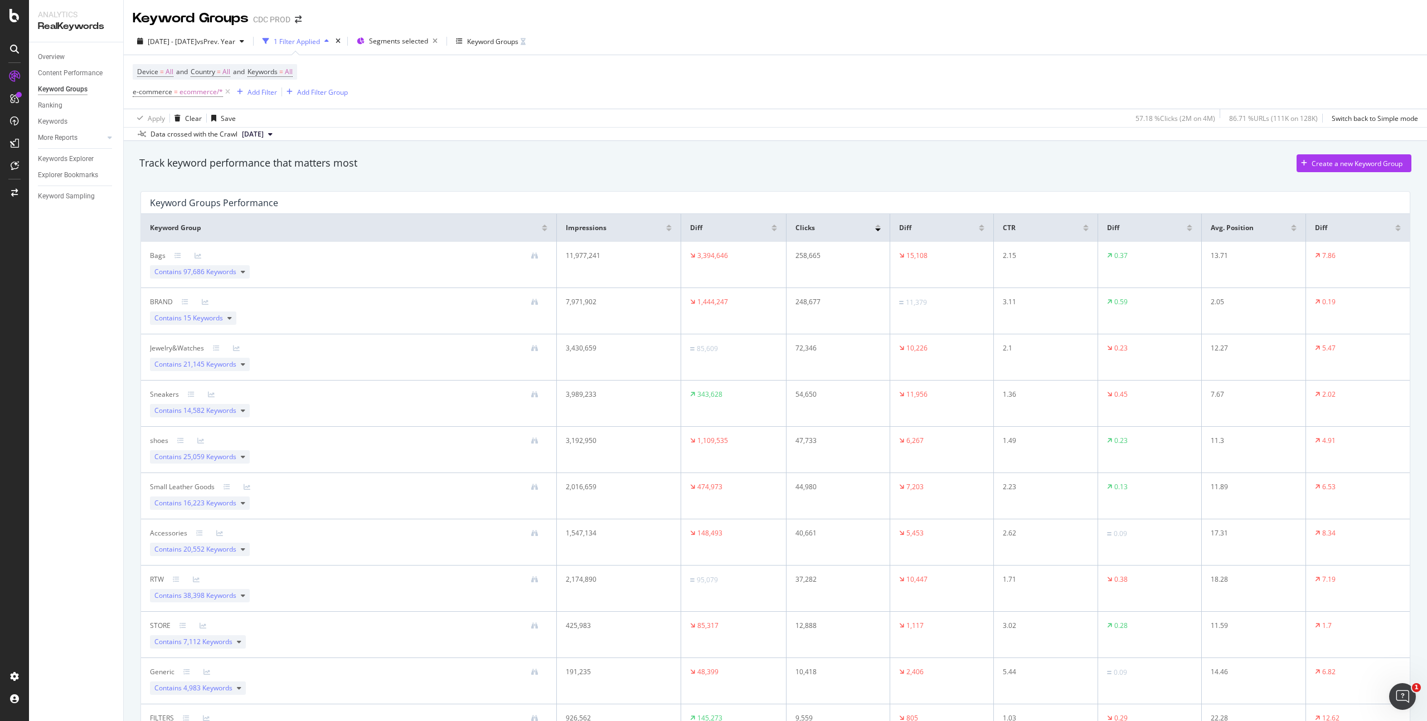
click at [979, 230] on div at bounding box center [982, 230] width 6 height 3
click at [229, 274] on icon at bounding box center [229, 272] width 4 height 7
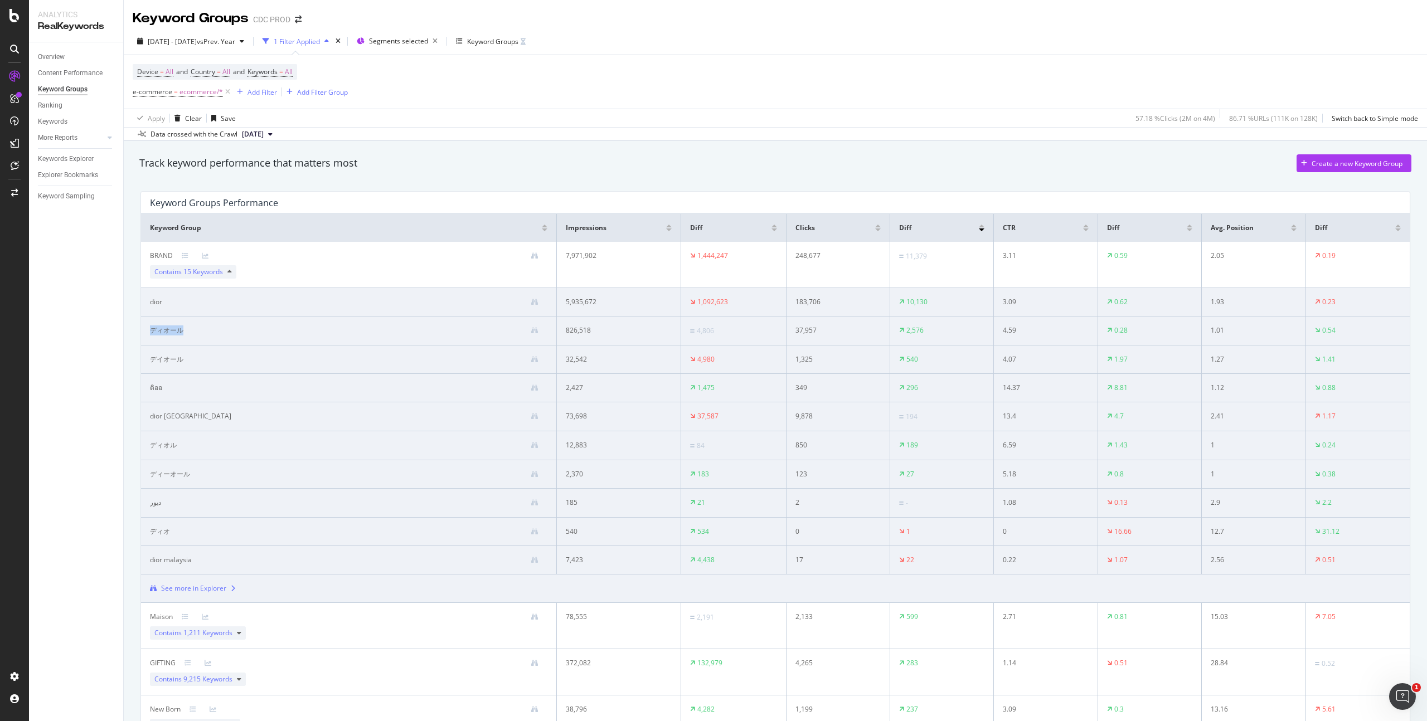
drag, startPoint x: 185, startPoint y: 332, endPoint x: 150, endPoint y: 332, distance: 34.6
click at [150, 332] on div "ディオール" at bounding box center [348, 330] width 397 height 10
copy div "ディオール"
drag, startPoint x: 190, startPoint y: 362, endPoint x: 150, endPoint y: 358, distance: 39.7
click at [150, 358] on div "デイオール" at bounding box center [348, 359] width 397 height 10
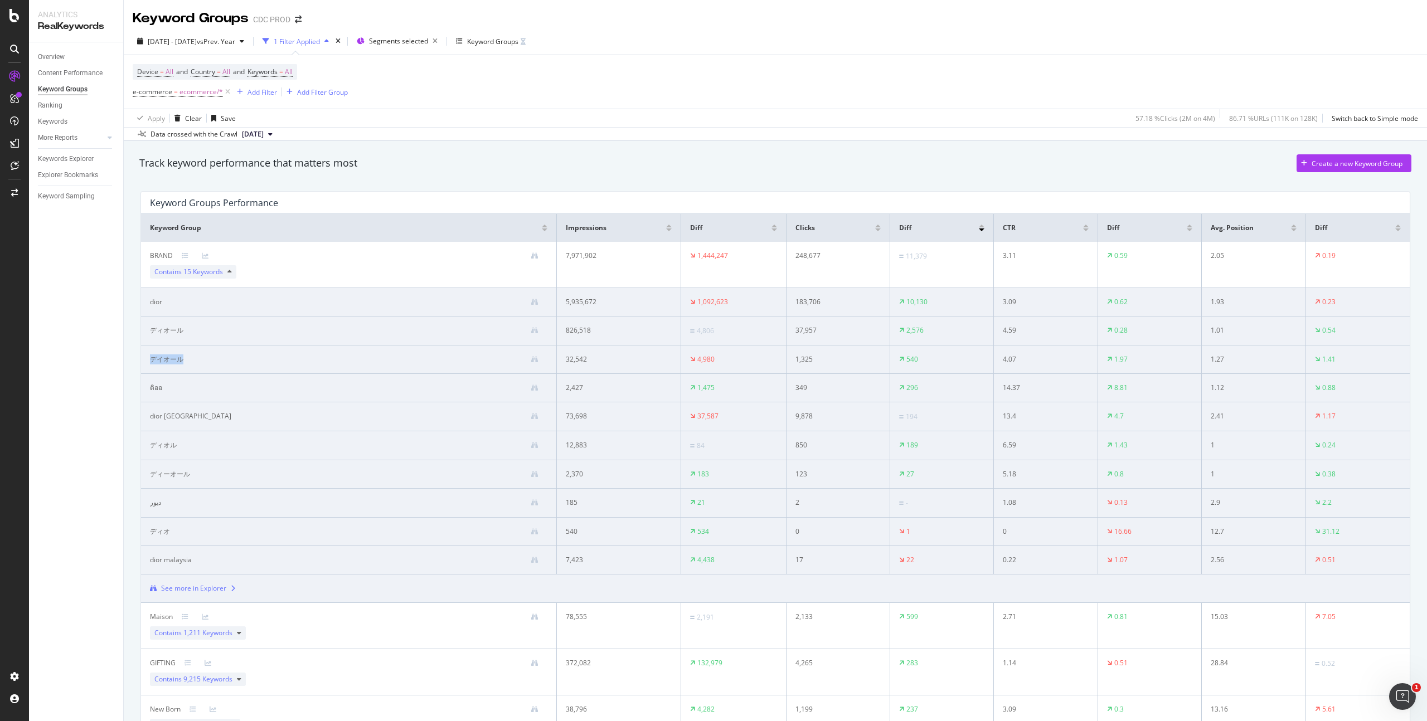
copy div "デイオール"
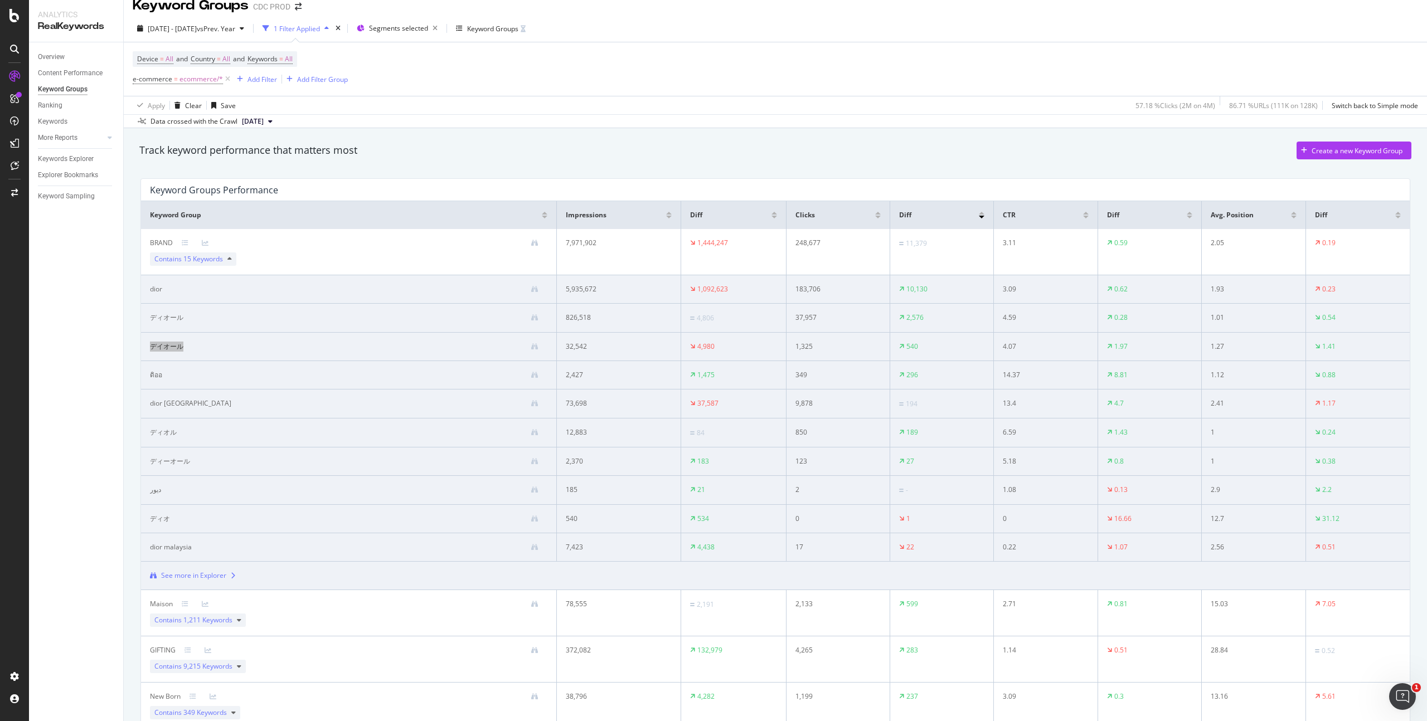
scroll to position [16, 0]
drag, startPoint x: 188, startPoint y: 458, endPoint x: 144, endPoint y: 459, distance: 44.0
click at [144, 459] on td "ディーオール" at bounding box center [349, 459] width 416 height 28
copy div "ディーオール"
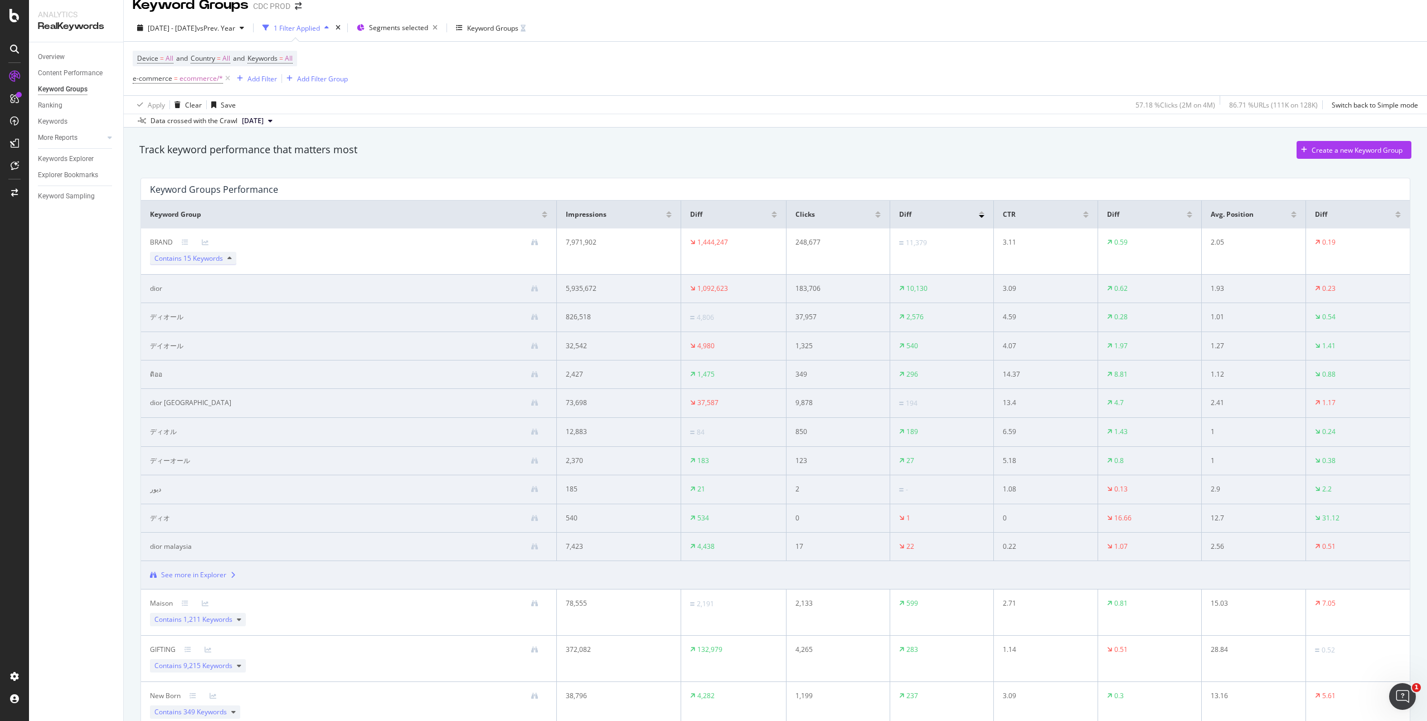
click at [225, 261] on div "Contains 15 Keywords" at bounding box center [193, 258] width 86 height 13
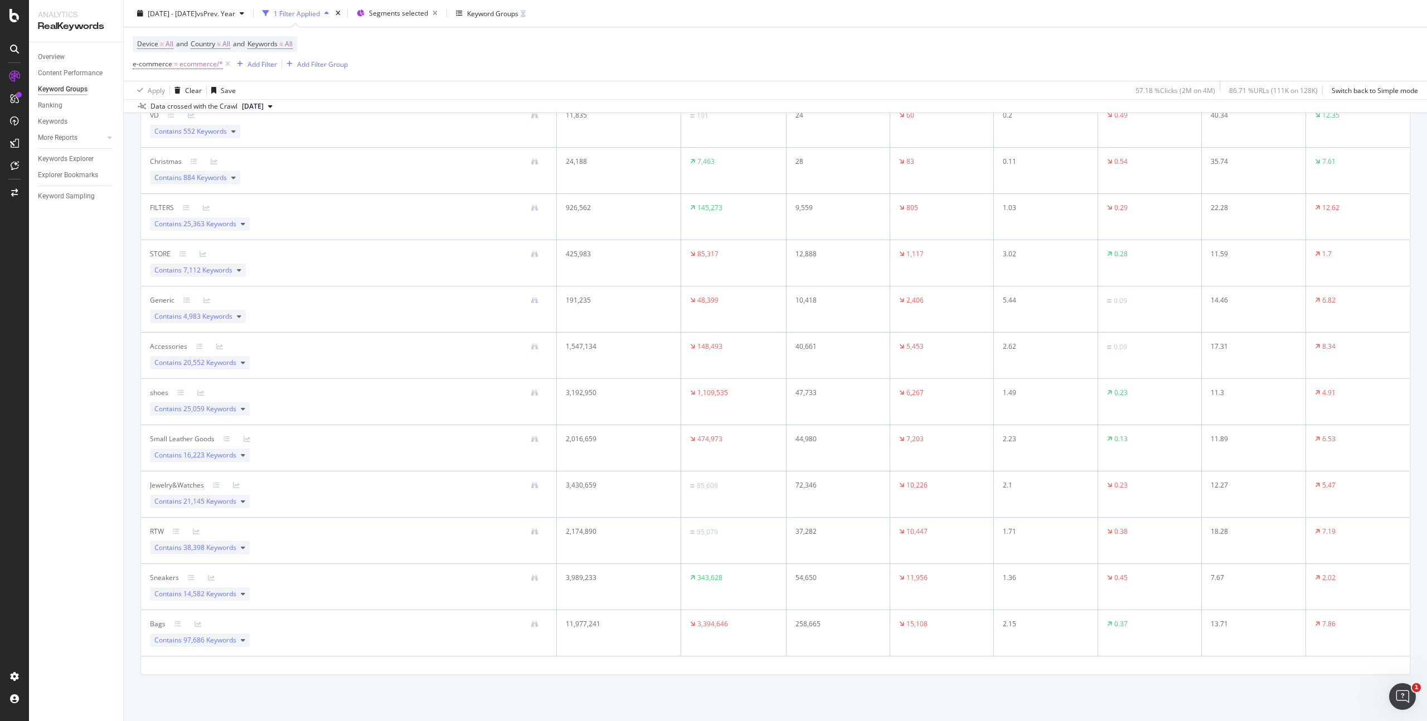
scroll to position [371, 0]
click at [245, 595] on icon at bounding box center [243, 594] width 4 height 7
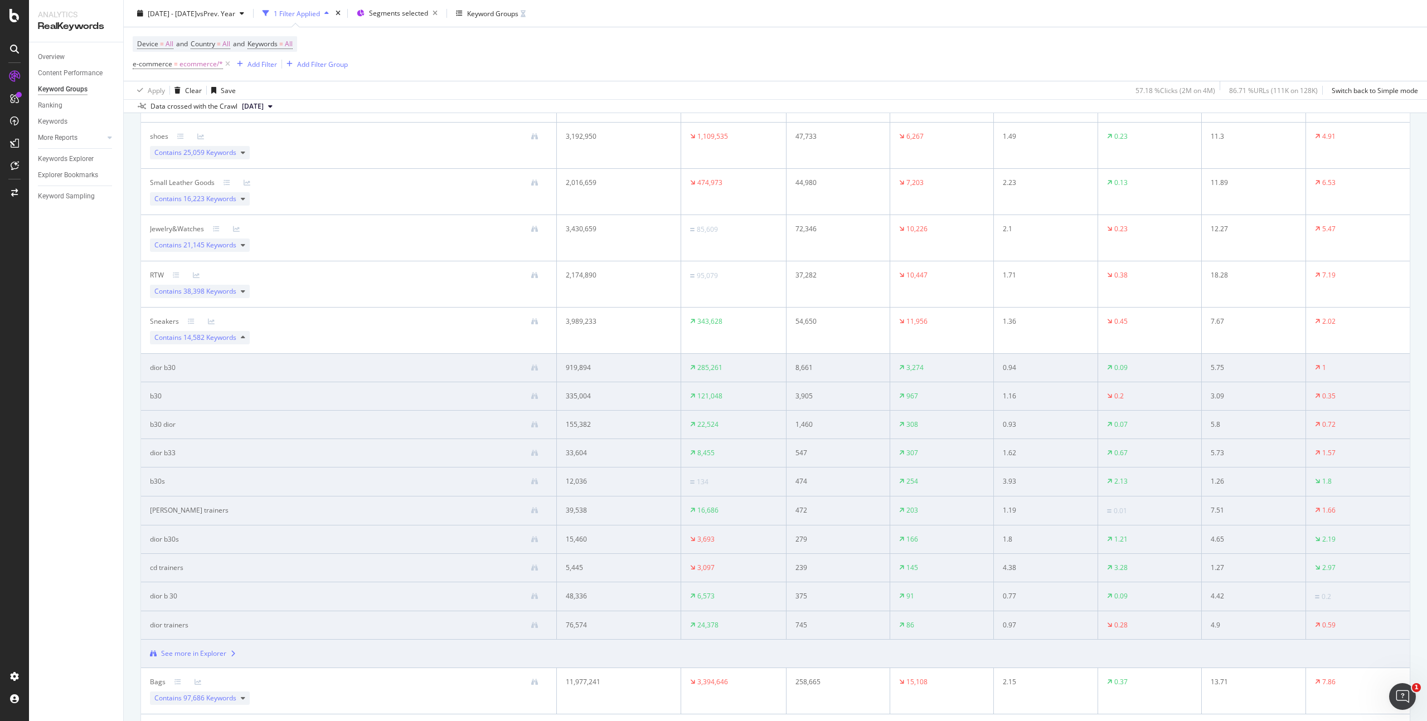
scroll to position [688, 0]
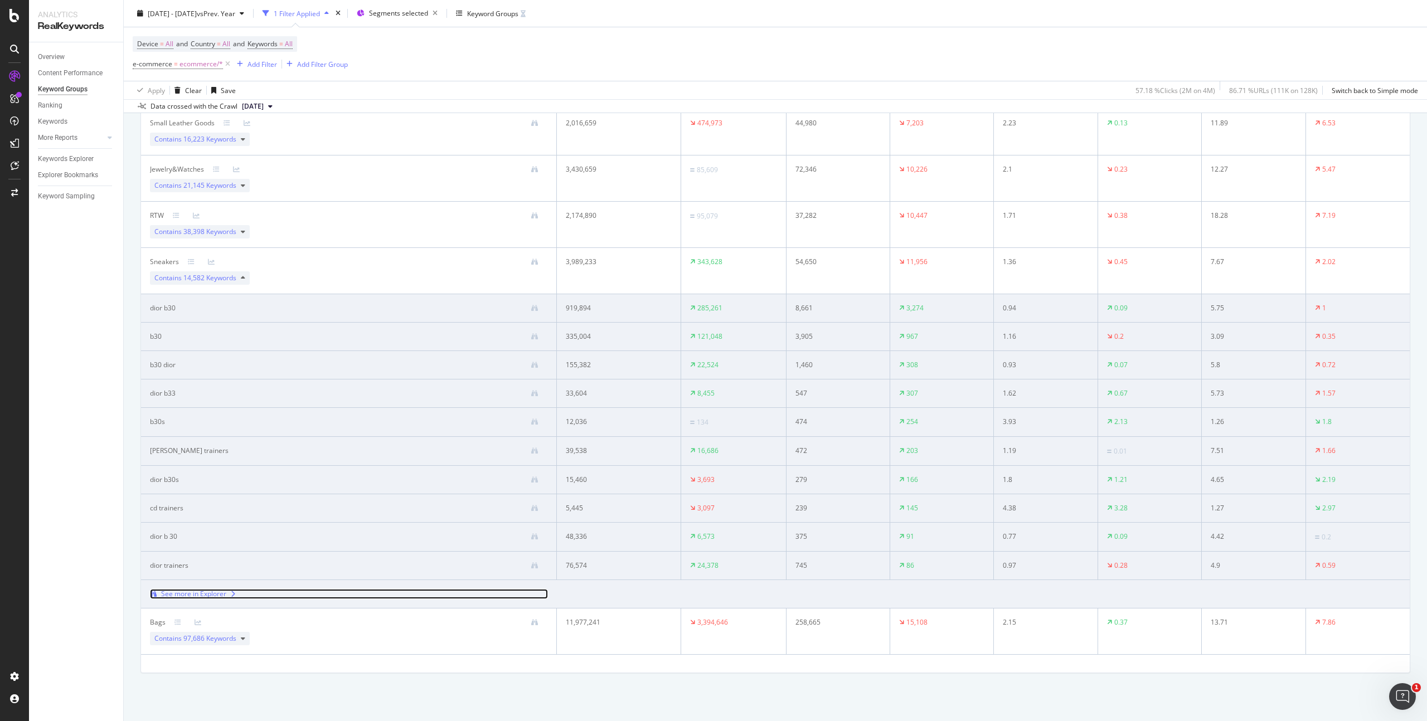
click at [212, 594] on div "See more in Explorer" at bounding box center [193, 594] width 65 height 10
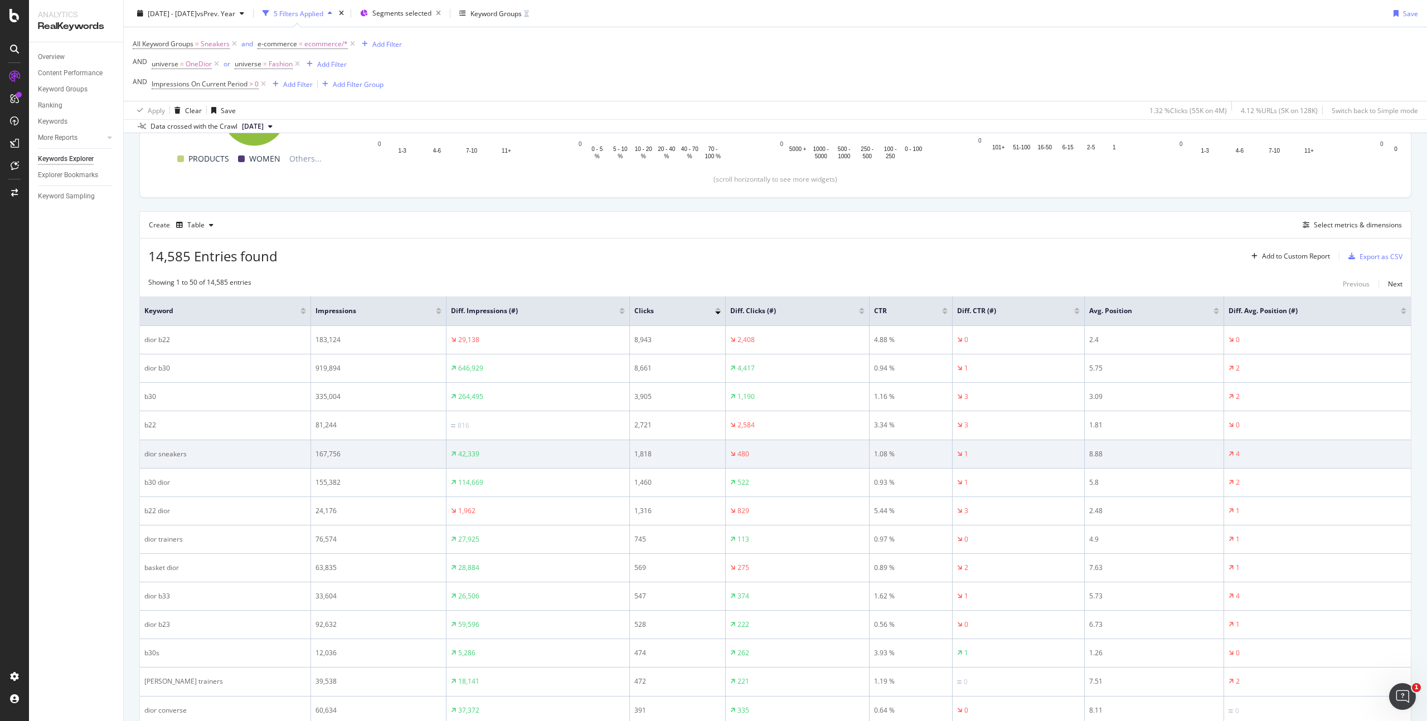
scroll to position [260, 0]
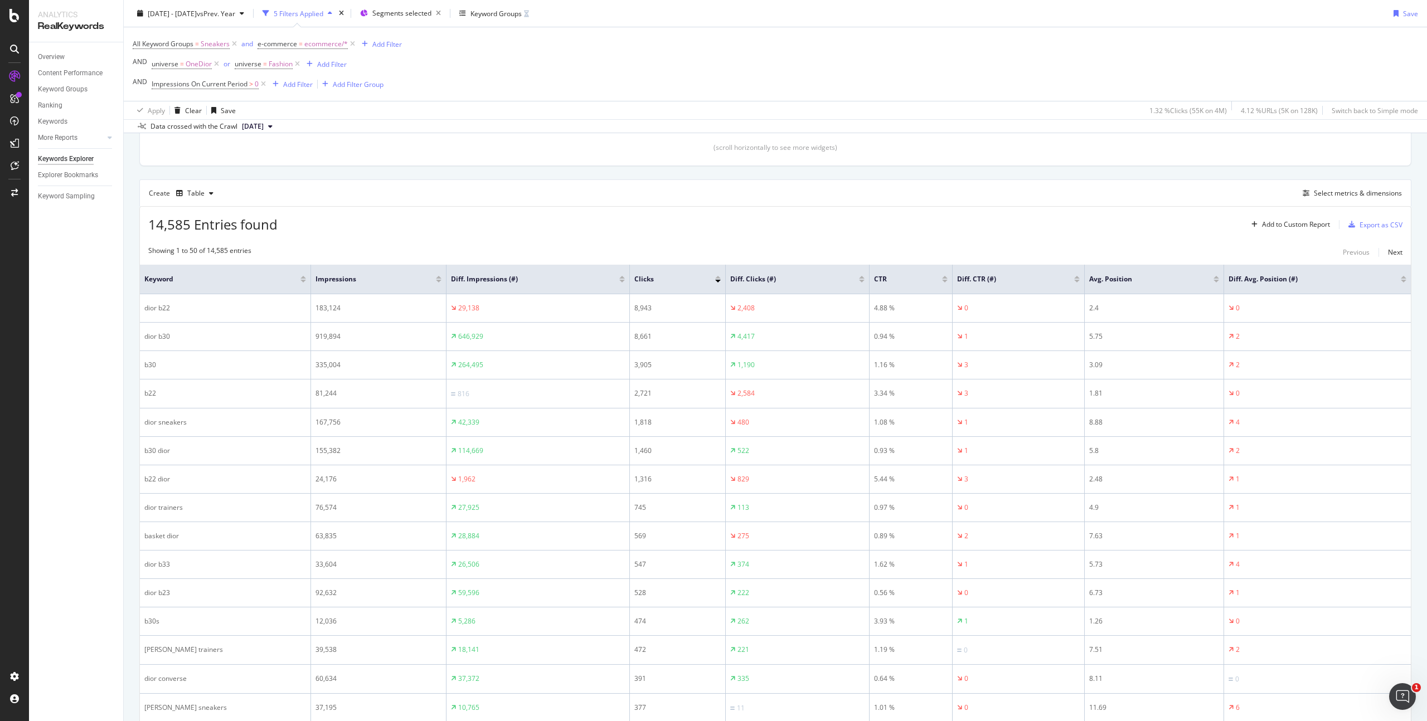
click at [859, 280] on div at bounding box center [862, 281] width 6 height 3
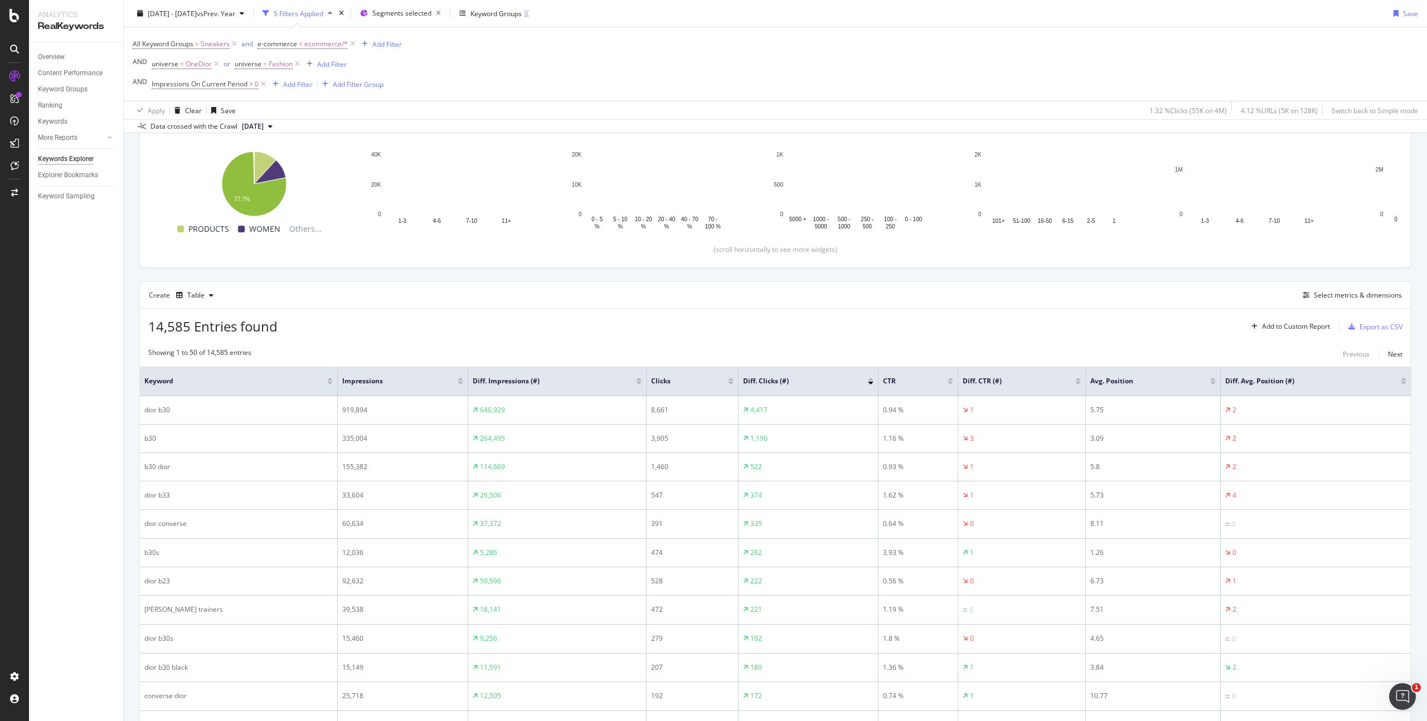
scroll to position [161, 0]
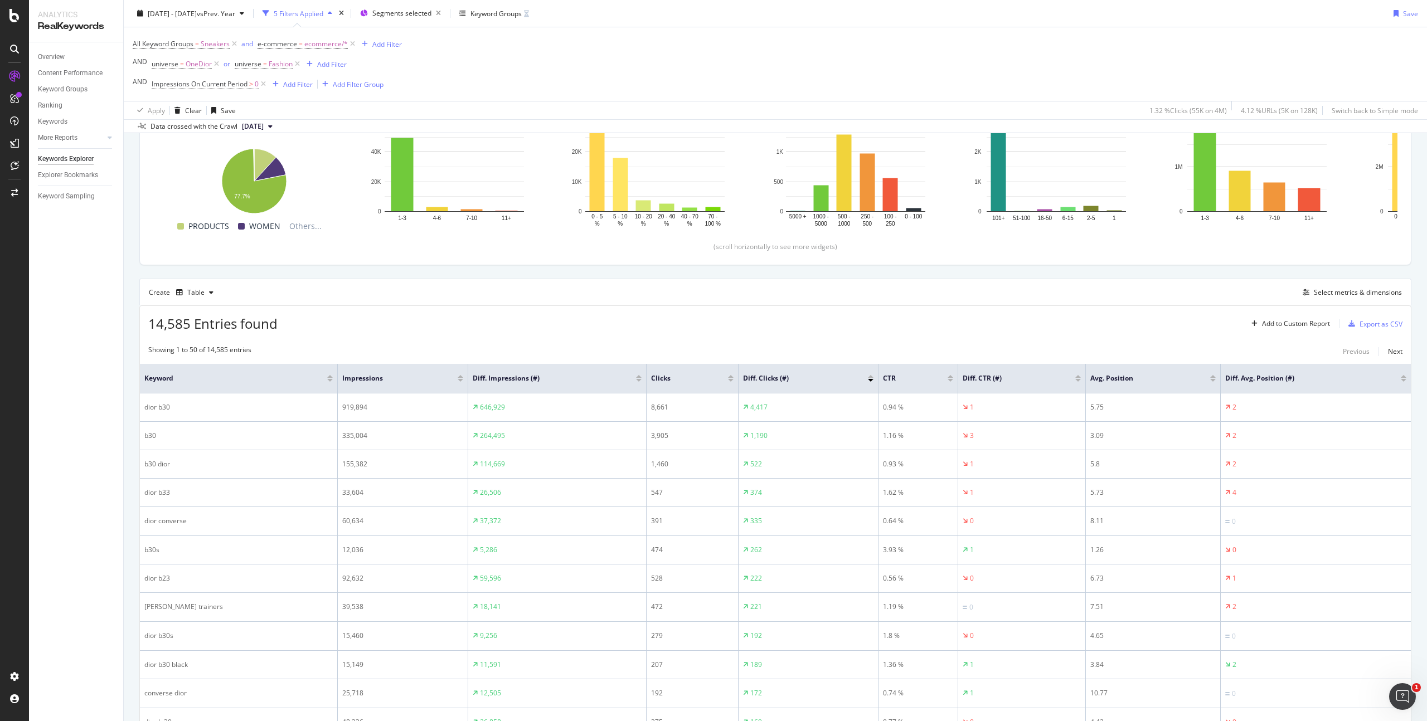
click at [871, 375] on div at bounding box center [871, 376] width 6 height 3
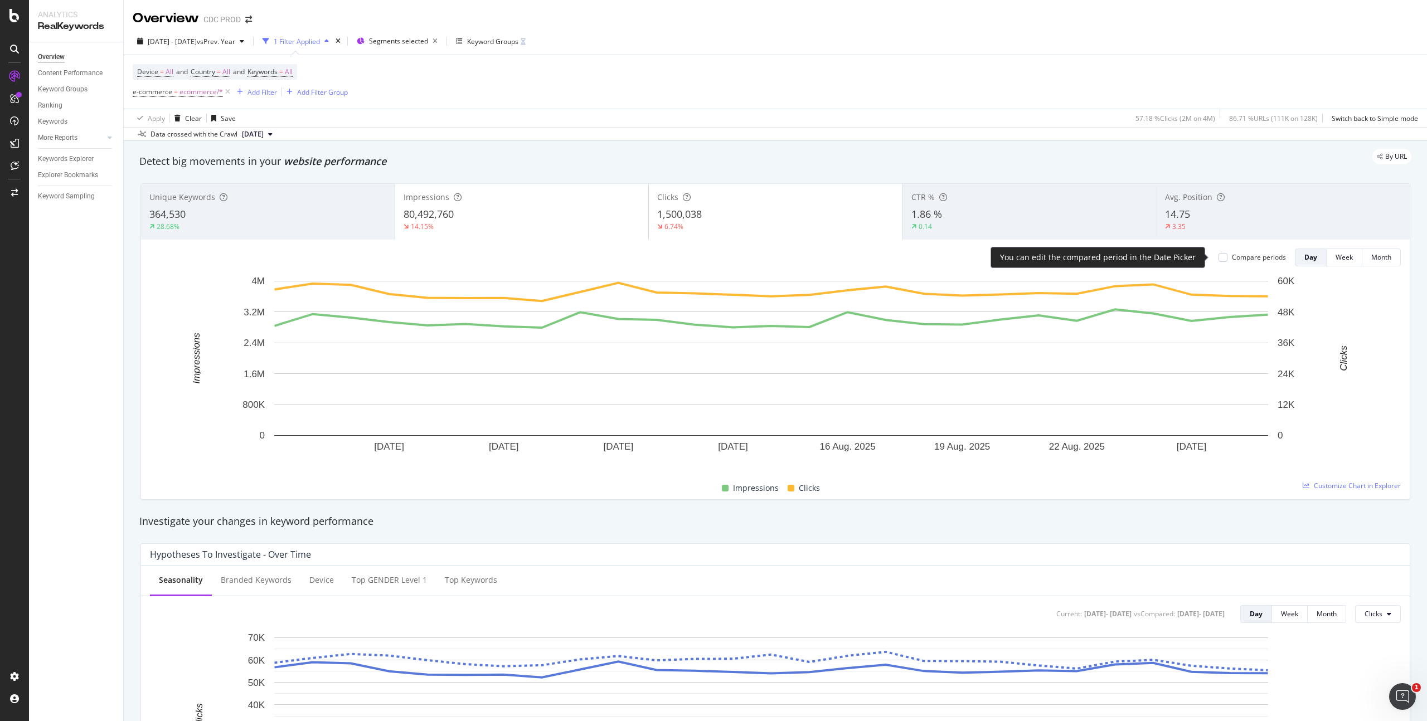
click at [1234, 255] on div "Compare periods" at bounding box center [1259, 256] width 54 height 9
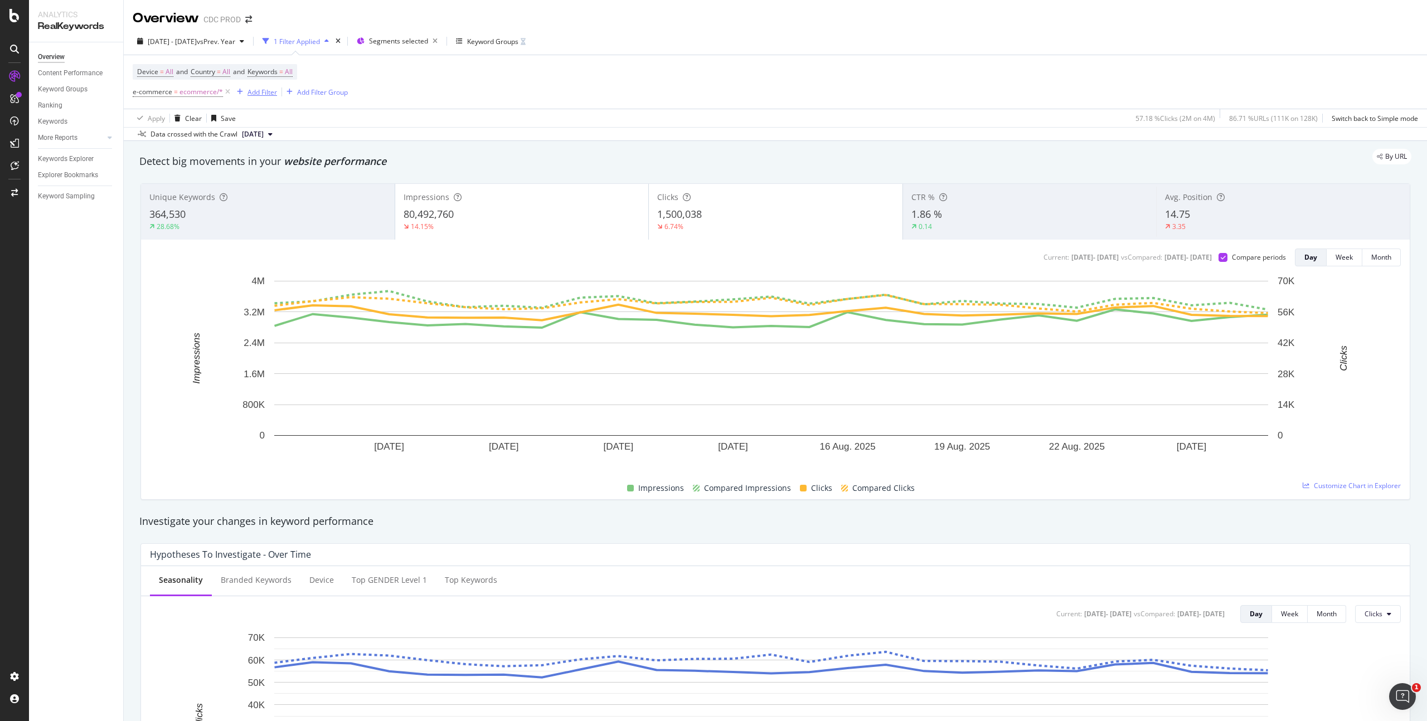
click at [247, 93] on div "Add Filter" at bounding box center [262, 92] width 30 height 9
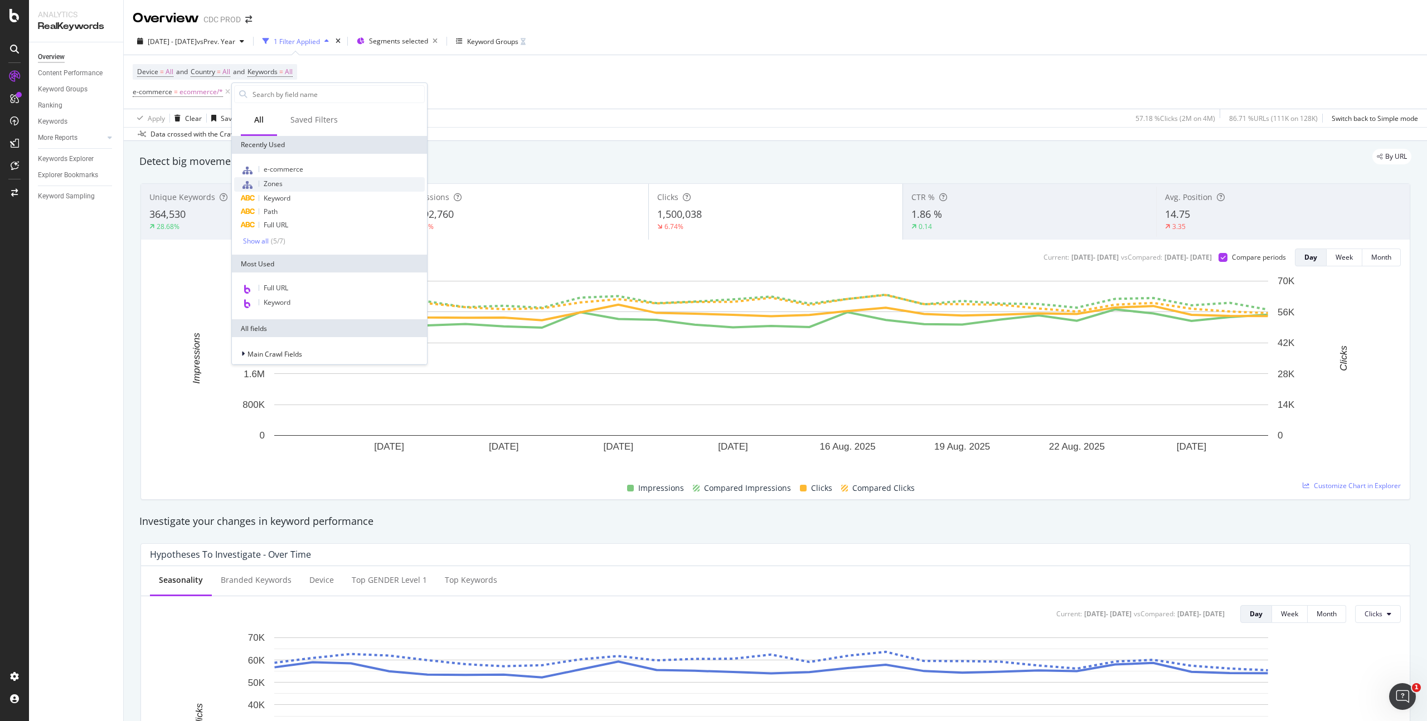
click at [281, 179] on span "Zones" at bounding box center [273, 183] width 19 height 9
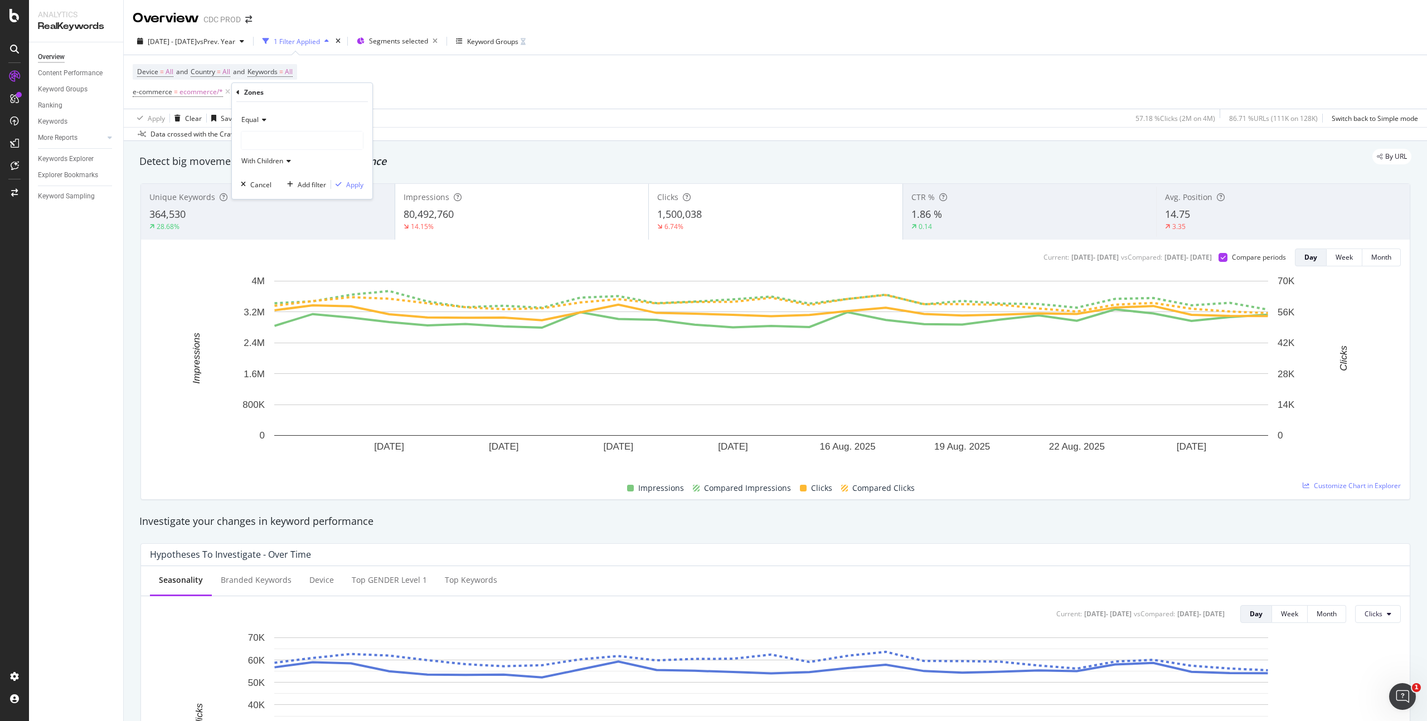
click at [294, 141] on div at bounding box center [301, 141] width 121 height 18
click at [300, 165] on span "63,736 URLS" at bounding box center [299, 163] width 42 height 9
click at [356, 186] on div "Apply" at bounding box center [354, 184] width 17 height 9
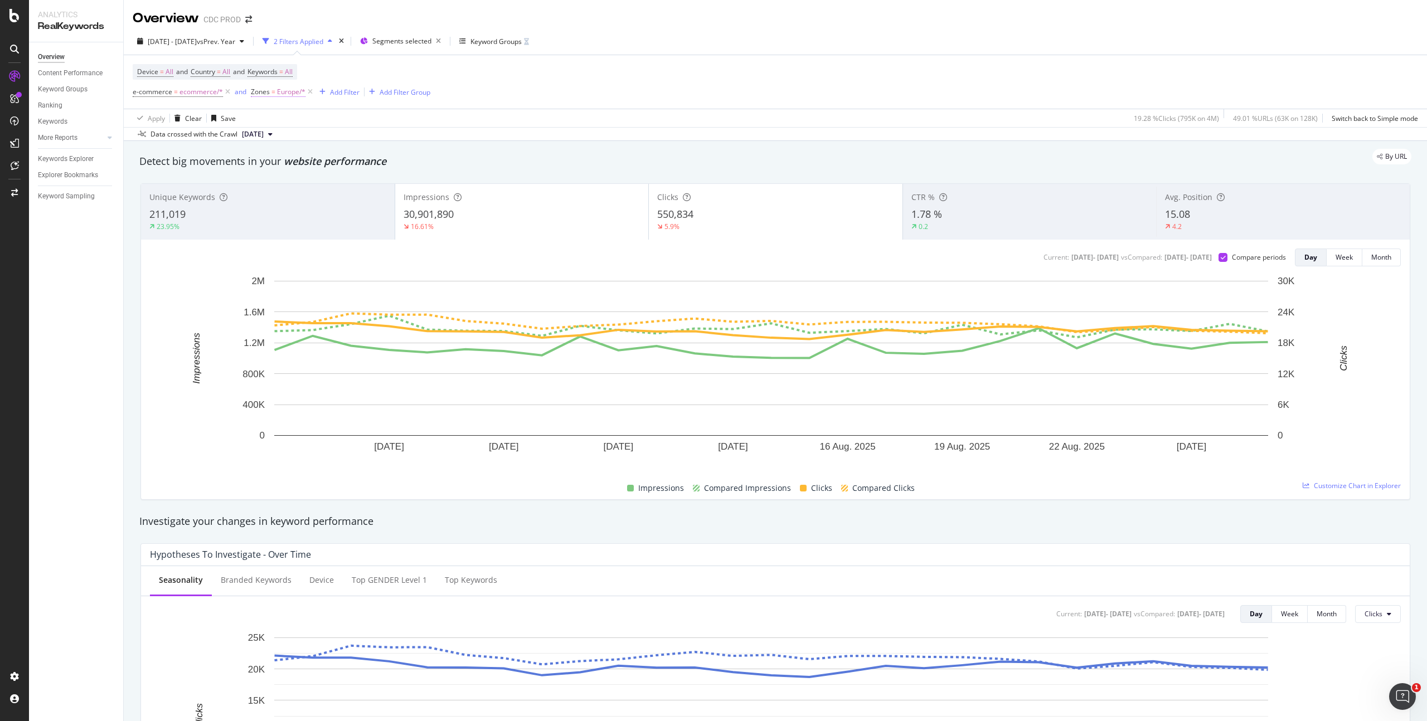
click at [291, 94] on span "Europe/*" at bounding box center [291, 92] width 28 height 16
click at [281, 135] on span "Europe" at bounding box center [271, 138] width 22 height 9
click at [324, 177] on span "18,571 URLS" at bounding box center [312, 176] width 42 height 9
click at [374, 182] on div "Apply" at bounding box center [372, 182] width 17 height 9
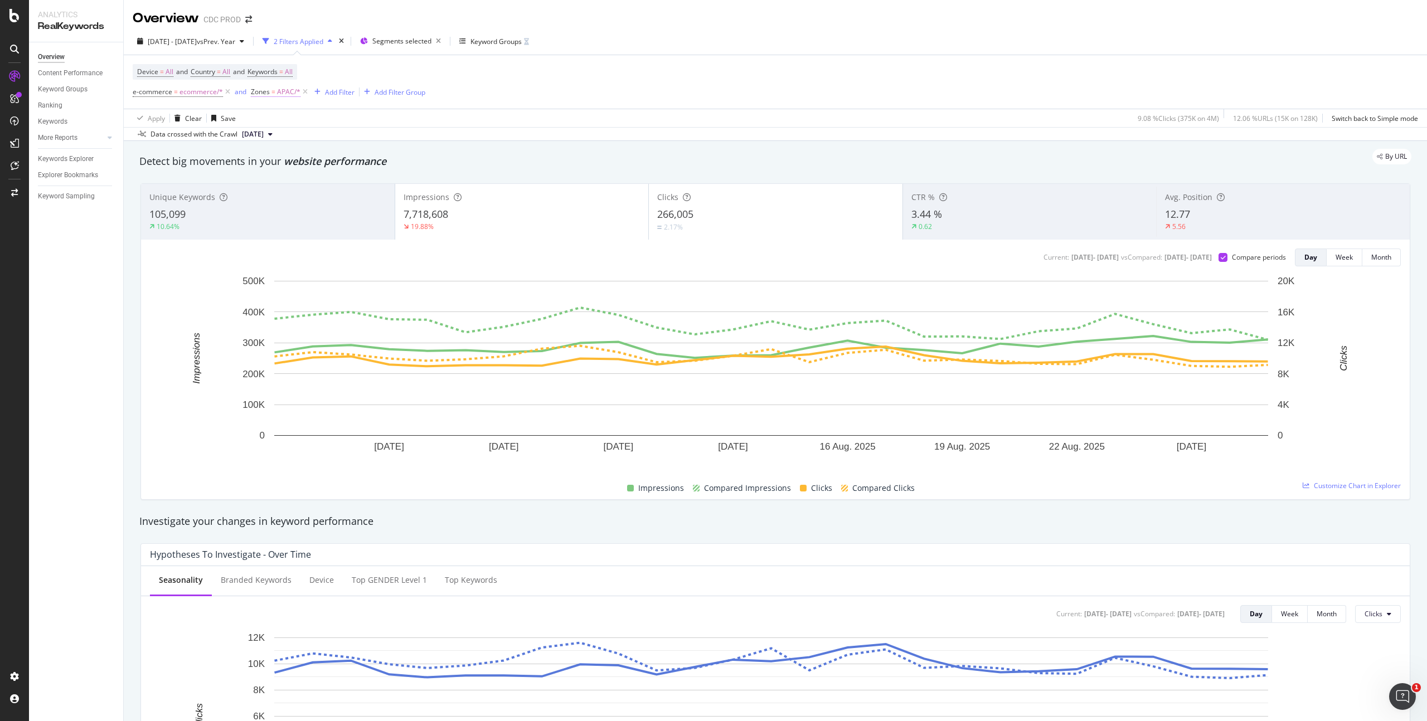
click at [286, 91] on span "APAC/*" at bounding box center [288, 92] width 23 height 16
click at [281, 138] on icon at bounding box center [282, 138] width 8 height 7
click at [309, 190] on span "17,279 URLS" at bounding box center [324, 190] width 42 height 9
click at [372, 181] on div "Apply" at bounding box center [372, 182] width 17 height 9
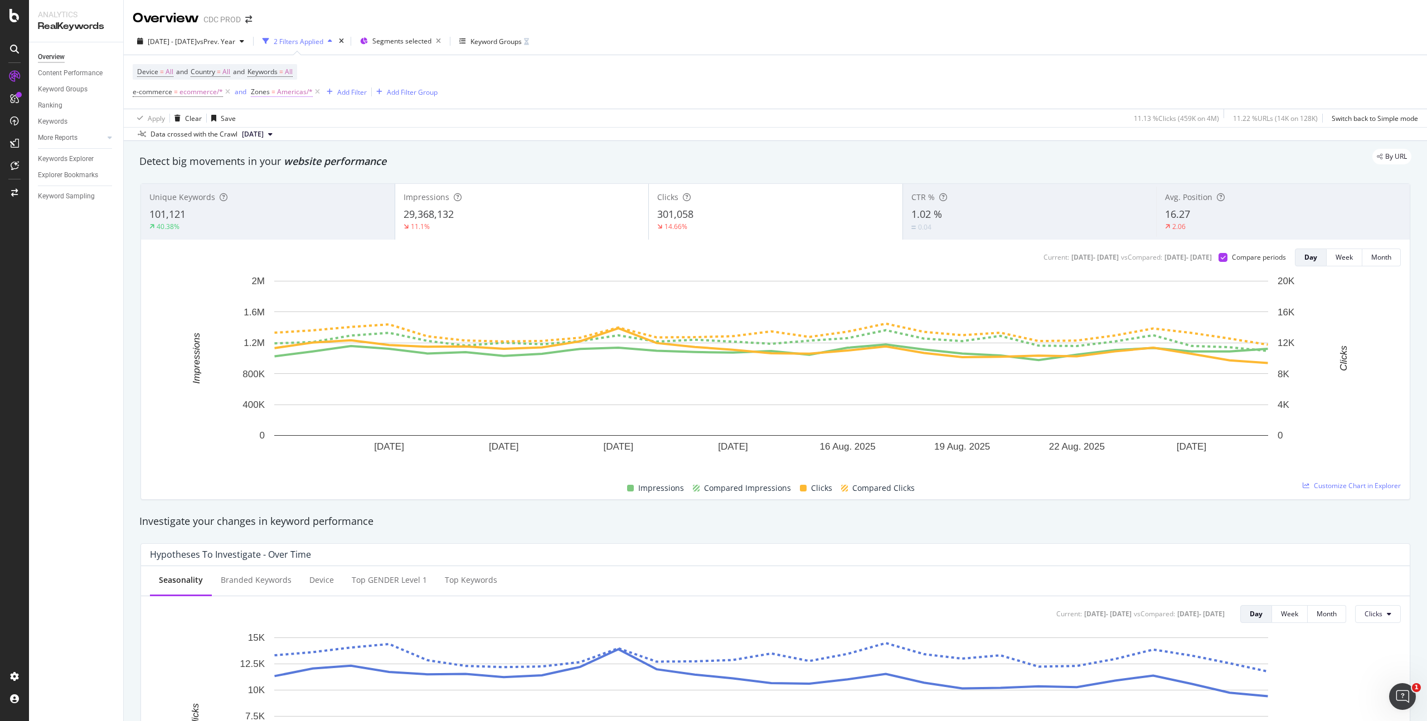
click at [283, 85] on span "Americas/*" at bounding box center [295, 92] width 36 height 16
click at [664, 98] on div "Device = All and Country = All and Keywords = All e-commerce = ecommerce/* and …" at bounding box center [775, 82] width 1285 height 54
click at [289, 90] on span "Americas/*" at bounding box center [295, 92] width 36 height 16
click at [287, 138] on span "Americas" at bounding box center [275, 138] width 30 height 9
click at [341, 207] on span "10,879 URLS" at bounding box center [362, 205] width 42 height 9
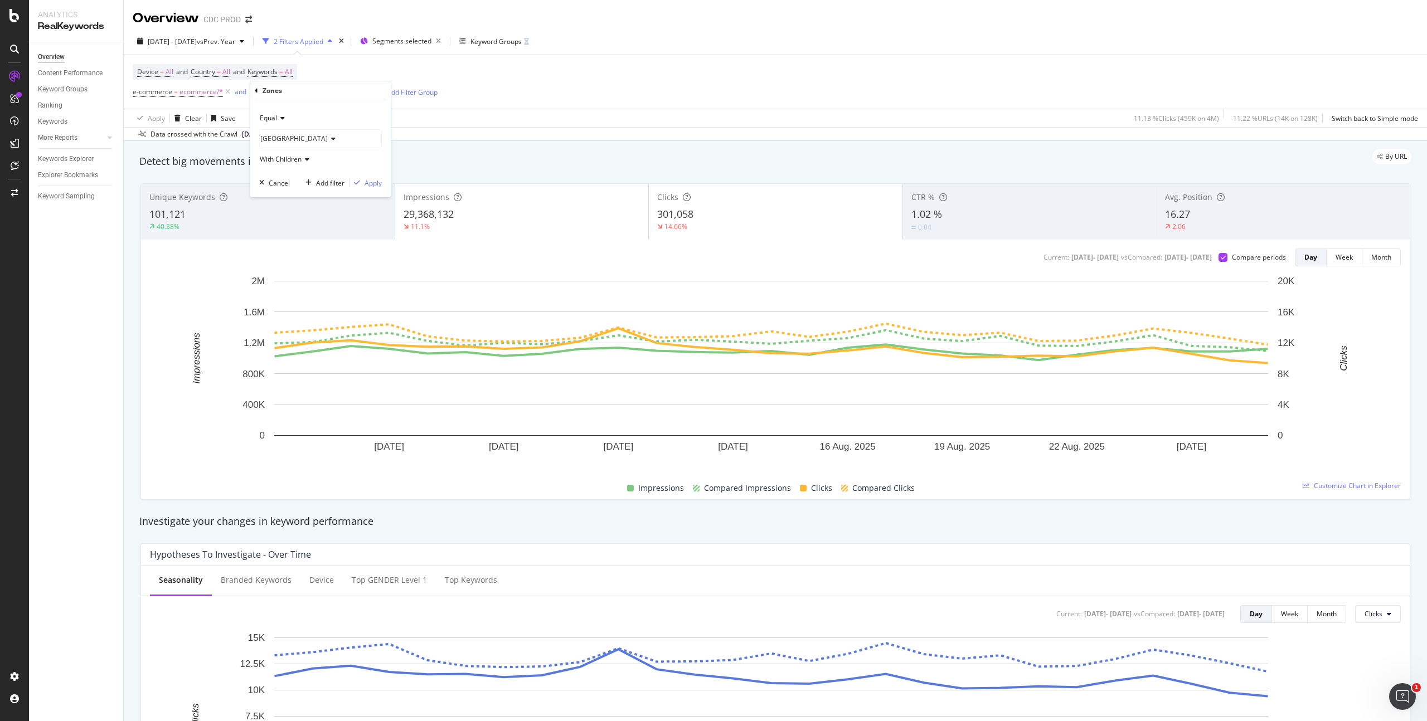
click at [382, 181] on div "Equal Japan With Children Cancel Add filter Apply" at bounding box center [320, 148] width 140 height 97
click at [379, 183] on div "Apply" at bounding box center [372, 182] width 17 height 9
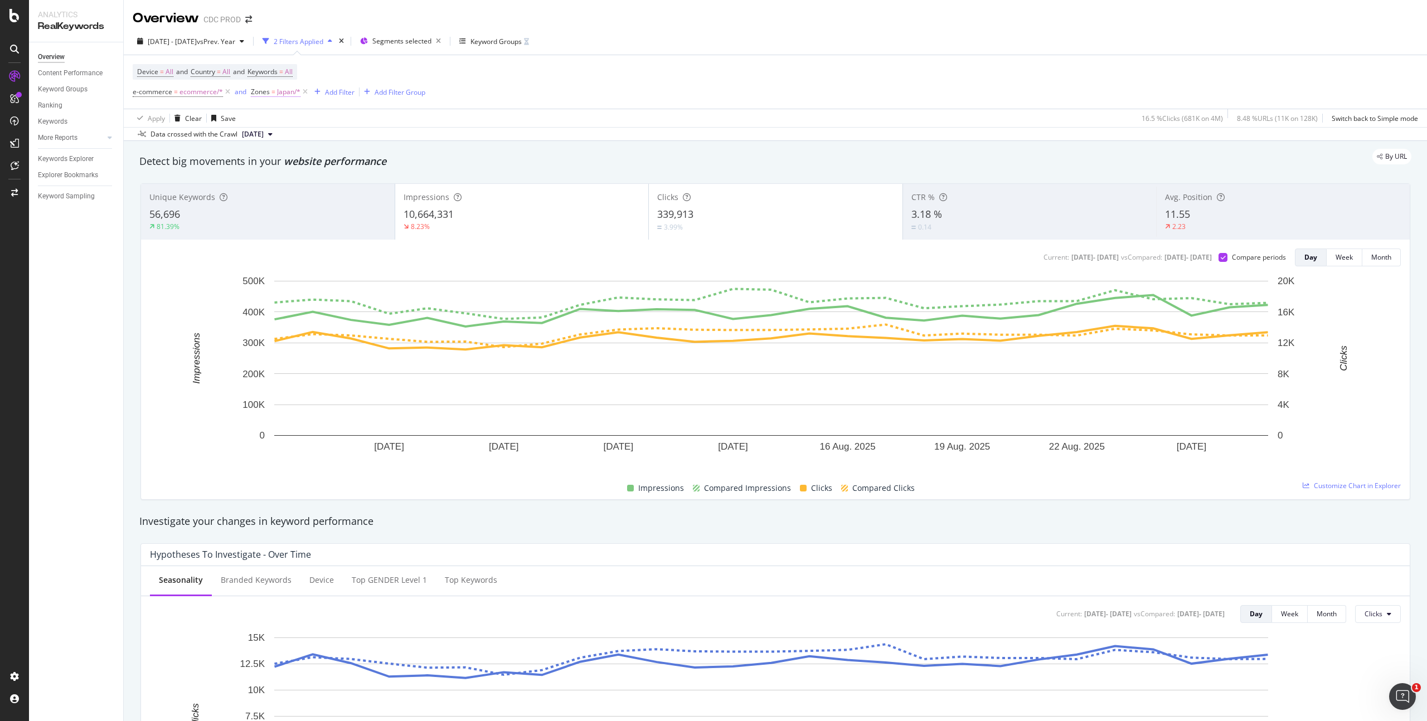
click at [285, 89] on span "Japan/*" at bounding box center [288, 92] width 23 height 16
click at [283, 143] on div "[GEOGRAPHIC_DATA]" at bounding box center [320, 139] width 121 height 18
click at [341, 220] on span "7,018 URLS" at bounding box center [360, 219] width 38 height 9
click at [273, 139] on span "[GEOGRAPHIC_DATA]" at bounding box center [293, 138] width 67 height 9
click at [668, 107] on div "Device = All and Country = All and Keywords = All e-commerce = ecommerce/* and …" at bounding box center [775, 82] width 1285 height 54
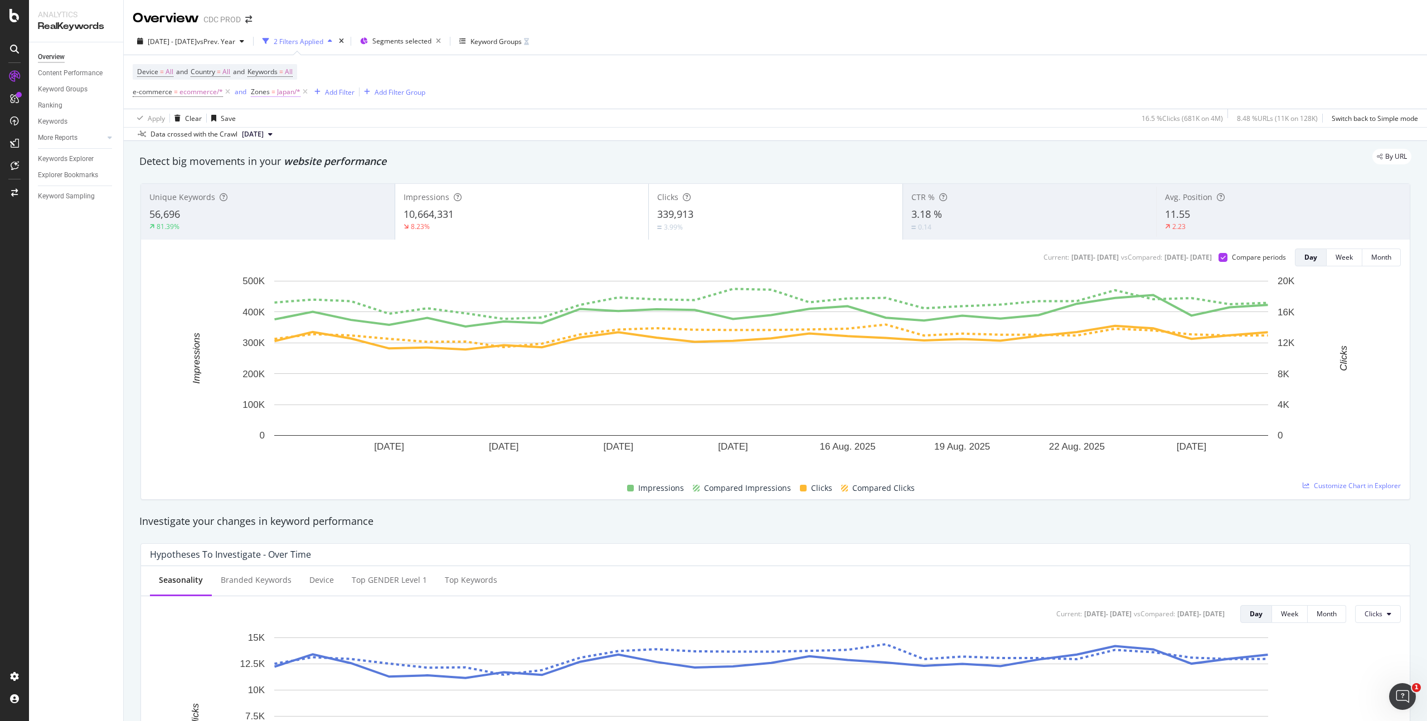
click at [280, 94] on span "Japan/*" at bounding box center [288, 92] width 23 height 16
click at [328, 140] on icon at bounding box center [332, 138] width 8 height 7
click at [511, 105] on div "Device = All and Country = All and Keywords = All e-commerce = ecommerce/* and …" at bounding box center [775, 82] width 1285 height 54
click at [280, 95] on span "Japan/*" at bounding box center [288, 92] width 23 height 16
click at [283, 134] on div "[GEOGRAPHIC_DATA]" at bounding box center [320, 139] width 121 height 18
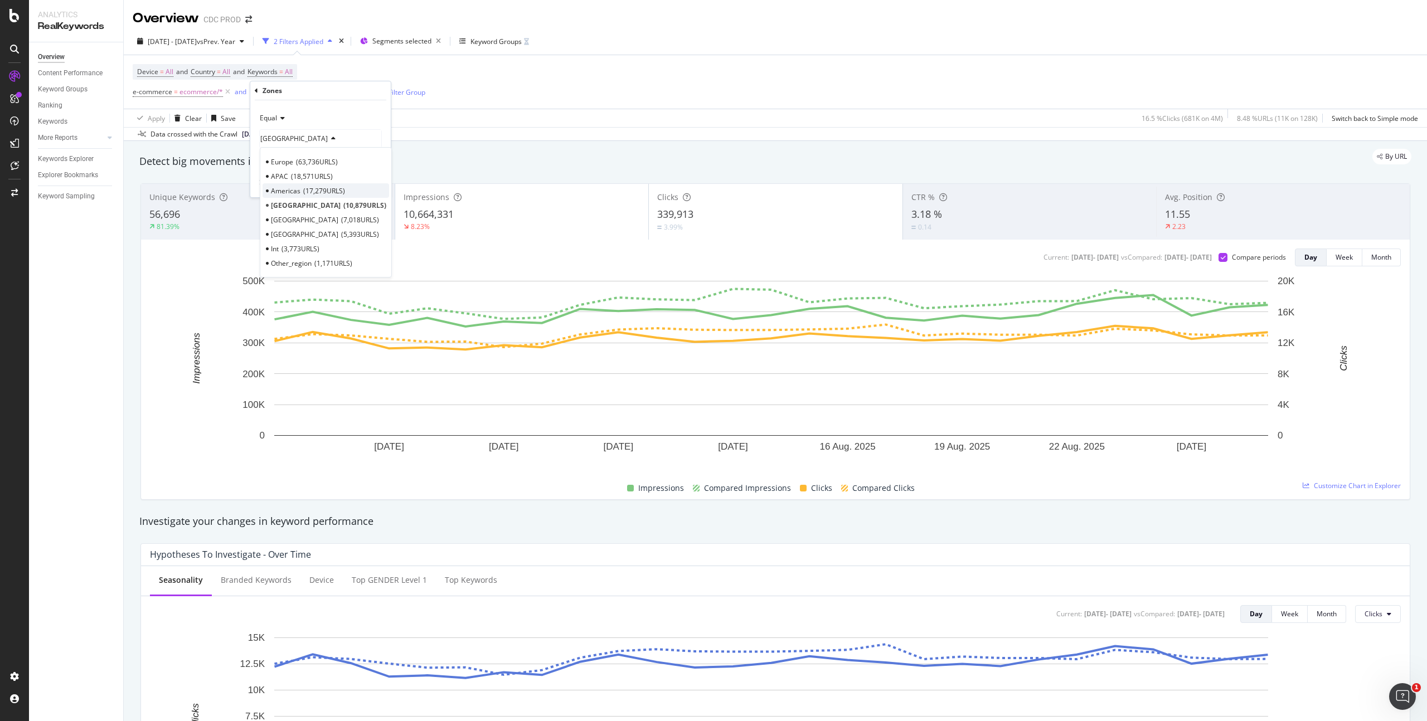
click at [301, 189] on div "Americas 17,279 URLS" at bounding box center [326, 190] width 127 height 14
click at [371, 184] on div "Apply" at bounding box center [372, 182] width 17 height 9
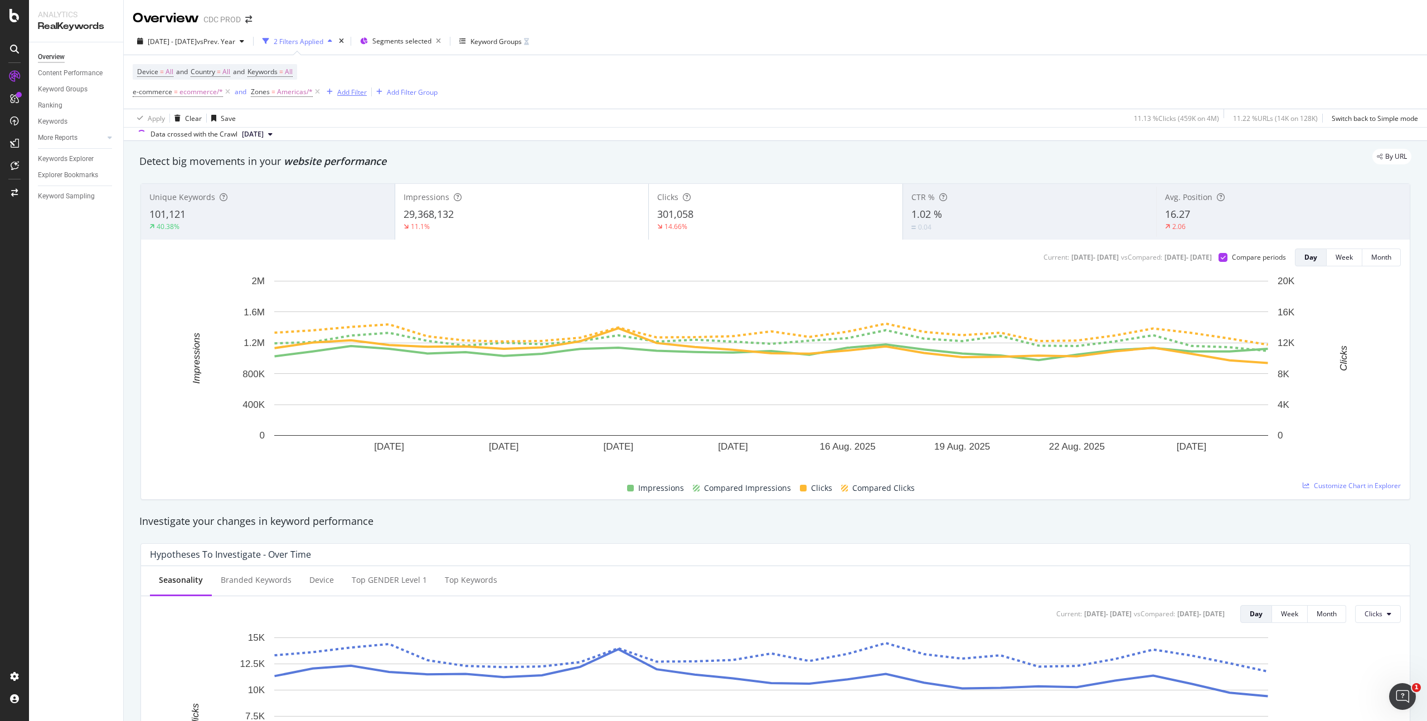
click at [348, 95] on div "Add Filter" at bounding box center [352, 92] width 30 height 9
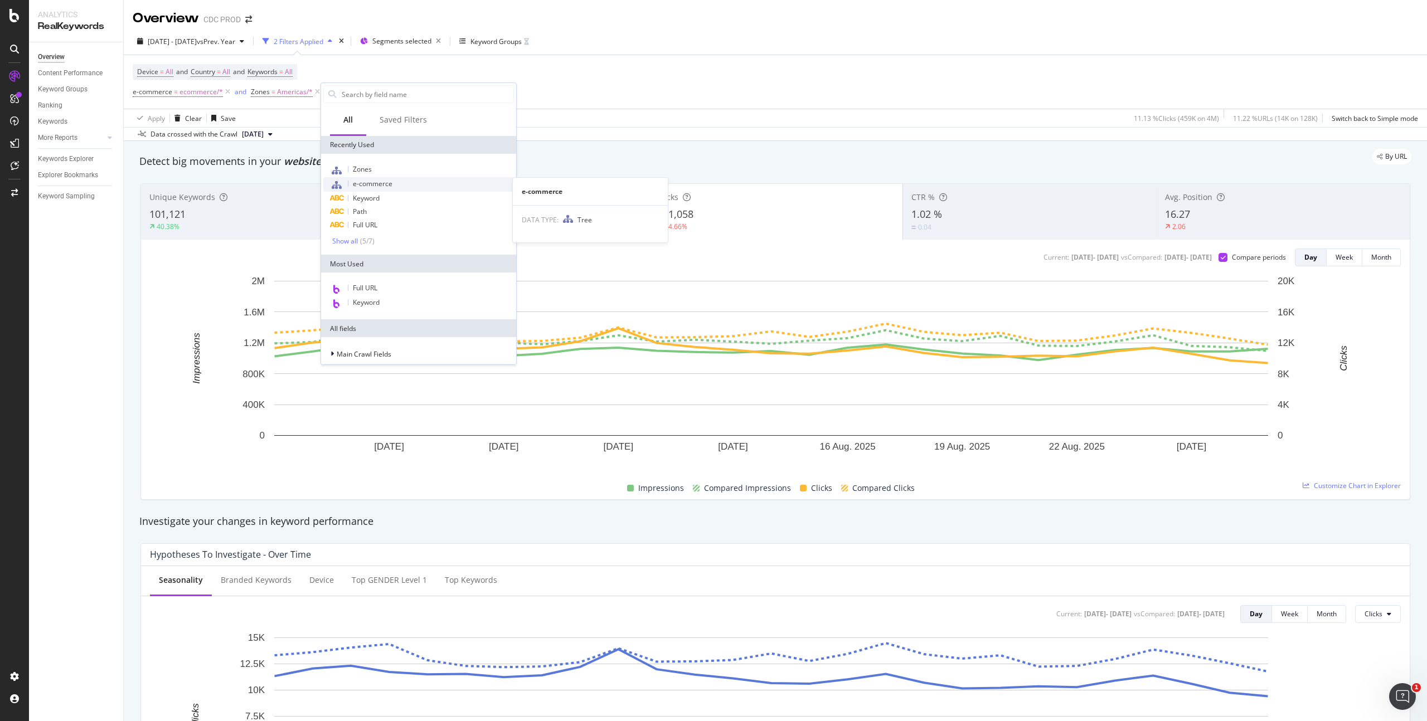
click at [393, 189] on div "e-commerce" at bounding box center [418, 184] width 191 height 14
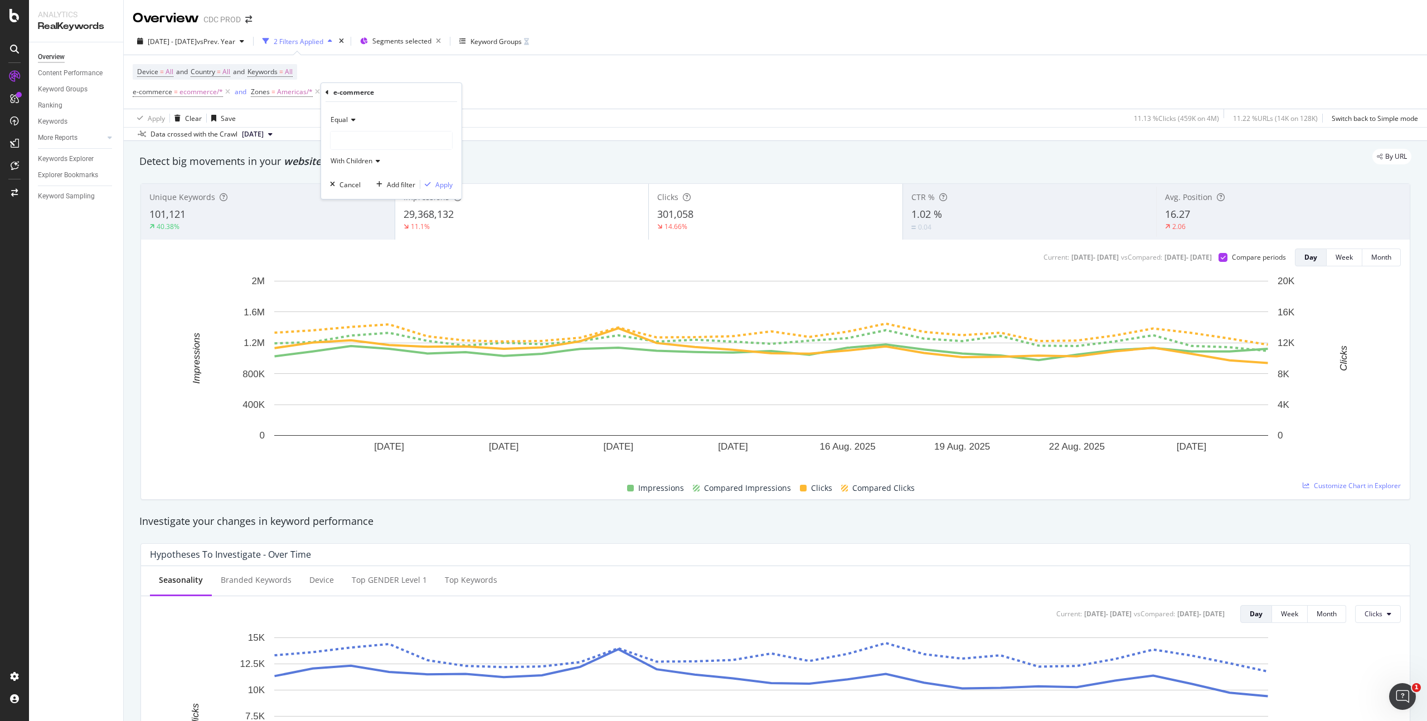
click at [324, 91] on div "e-commerce Equal With Children Cancel Add filter Apply" at bounding box center [391, 141] width 140 height 116
click at [326, 91] on icon at bounding box center [326, 92] width 3 height 7
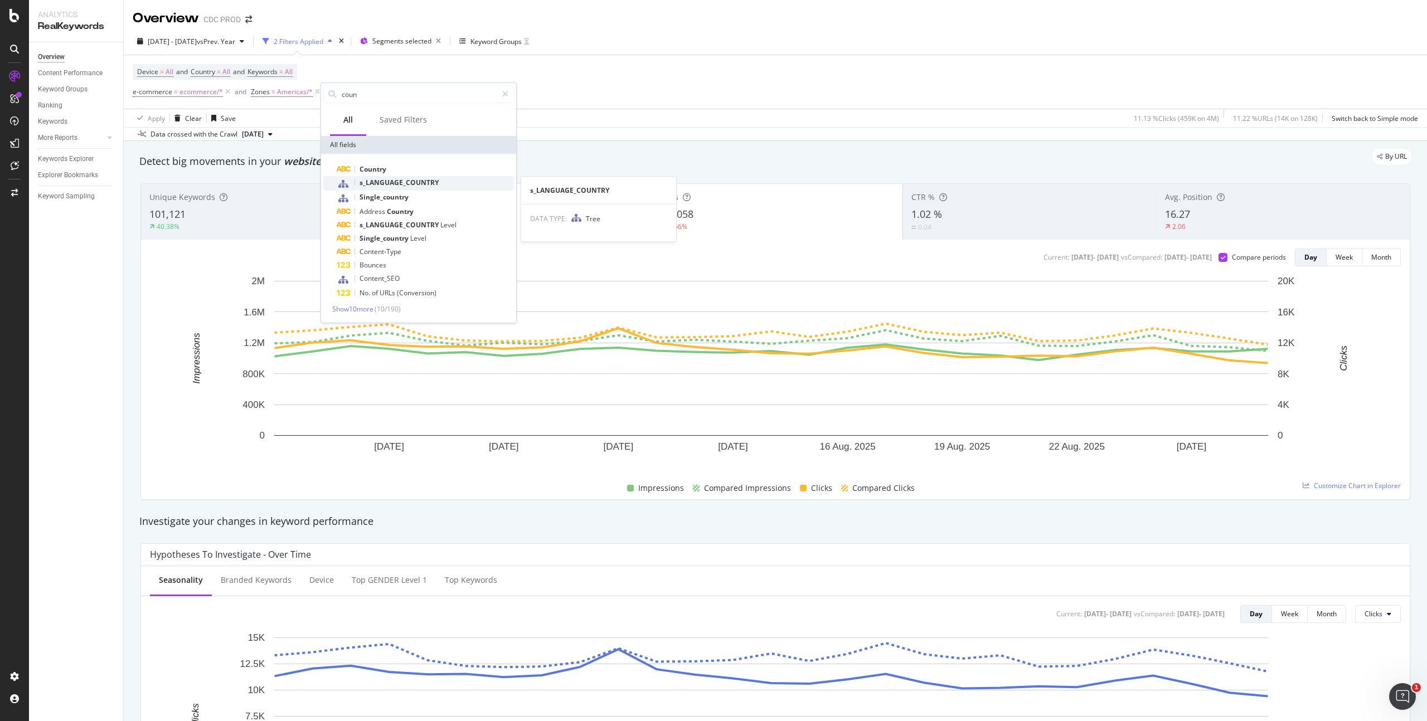
type input "coun"
click at [431, 184] on span "s_LANGUAGE_COUNTRY" at bounding box center [398, 182] width 79 height 9
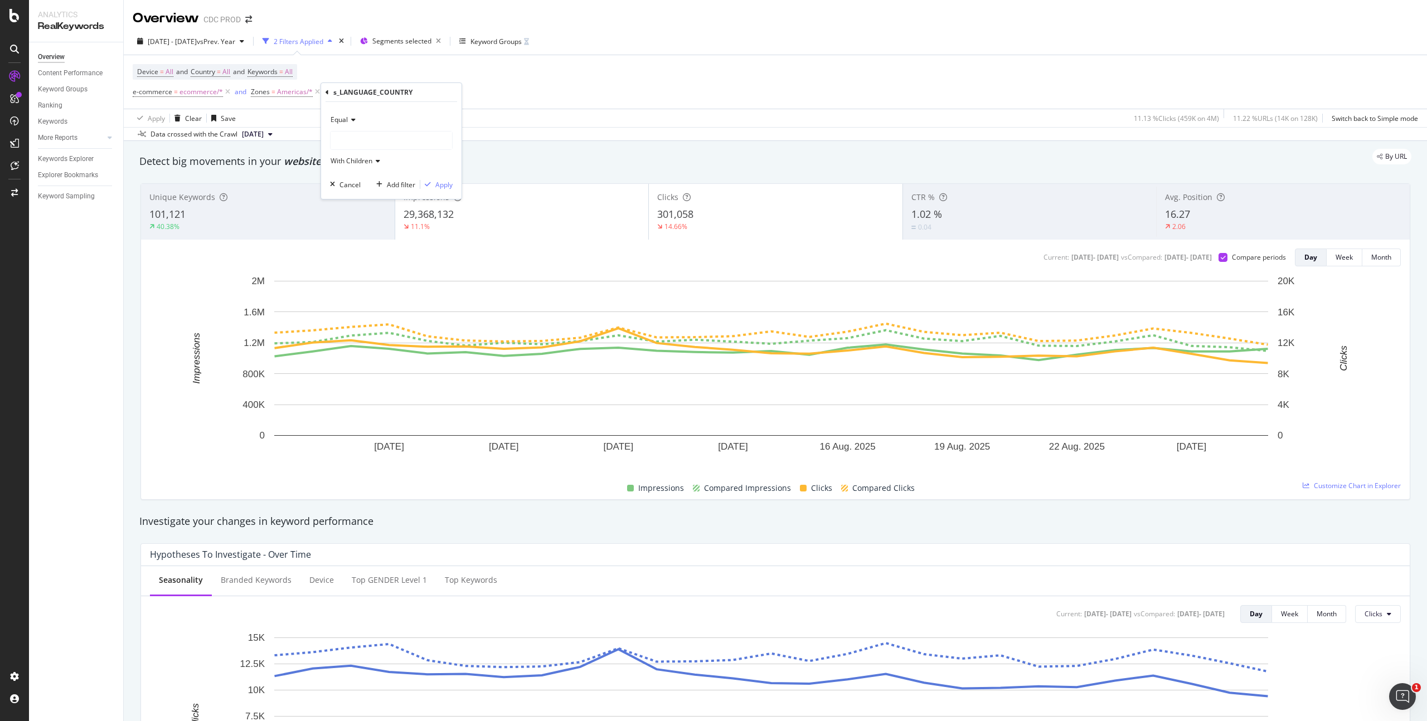
click at [355, 138] on div at bounding box center [390, 141] width 121 height 18
click at [382, 190] on span "11,948 URLS" at bounding box center [383, 192] width 42 height 9
click at [450, 181] on div "Apply" at bounding box center [443, 184] width 17 height 9
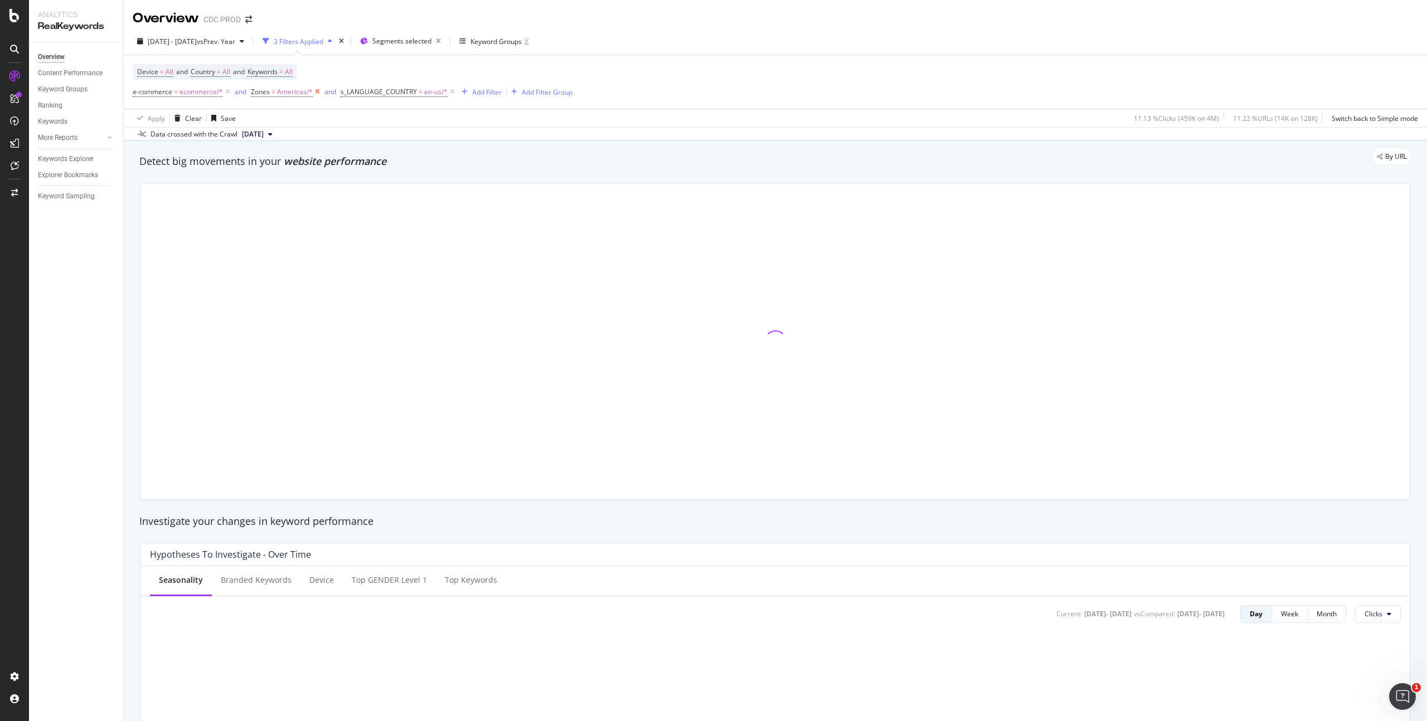
click at [314, 92] on icon at bounding box center [317, 91] width 9 height 11
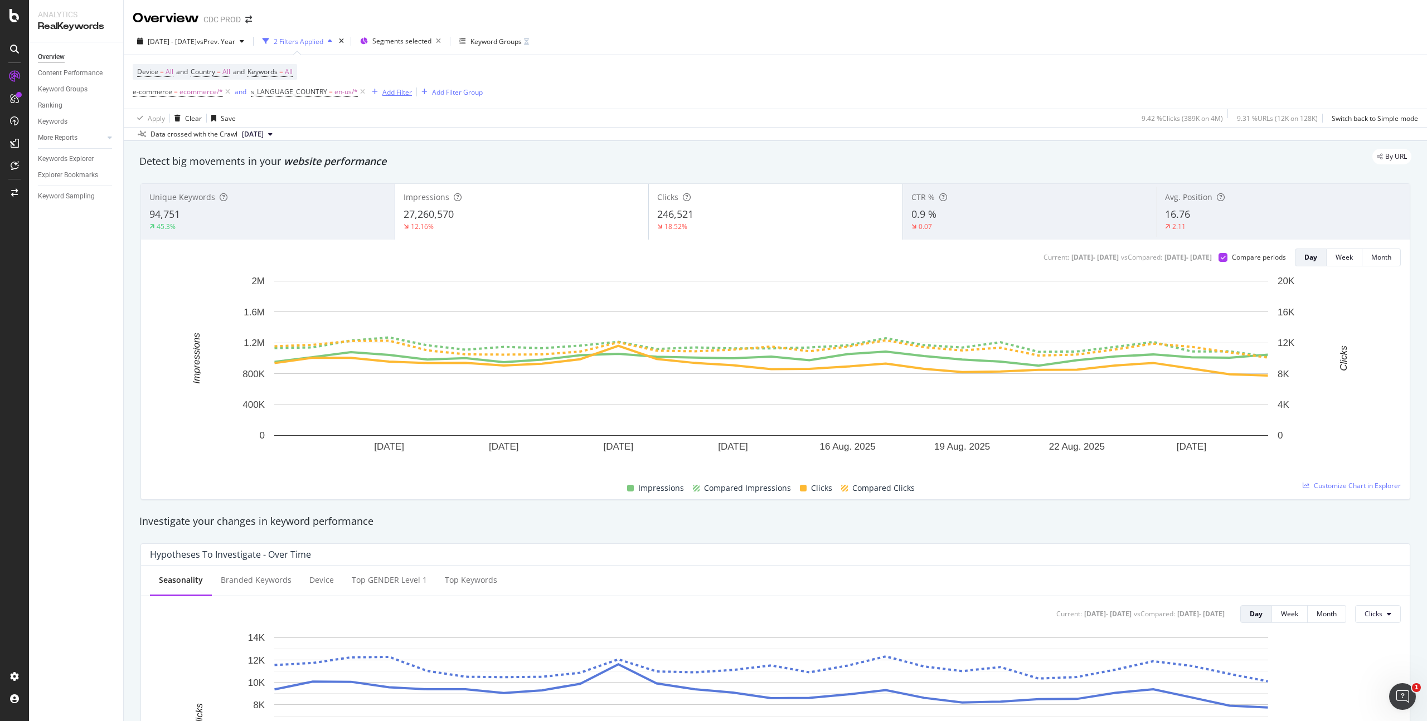
click at [406, 94] on div "Add Filter" at bounding box center [397, 92] width 30 height 9
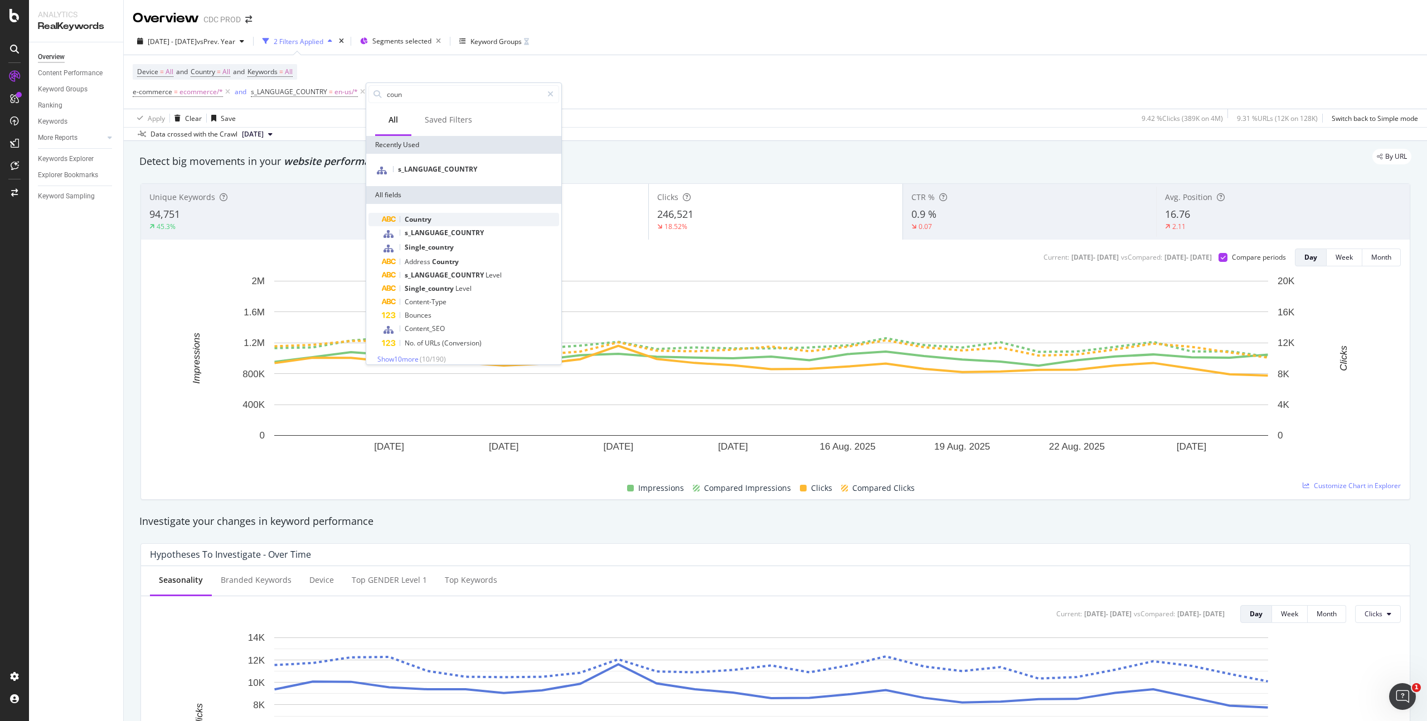
click at [423, 216] on span "Country" at bounding box center [418, 219] width 27 height 9
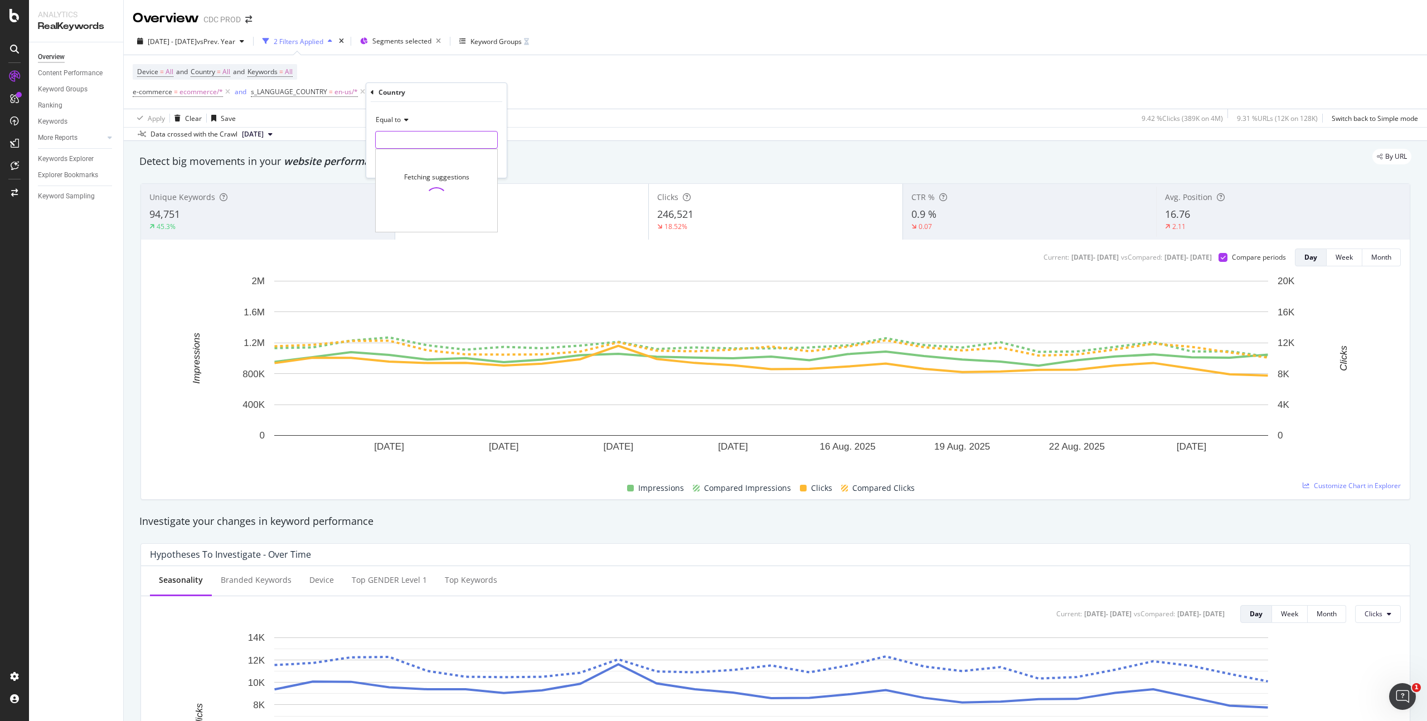
click at [401, 141] on input "text" at bounding box center [436, 140] width 121 height 18
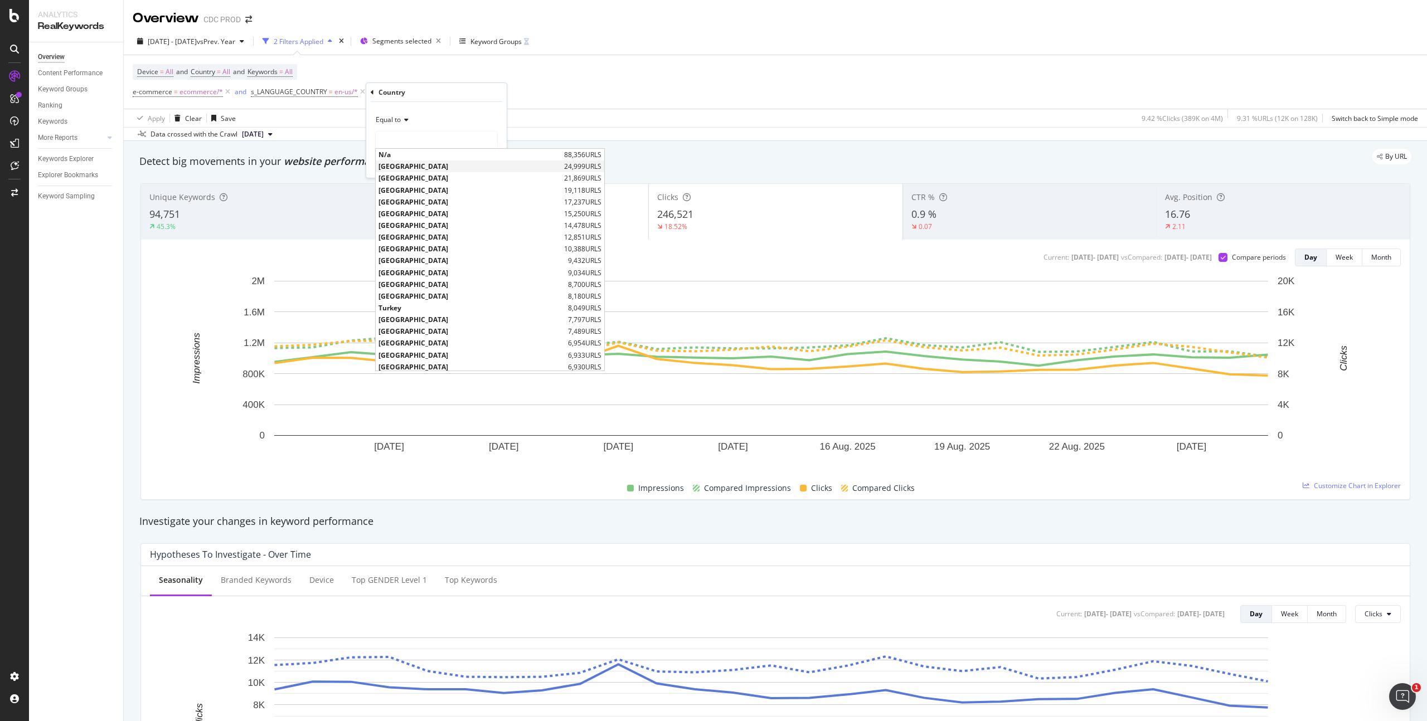
click at [438, 167] on span "[GEOGRAPHIC_DATA]" at bounding box center [469, 166] width 183 height 9
type input "[GEOGRAPHIC_DATA]"
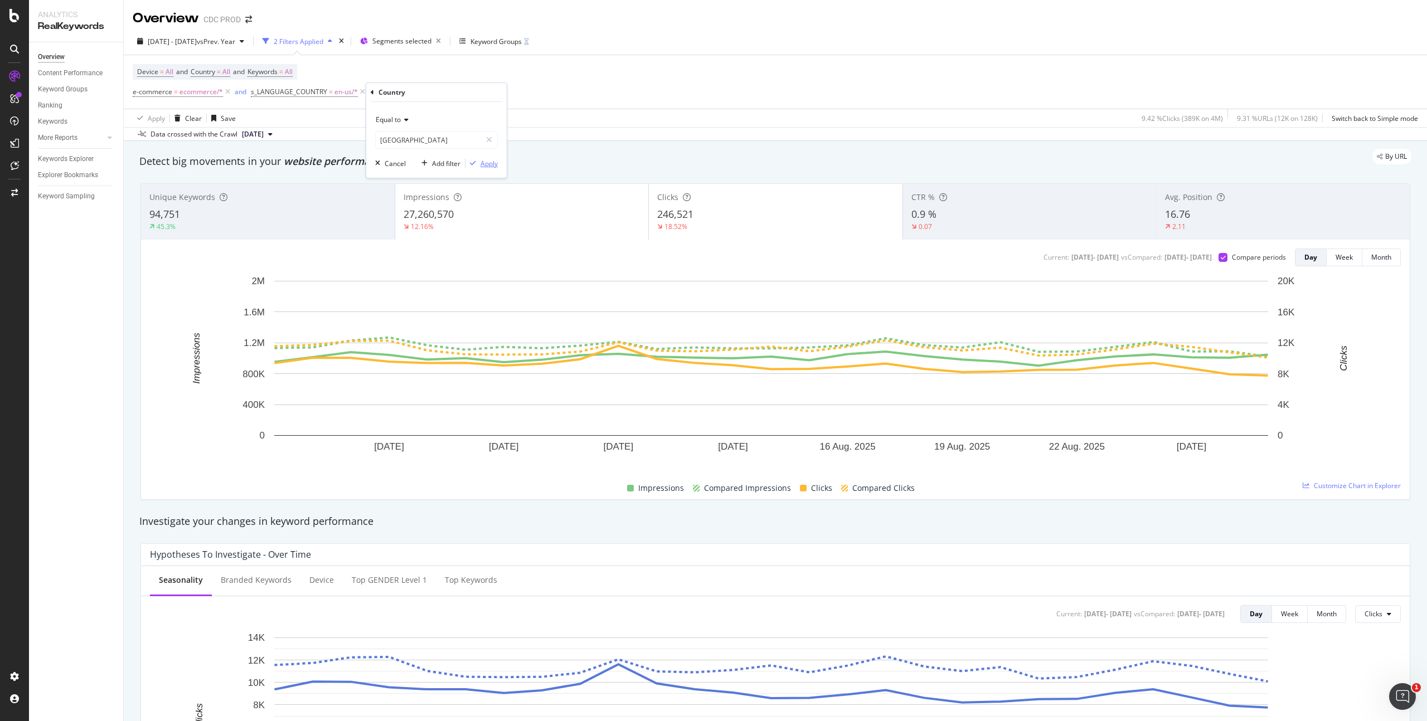
click at [493, 163] on div "Apply" at bounding box center [488, 163] width 17 height 9
